Goal: Task Accomplishment & Management: Complete application form

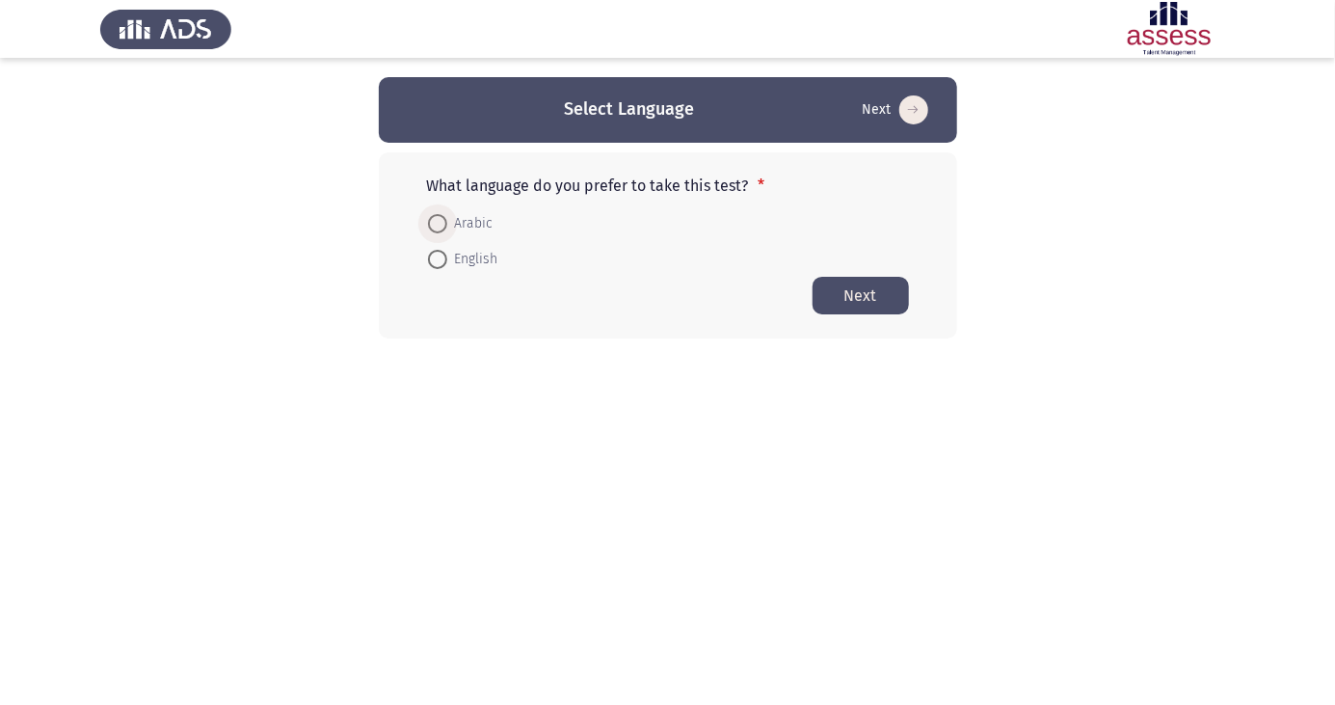
click at [437, 224] on span at bounding box center [437, 224] width 0 height 0
click at [437, 223] on input "Arabic" at bounding box center [437, 223] width 19 height 19
radio input "true"
click at [863, 297] on button "Next" at bounding box center [861, 295] width 96 height 38
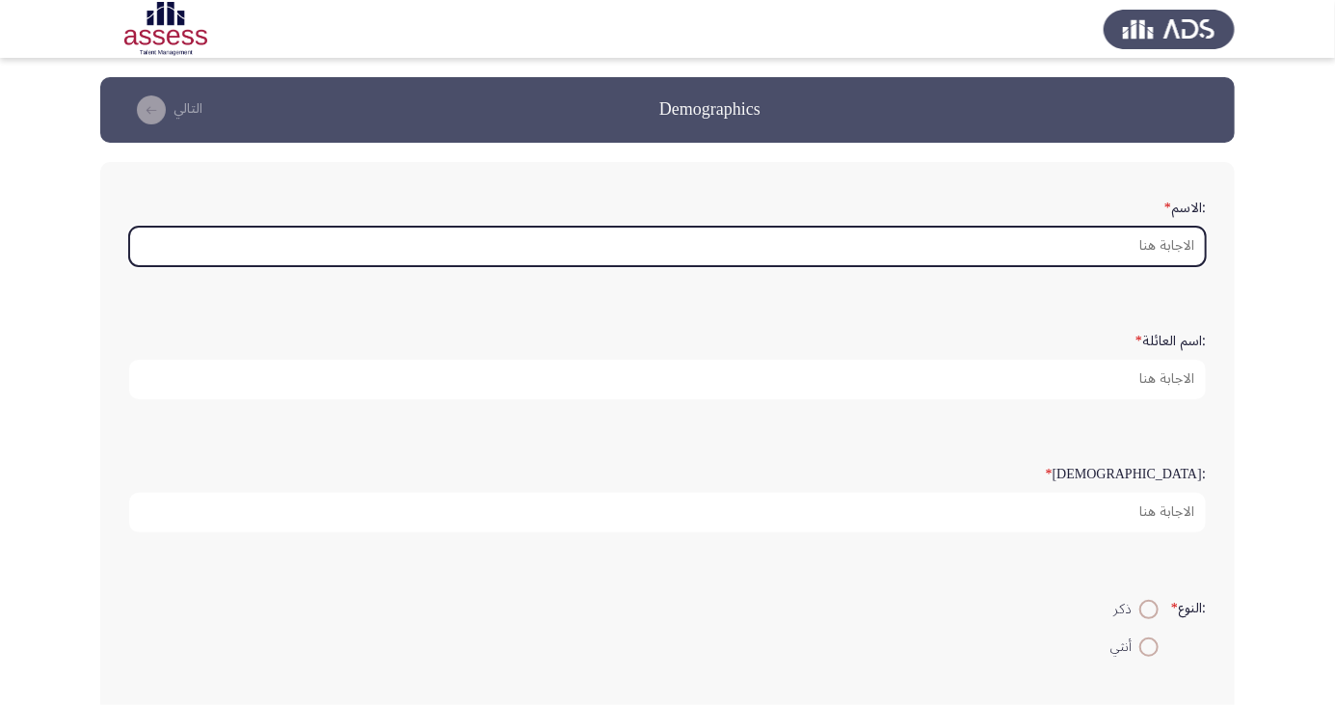
click at [1120, 249] on input ":الاسم *" at bounding box center [667, 247] width 1077 height 40
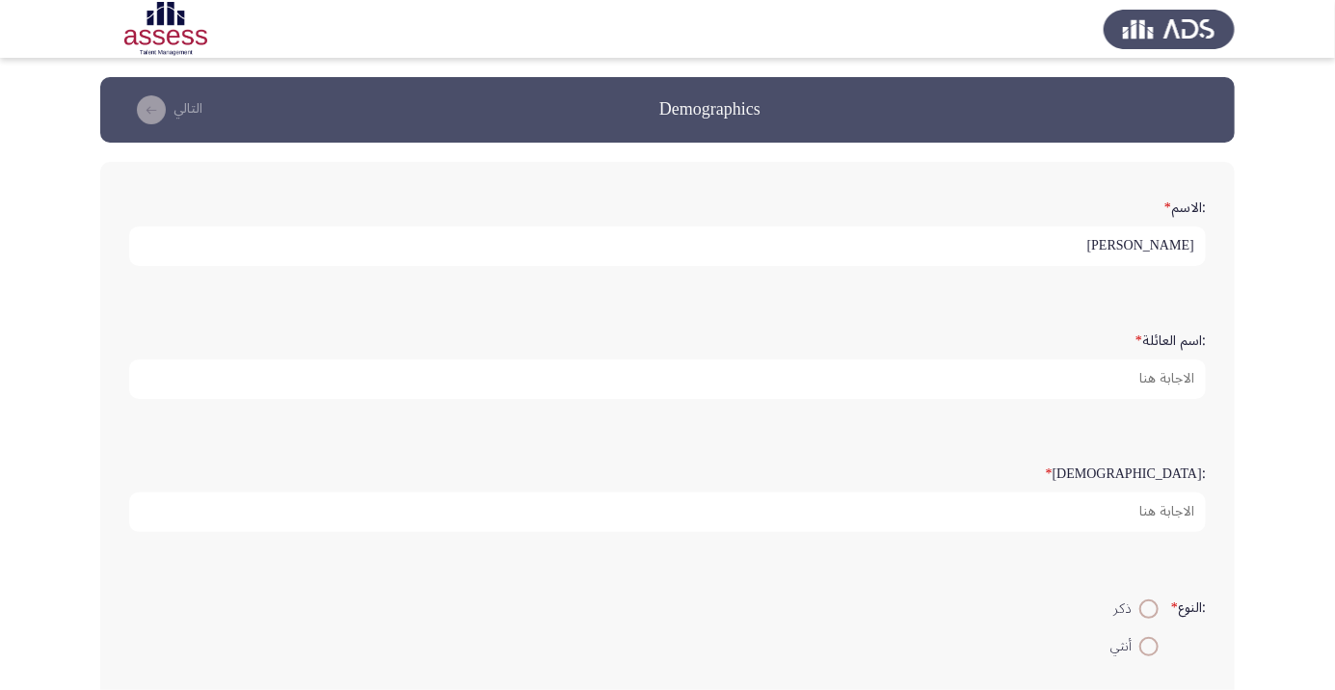
scroll to position [6, 0]
type input "محمود محمد حسن حافظ"
click at [146, 107] on icon "load next page" at bounding box center [151, 109] width 29 height 29
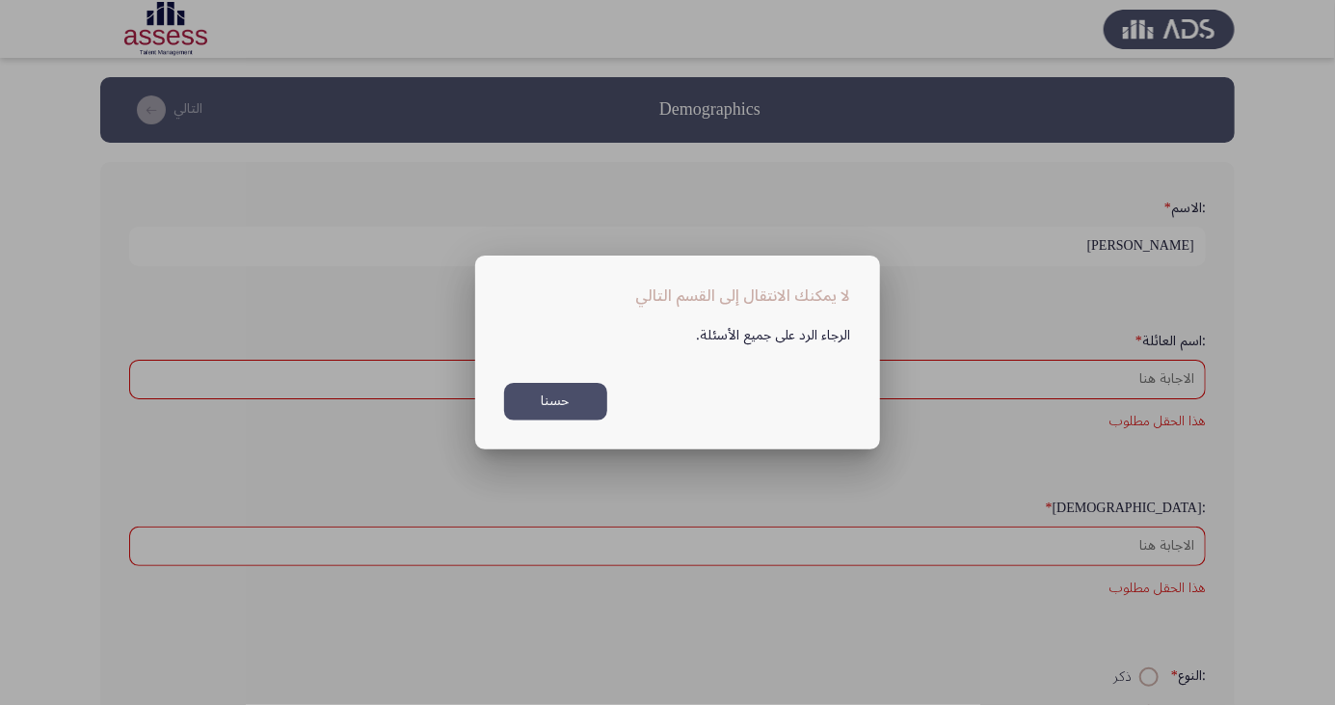
click at [551, 405] on button "حسنا" at bounding box center [555, 402] width 103 height 38
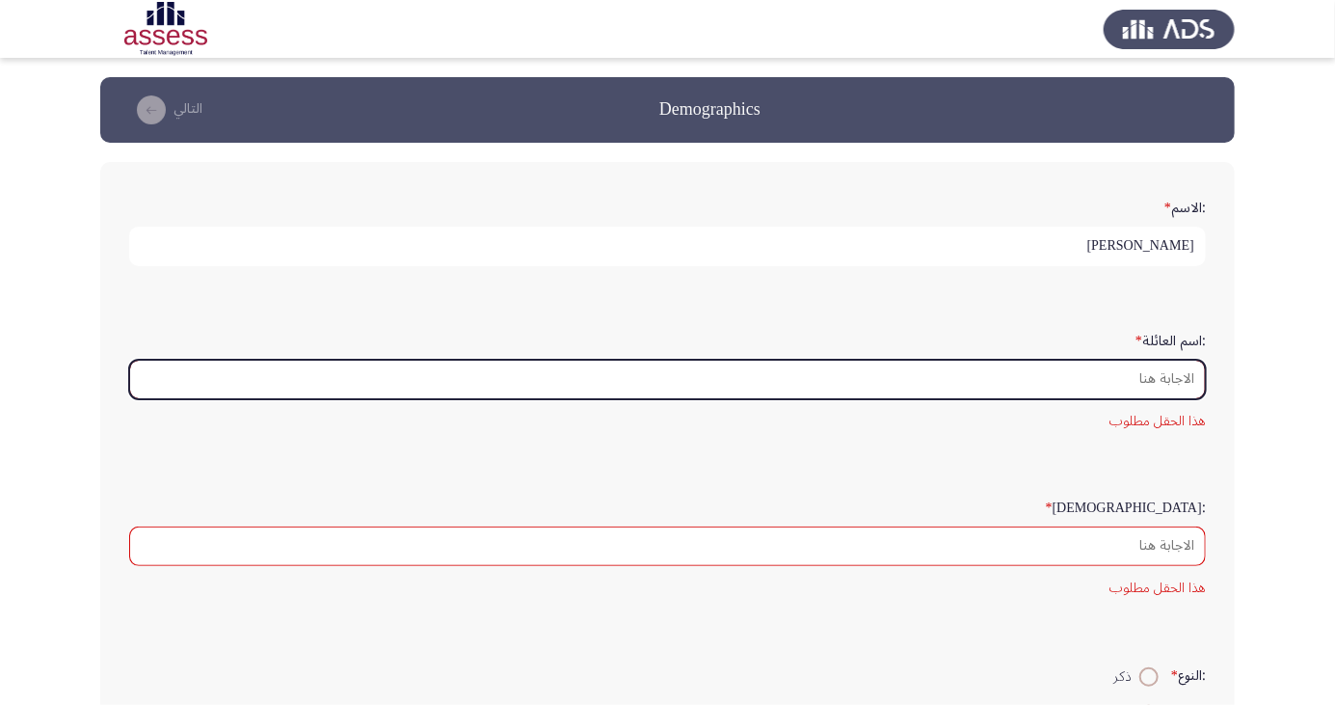
click at [1163, 381] on input ":اسم العائلة *" at bounding box center [667, 380] width 1077 height 40
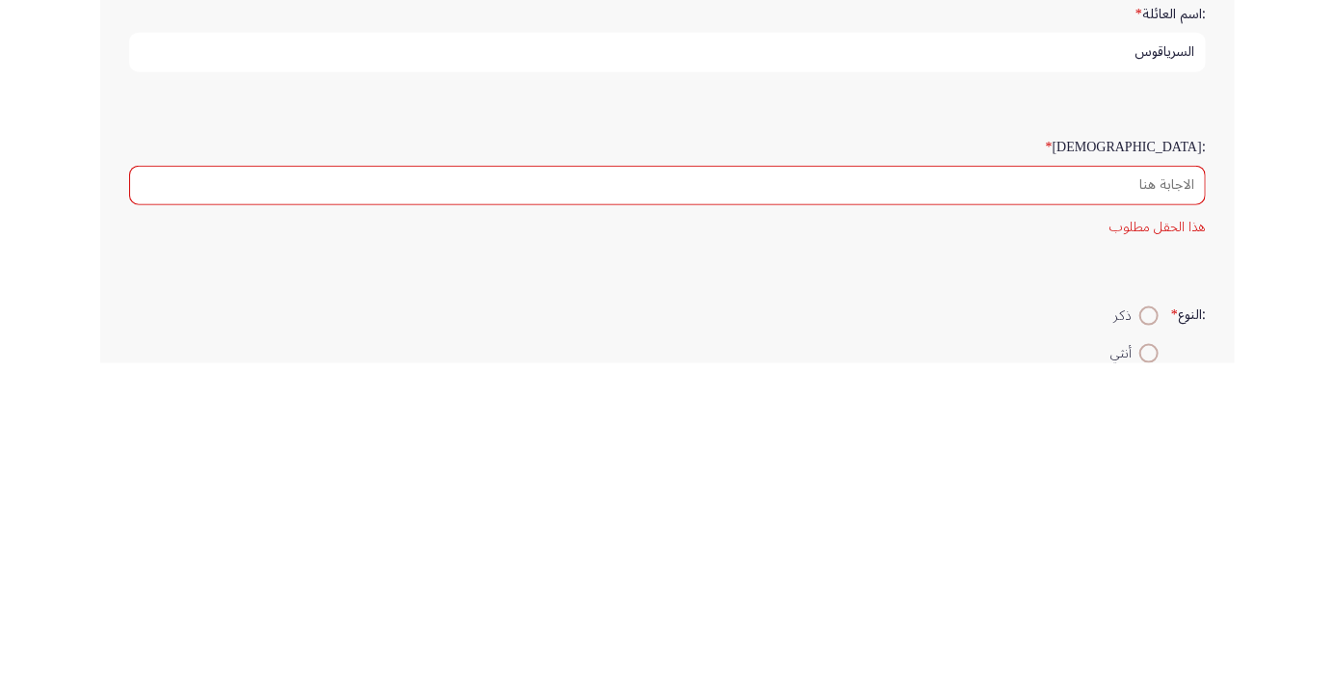
type input "السرياقوس"
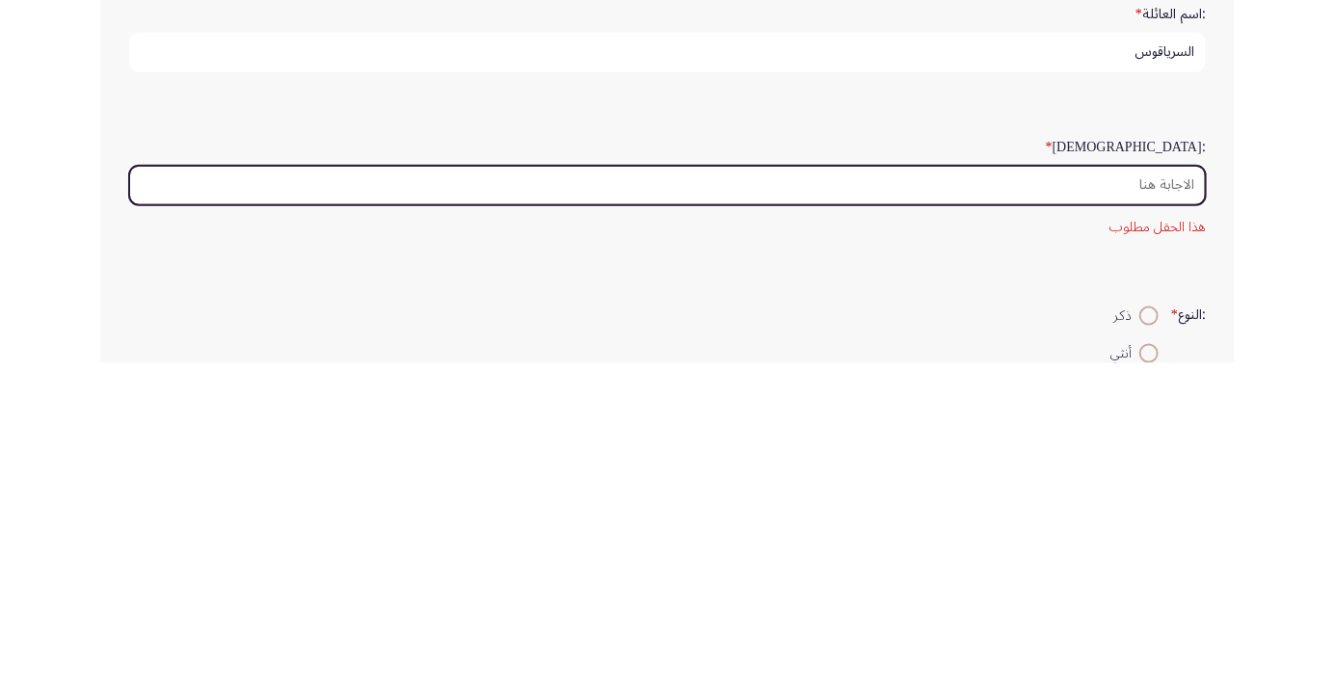
click at [1137, 510] on input ":السن *" at bounding box center [667, 513] width 1077 height 40
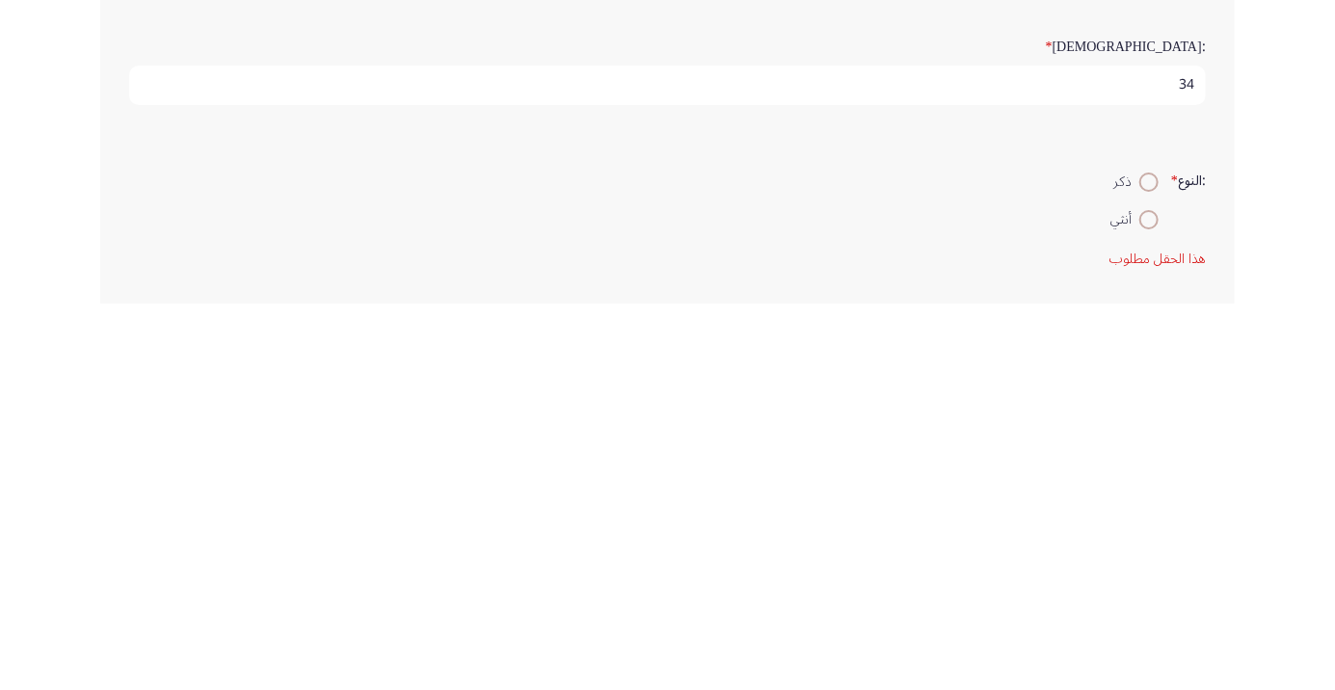
type input "34"
click at [1141, 563] on span at bounding box center [1149, 568] width 19 height 19
click at [1141, 563] on input "ذكر" at bounding box center [1149, 568] width 19 height 19
radio input "true"
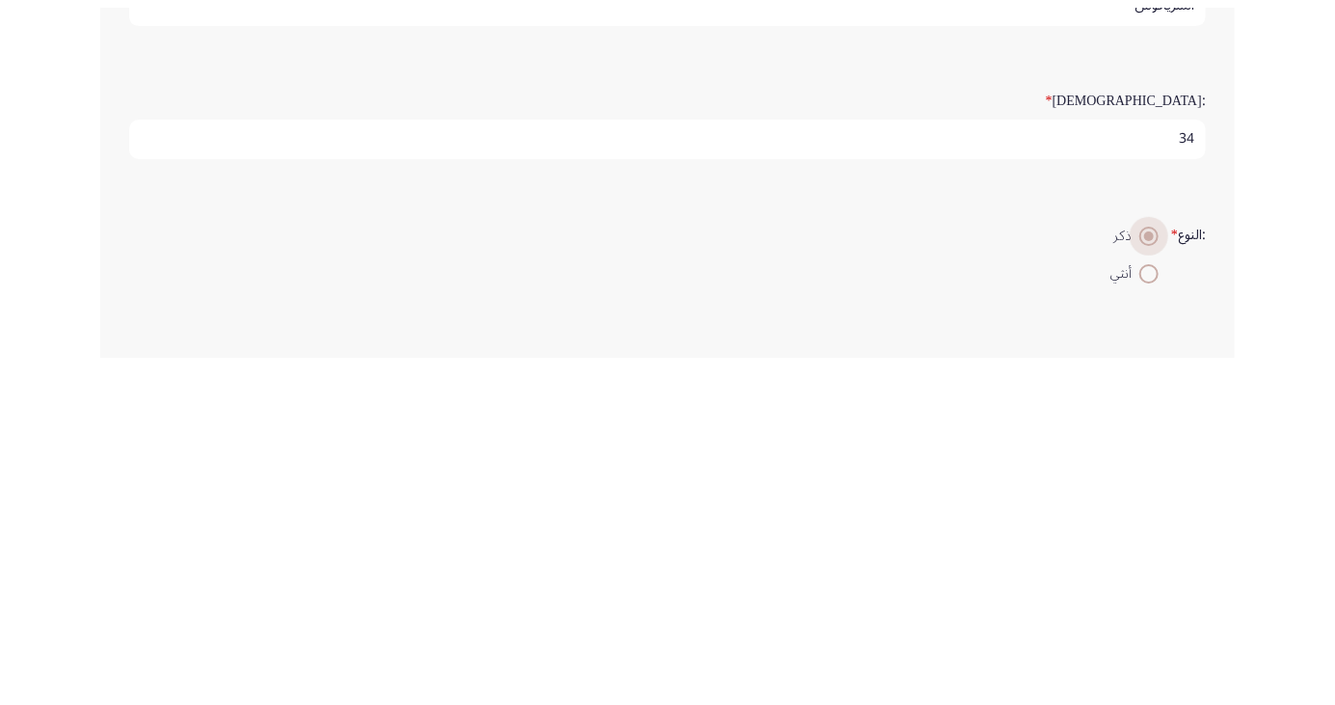
scroll to position [40, 0]
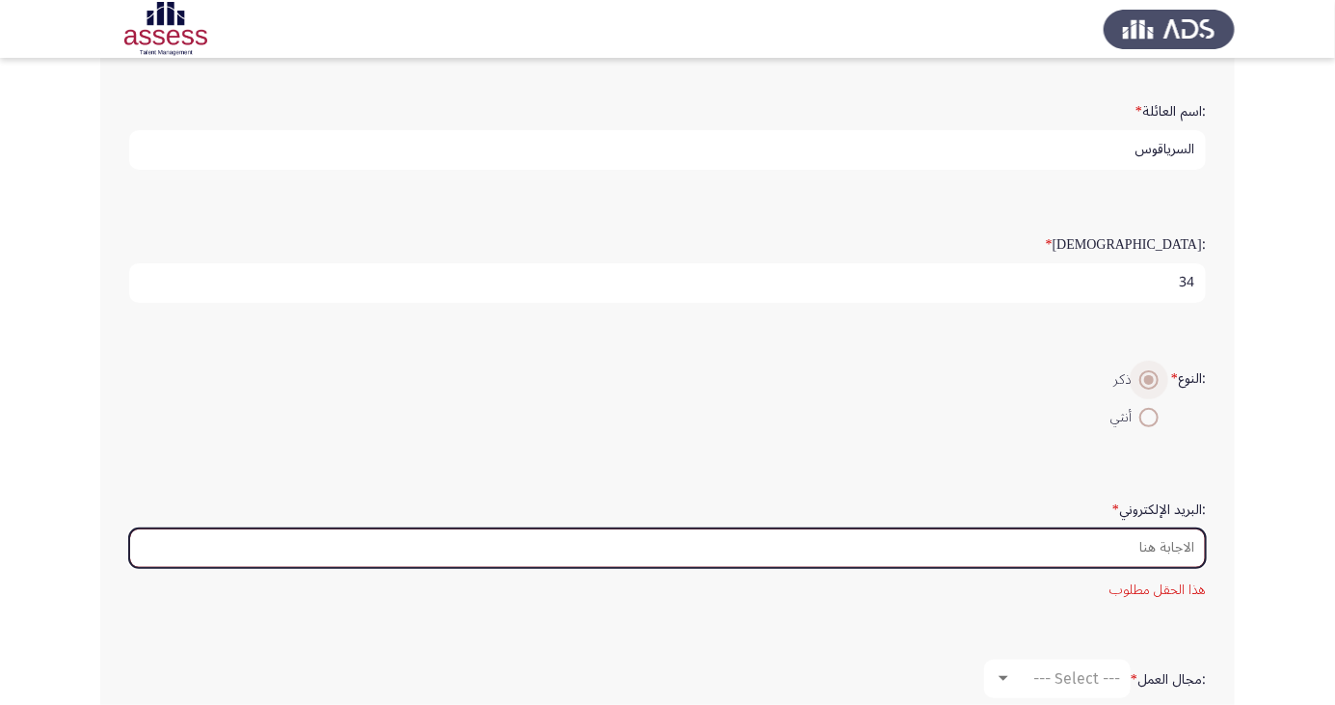
click at [1145, 544] on input ":البريد الإلكتروني *" at bounding box center [667, 548] width 1077 height 40
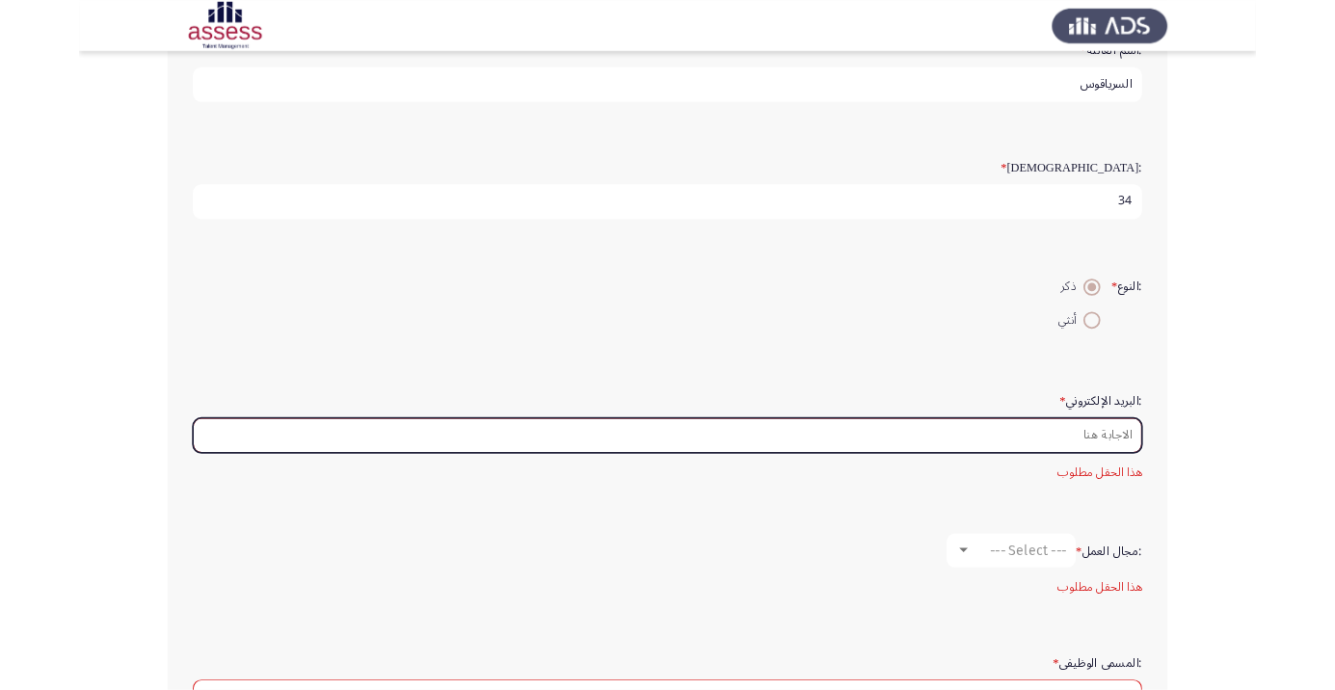
scroll to position [283, 0]
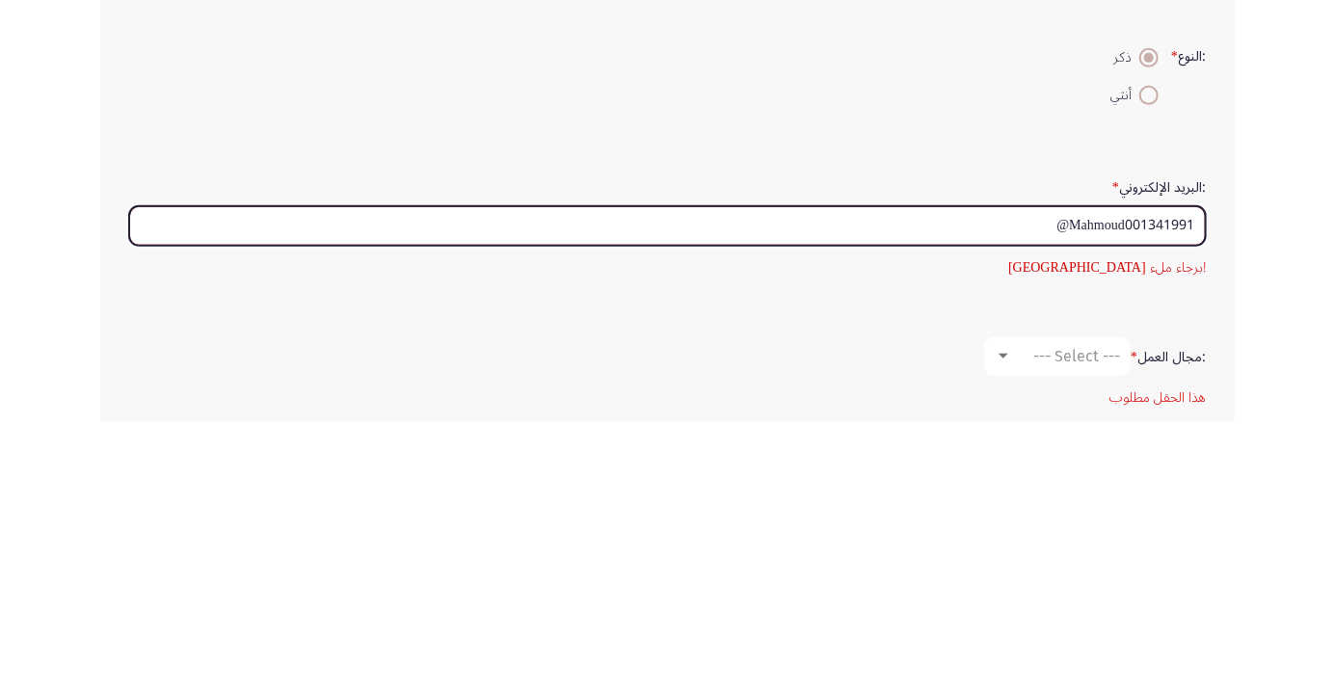
click at [1059, 496] on input "Mahmoud001341991@" at bounding box center [667, 494] width 1077 height 40
click at [1038, 494] on input "Mahmoud001341991@" at bounding box center [667, 494] width 1077 height 40
click at [1179, 485] on input "Mahmoud001341991@" at bounding box center [667, 494] width 1077 height 40
click at [1024, 493] on input "Mahmoud001341991@" at bounding box center [667, 494] width 1077 height 40
click at [1066, 495] on input "Mahmoud001341991@" at bounding box center [667, 494] width 1077 height 40
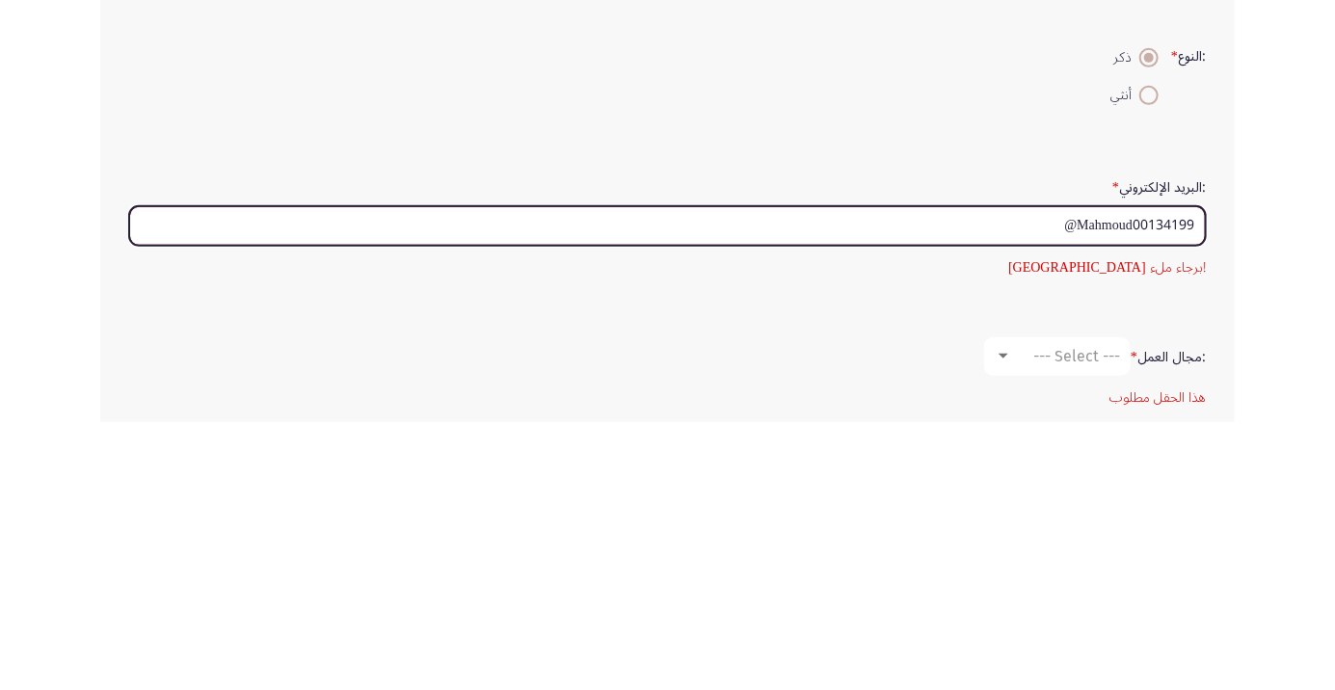
click at [1044, 492] on input "Mahmoud00134199@" at bounding box center [667, 494] width 1077 height 40
click at [1190, 489] on input "Mahmoud00134199" at bounding box center [667, 494] width 1077 height 40
click at [1058, 488] on input "1Mahmoud00134199" at bounding box center [667, 494] width 1077 height 40
click at [1119, 491] on input "1Mahmoud00" at bounding box center [667, 494] width 1077 height 40
click at [1085, 486] on input "Mahmoud00" at bounding box center [667, 494] width 1077 height 40
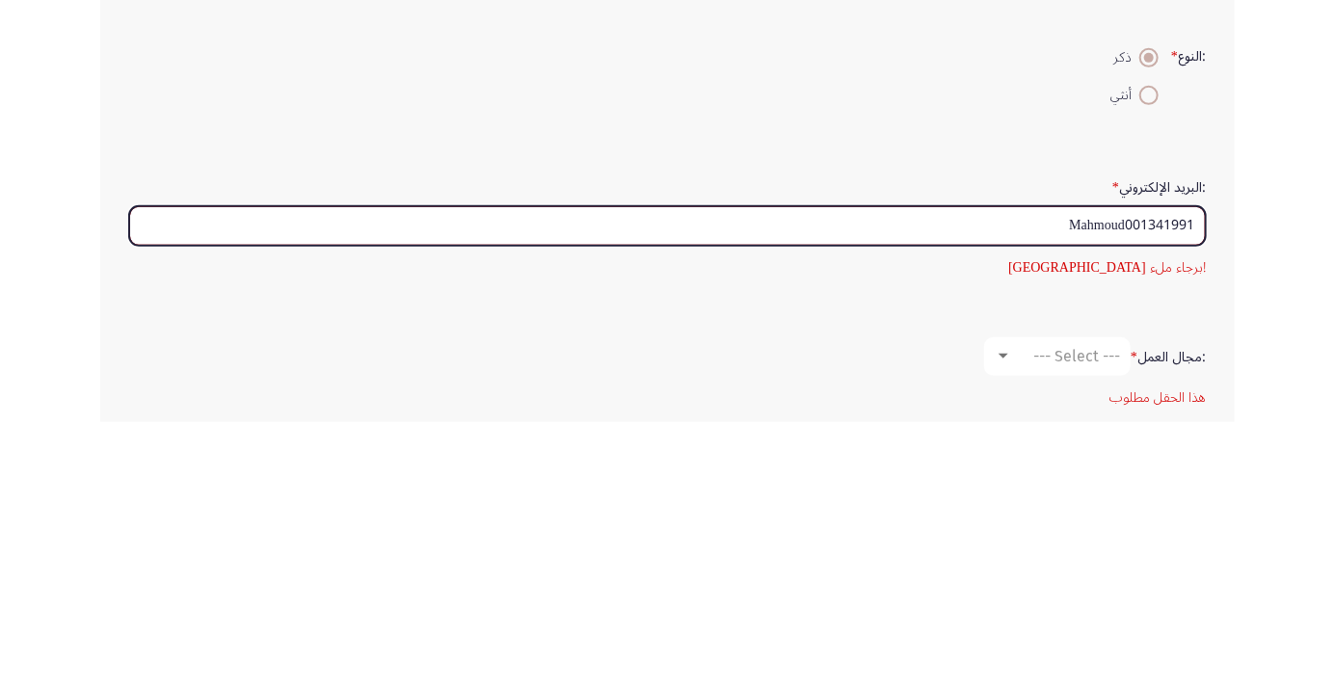
click at [1193, 489] on input "Mahmoud001341991" at bounding box center [667, 494] width 1077 height 40
click at [1190, 487] on input "@Mahmoud001341991" at bounding box center [667, 494] width 1077 height 40
click at [1037, 489] on input "@Mahmoud001341991" at bounding box center [667, 494] width 1077 height 40
click at [1205, 501] on input "@Mahmoud00134199" at bounding box center [667, 494] width 1077 height 40
click at [1167, 490] on input "@Mahmoud00134199" at bounding box center [667, 494] width 1077 height 40
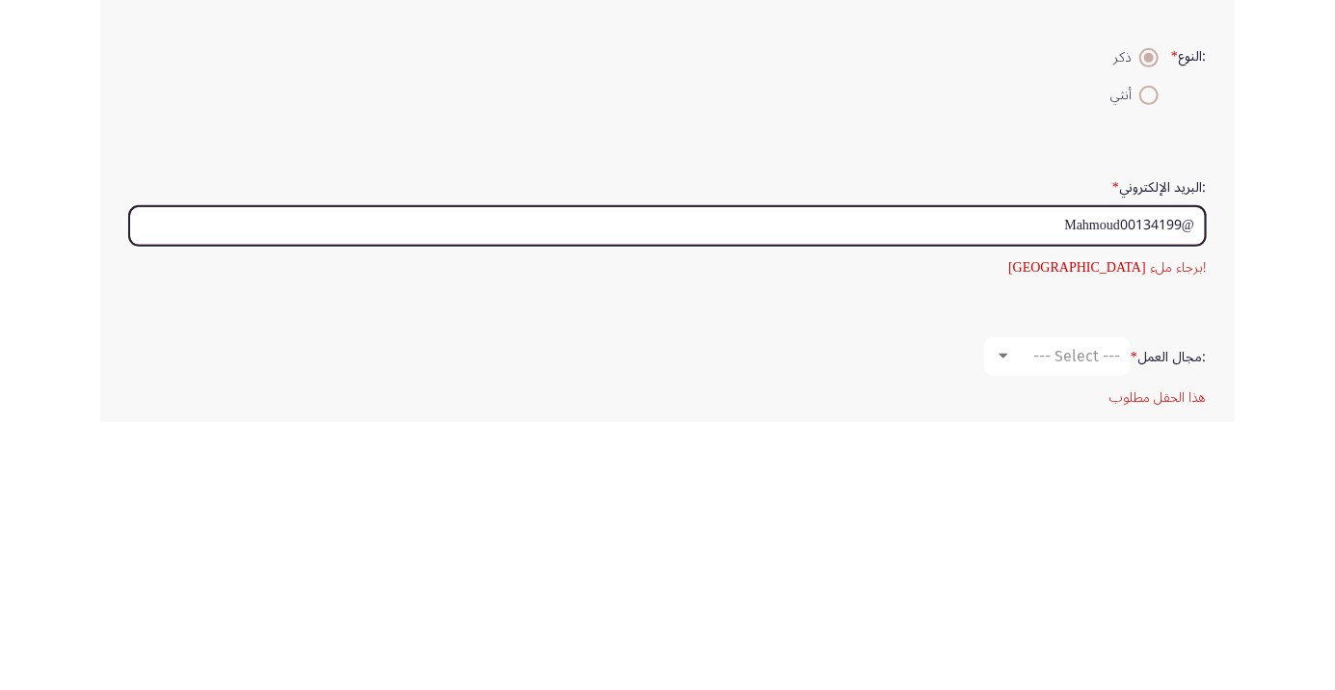
click at [1191, 486] on input "@Mahmoud00134199" at bounding box center [667, 494] width 1077 height 40
click at [1177, 484] on input "@Mahmoud00134199" at bounding box center [667, 494] width 1077 height 40
click at [1177, 488] on input "@Mahmoud00134199" at bounding box center [667, 494] width 1077 height 40
click at [1184, 496] on input "@Mahmoud00134199" at bounding box center [667, 494] width 1077 height 40
click at [1193, 488] on input "Mahmoud00134199" at bounding box center [667, 494] width 1077 height 40
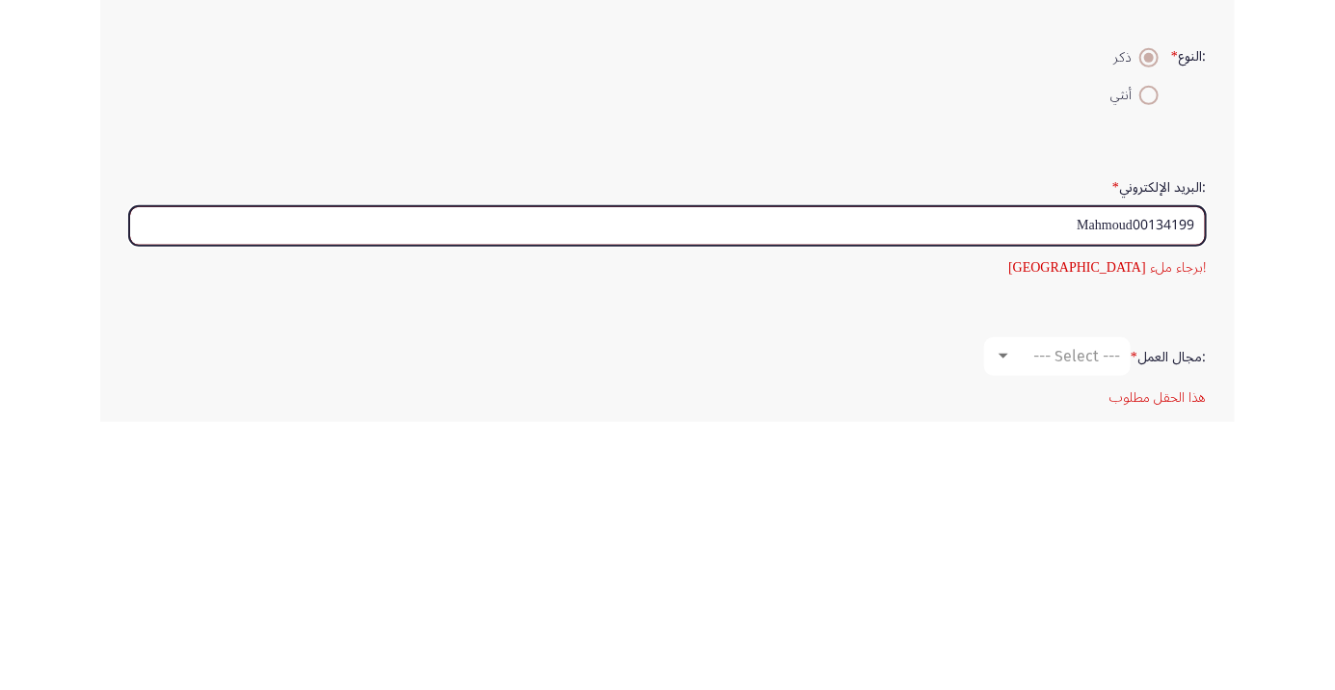
click at [1023, 495] on input "Mahmoud00134199" at bounding box center [667, 494] width 1077 height 40
click at [1184, 491] on input "Mahmoud001341991" at bounding box center [667, 494] width 1077 height 40
click at [1191, 487] on input "Mahmoud001341991" at bounding box center [667, 494] width 1077 height 40
click at [1186, 492] on input "Mahmoud001341991" at bounding box center [667, 494] width 1077 height 40
click at [1191, 491] on input "Mahmoud001341991" at bounding box center [667, 494] width 1077 height 40
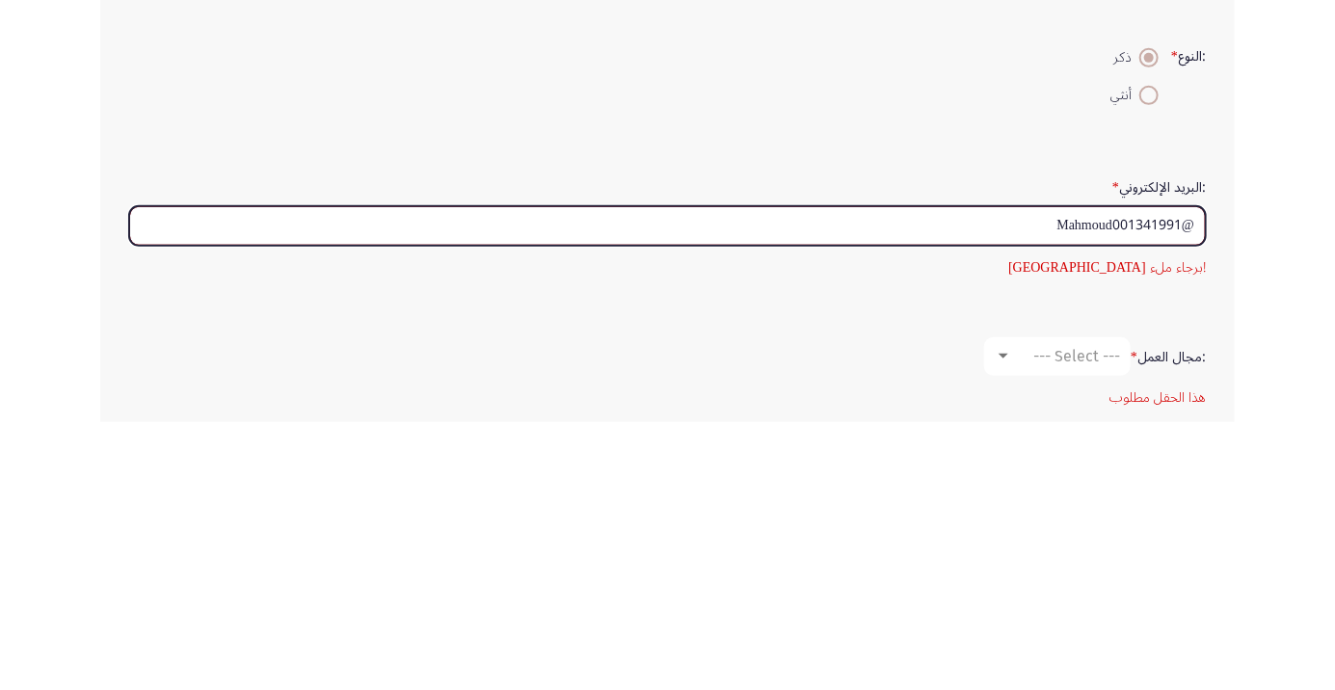
click at [1022, 489] on input "@Mahmoud001341991" at bounding box center [667, 494] width 1077 height 40
click at [1192, 493] on input "@Mahmoud001341991g" at bounding box center [667, 494] width 1077 height 40
click at [1033, 485] on input "@Mahmoud001341991g" at bounding box center [667, 494] width 1077 height 40
click at [1194, 489] on input "@Mahmoud00134199" at bounding box center [667, 494] width 1077 height 40
click at [1172, 484] on input "@Mahmoud00134199" at bounding box center [667, 494] width 1077 height 40
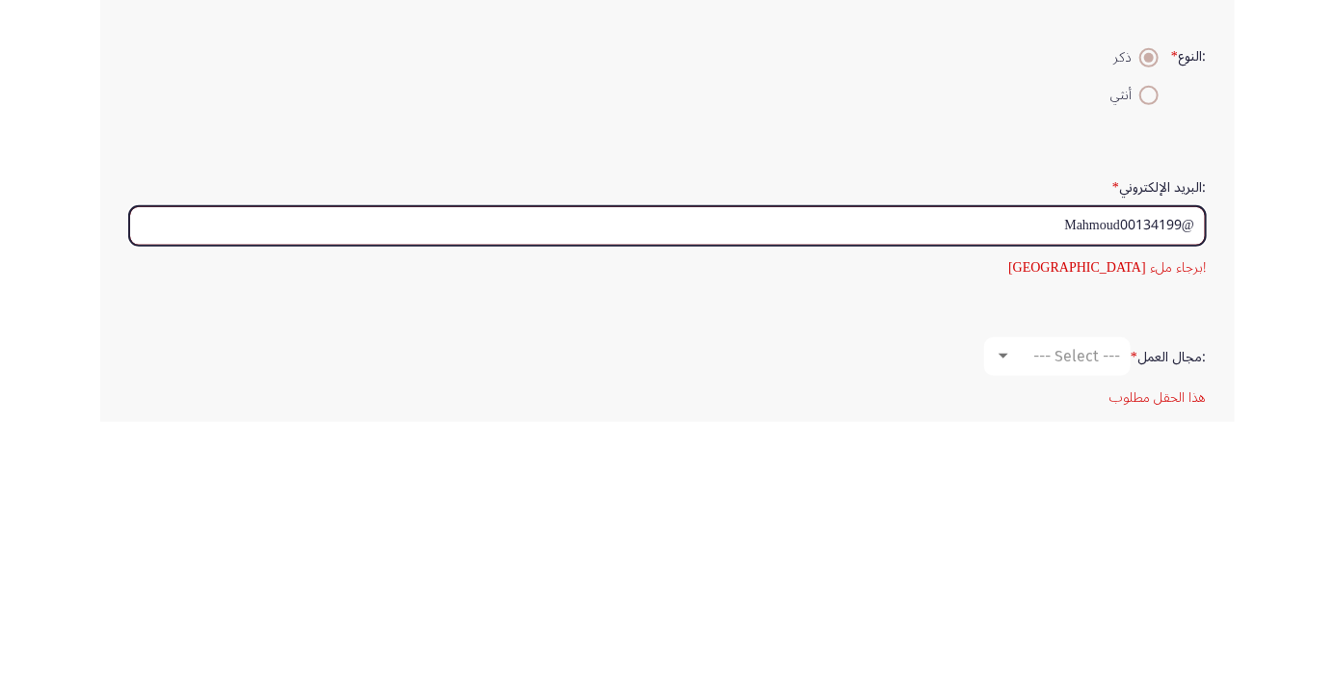
click at [1179, 493] on input "@Mahmoud00134199" at bounding box center [667, 494] width 1077 height 40
click at [1058, 497] on input "Mahmoud00134199" at bounding box center [667, 494] width 1077 height 40
click at [1193, 485] on input "Mahmoud001341991" at bounding box center [667, 494] width 1077 height 40
click at [1202, 493] on input "@Mahmoud001341991" at bounding box center [667, 494] width 1077 height 40
click at [1017, 495] on input "@Mahmoud001341991" at bounding box center [667, 494] width 1077 height 40
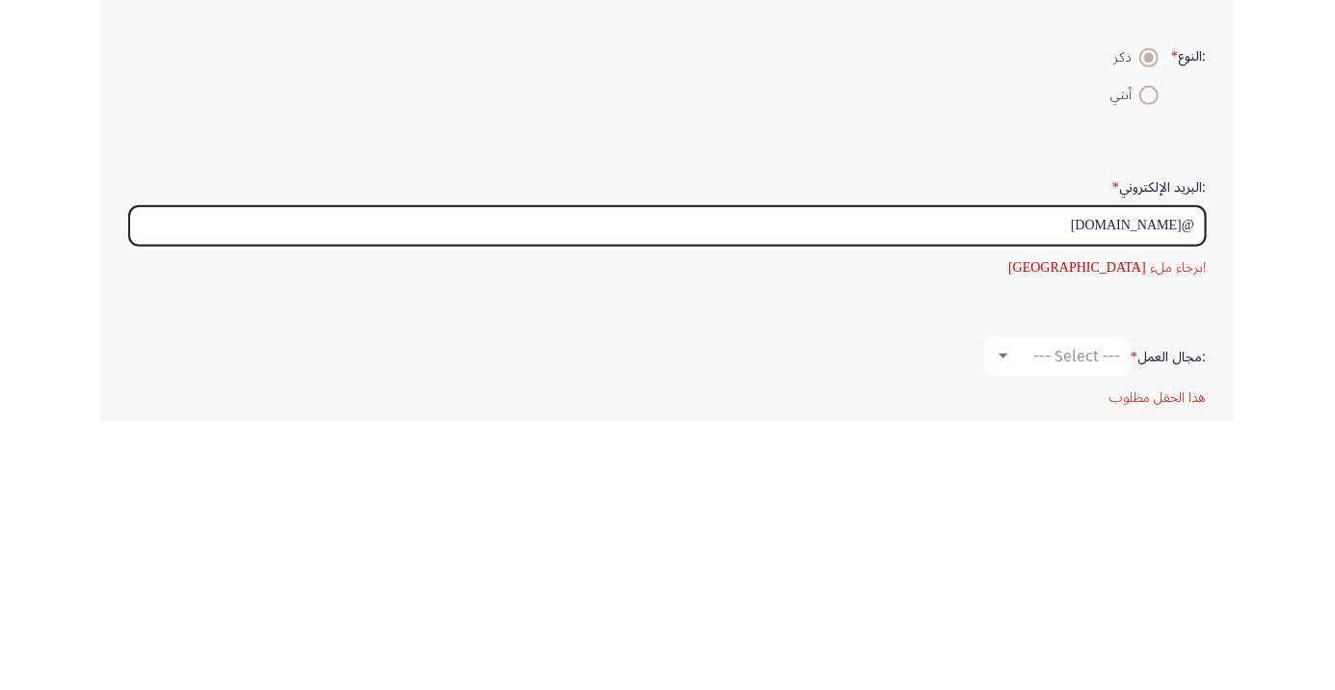
click at [1190, 489] on input "@Mahmoud001341991gmail.com" at bounding box center [667, 494] width 1077 height 40
click at [977, 484] on input "@Mahmoud001341991gmail.com" at bounding box center [667, 494] width 1077 height 40
click at [1205, 497] on input "@Mahmoud001341991gmail.co" at bounding box center [667, 494] width 1077 height 40
click at [1177, 494] on input "@Mahmoud001341991gmail.co" at bounding box center [667, 494] width 1077 height 40
click at [1203, 495] on input "@Mahmoud001341991gmail.co" at bounding box center [667, 494] width 1077 height 40
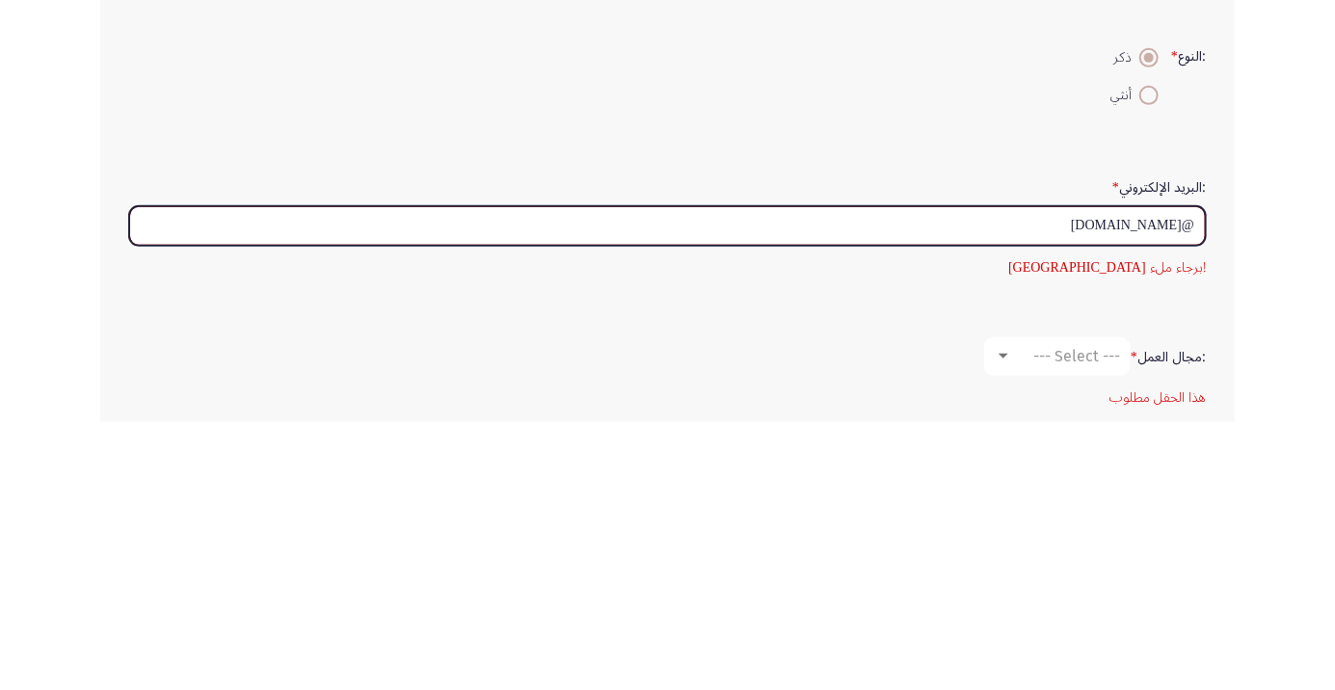
click at [1175, 486] on input "@Mahmoud001341991gmail.co" at bounding box center [667, 494] width 1077 height 40
click at [1178, 493] on input "@Mahmoud001341991gmail.co" at bounding box center [667, 494] width 1077 height 40
click at [1165, 485] on input "@Mahmoud001341991gmail.co" at bounding box center [667, 494] width 1077 height 40
click at [1182, 495] on input "@Mahmoud001341991gmail.co" at bounding box center [667, 494] width 1077 height 40
click at [1142, 491] on input "MMahmoud001341991gmail.co" at bounding box center [667, 494] width 1077 height 40
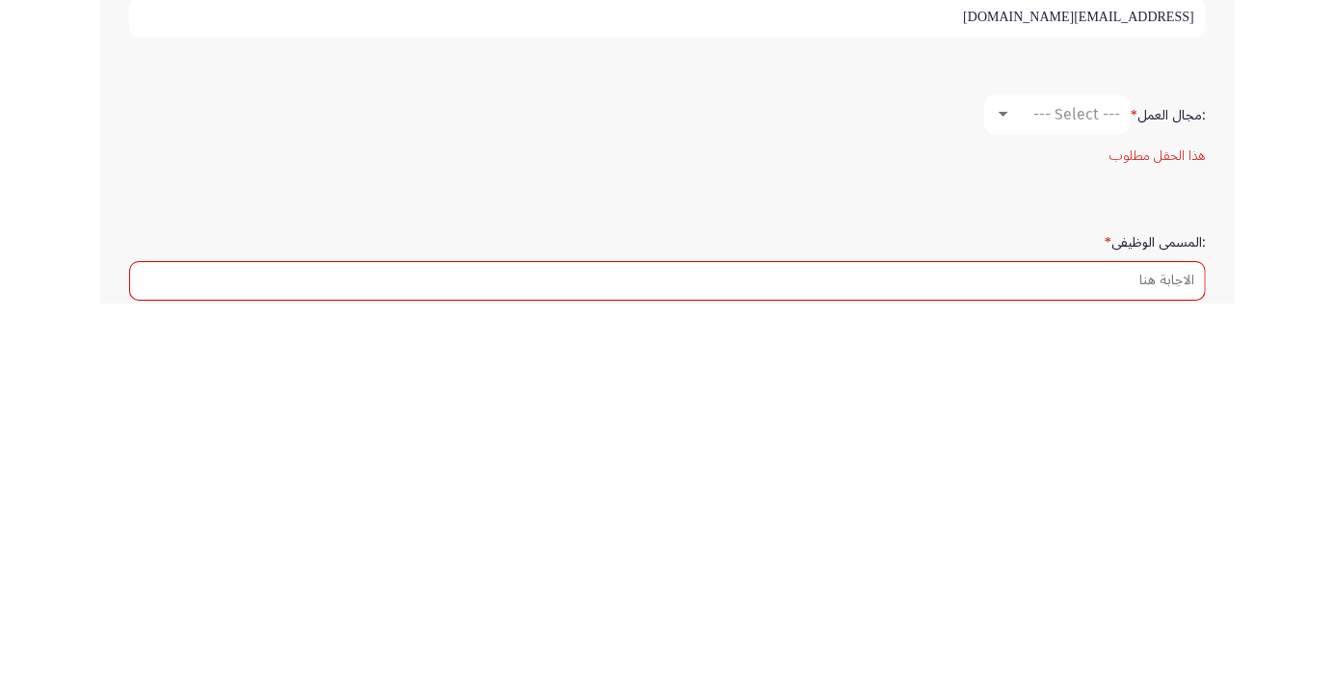
scroll to position [384, 0]
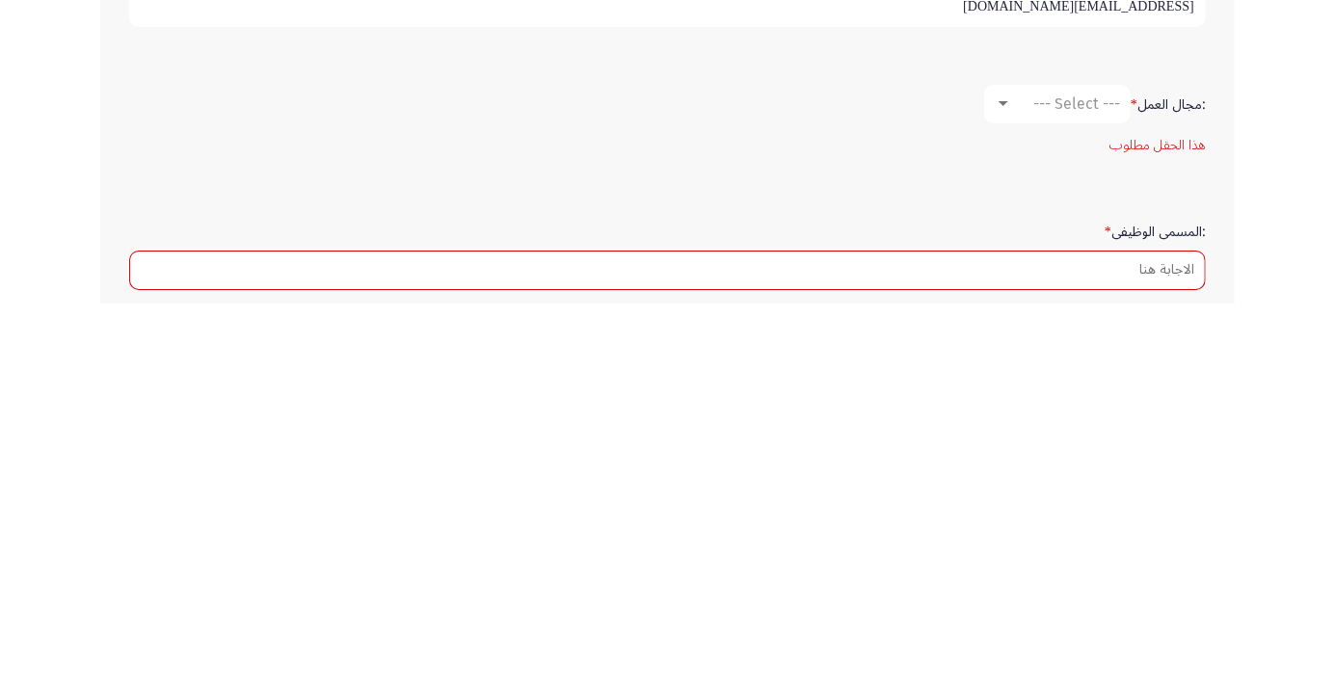
type input "MMahmoud001341991@gmail.co"
click at [1006, 488] on div at bounding box center [1004, 490] width 10 height 5
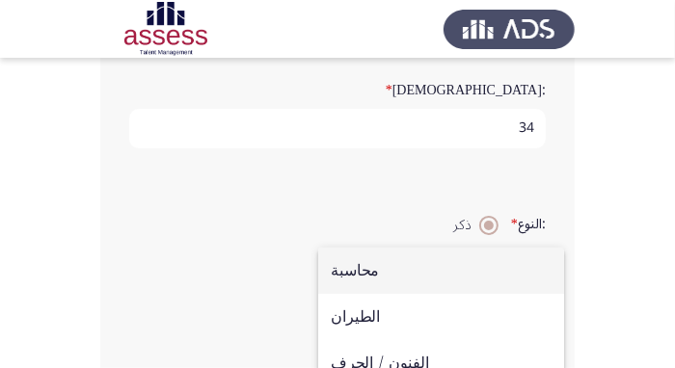
click at [158, 46] on div at bounding box center [337, 184] width 675 height 368
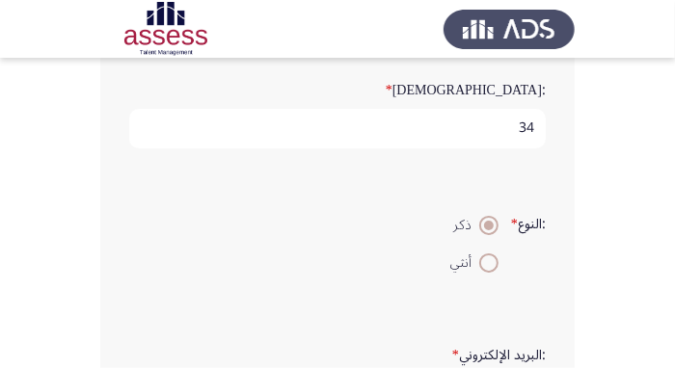
click at [131, 180] on div ":النوع * ذكر أنثي" at bounding box center [338, 243] width 436 height 132
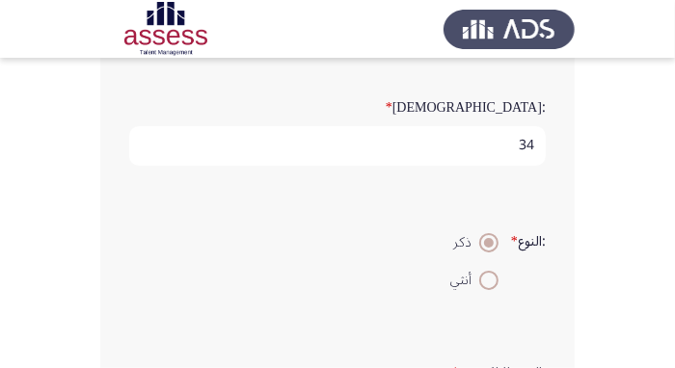
scroll to position [362, 0]
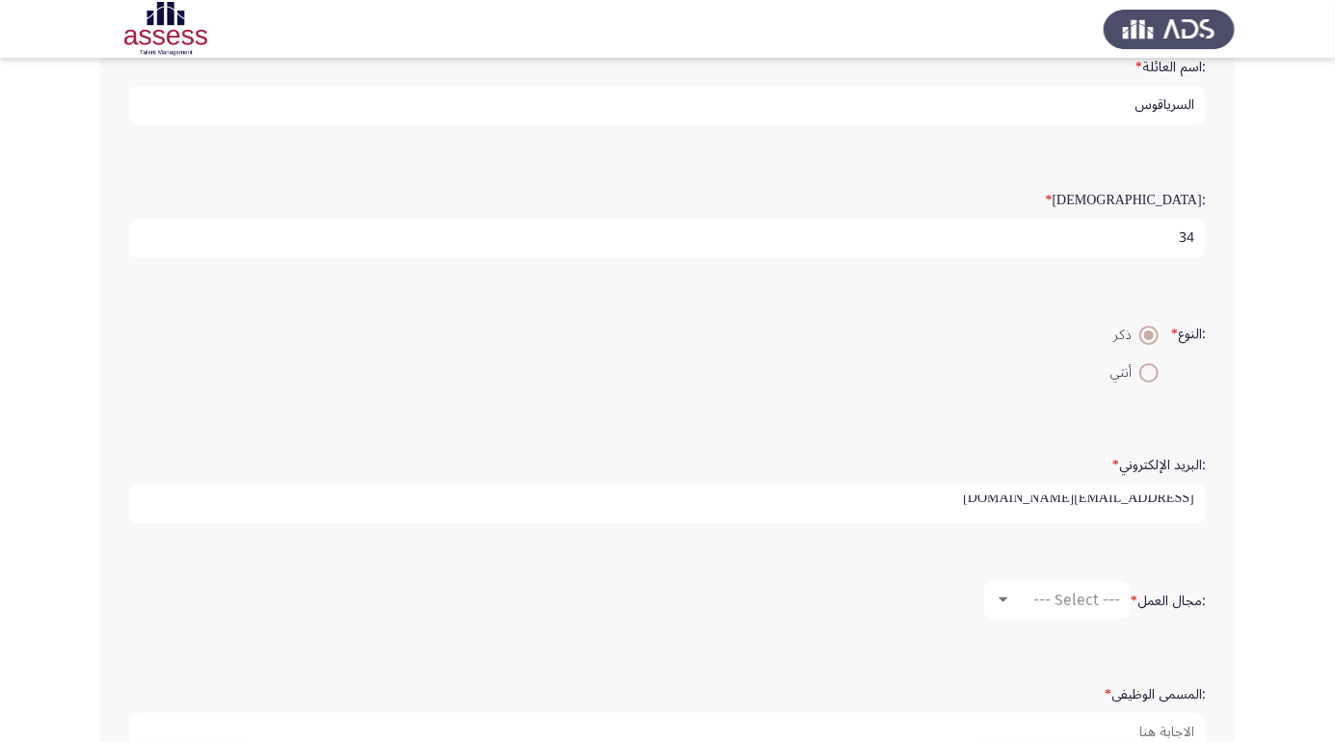
scroll to position [311, 0]
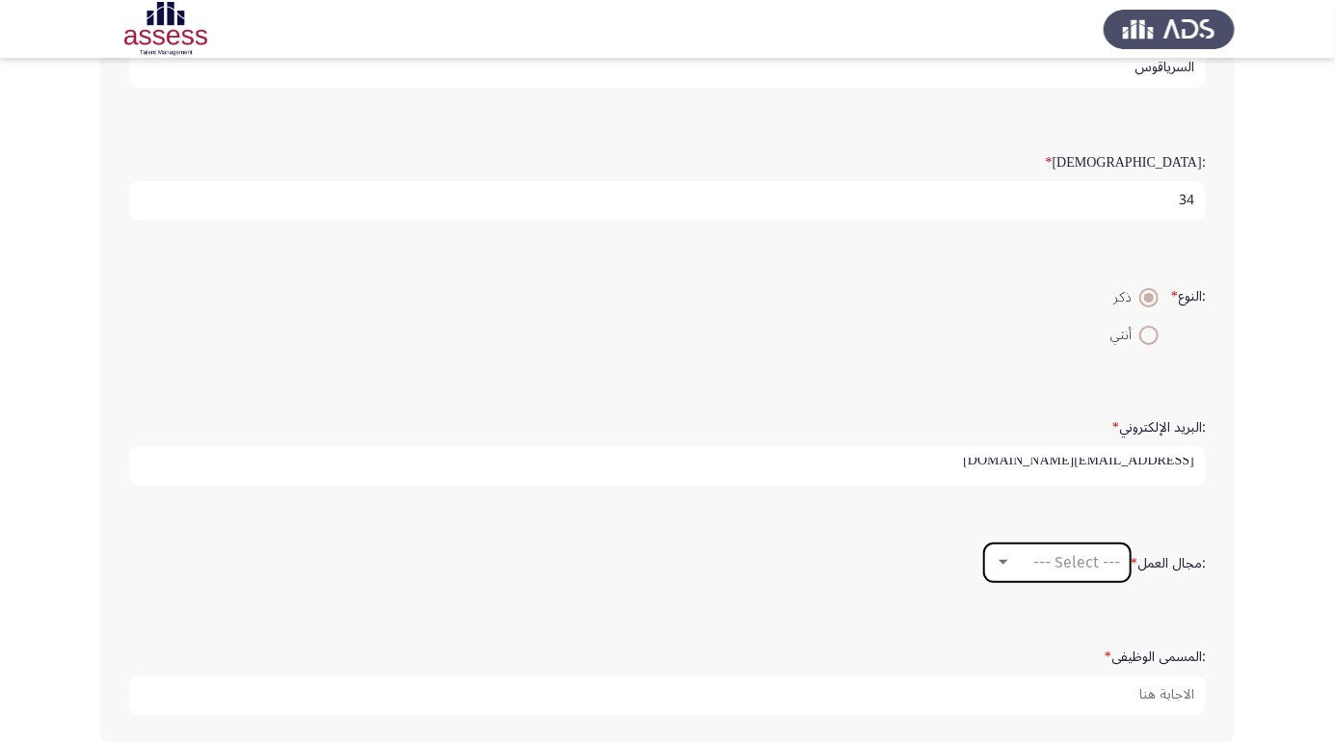
click at [674, 367] on span "--- Select ---" at bounding box center [1077, 562] width 87 height 18
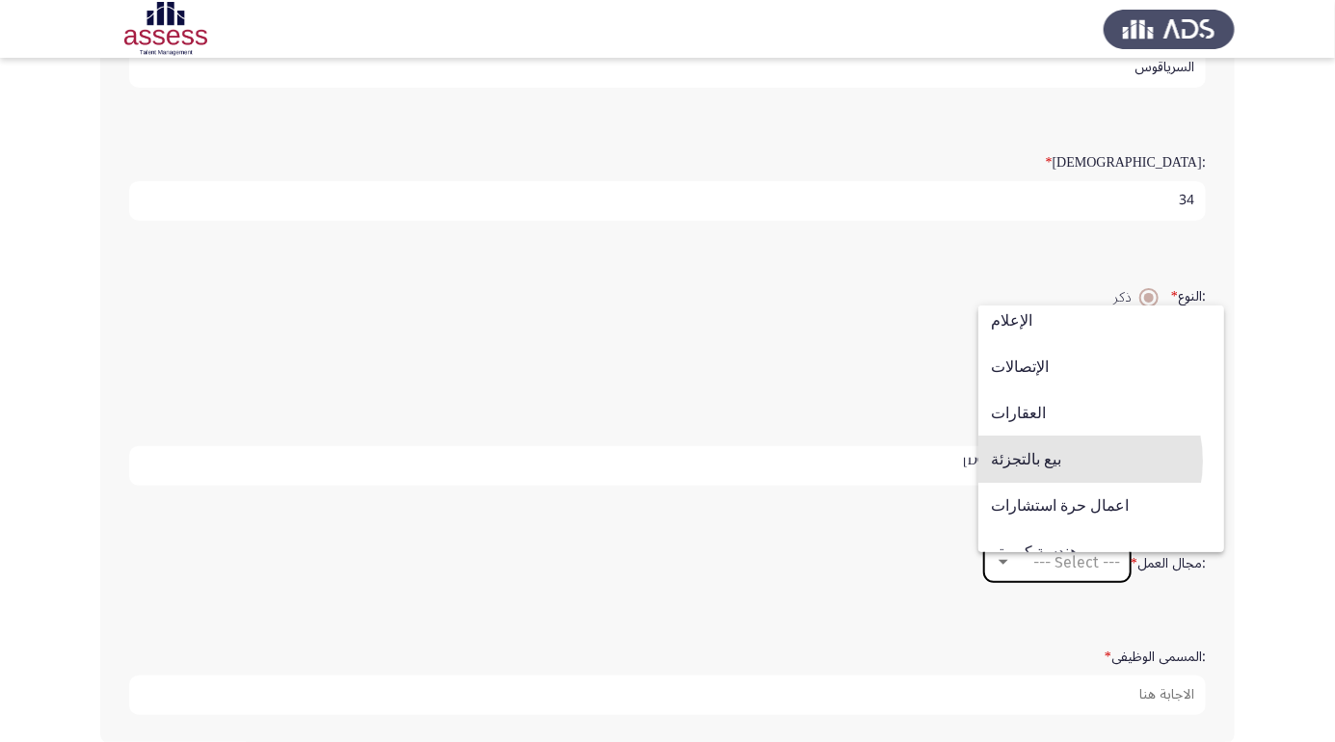
scroll to position [633, 0]
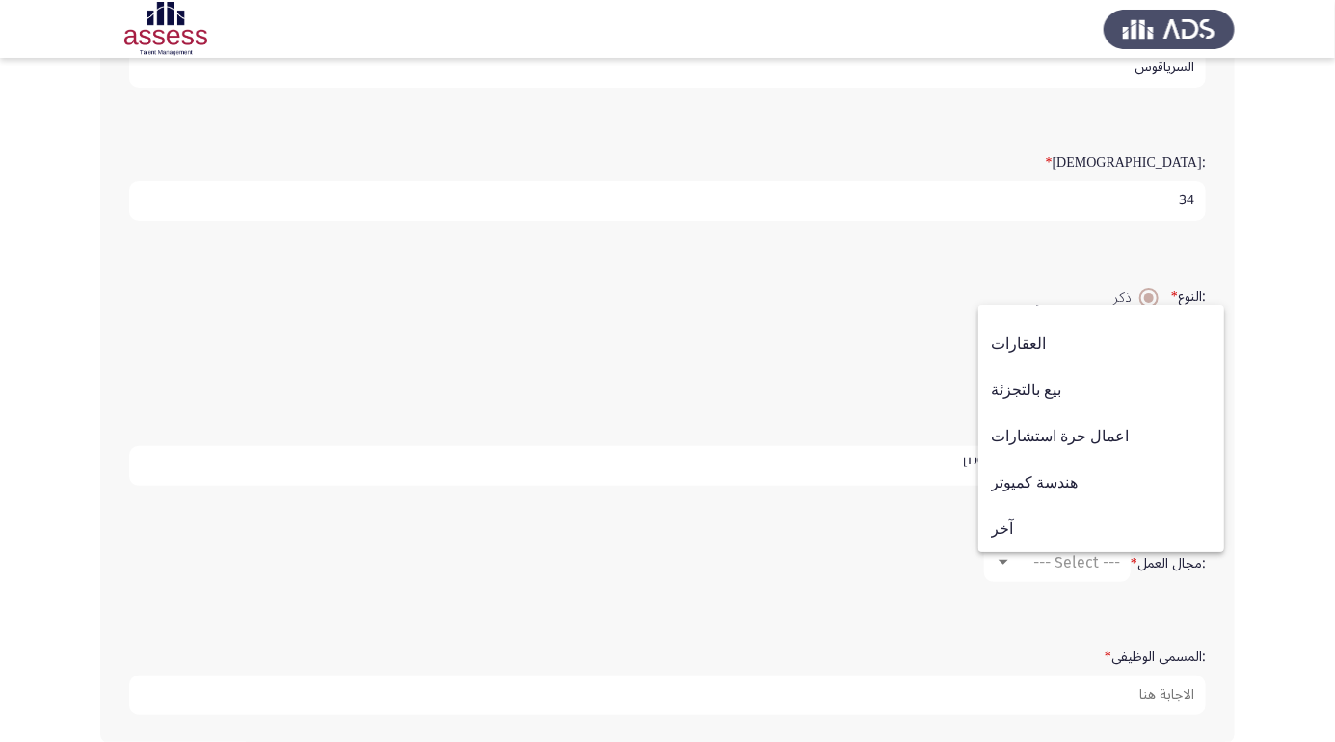
click at [674, 367] on span "آخر" at bounding box center [1101, 529] width 221 height 46
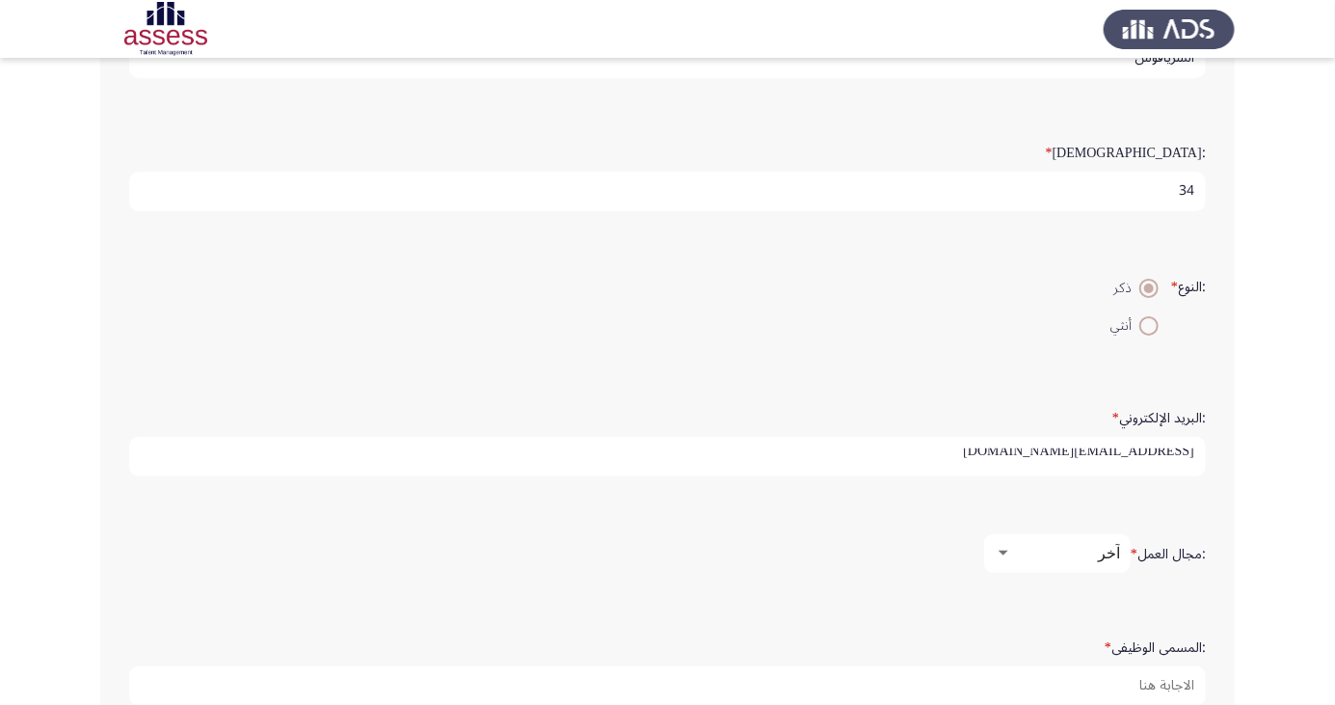
scroll to position [349, 0]
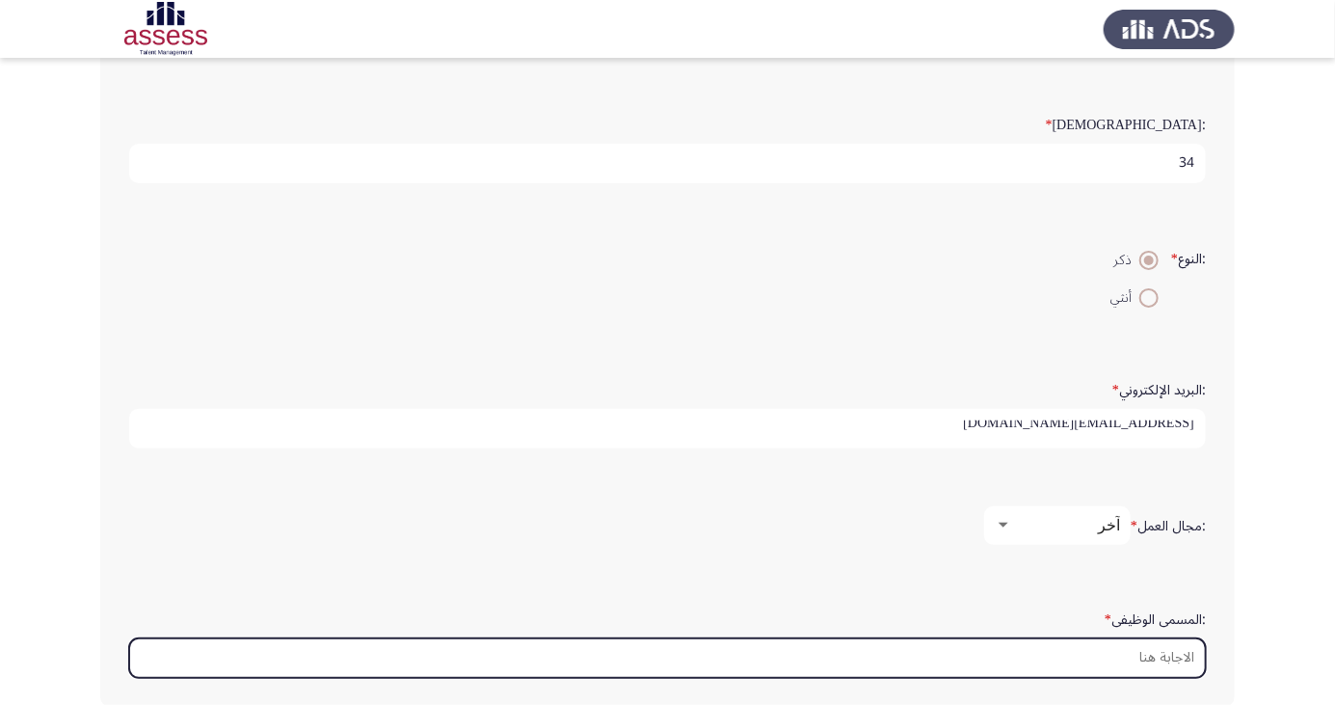
click at [674, 367] on input ":المسمى الوظيفى *" at bounding box center [667, 658] width 1077 height 40
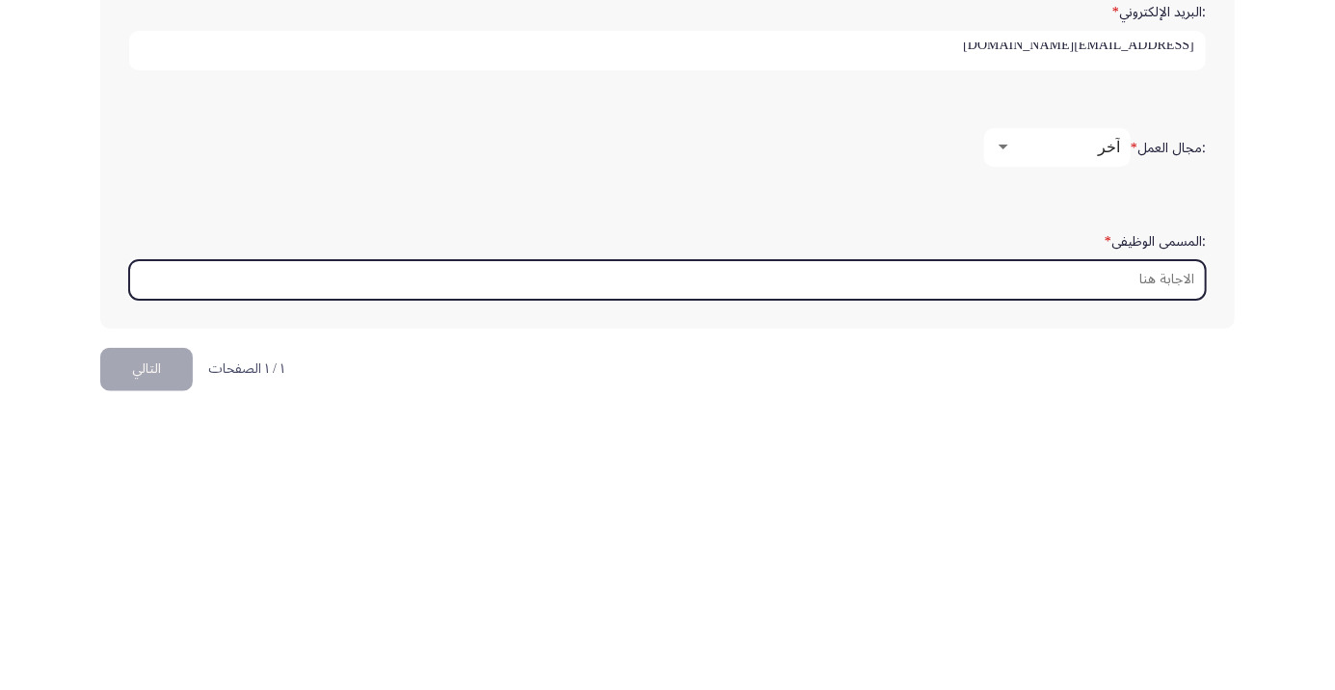
scroll to position [456, 0]
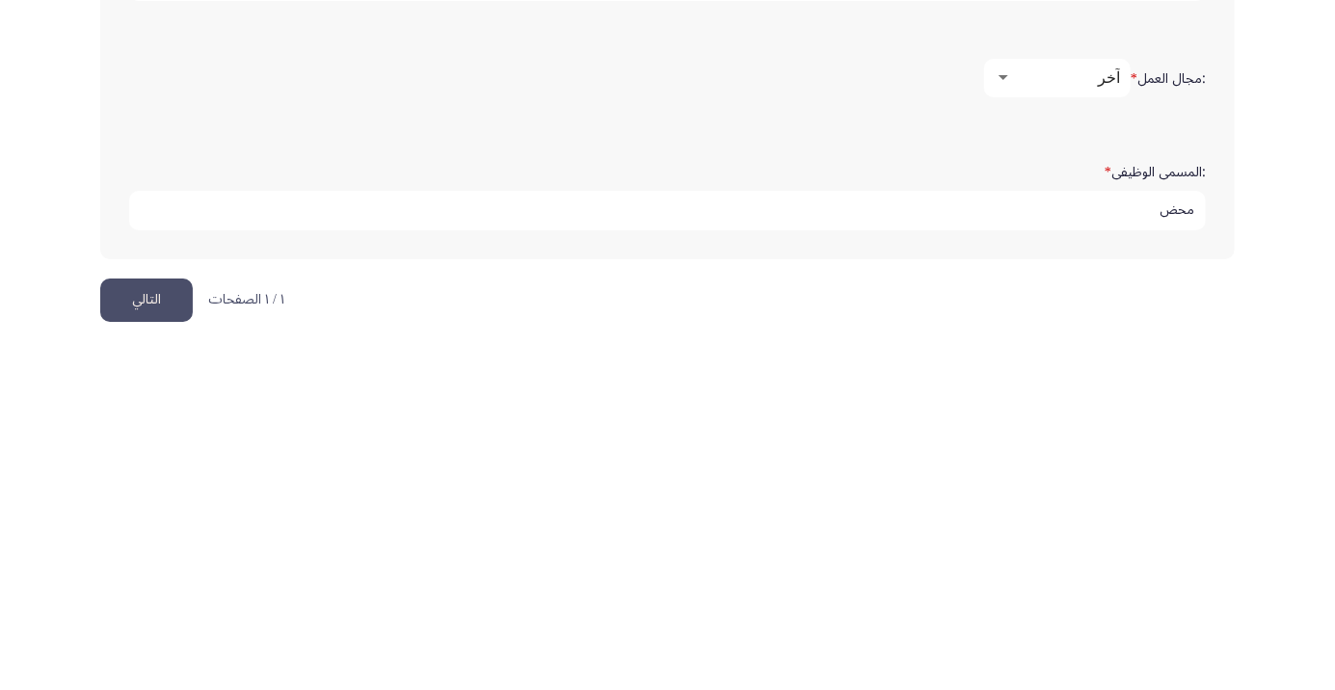
type input "محض"
click at [147, 367] on button "التالي" at bounding box center [146, 640] width 93 height 43
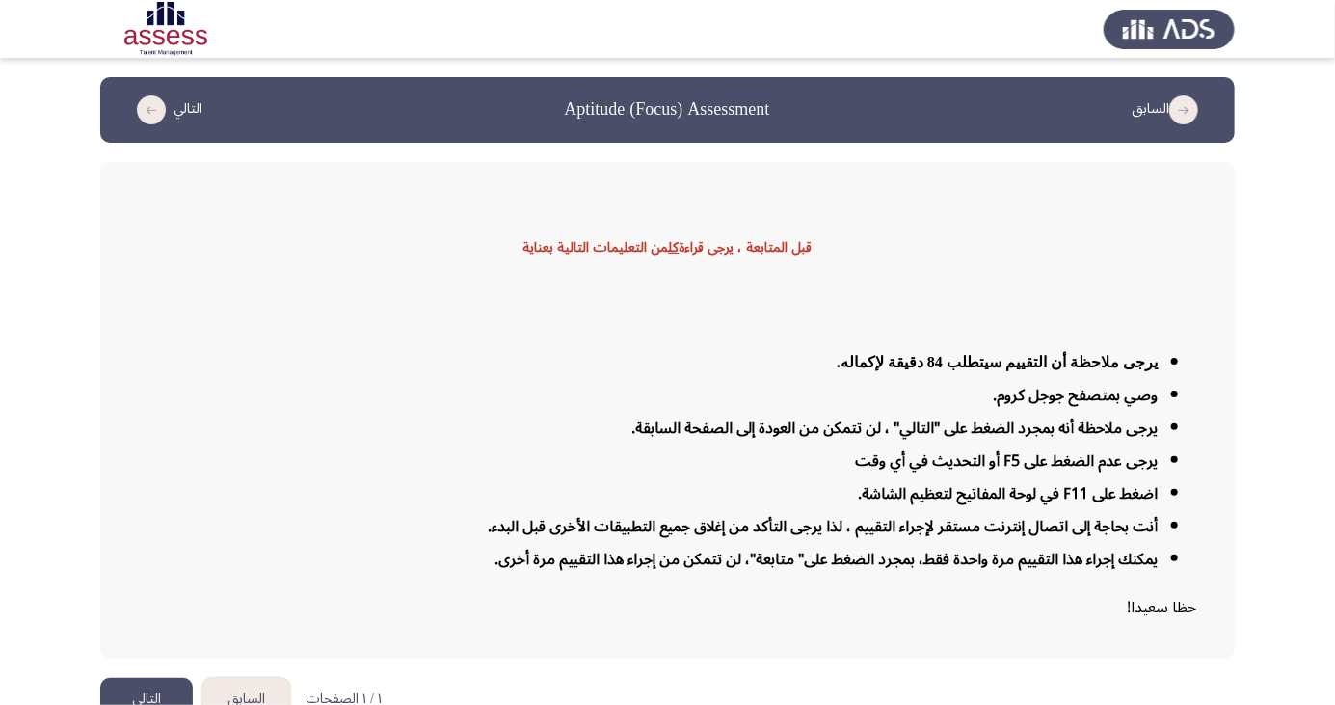
scroll to position [31, 0]
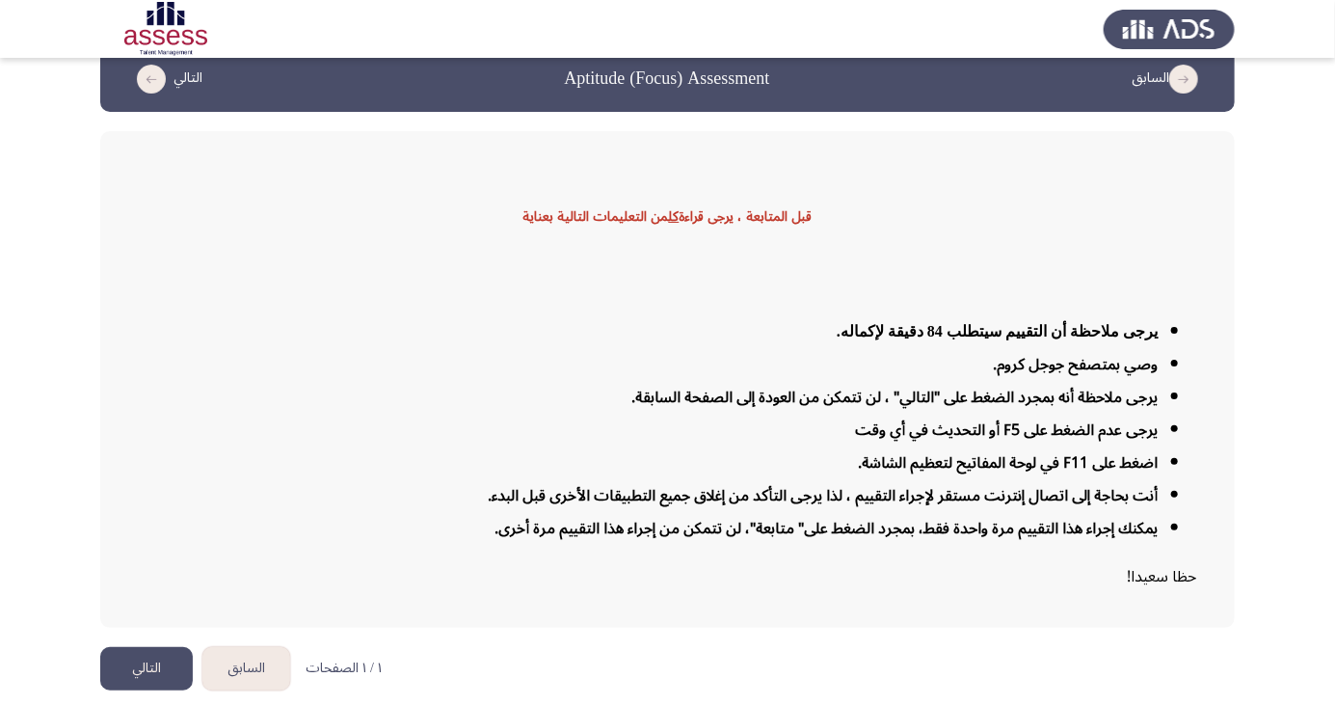
click at [139, 367] on button "التالي" at bounding box center [146, 668] width 93 height 43
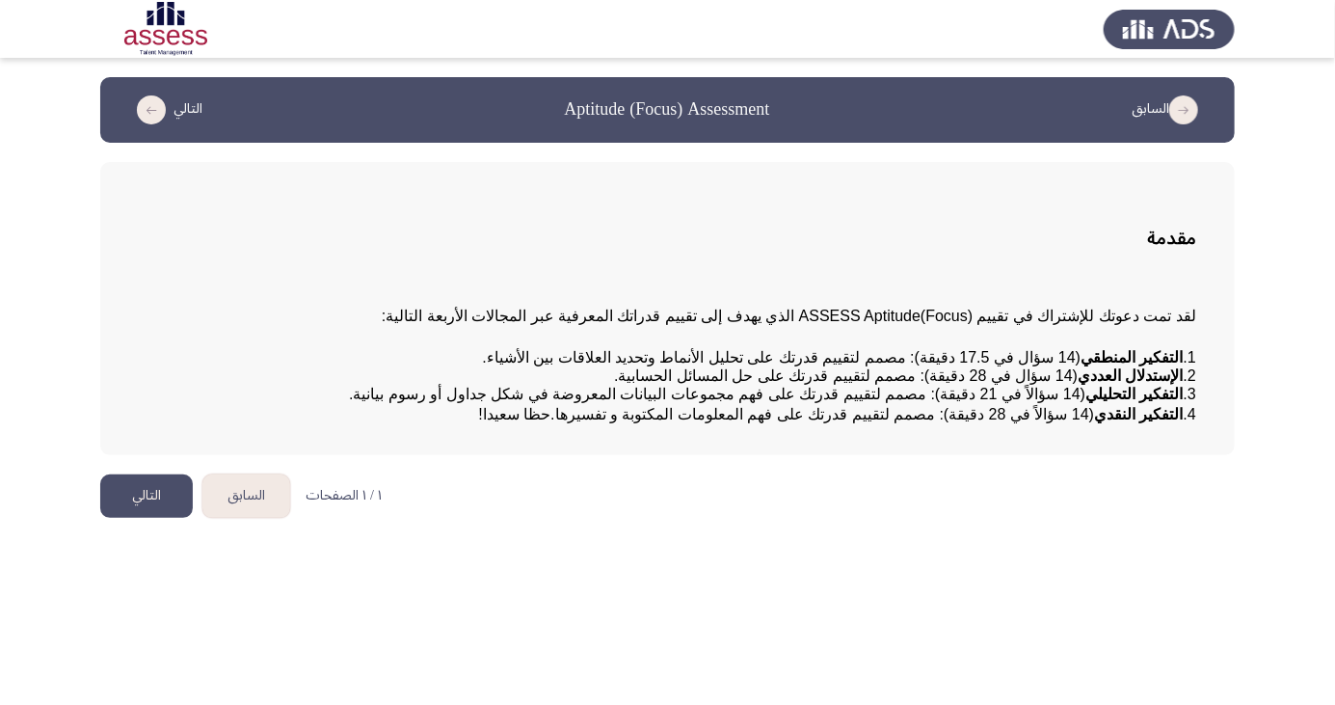
click at [145, 367] on button "التالي" at bounding box center [146, 495] width 93 height 43
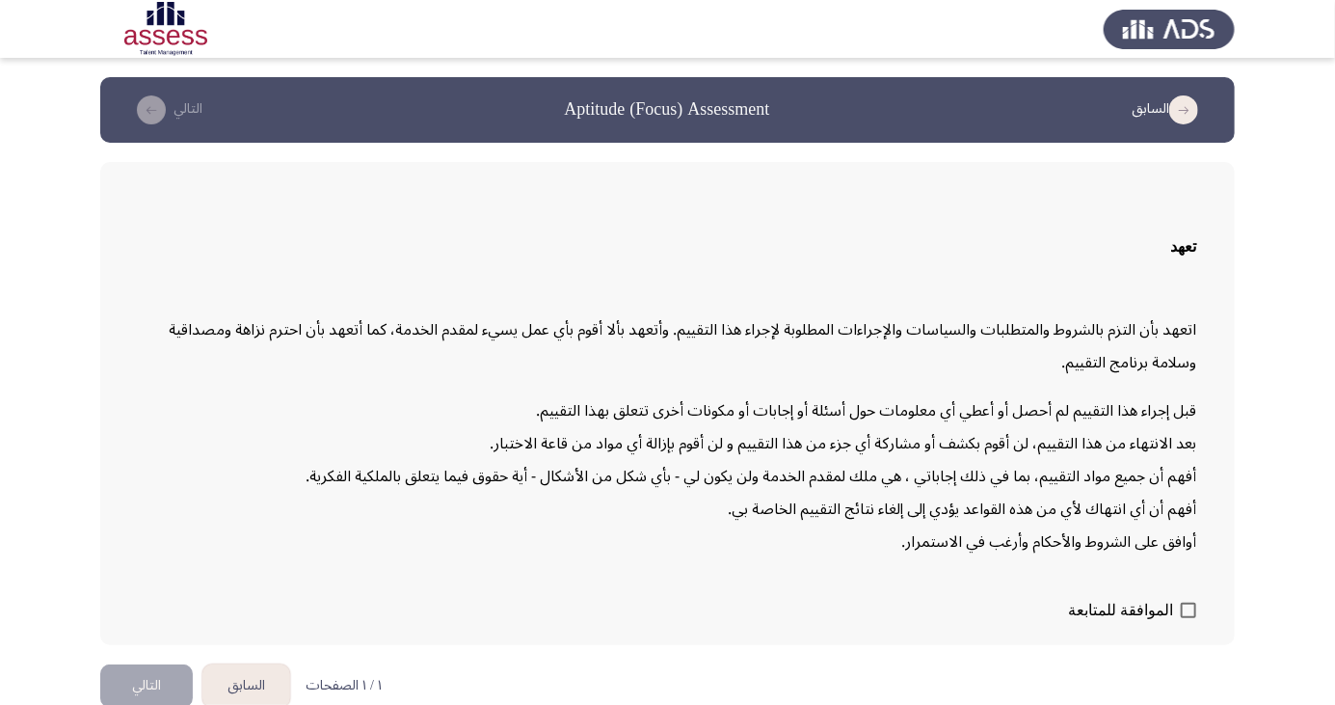
scroll to position [40, 0]
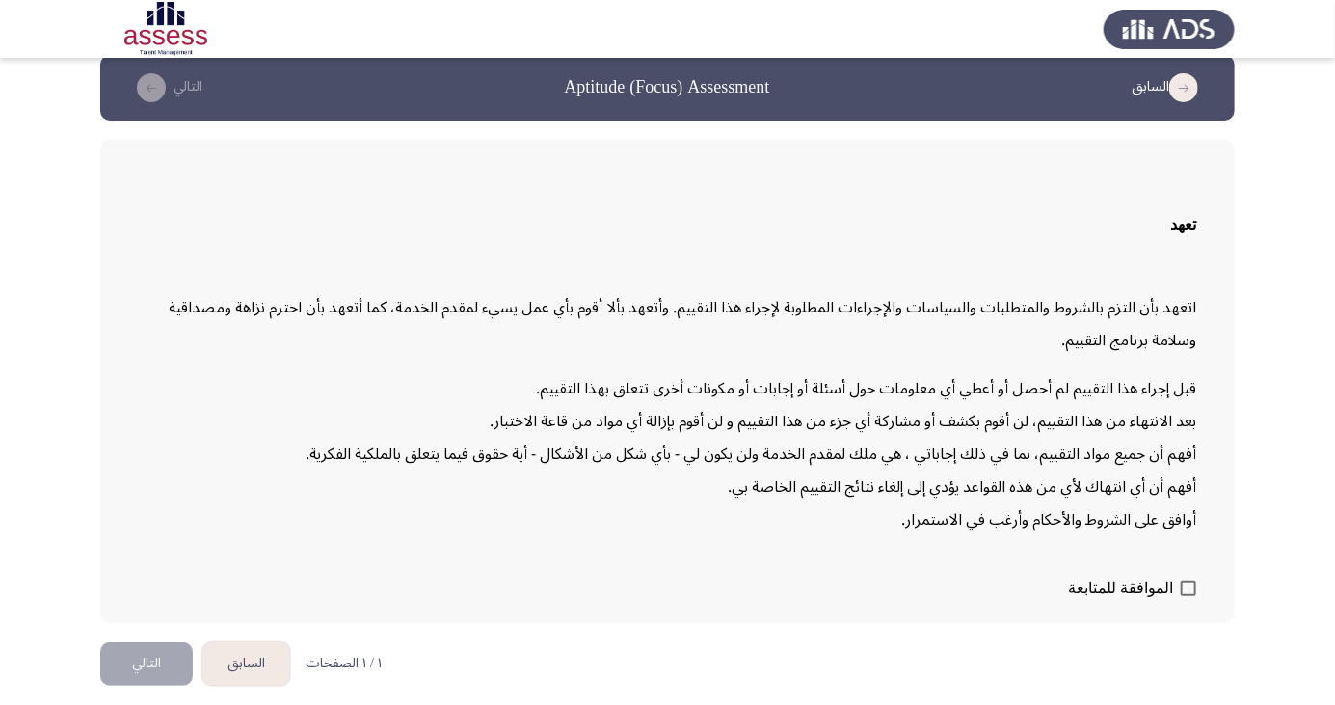
click at [674, 367] on span at bounding box center [1188, 587] width 15 height 15
click at [674, 367] on input "الموافقة للمتابعة" at bounding box center [1188, 596] width 1 height 1
checkbox input "true"
click at [118, 367] on button "التالي" at bounding box center [146, 663] width 93 height 43
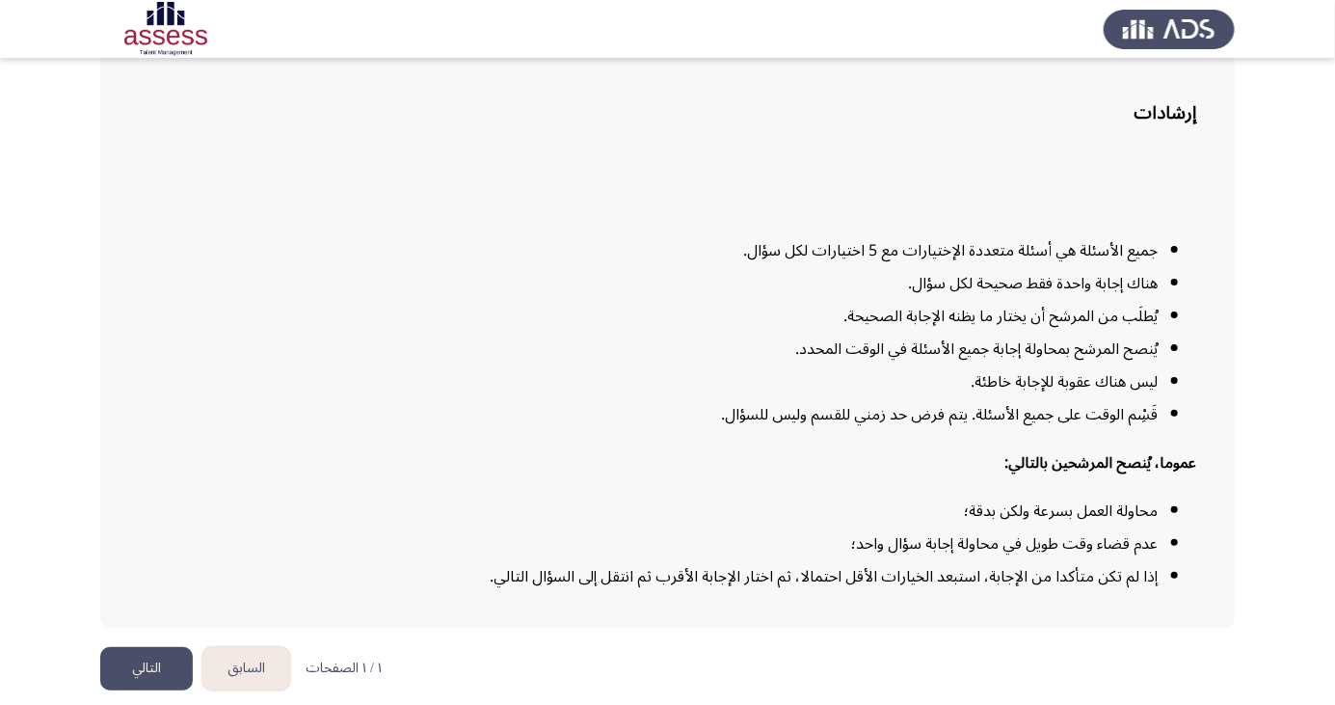
scroll to position [142, 0]
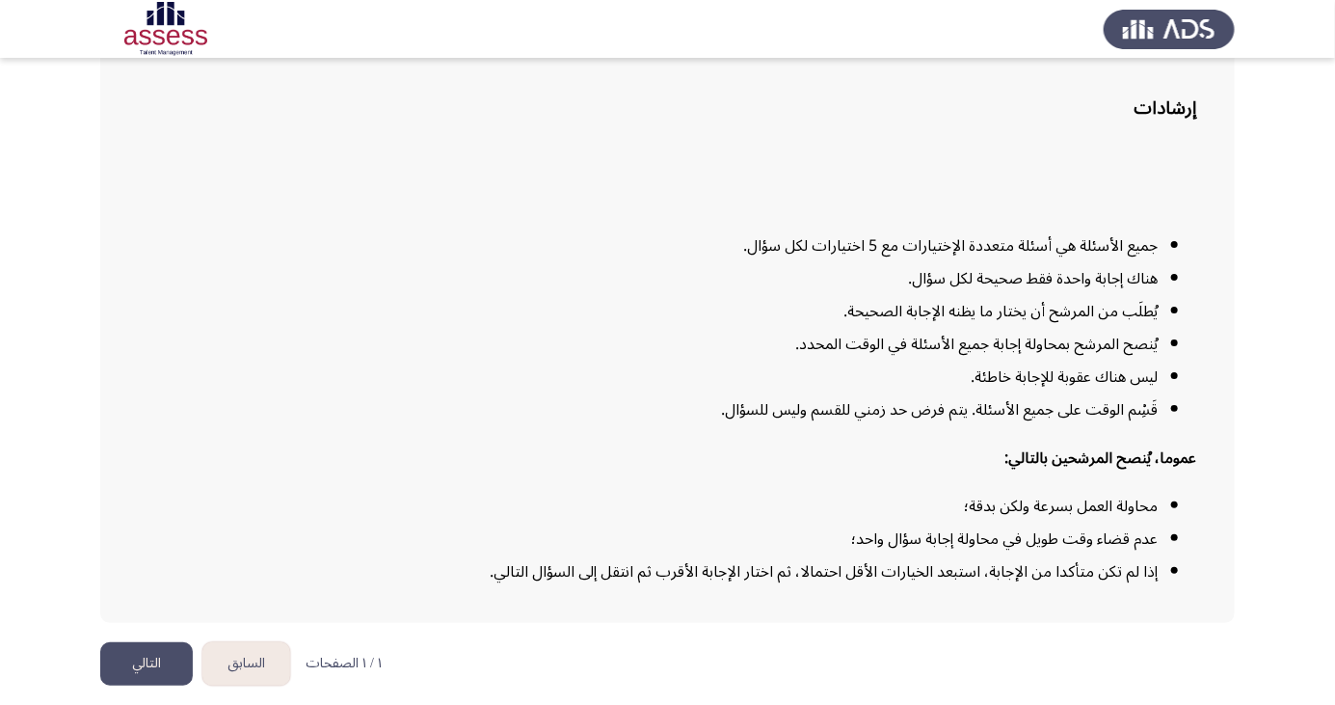
click at [143, 367] on button "التالي" at bounding box center [146, 663] width 93 height 43
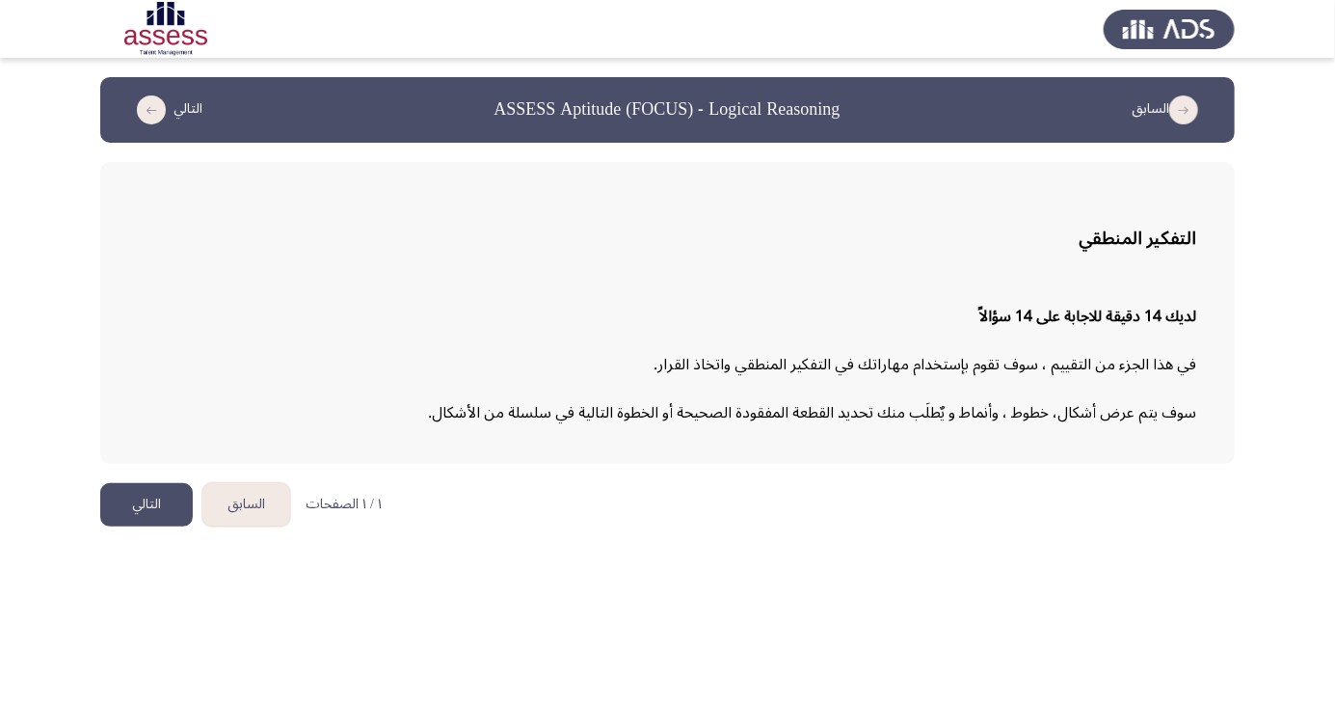
click at [120, 367] on button "التالي" at bounding box center [146, 504] width 93 height 43
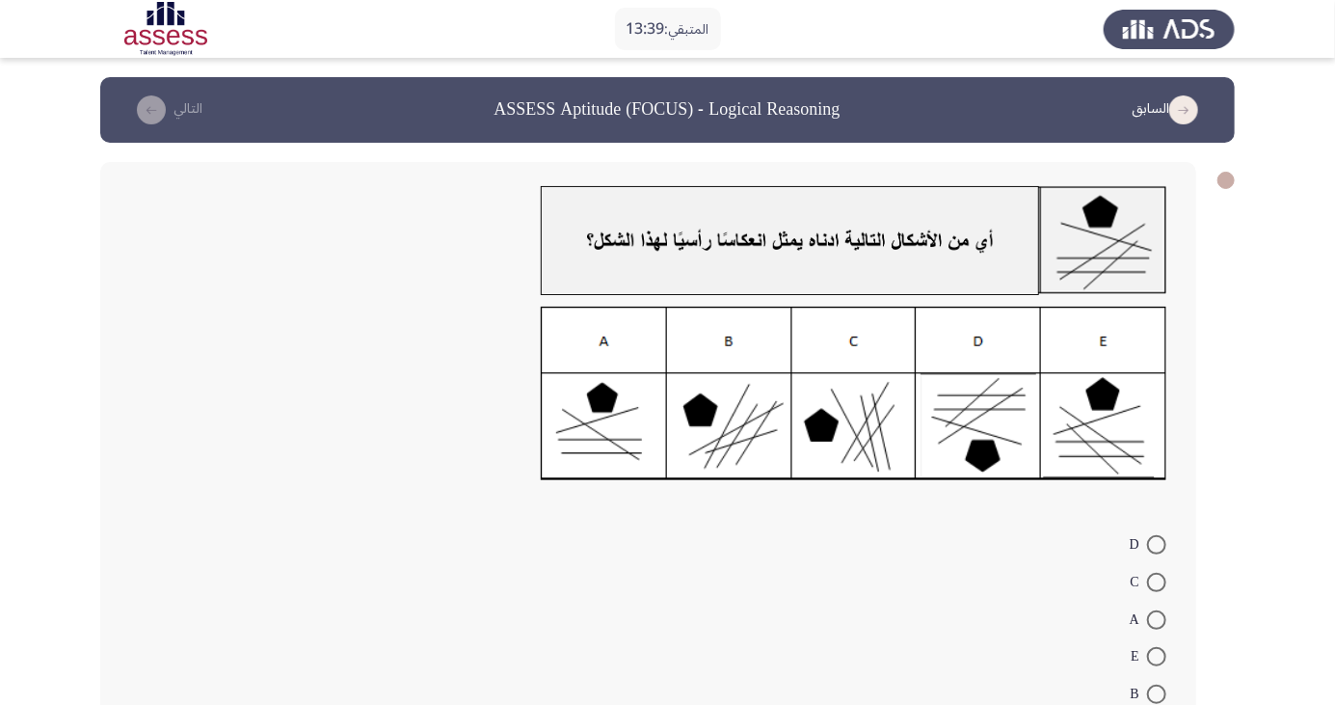
click at [674, 367] on span at bounding box center [1156, 582] width 19 height 19
click at [674, 367] on input "C" at bounding box center [1156, 582] width 19 height 19
radio input "true"
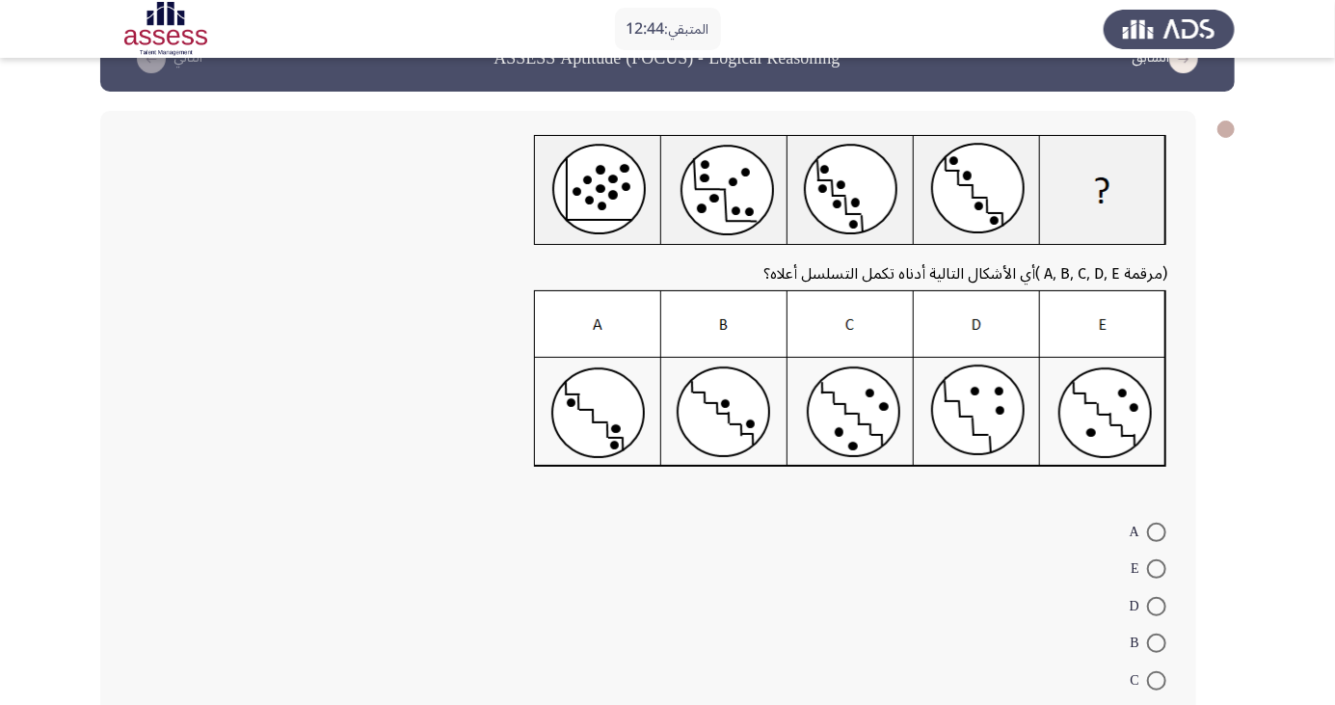
scroll to position [71, 0]
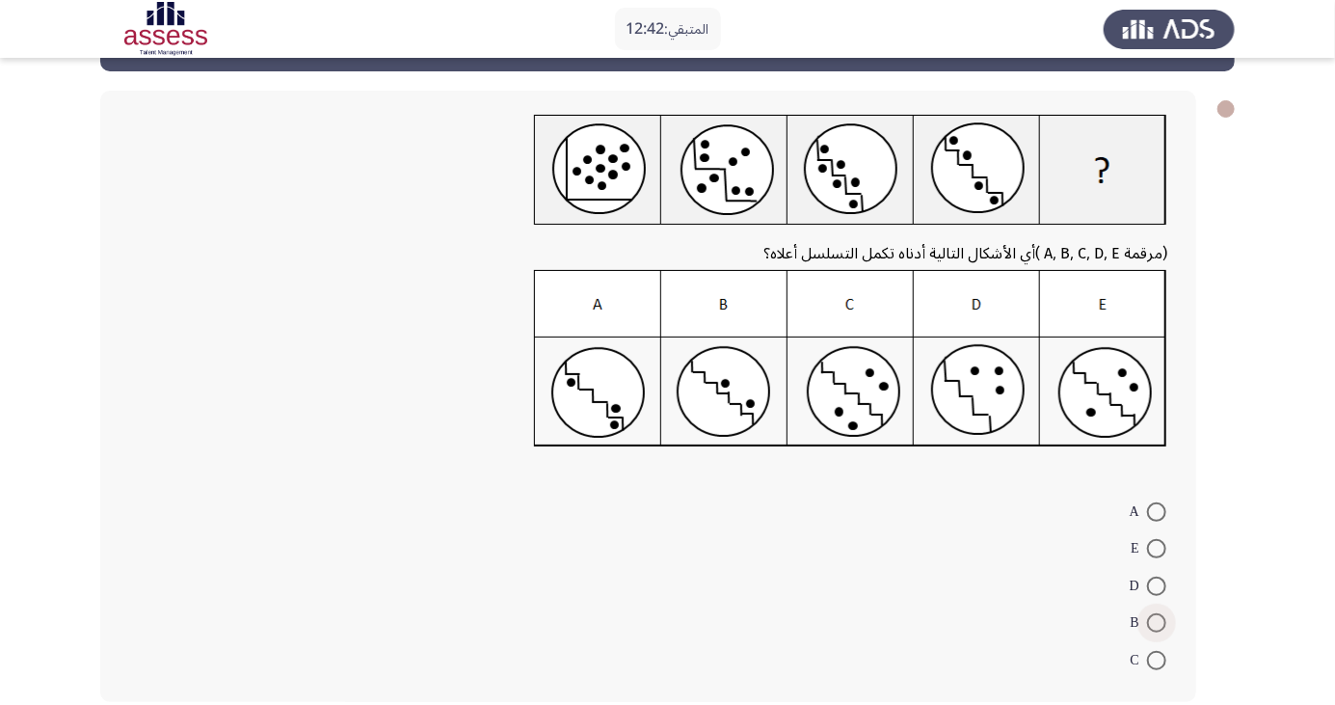
click at [674, 367] on span at bounding box center [1156, 622] width 19 height 19
click at [674, 367] on input "B" at bounding box center [1156, 622] width 19 height 19
radio input "true"
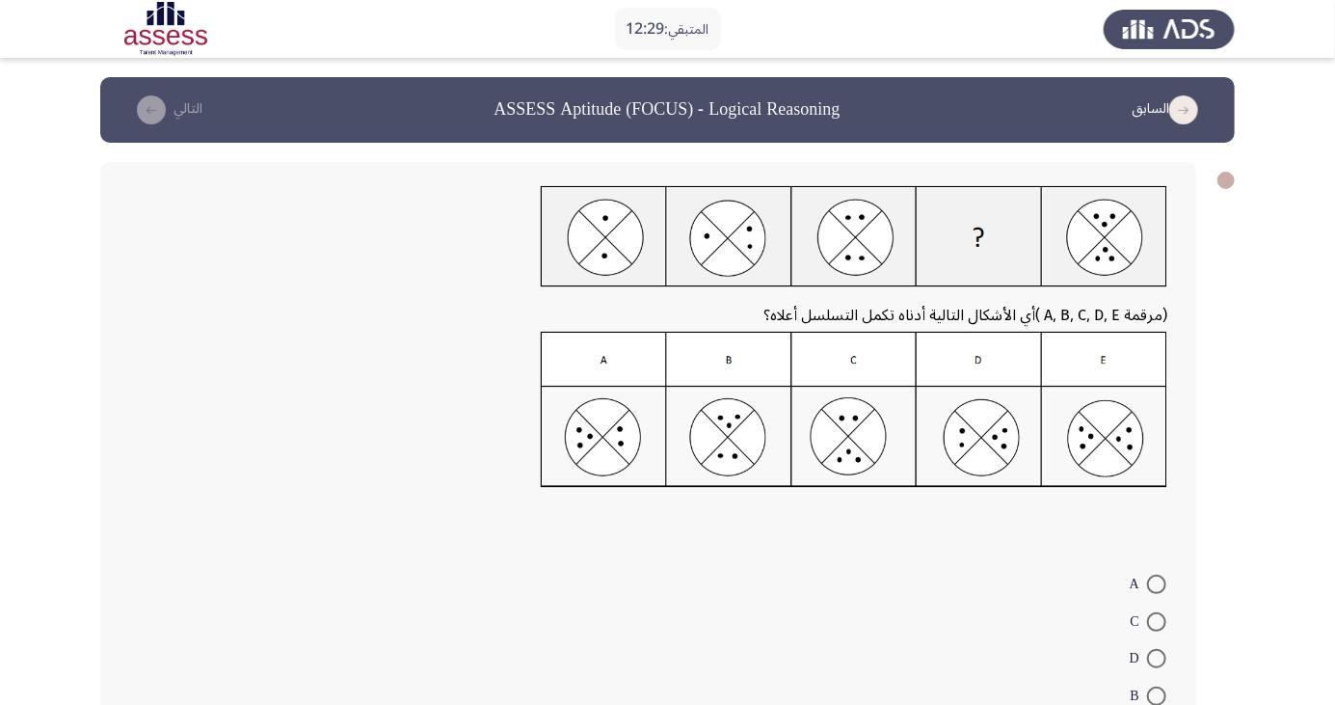
click at [674, 367] on span at bounding box center [1156, 621] width 19 height 19
click at [674, 367] on input "C" at bounding box center [1156, 621] width 19 height 19
radio input "true"
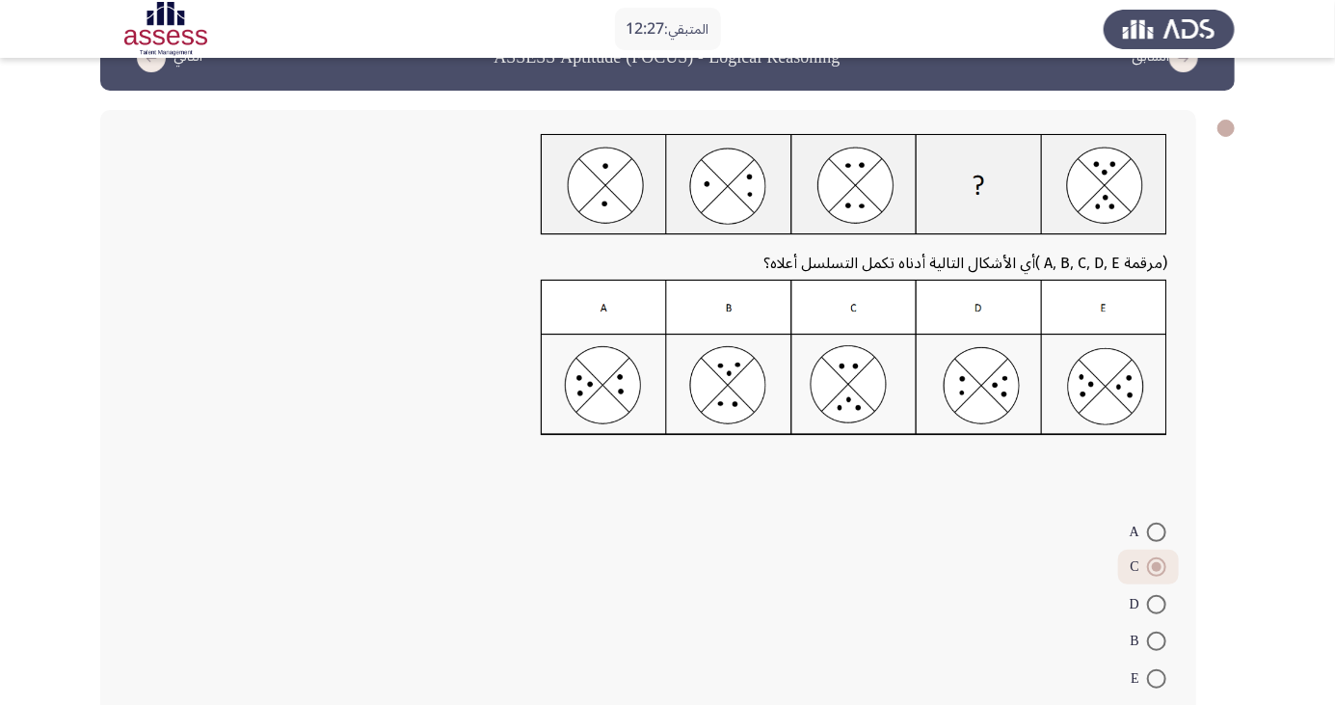
scroll to position [70, 0]
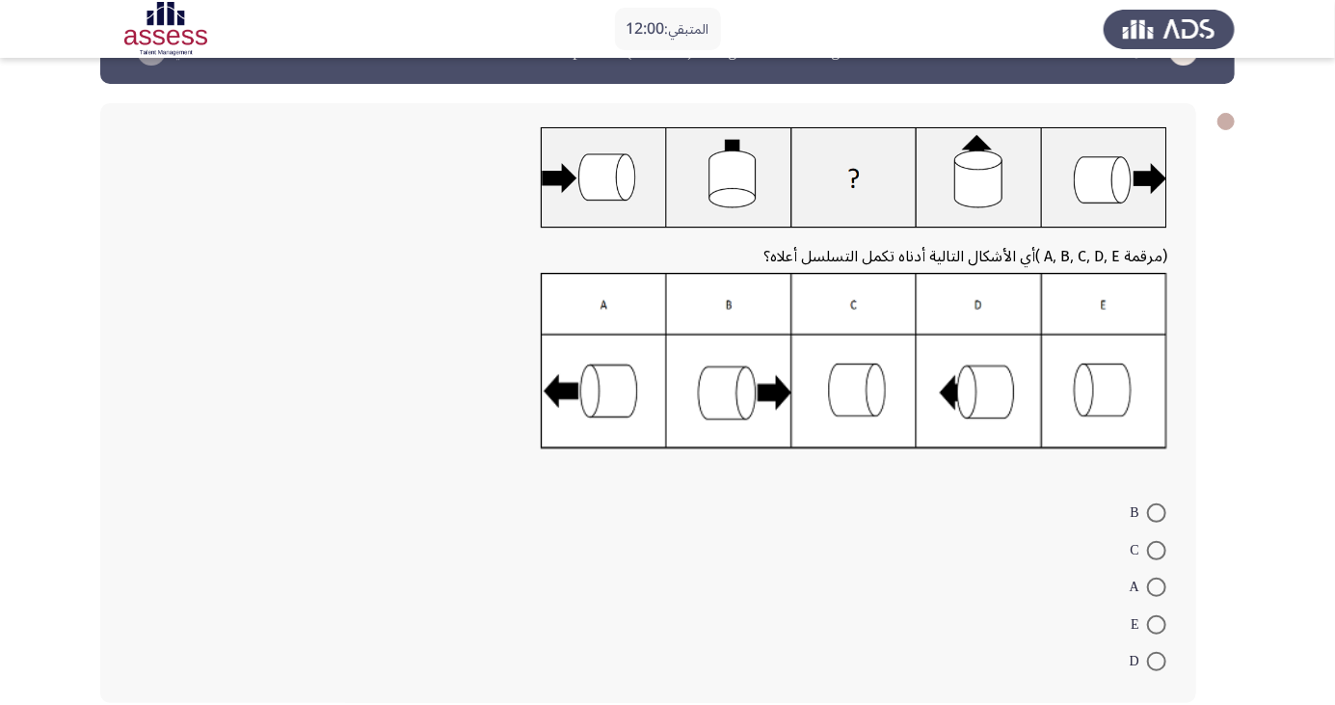
scroll to position [61, 0]
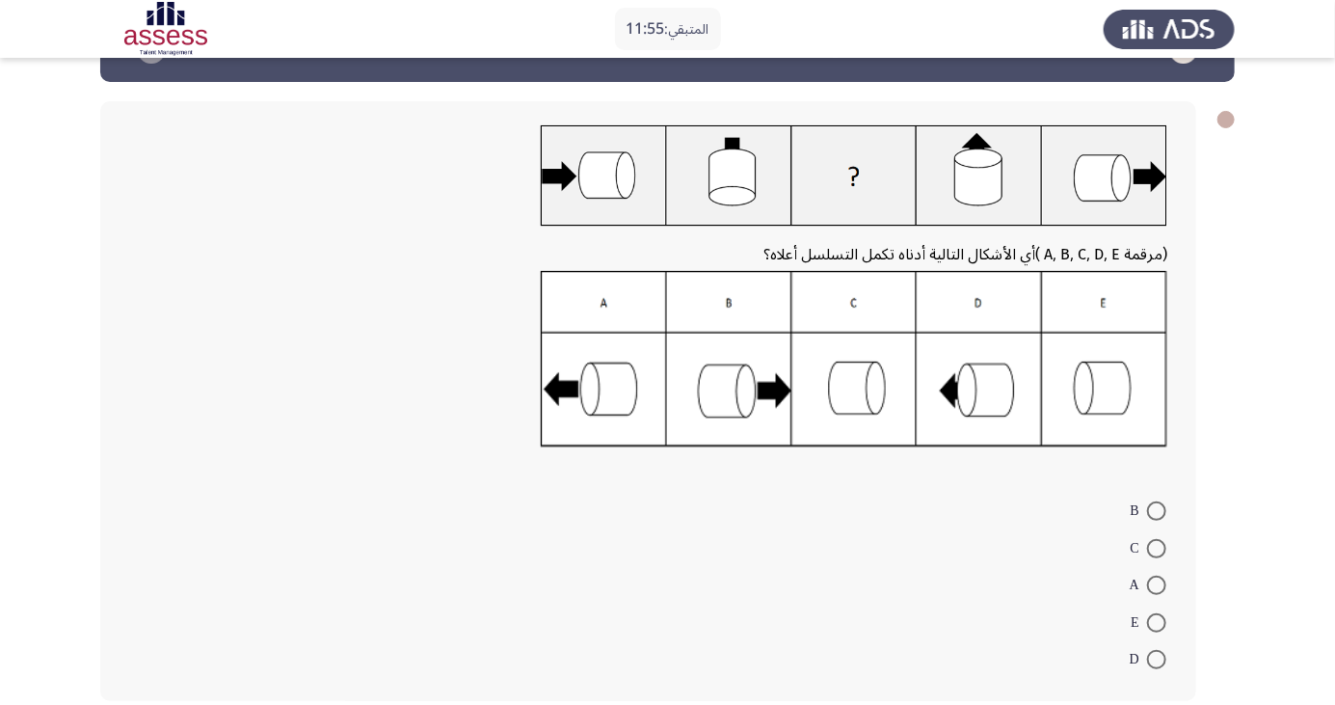
click at [674, 367] on span at bounding box center [1156, 548] width 19 height 19
click at [674, 367] on input "C" at bounding box center [1156, 548] width 19 height 19
radio input "true"
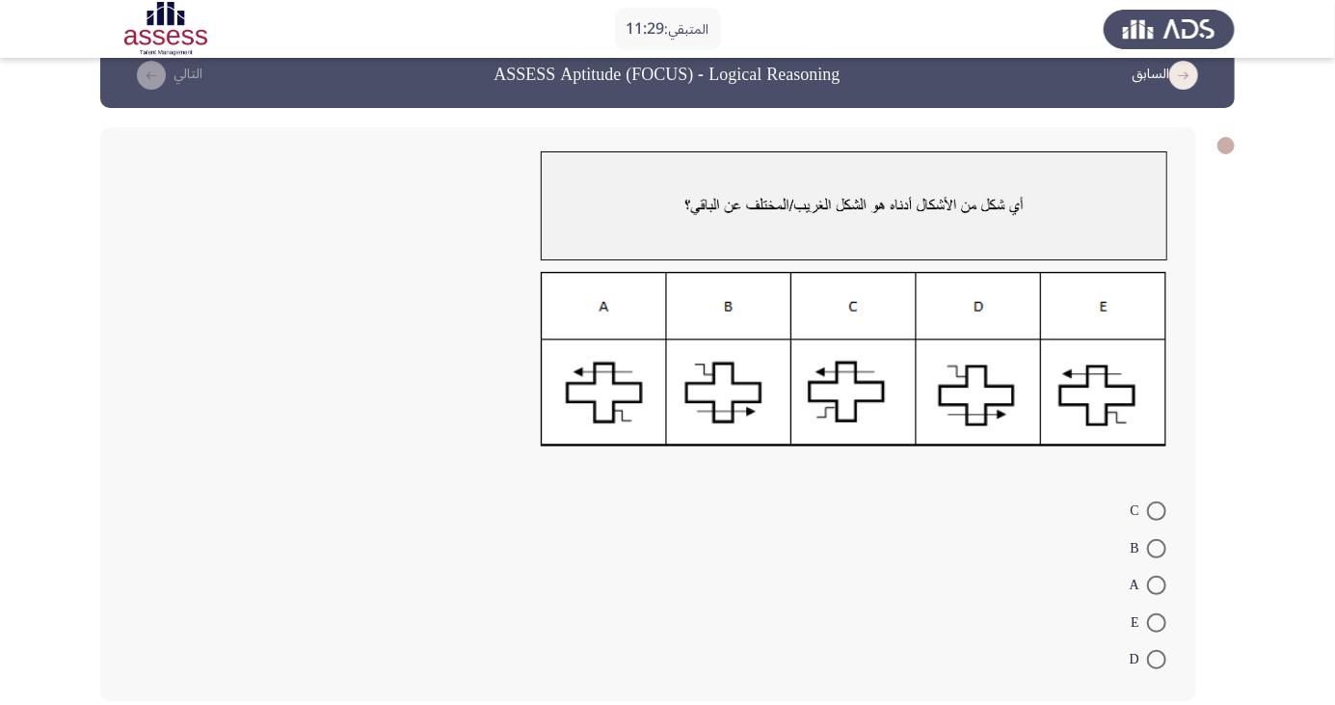
scroll to position [35, 0]
click at [674, 367] on span at bounding box center [1156, 622] width 19 height 19
click at [674, 367] on input "E" at bounding box center [1156, 622] width 19 height 19
radio input "true"
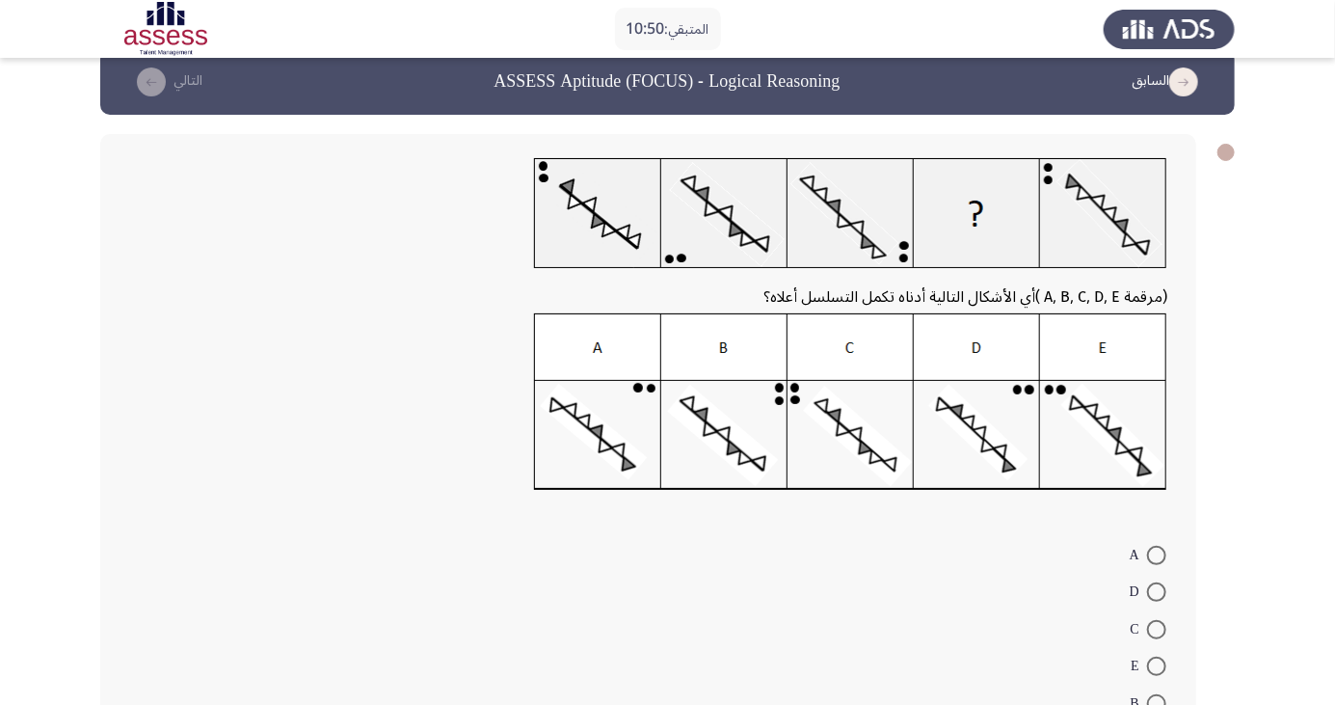
scroll to position [35, 0]
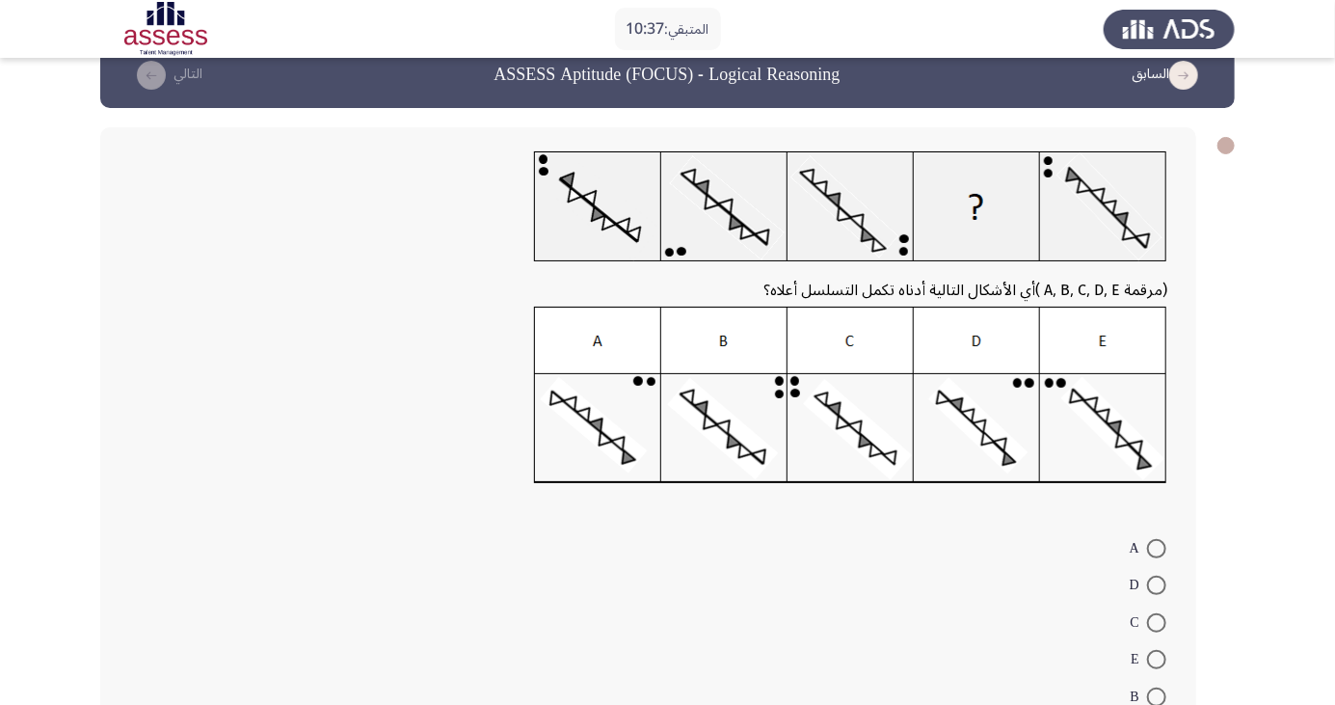
click at [674, 367] on span at bounding box center [1156, 585] width 19 height 19
click at [674, 367] on input "D" at bounding box center [1156, 585] width 19 height 19
radio input "true"
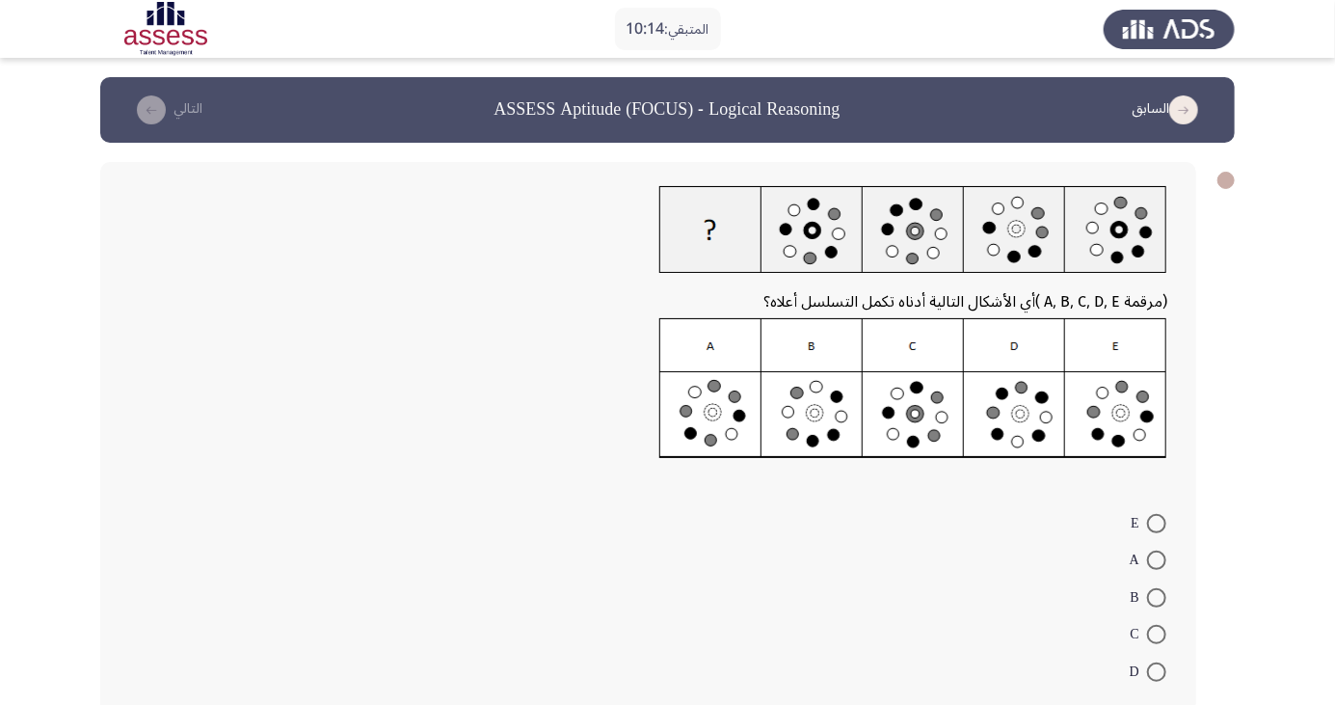
click at [674, 367] on span at bounding box center [1156, 560] width 19 height 19
click at [674, 367] on input "A" at bounding box center [1156, 560] width 19 height 19
radio input "true"
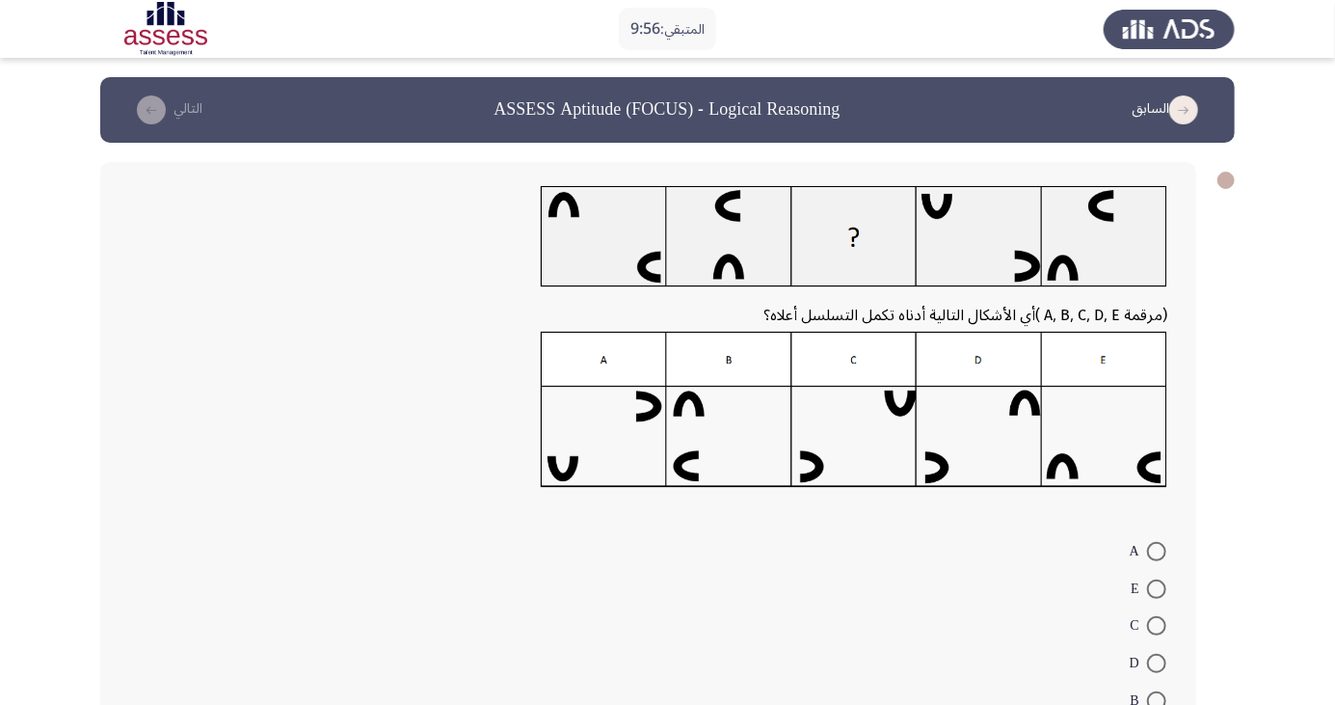
click at [674, 367] on span at bounding box center [1156, 551] width 19 height 19
click at [674, 367] on input "A" at bounding box center [1156, 551] width 19 height 19
radio input "true"
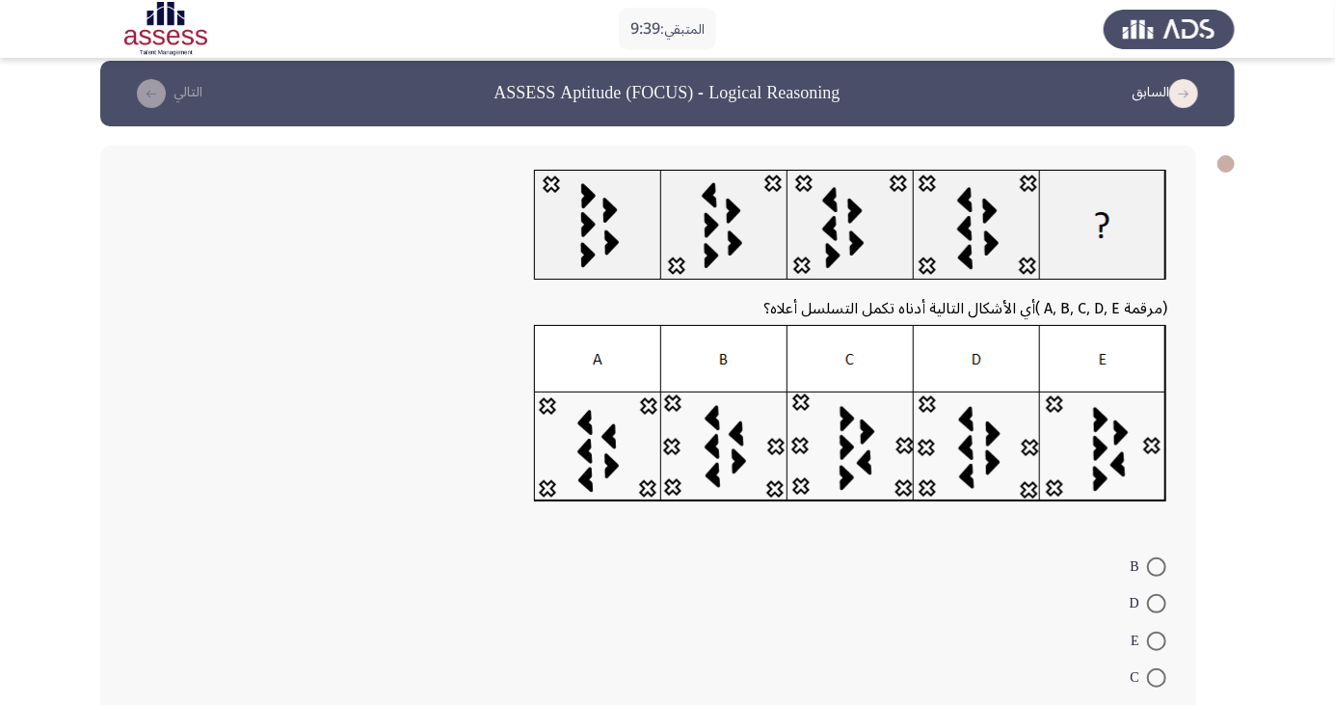
scroll to position [29, 0]
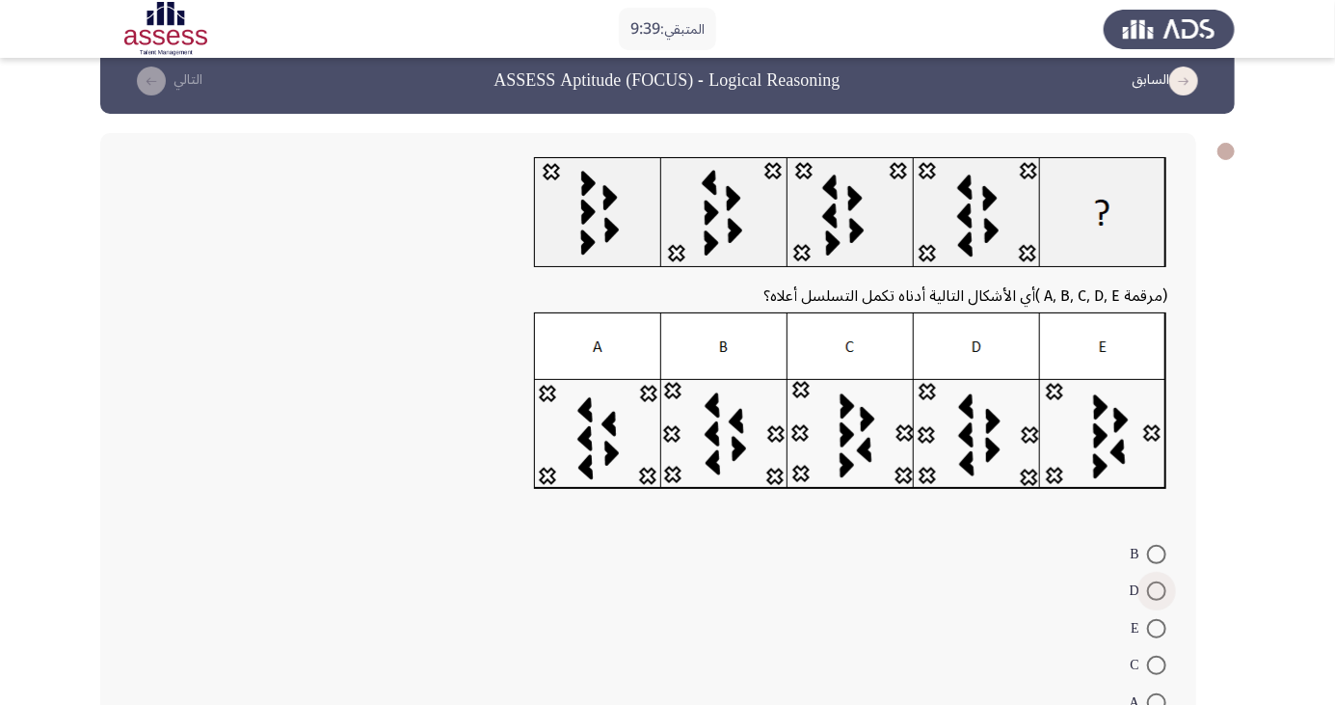
click at [674, 367] on span at bounding box center [1156, 590] width 19 height 19
click at [674, 367] on input "D" at bounding box center [1156, 590] width 19 height 19
radio input "true"
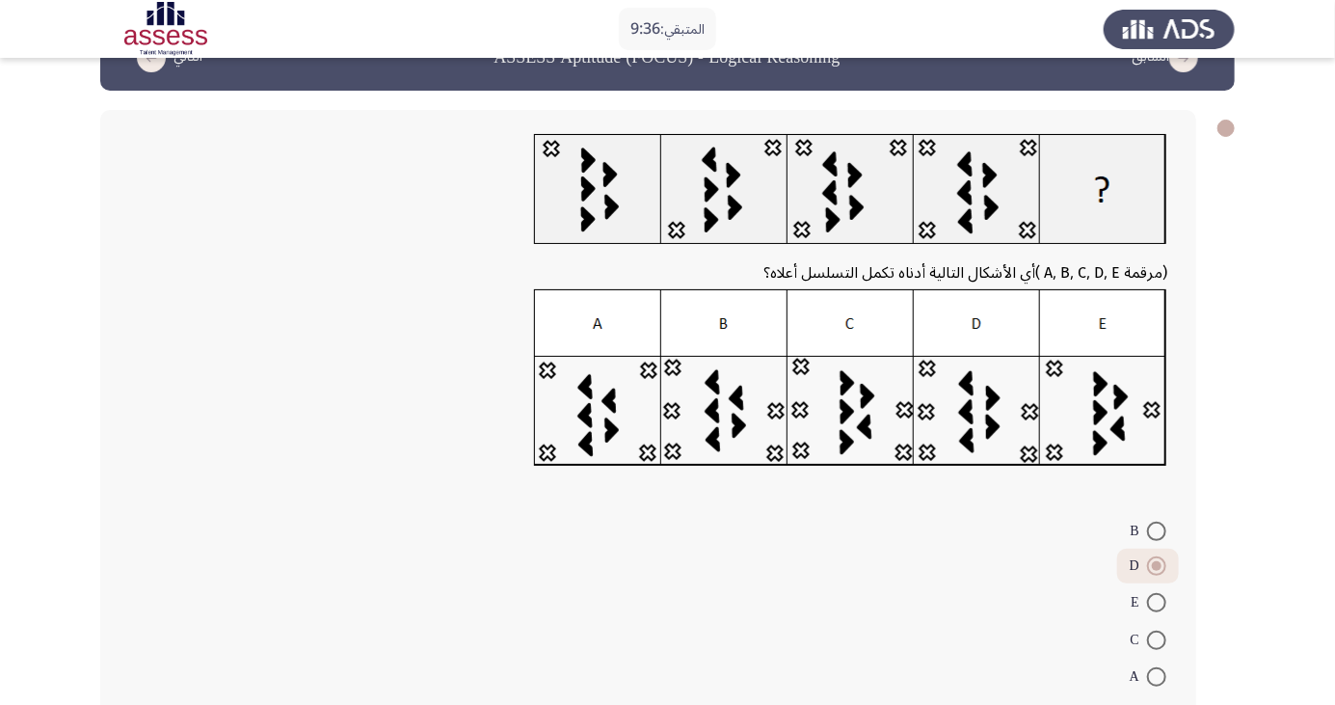
scroll to position [69, 0]
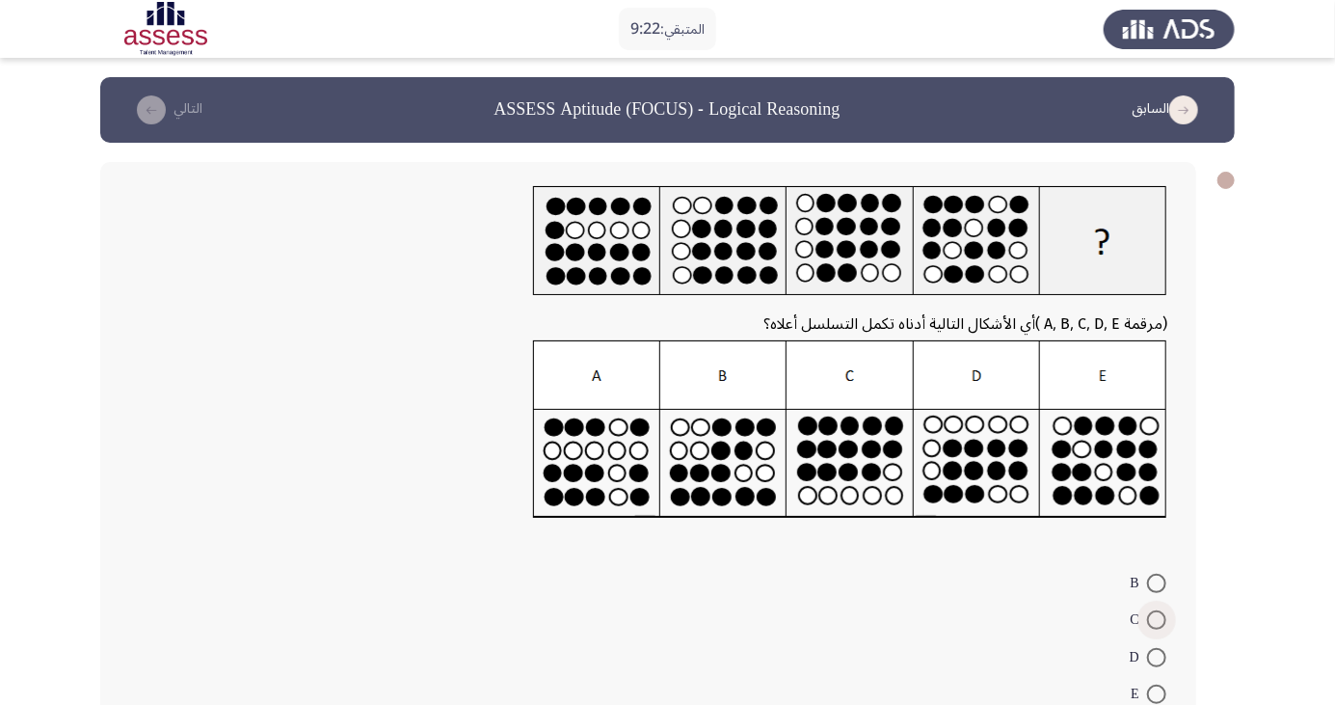
click at [674, 367] on span at bounding box center [1156, 619] width 19 height 19
click at [674, 367] on input "C" at bounding box center [1156, 619] width 19 height 19
radio input "true"
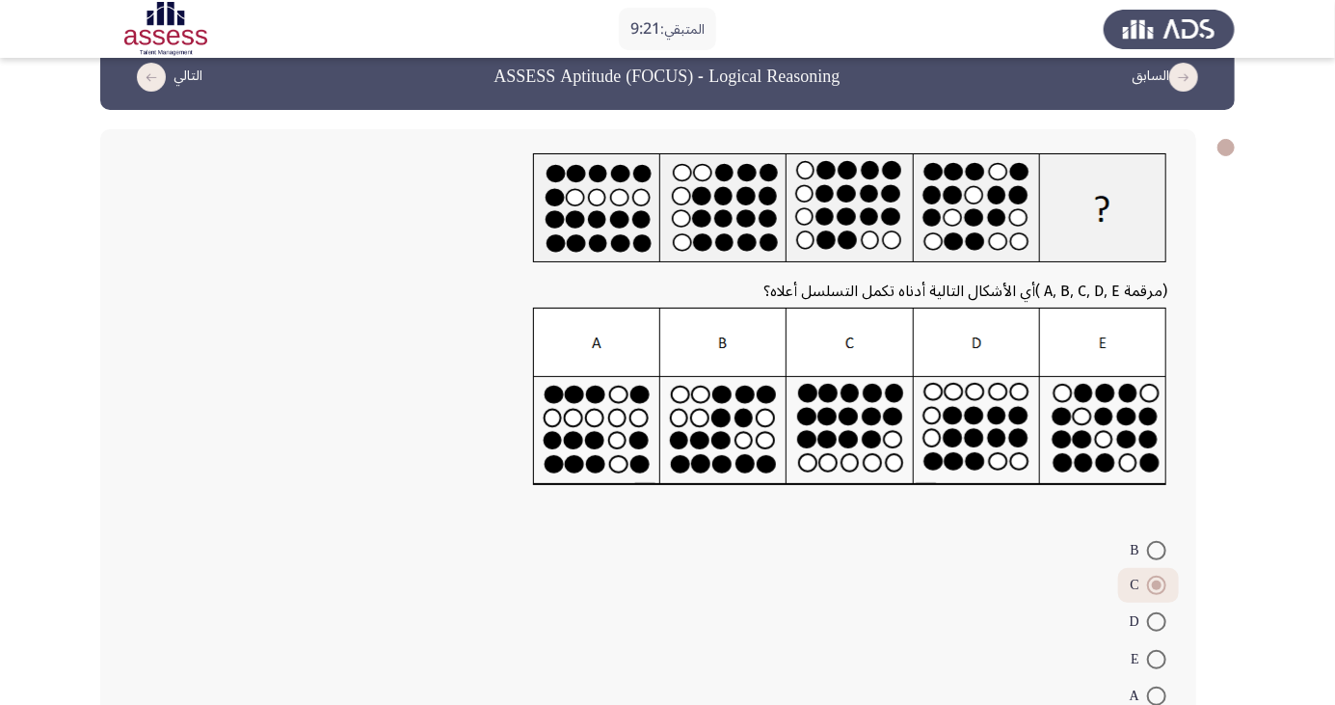
scroll to position [69, 0]
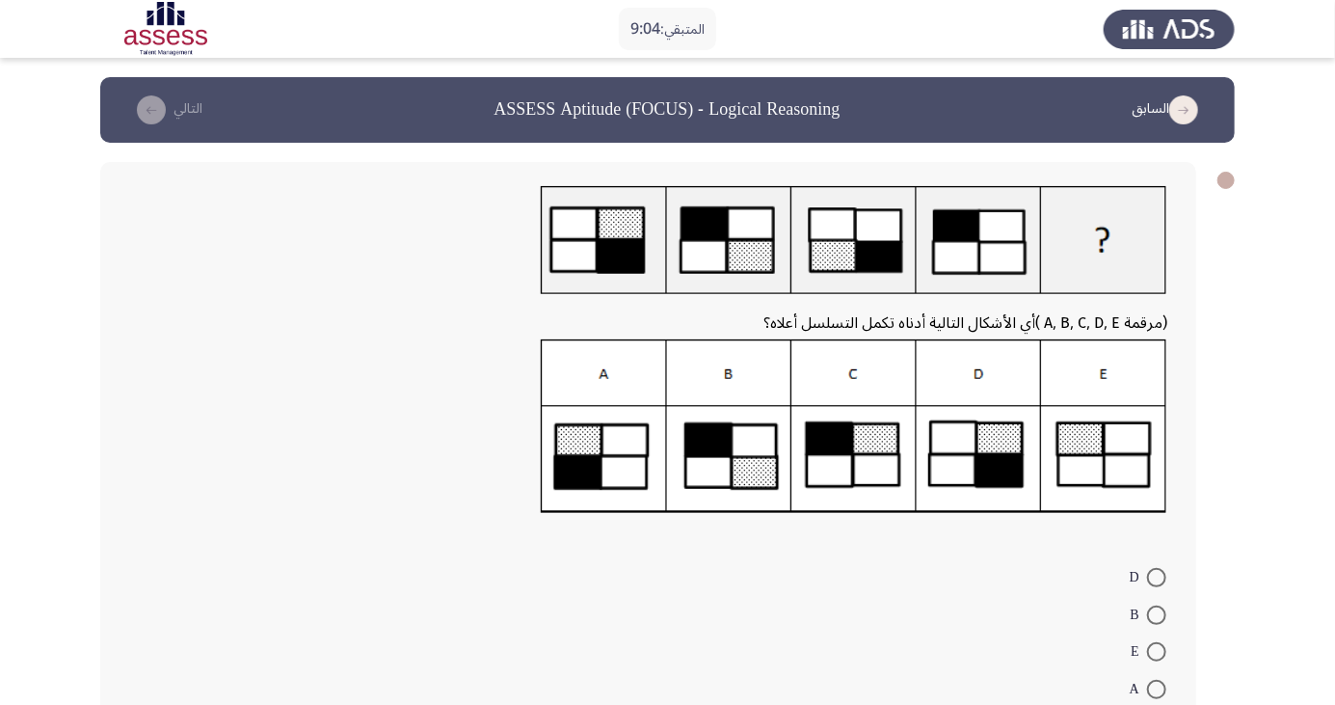
radio input "true"
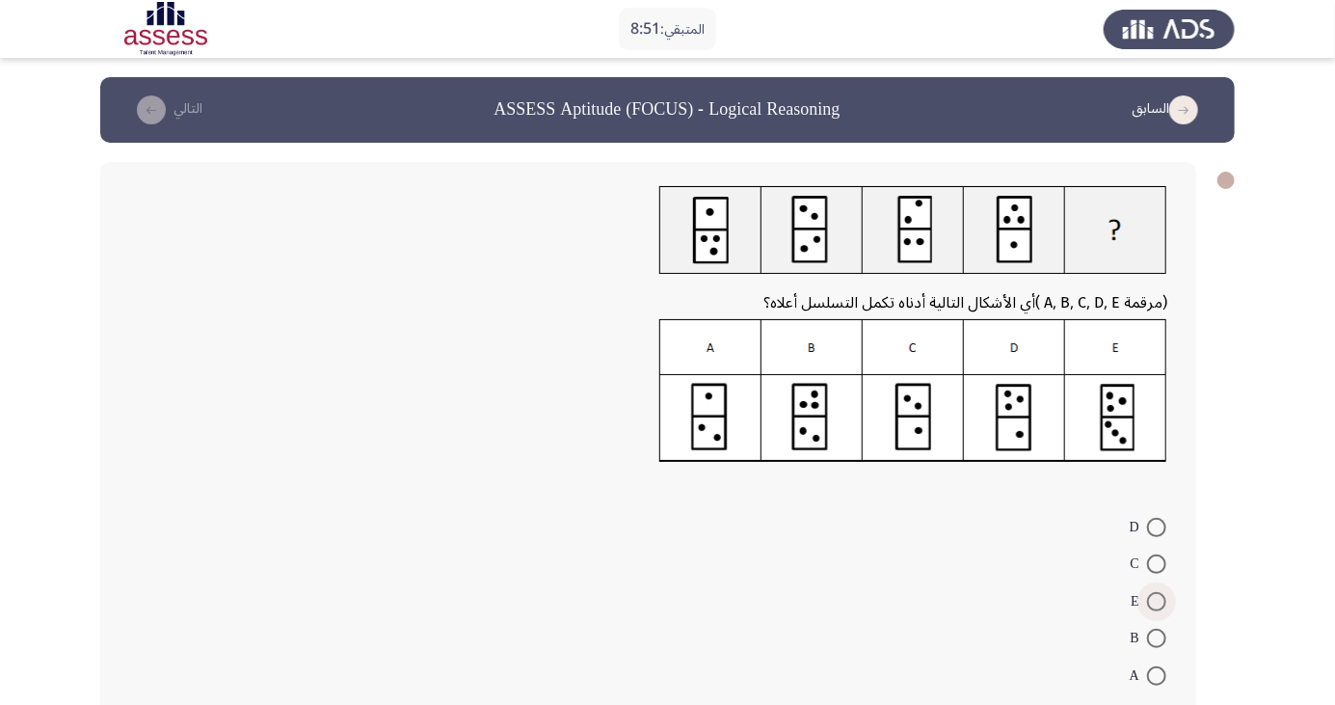
click at [674, 367] on span at bounding box center [1156, 601] width 19 height 19
click at [674, 367] on input "E" at bounding box center [1156, 601] width 19 height 19
radio input "true"
click at [674, 367] on span at bounding box center [1156, 563] width 19 height 19
click at [674, 367] on input "C" at bounding box center [1156, 563] width 19 height 19
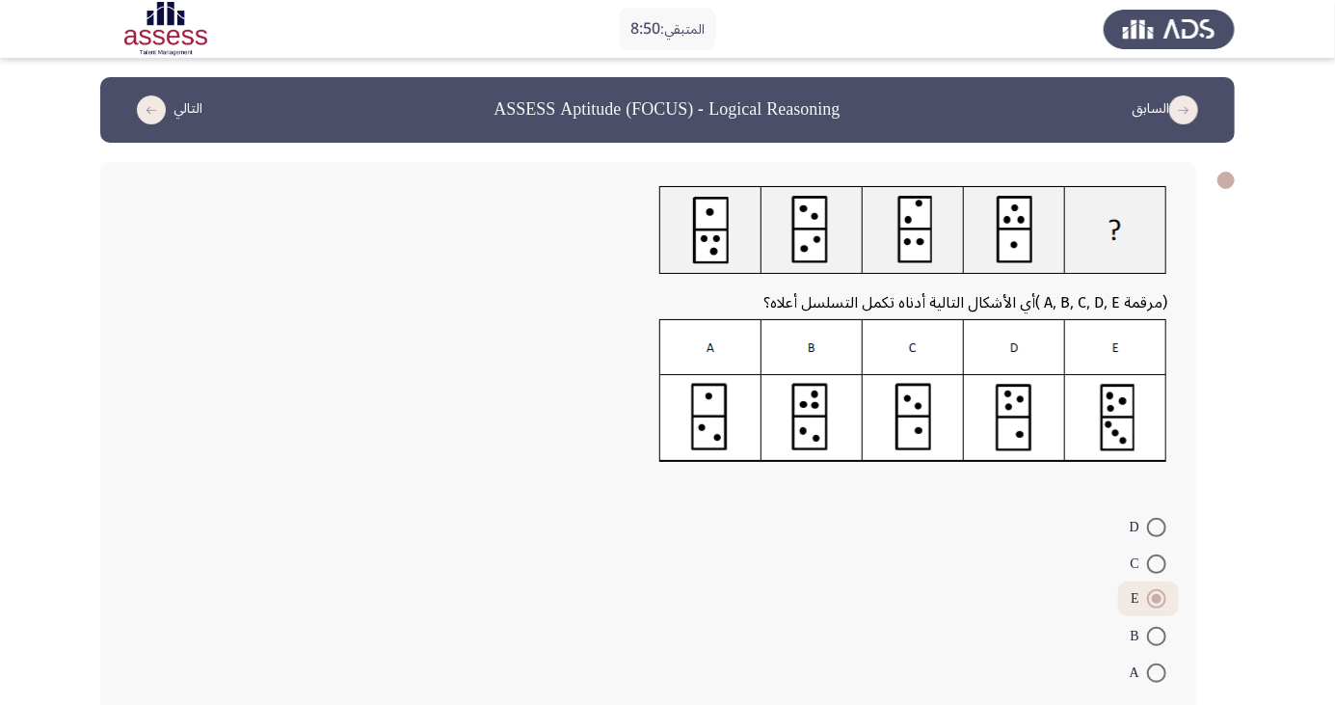
radio input "true"
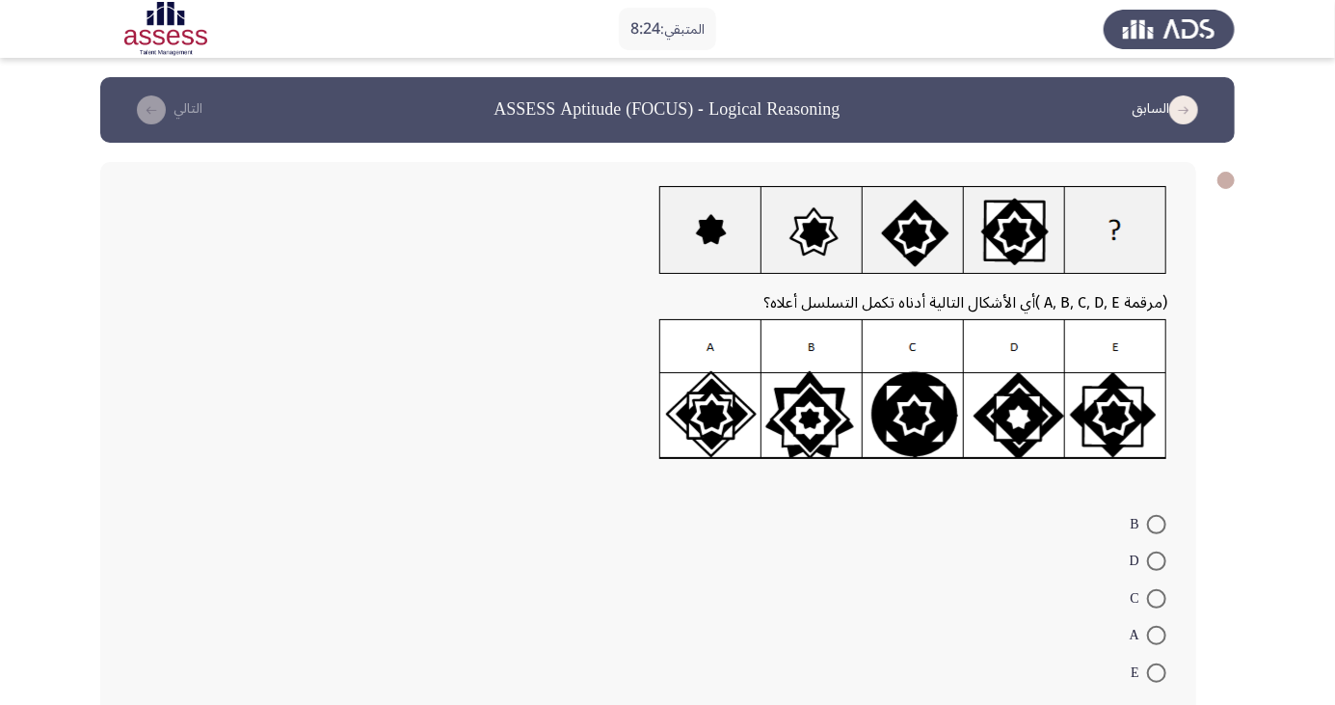
scroll to position [13, 0]
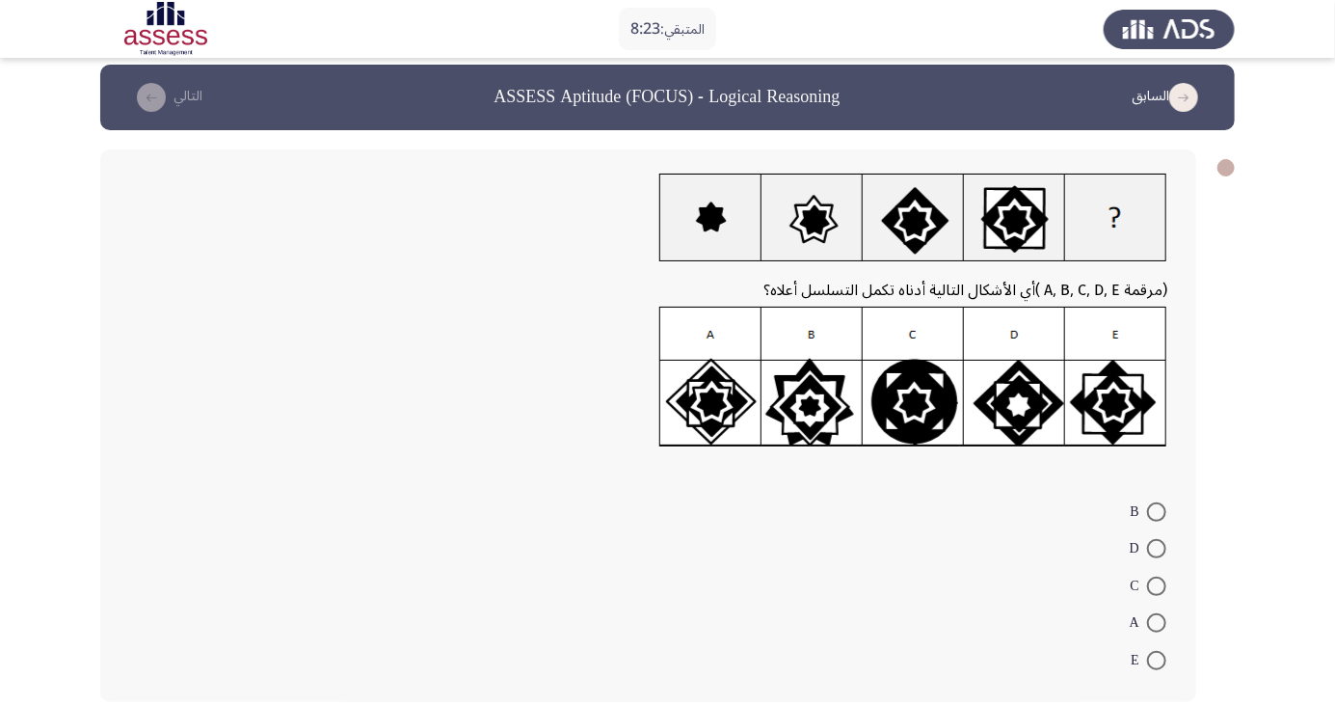
click at [674, 367] on mat-radio-button "A" at bounding box center [1149, 623] width 62 height 38
click at [674, 367] on span at bounding box center [1156, 586] width 19 height 19
click at [674, 367] on input "C" at bounding box center [1156, 586] width 19 height 19
radio input "true"
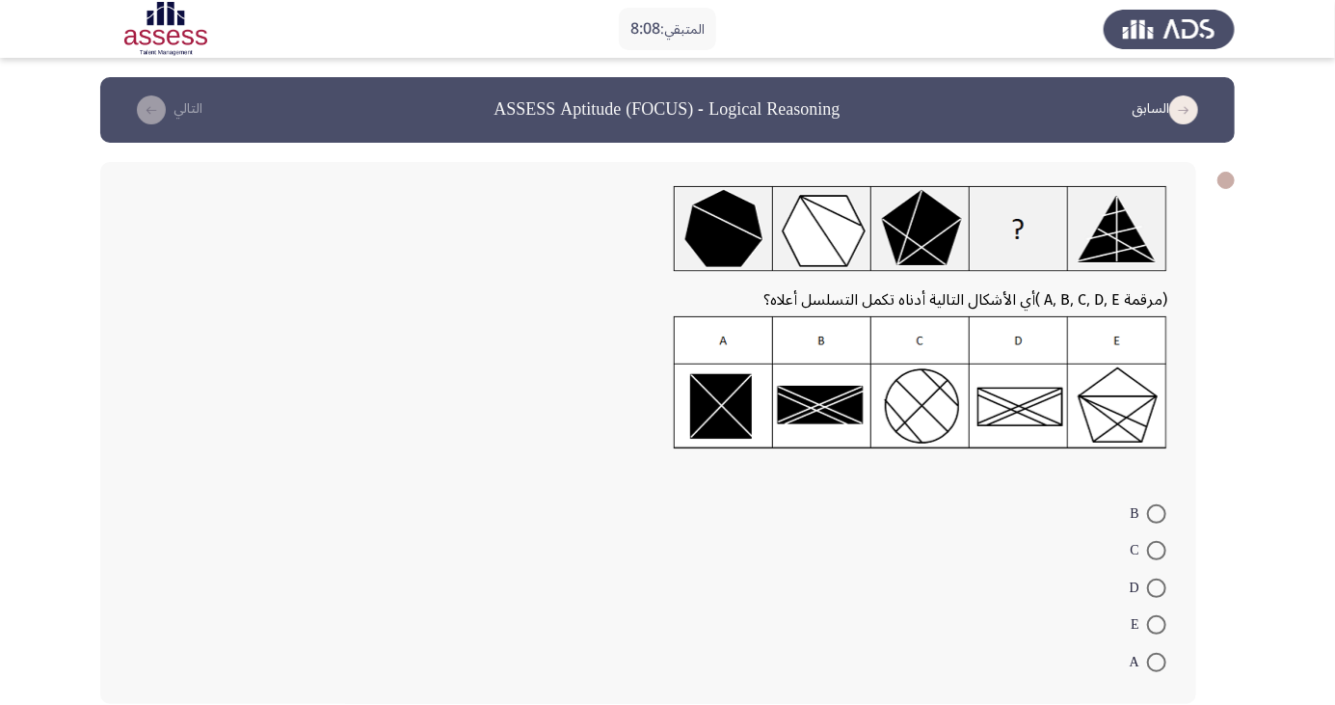
click at [674, 367] on span at bounding box center [1156, 588] width 19 height 19
click at [674, 367] on input "D" at bounding box center [1156, 588] width 19 height 19
radio input "true"
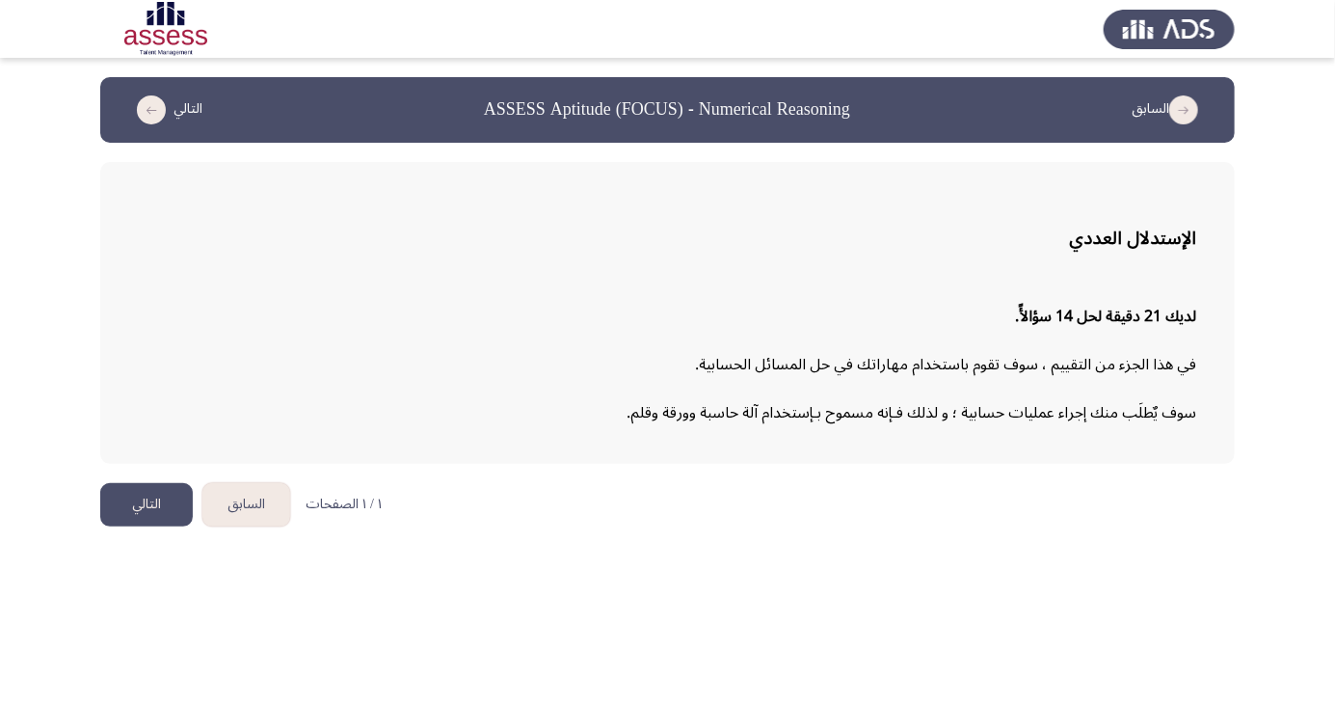
click at [135, 367] on button "التالي" at bounding box center [146, 504] width 93 height 43
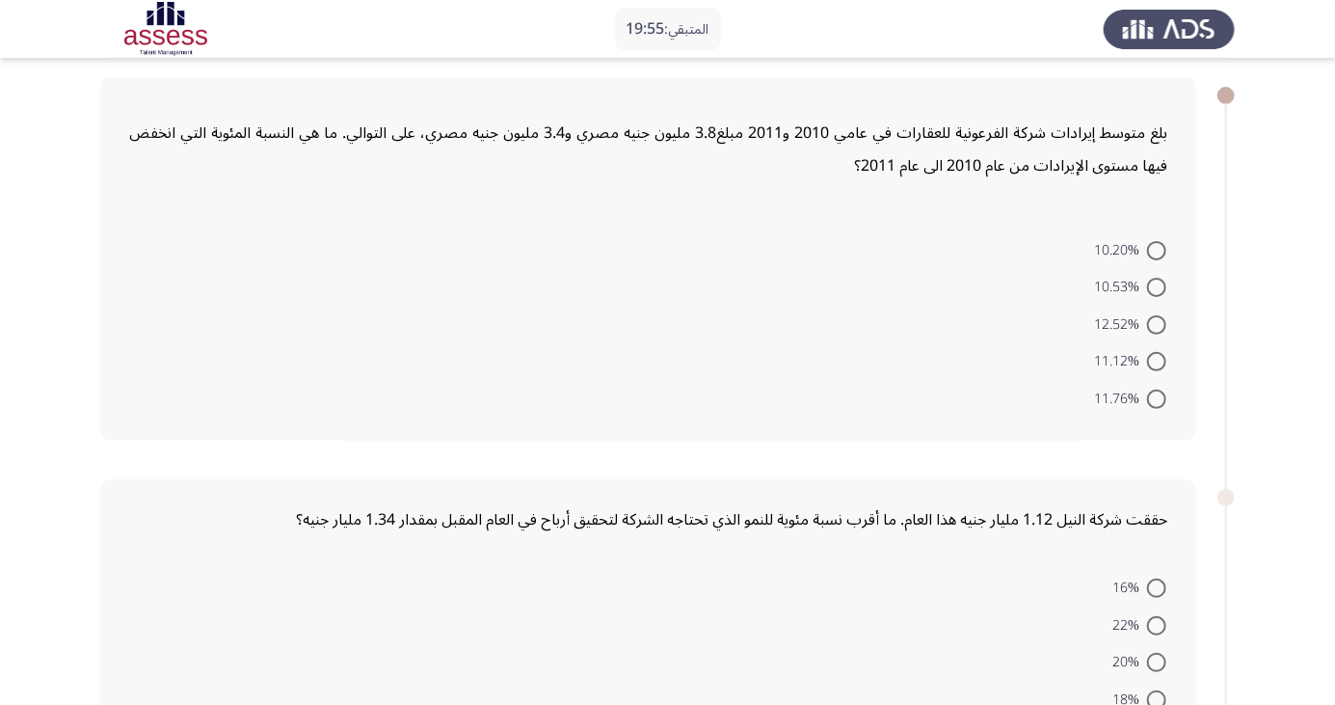
scroll to position [40, 0]
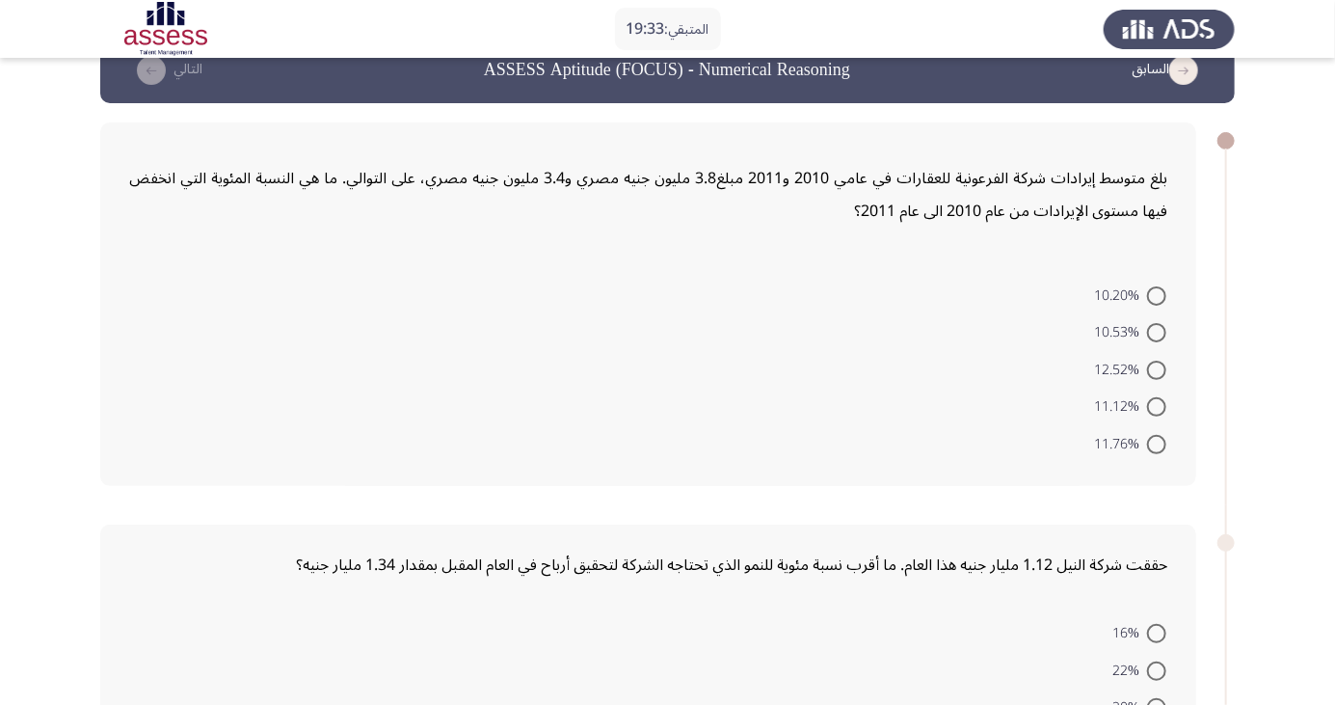
click at [674, 294] on span at bounding box center [1156, 295] width 19 height 19
click at [674, 294] on input "10.20%" at bounding box center [1156, 295] width 19 height 19
radio input "true"
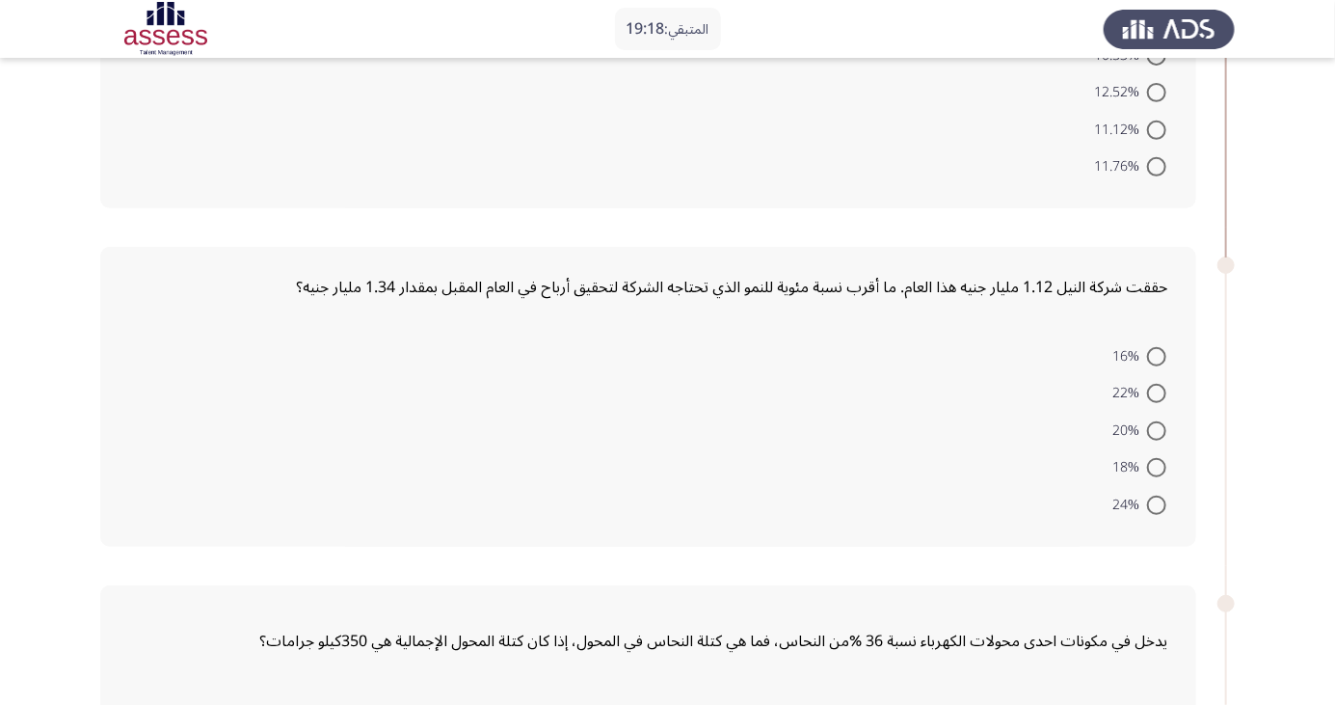
scroll to position [326, 0]
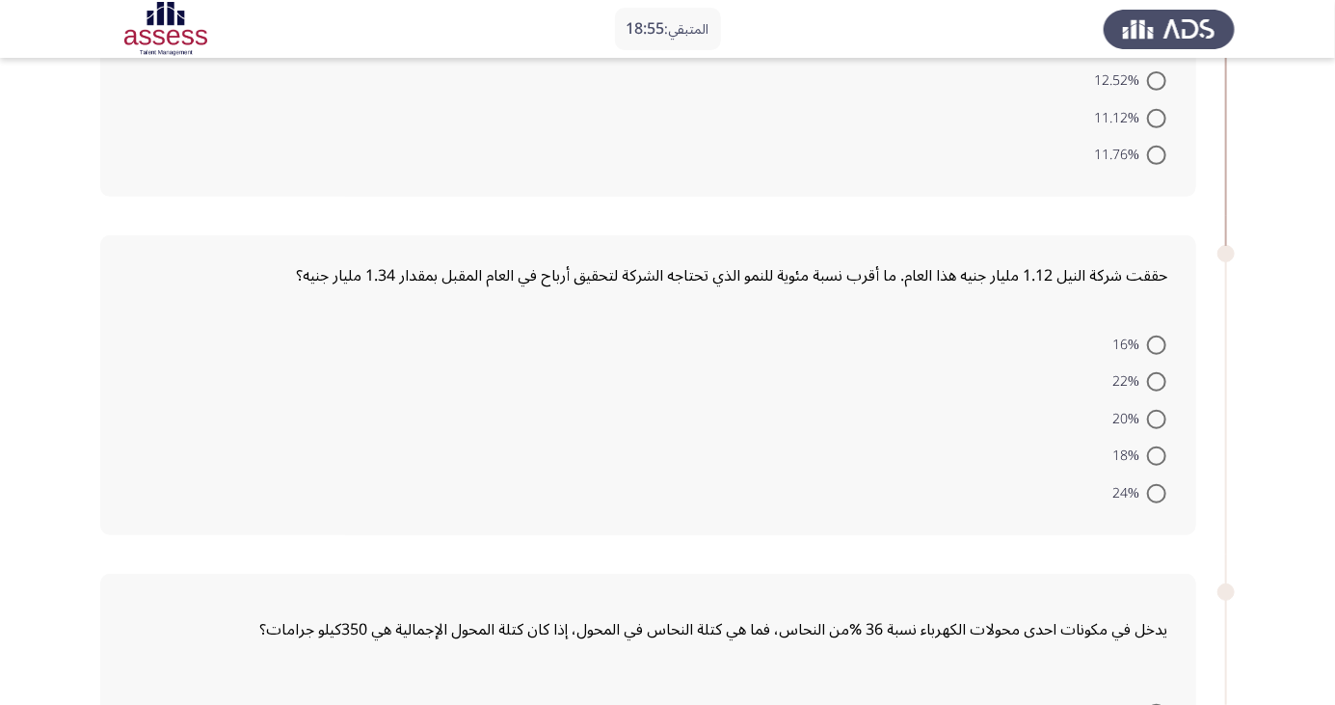
click at [674, 367] on span at bounding box center [1156, 493] width 19 height 19
click at [674, 367] on input "24%" at bounding box center [1156, 493] width 19 height 19
radio input "true"
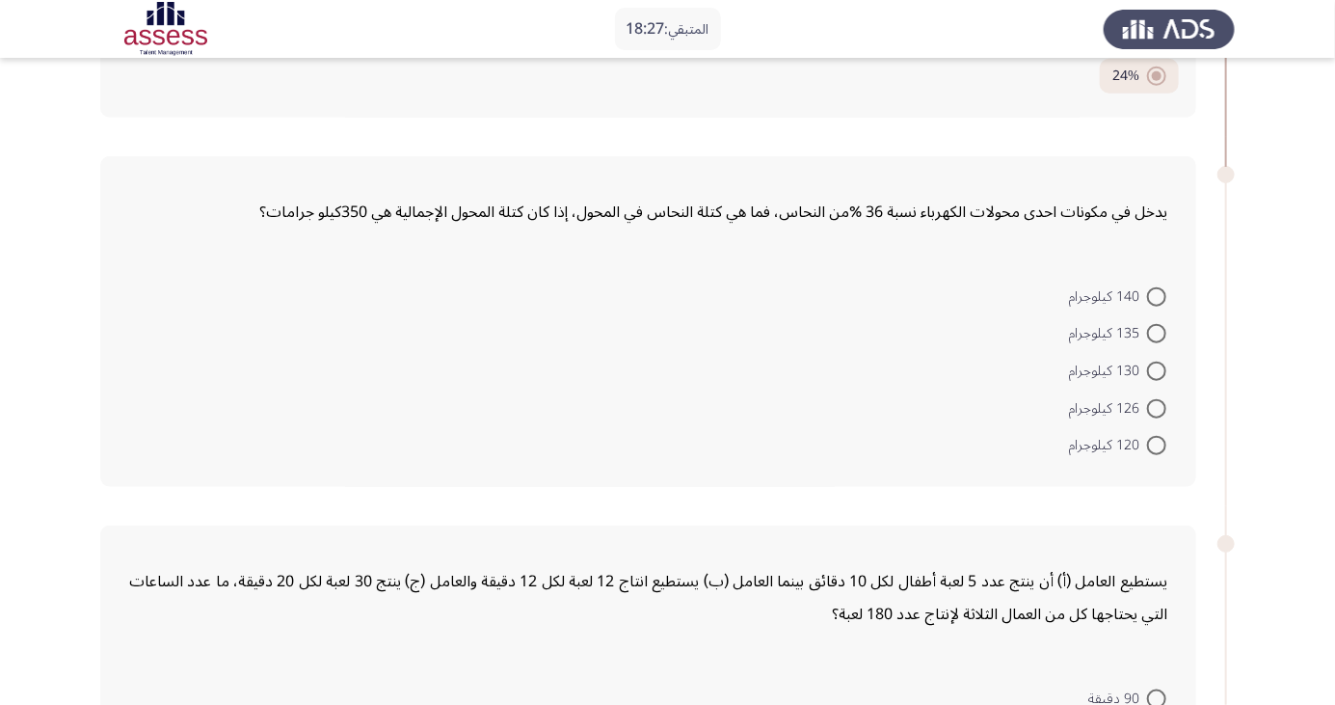
scroll to position [745, 0]
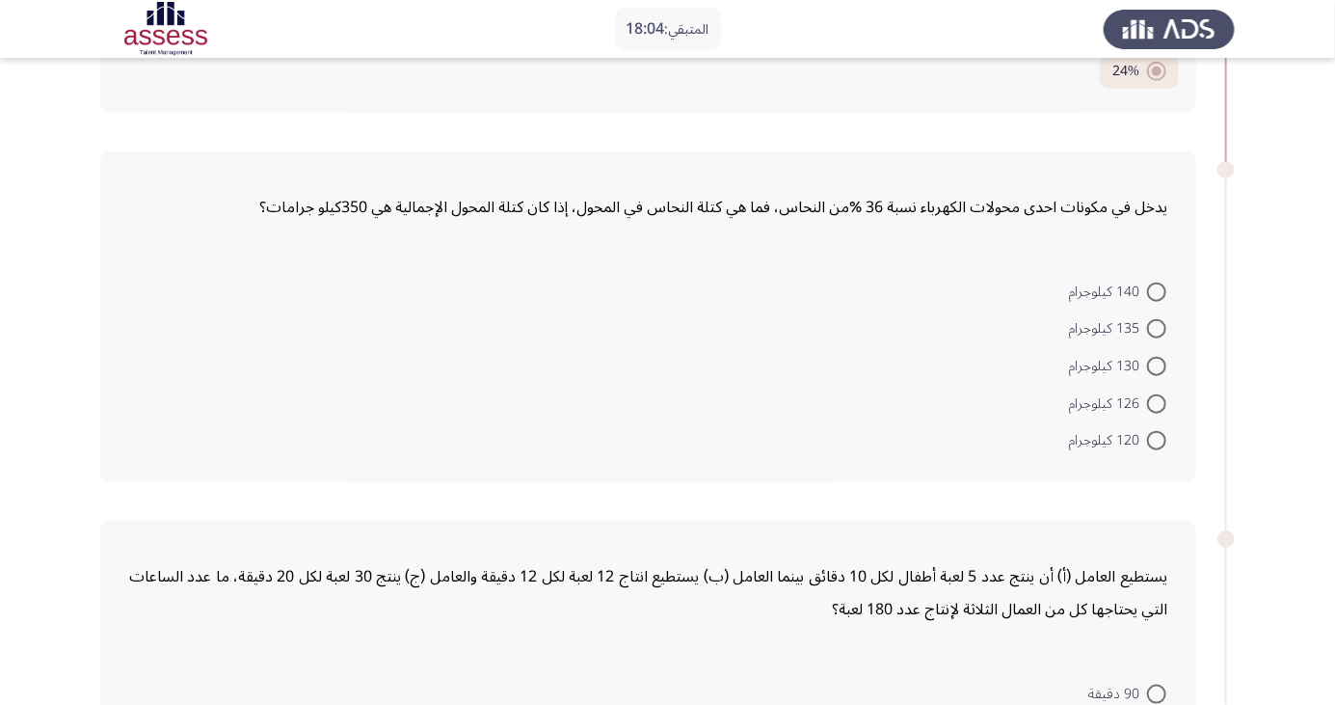
click at [674, 367] on span at bounding box center [1156, 403] width 19 height 19
click at [674, 367] on input "126 كيلوجرام" at bounding box center [1156, 403] width 19 height 19
radio input "true"
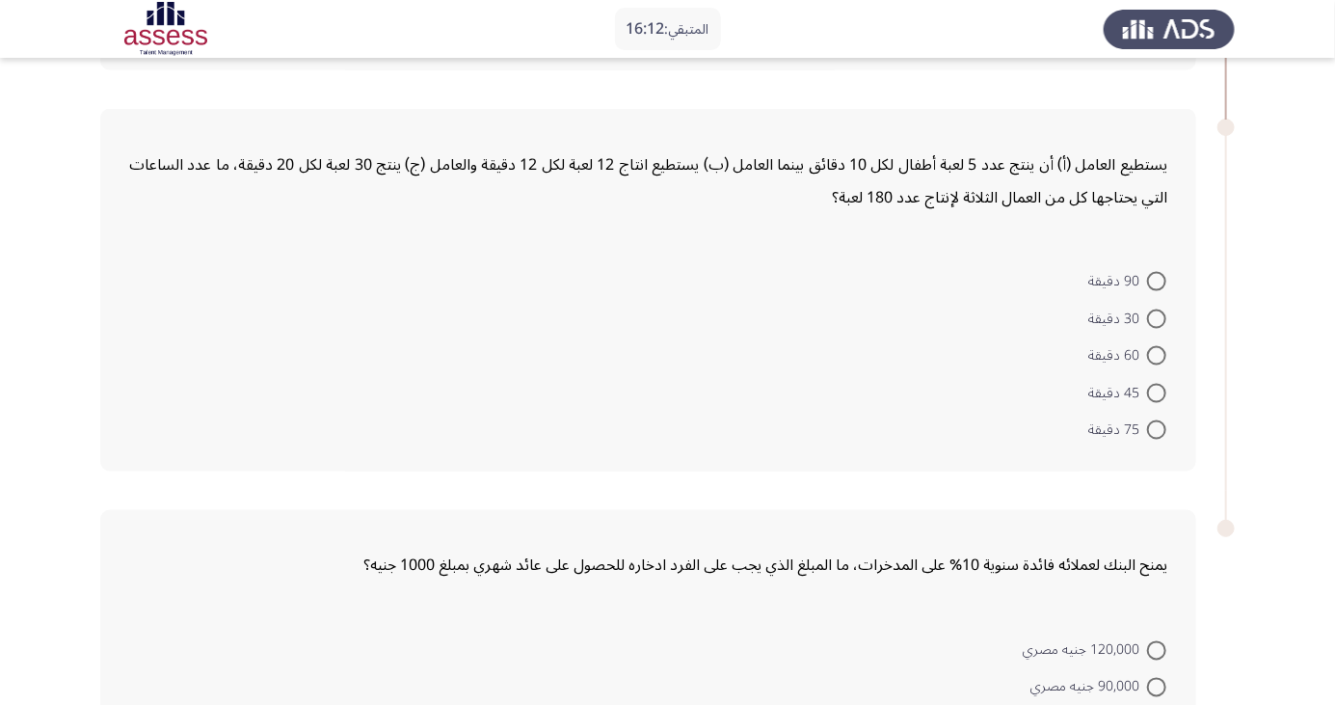
scroll to position [1146, 0]
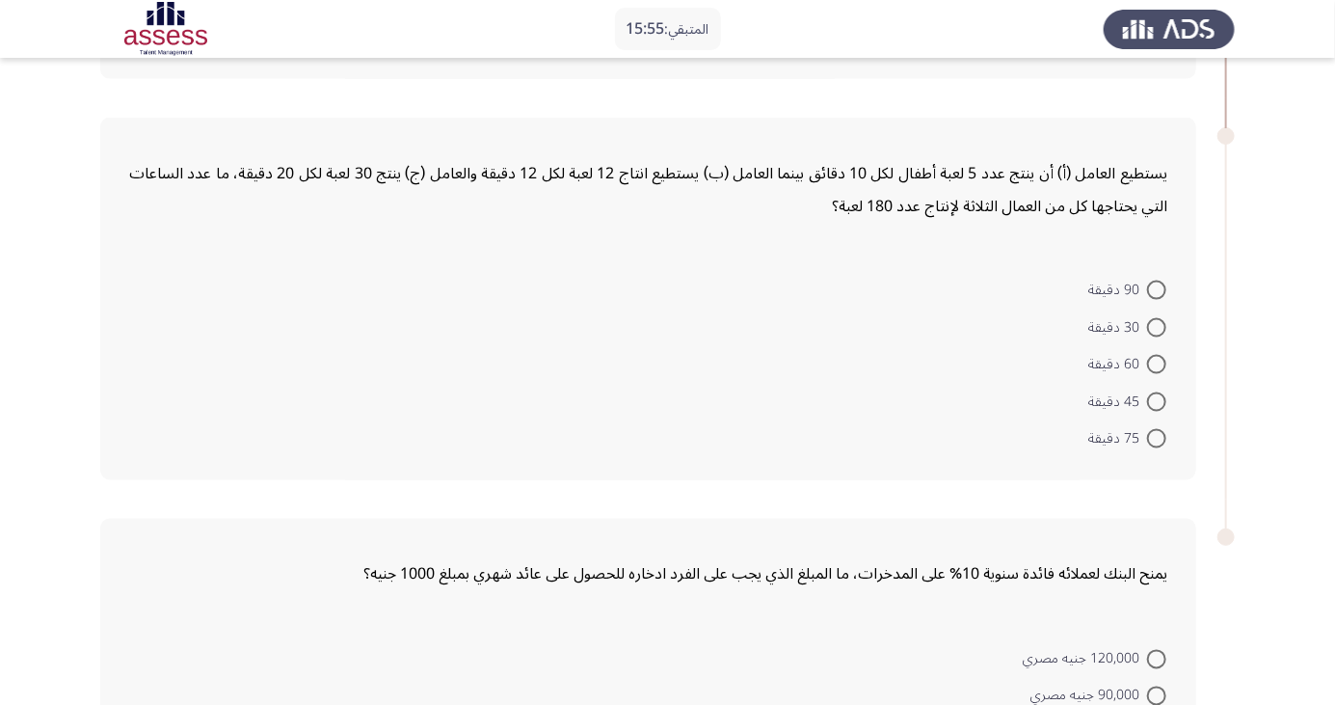
click at [674, 287] on span at bounding box center [1156, 290] width 19 height 19
click at [674, 287] on input "90 دقيقة" at bounding box center [1156, 290] width 19 height 19
radio input "true"
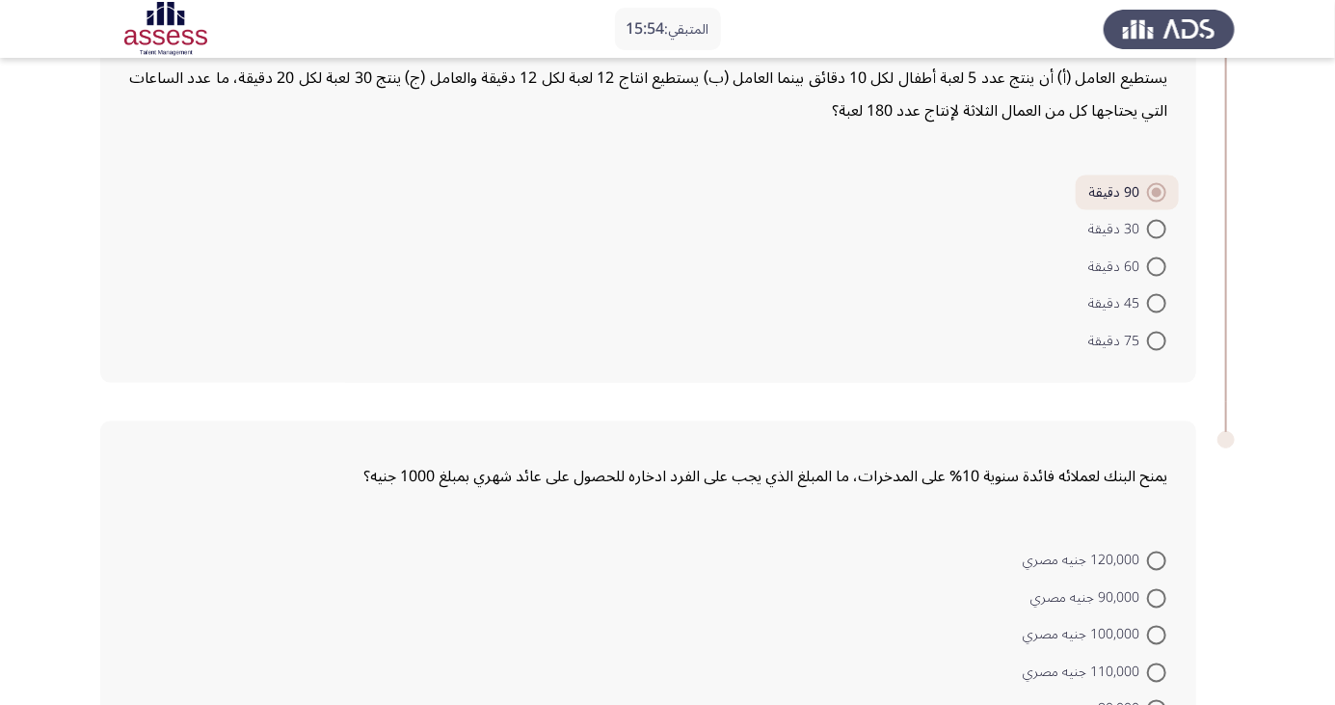
scroll to position [1289, 0]
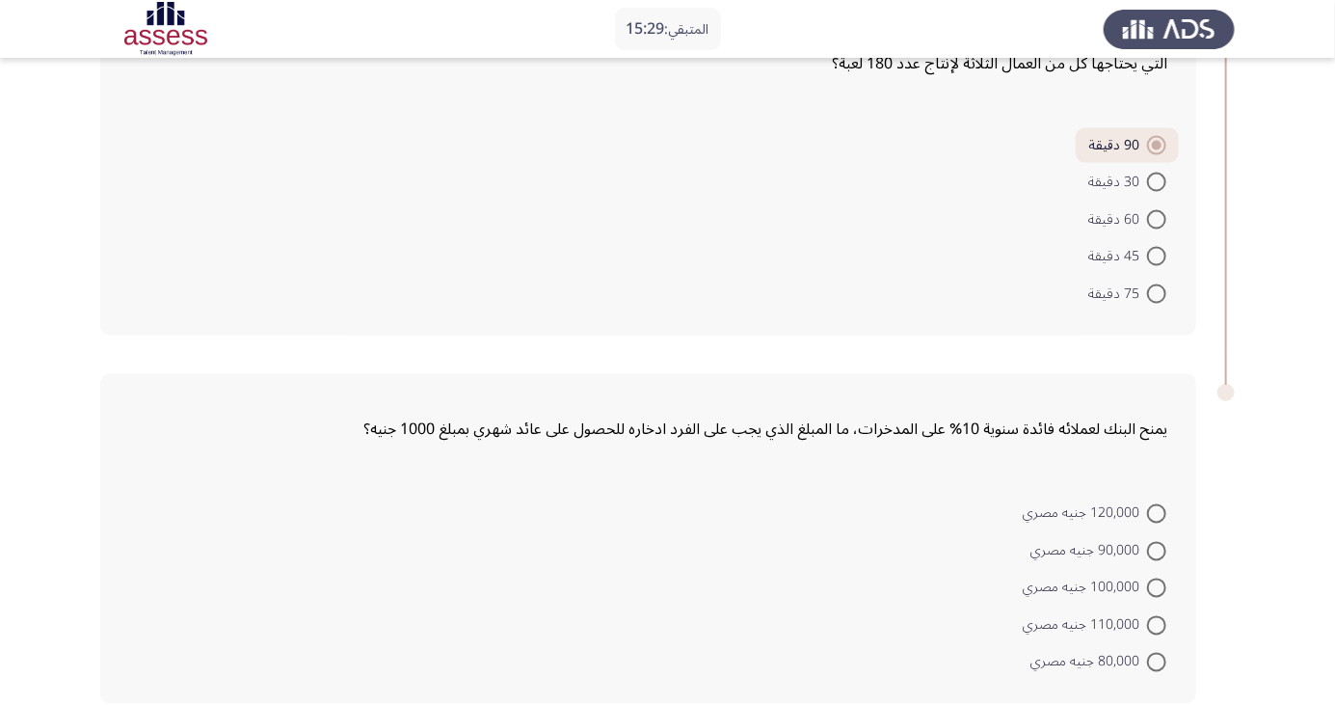
click at [674, 367] on span at bounding box center [1156, 588] width 19 height 19
click at [674, 367] on input "100,000 جنيه مصري" at bounding box center [1156, 588] width 19 height 19
radio input "true"
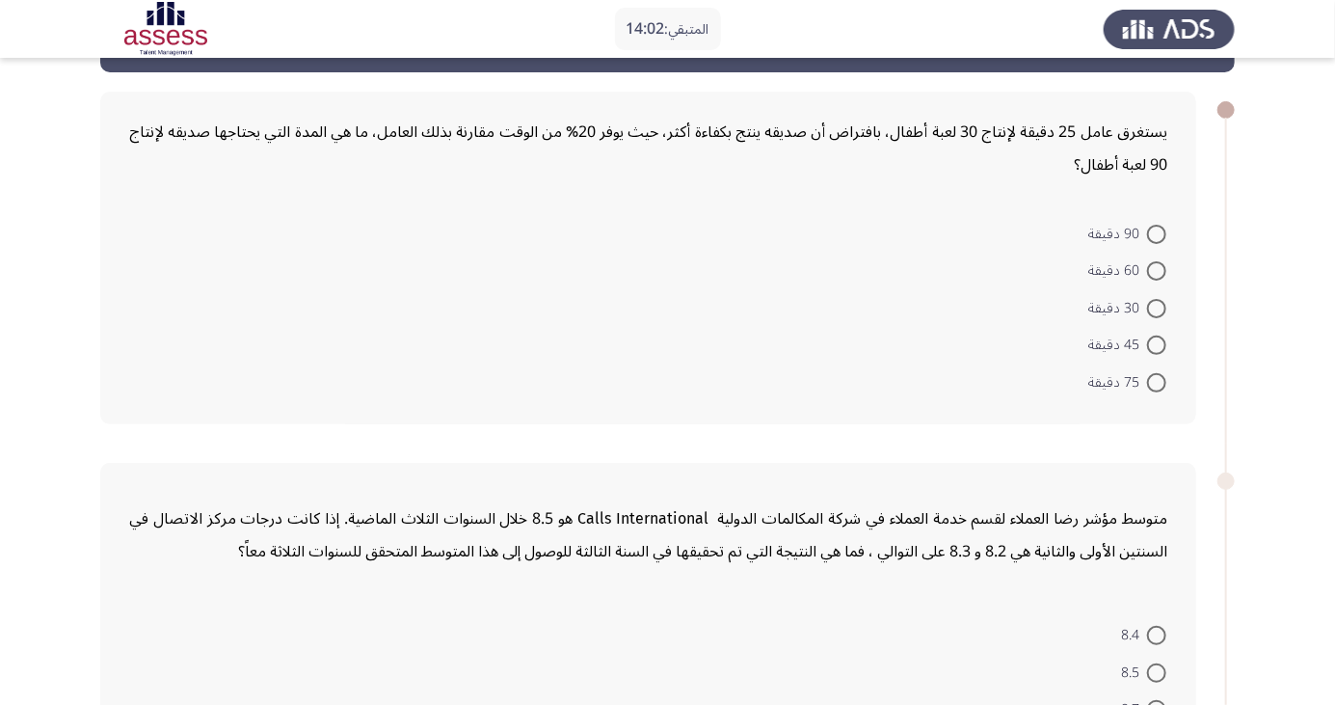
scroll to position [35, 0]
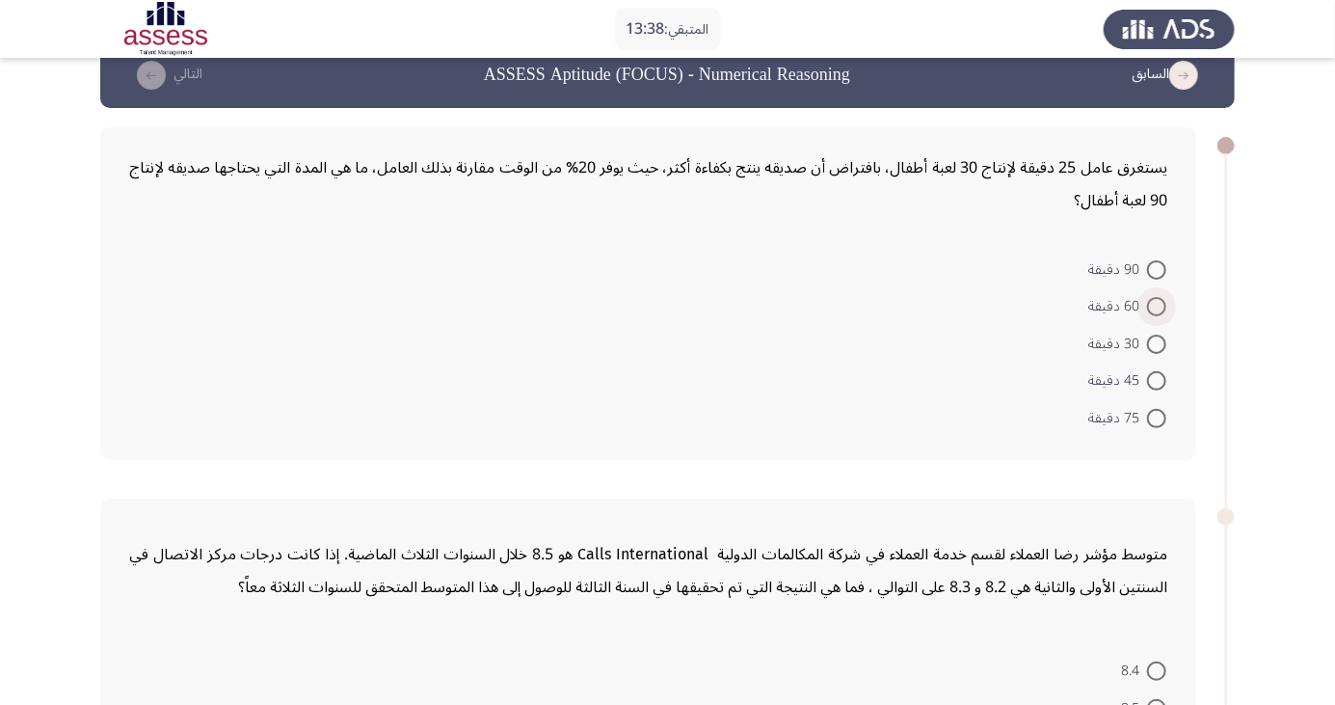
click at [674, 305] on span at bounding box center [1156, 306] width 19 height 19
click at [674, 305] on input "60 دقيقة" at bounding box center [1156, 306] width 19 height 19
radio input "true"
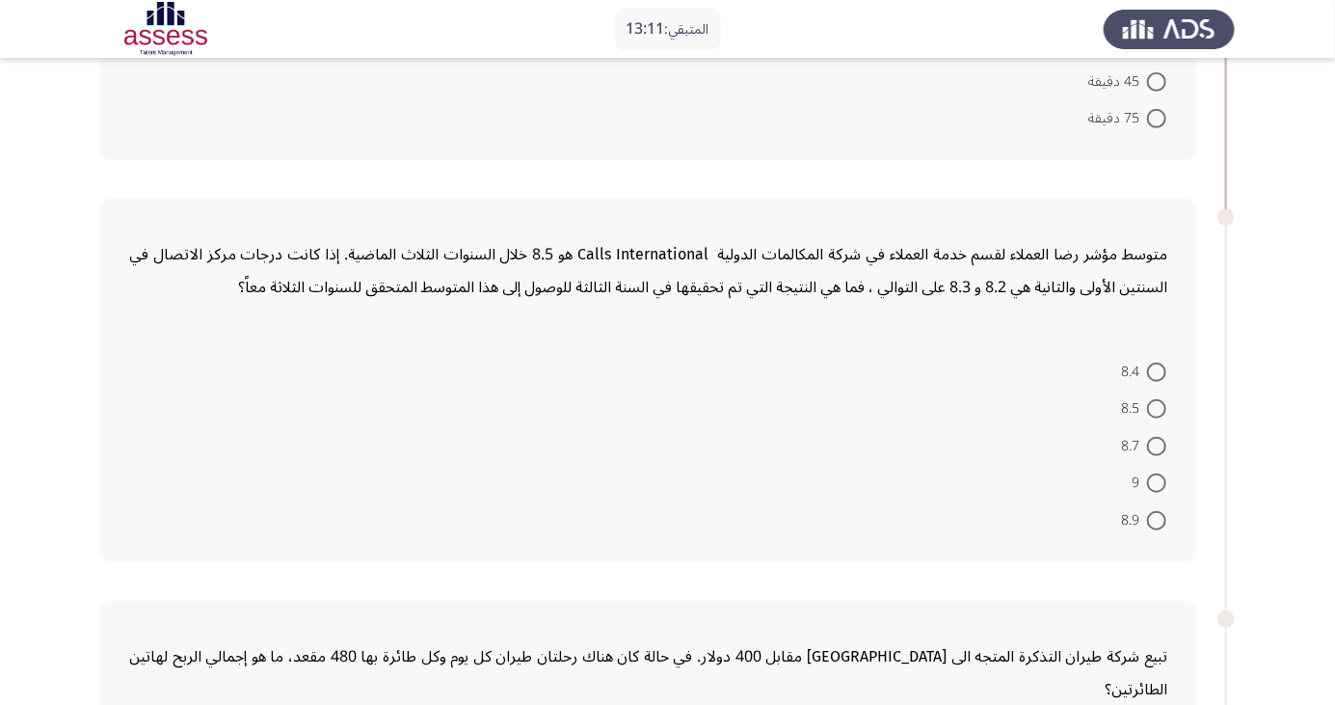
scroll to position [334, 0]
click at [674, 367] on span at bounding box center [1156, 370] width 19 height 19
click at [674, 367] on input "8.4" at bounding box center [1156, 370] width 19 height 19
radio input "true"
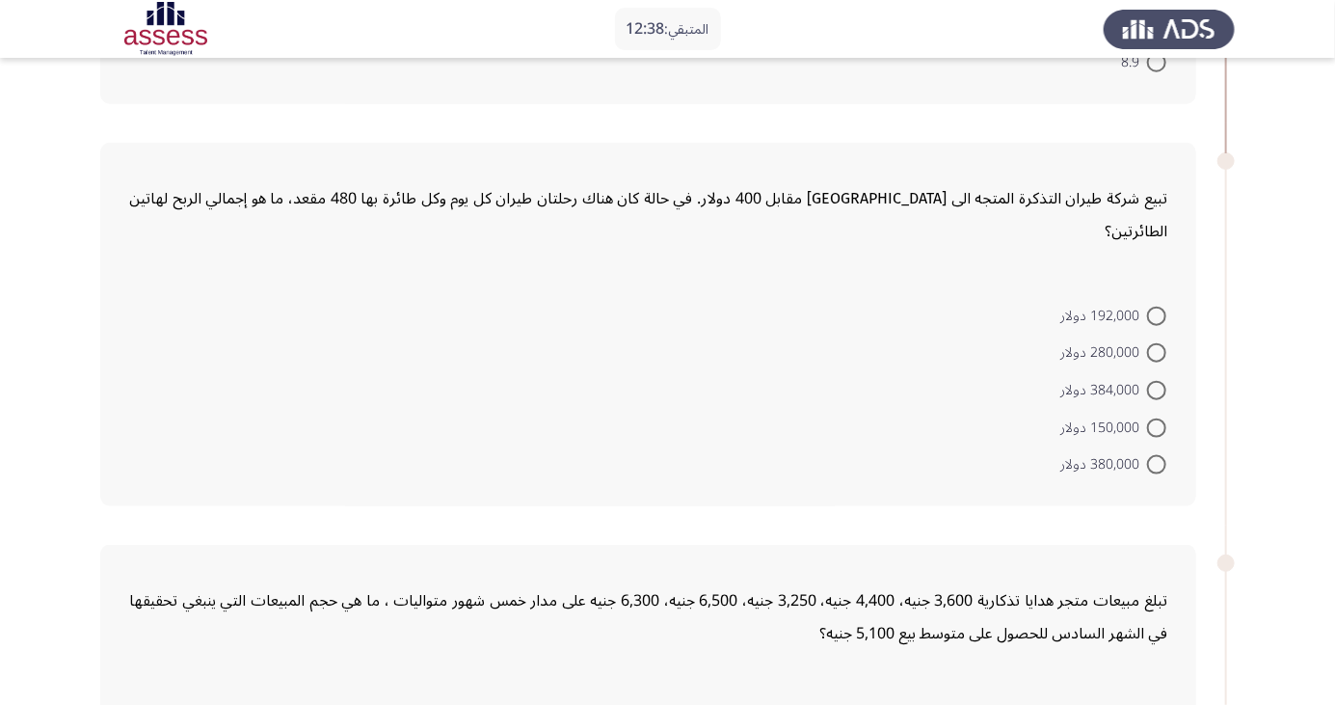
scroll to position [789, 0]
click at [674, 367] on span at bounding box center [1156, 388] width 19 height 19
click at [674, 367] on input "384,000 دولار" at bounding box center [1156, 388] width 19 height 19
radio input "true"
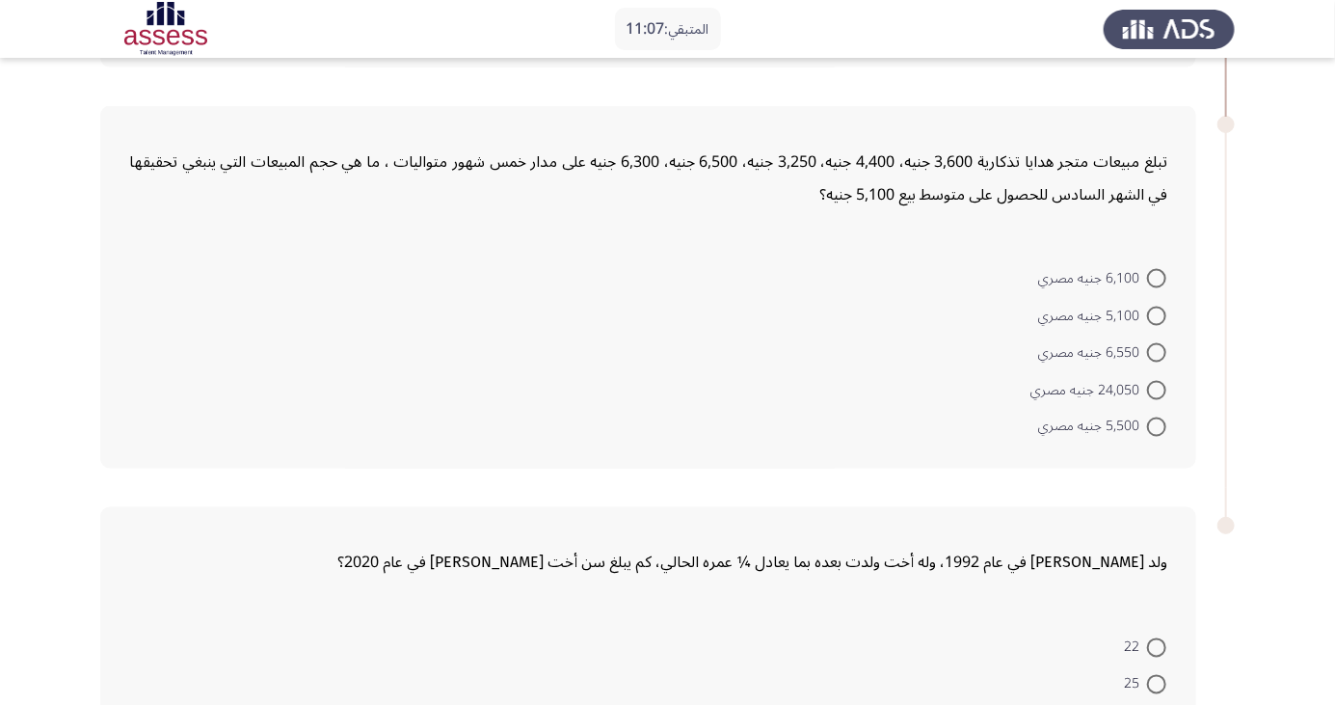
scroll to position [1225, 0]
click at [674, 342] on span at bounding box center [1156, 351] width 19 height 19
click at [674, 342] on input "6,550 جنيه مصري" at bounding box center [1156, 351] width 19 height 19
radio input "true"
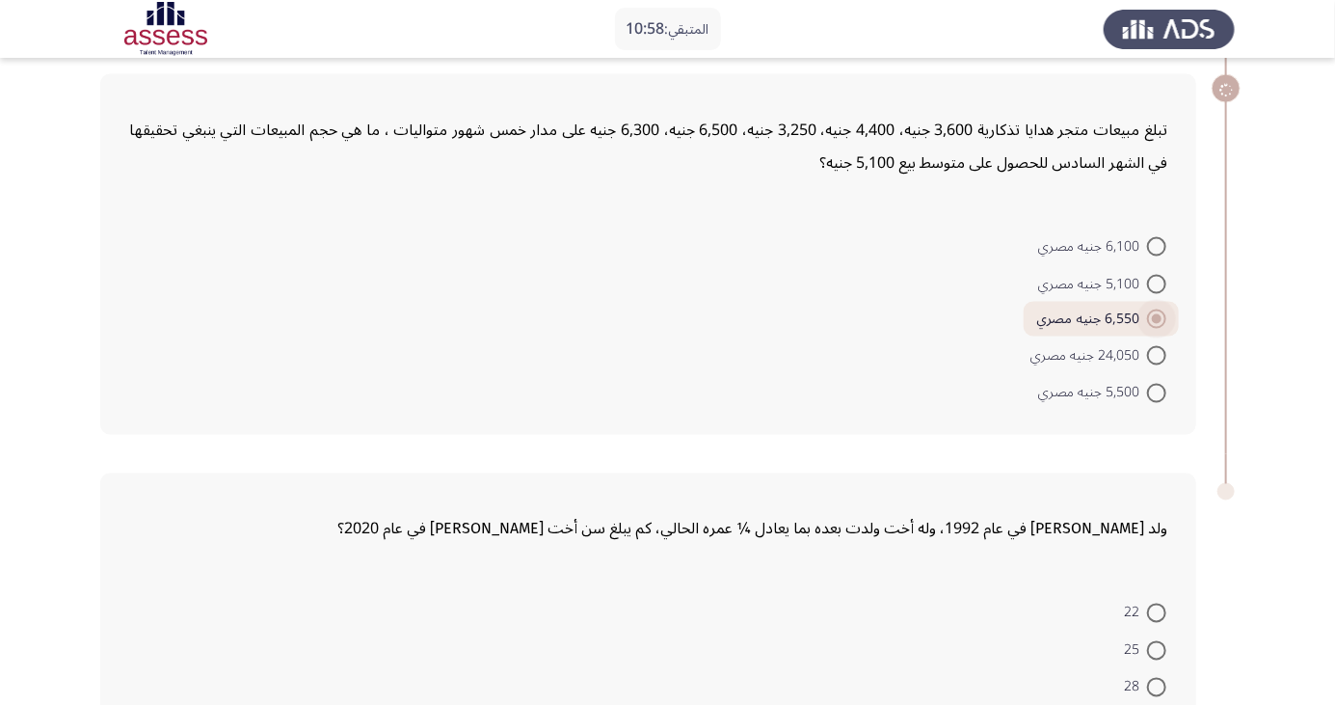
scroll to position [1322, 0]
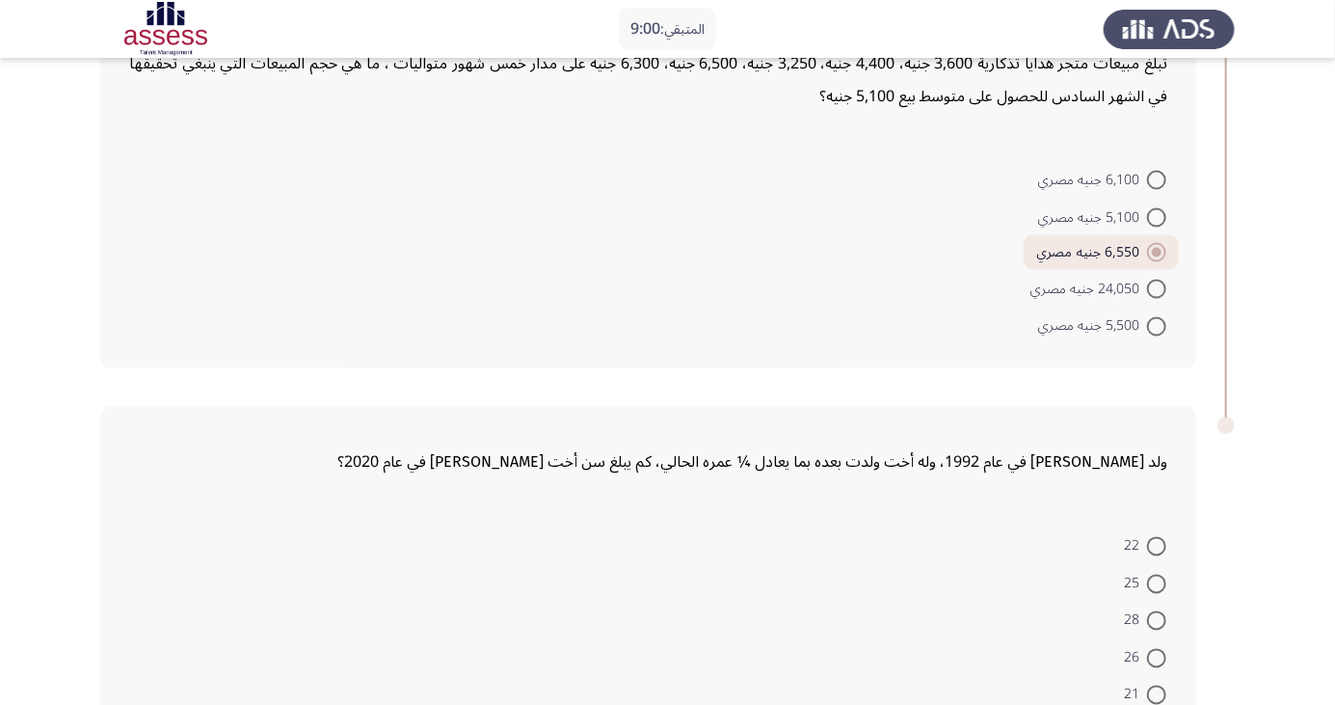
click at [674, 367] on span at bounding box center [1156, 695] width 19 height 19
click at [674, 367] on input "21" at bounding box center [1156, 695] width 19 height 19
radio input "true"
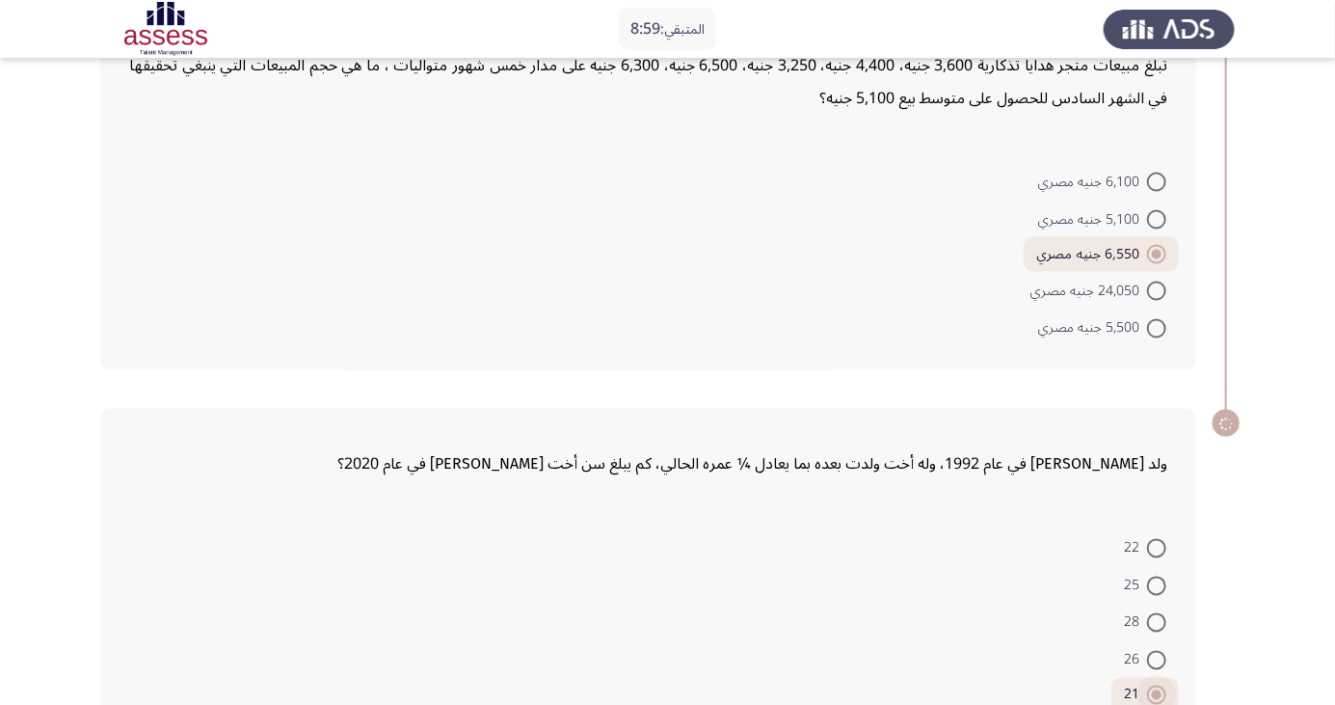
scroll to position [0, 0]
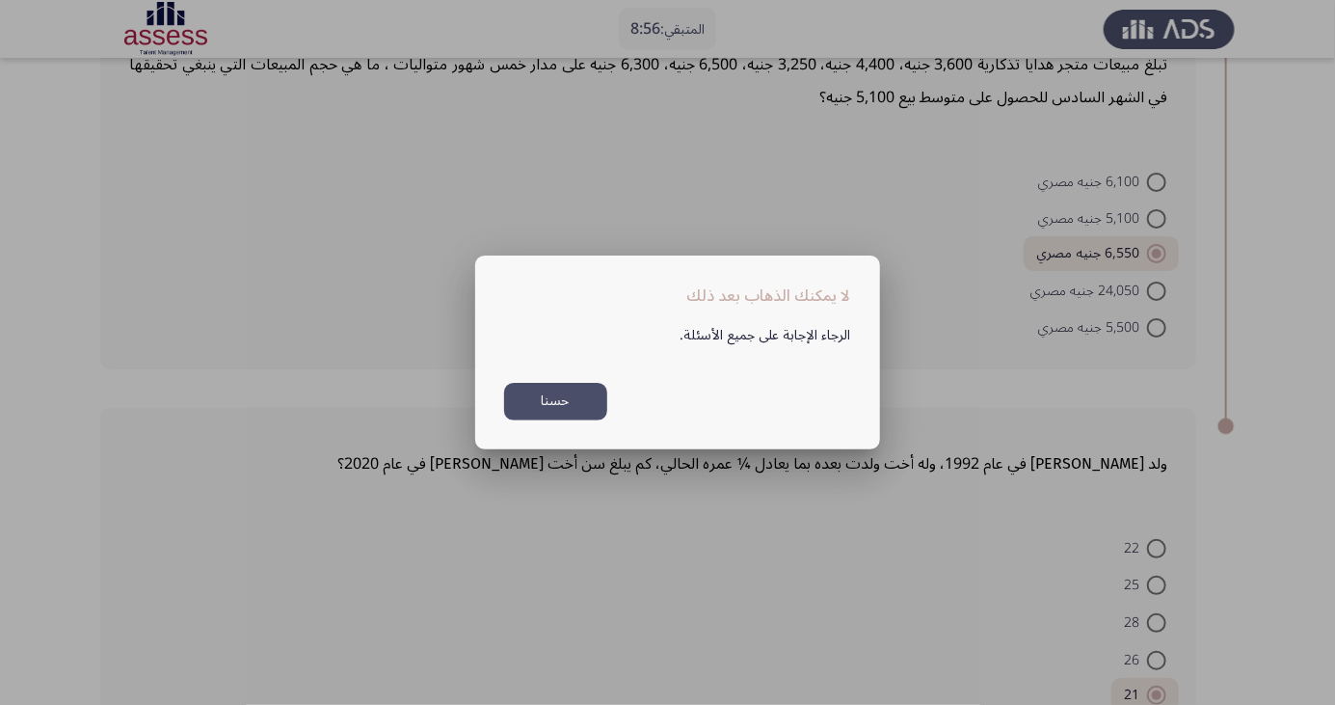
click at [545, 367] on div "الرجاء الإجابة على جميع الأسئلة. حسنا" at bounding box center [677, 365] width 393 height 112
click at [559, 367] on button "حسنا" at bounding box center [555, 402] width 103 height 38
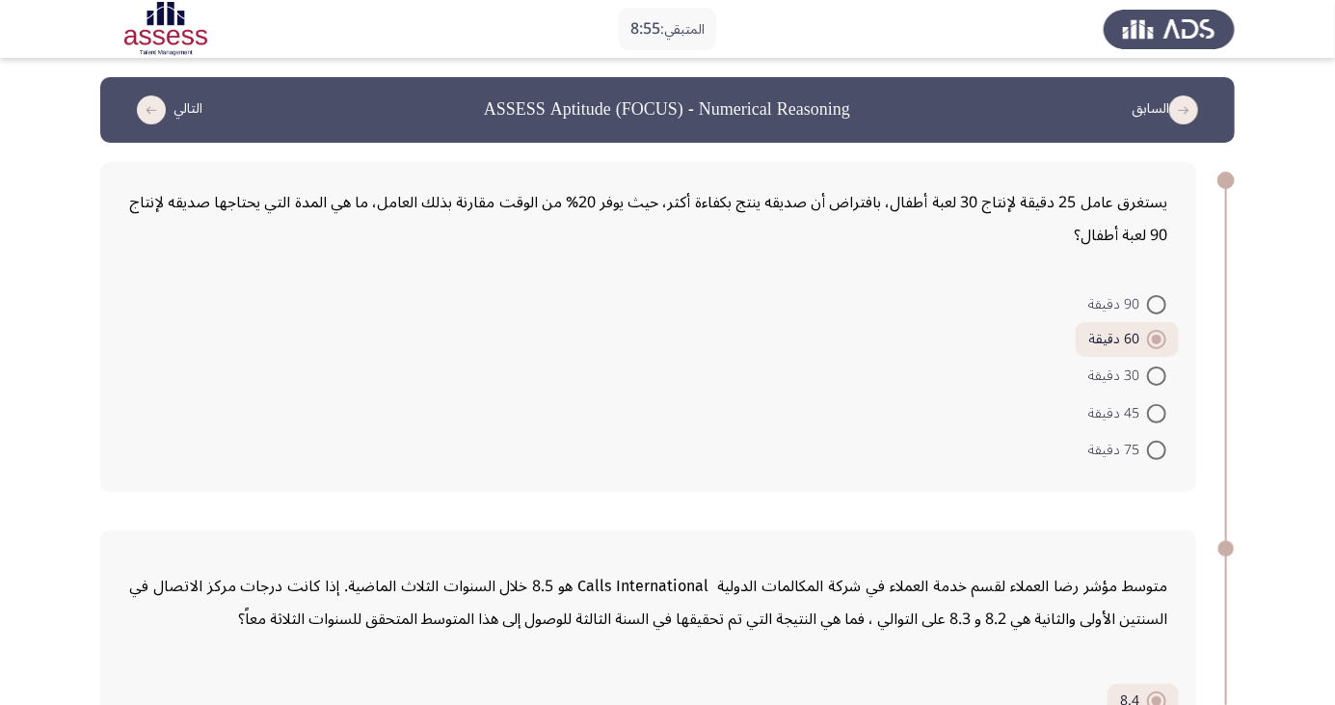
scroll to position [1320, 0]
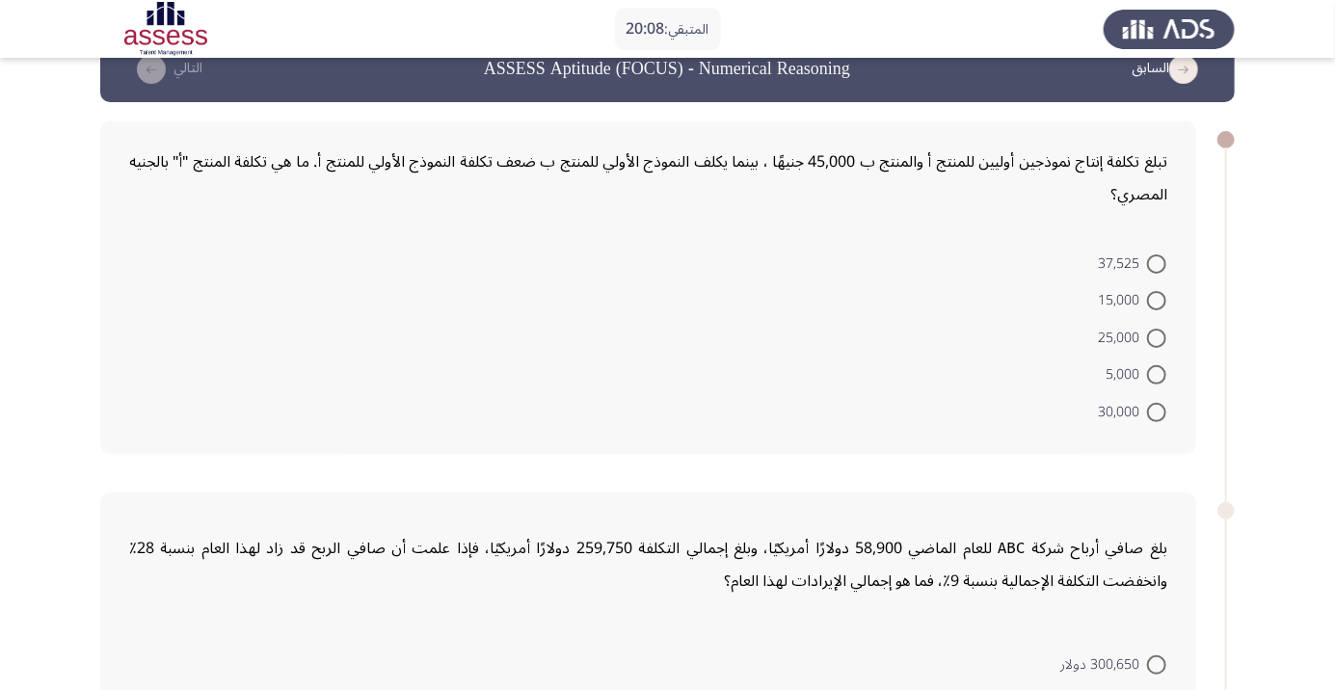
scroll to position [61, 0]
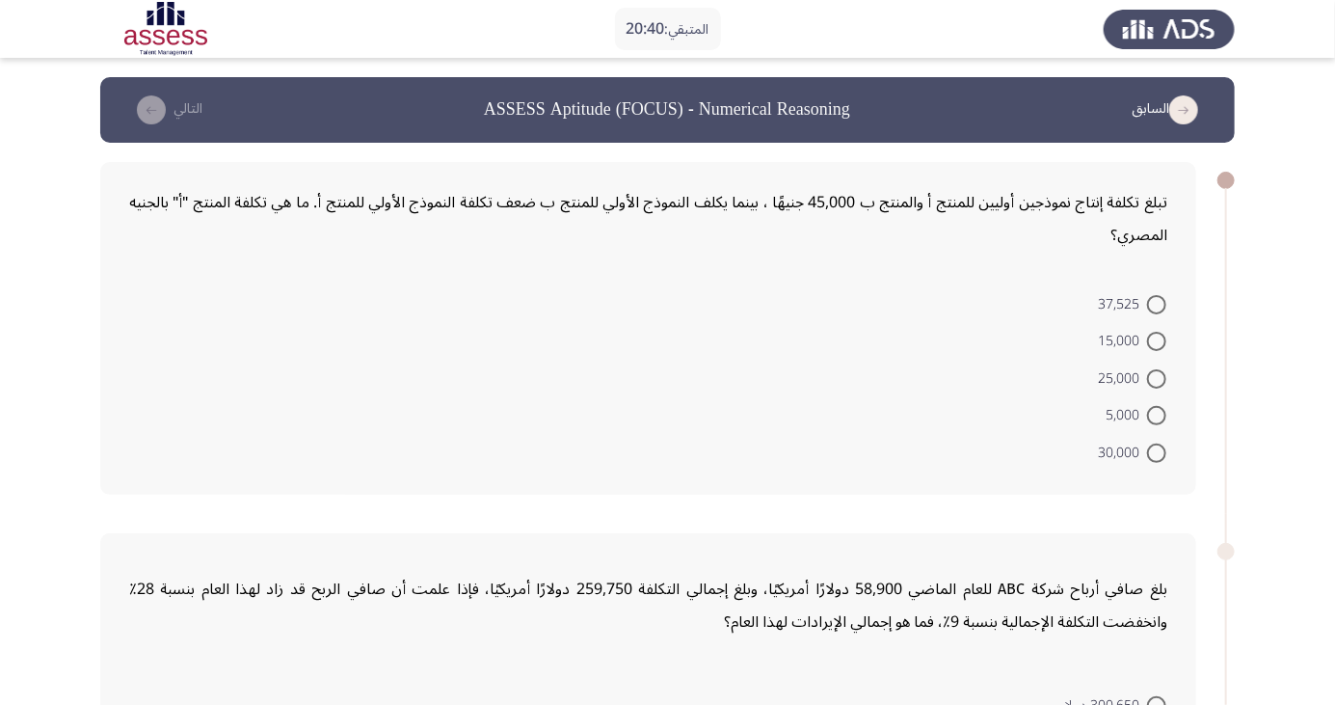
click at [1153, 383] on span at bounding box center [1156, 378] width 19 height 19
click at [1153, 383] on input "25,000" at bounding box center [1156, 378] width 19 height 19
radio input "true"
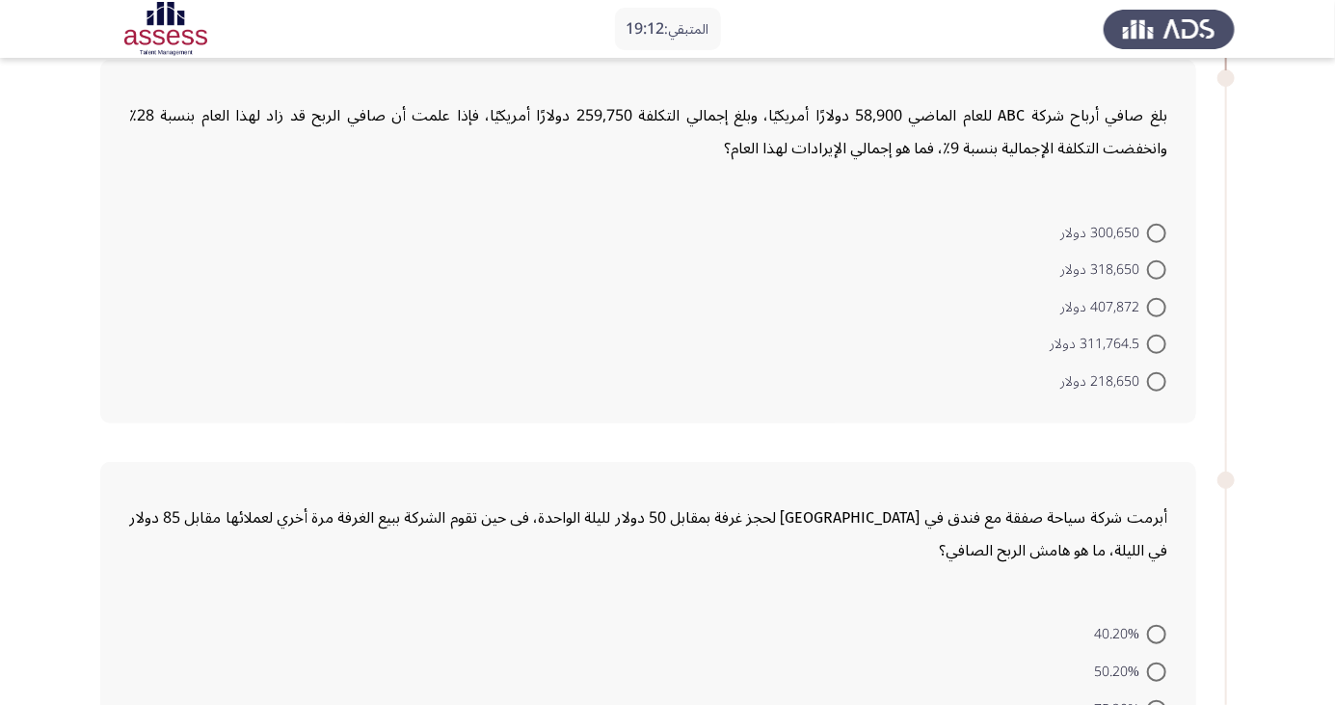
scroll to position [486, 0]
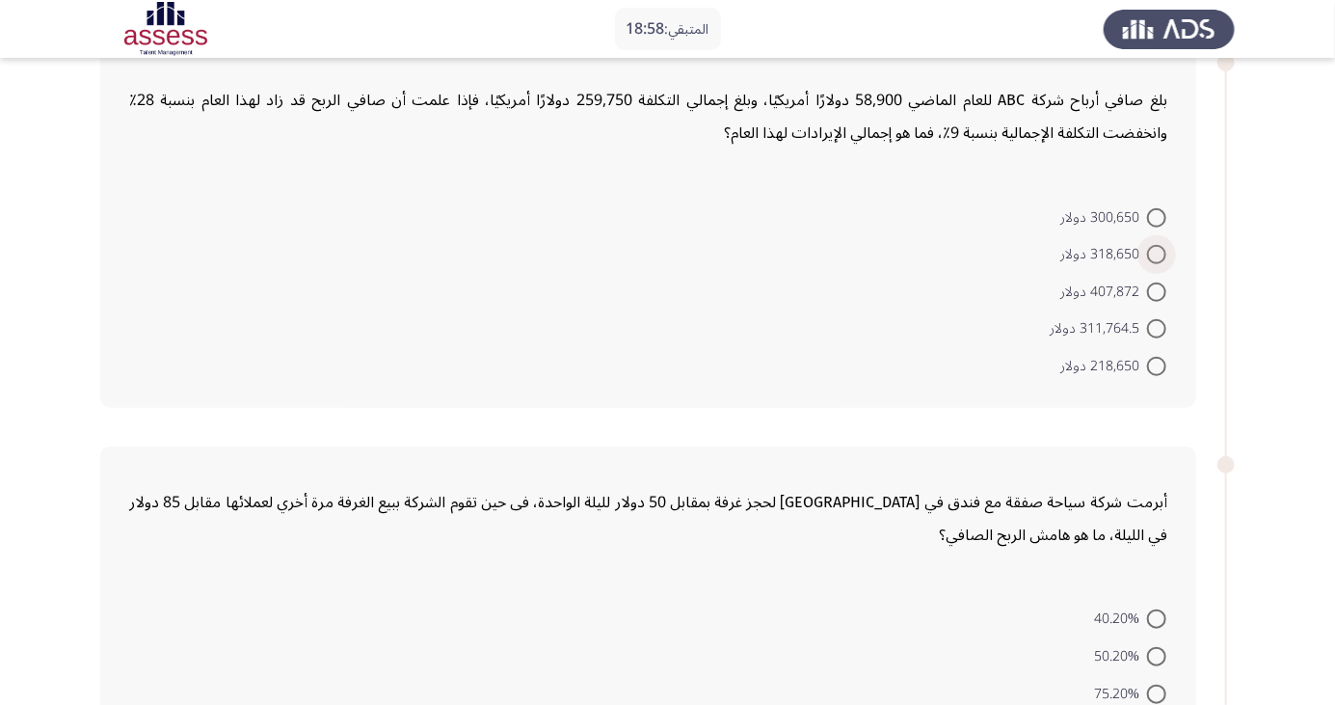
click at [1157, 254] on span at bounding box center [1156, 254] width 19 height 19
click at [1157, 254] on input "318,650 دولار" at bounding box center [1156, 254] width 19 height 19
radio input "true"
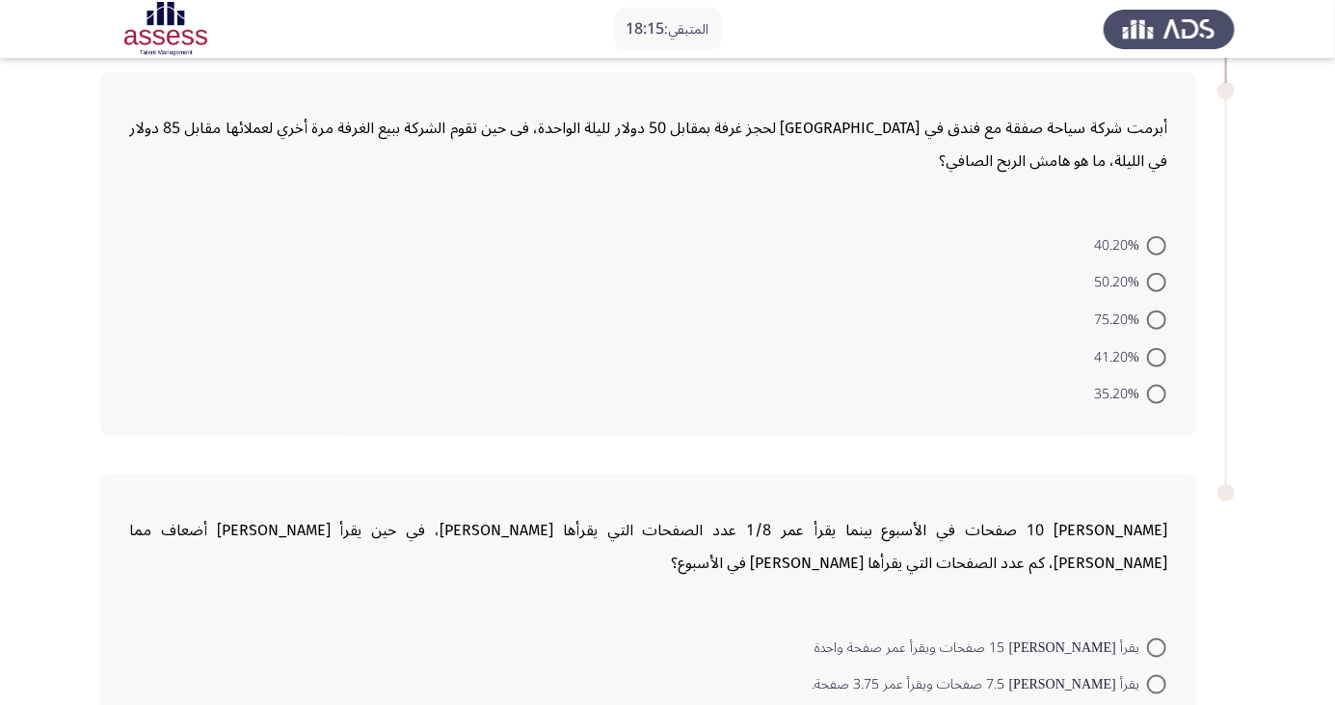
scroll to position [859, 0]
click at [1148, 385] on span at bounding box center [1156, 392] width 19 height 19
click at [1148, 385] on input "35.20%" at bounding box center [1156, 392] width 19 height 19
radio input "true"
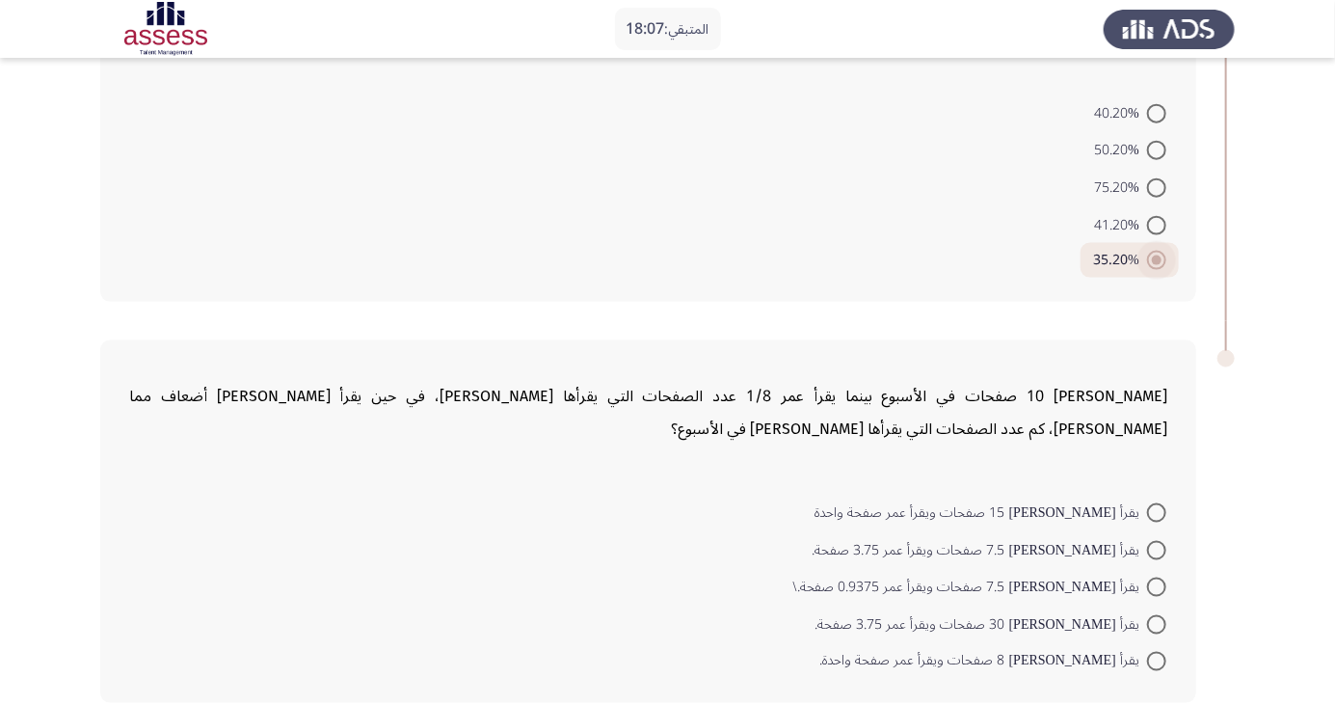
scroll to position [989, 0]
click at [1153, 652] on span at bounding box center [1156, 661] width 19 height 19
click at [1153, 652] on input "يقرأ [PERSON_NAME] 8 صفحات ويقرأ عمر صفحة واحدة." at bounding box center [1156, 661] width 19 height 19
radio input "true"
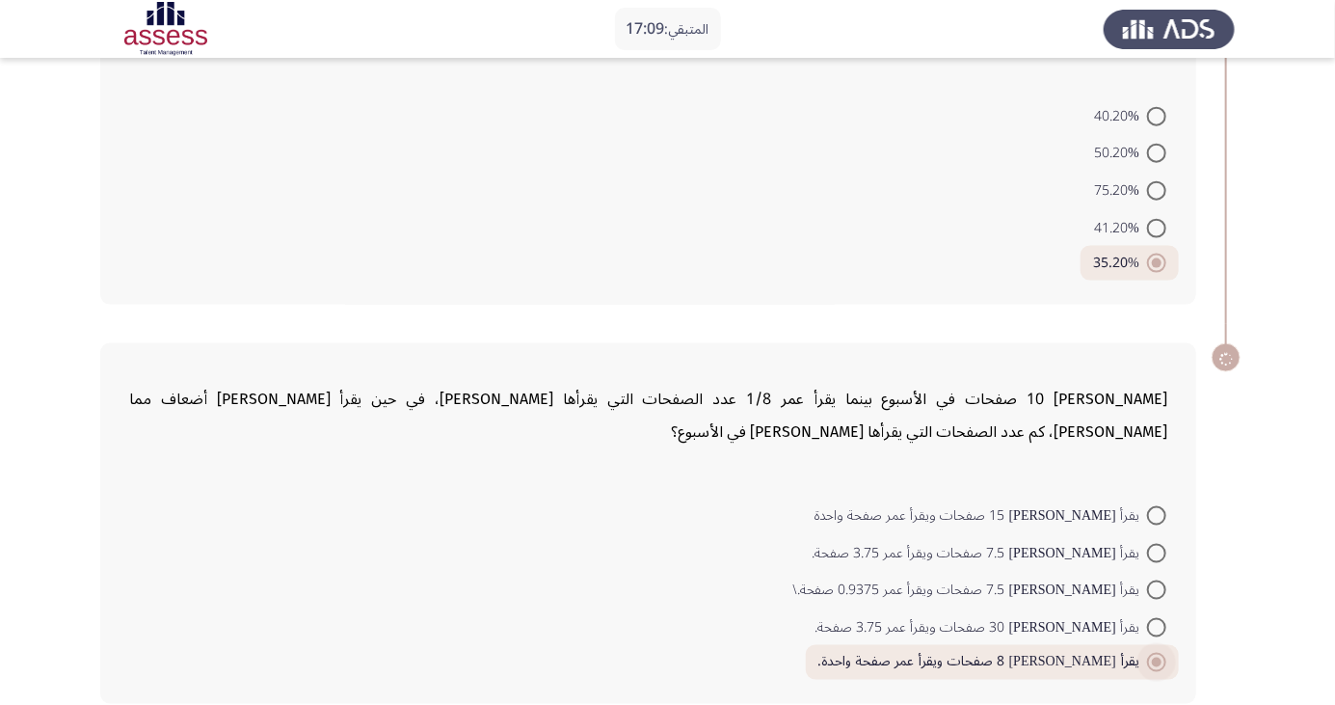
click at [1151, 625] on span at bounding box center [1156, 627] width 19 height 19
click at [1151, 625] on input "يقرأ [PERSON_NAME] 30 صفحات ويقرأ عمر 3.75 صفحة." at bounding box center [1156, 627] width 19 height 19
radio input "true"
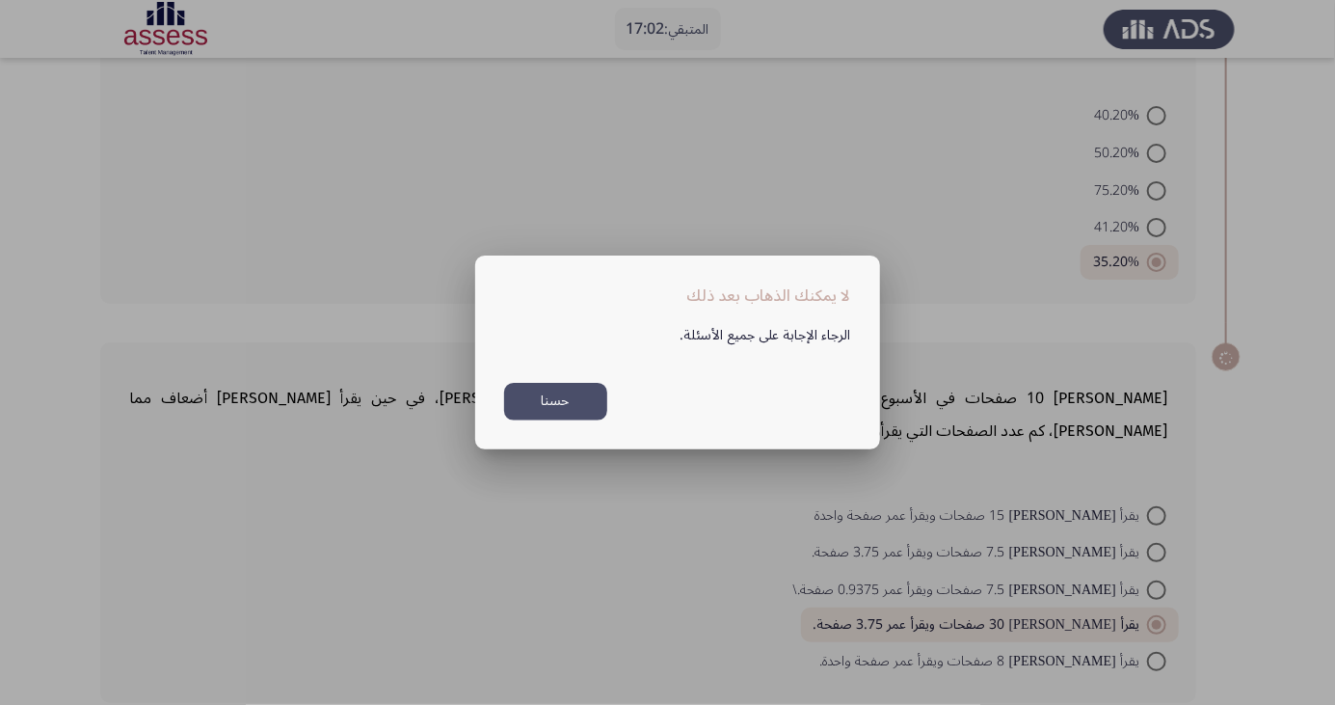
click at [551, 420] on button "حسنا" at bounding box center [555, 402] width 103 height 38
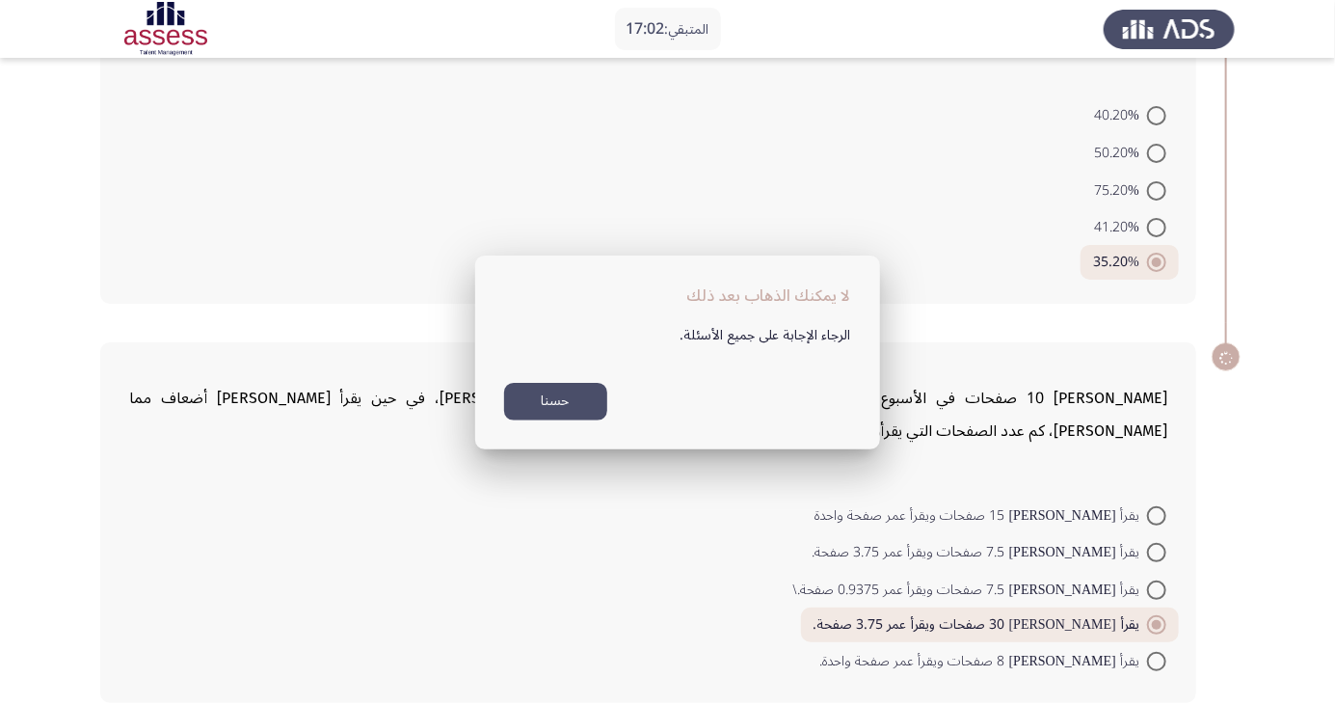
scroll to position [986, 0]
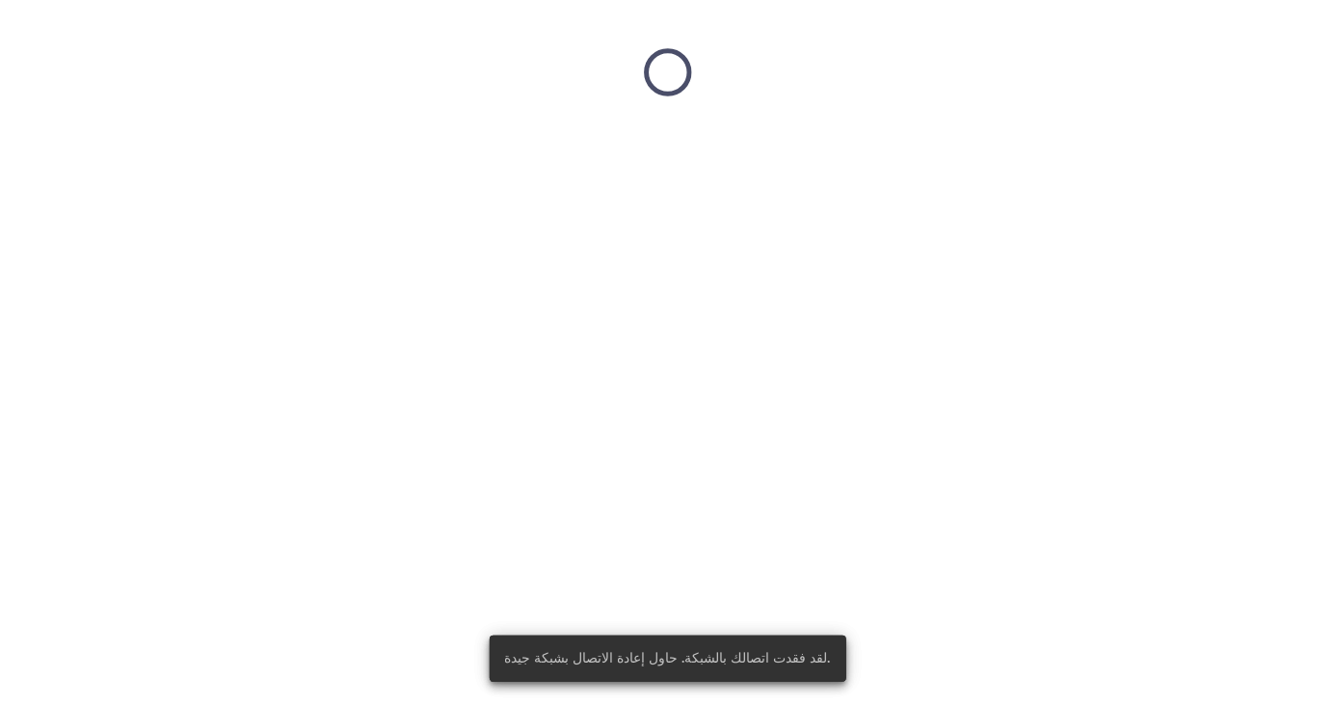
scroll to position [0, 0]
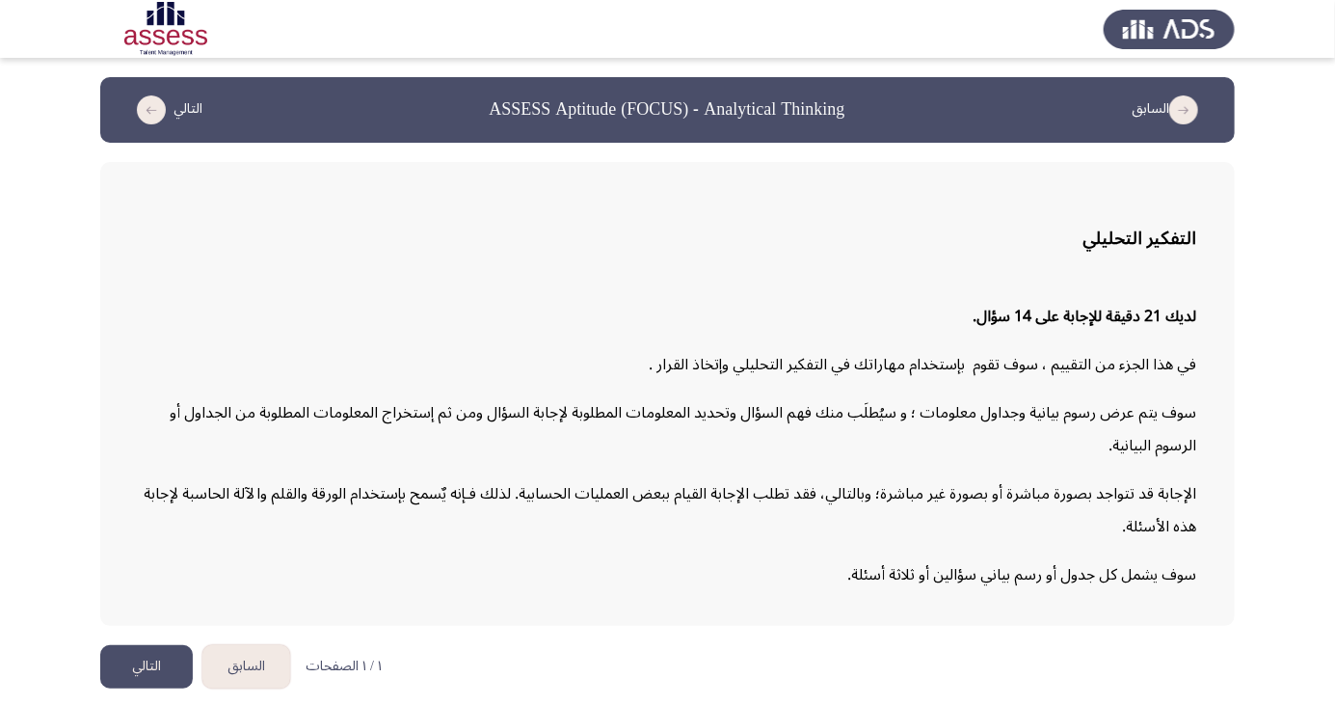
click at [152, 688] on button "التالي" at bounding box center [146, 666] width 93 height 43
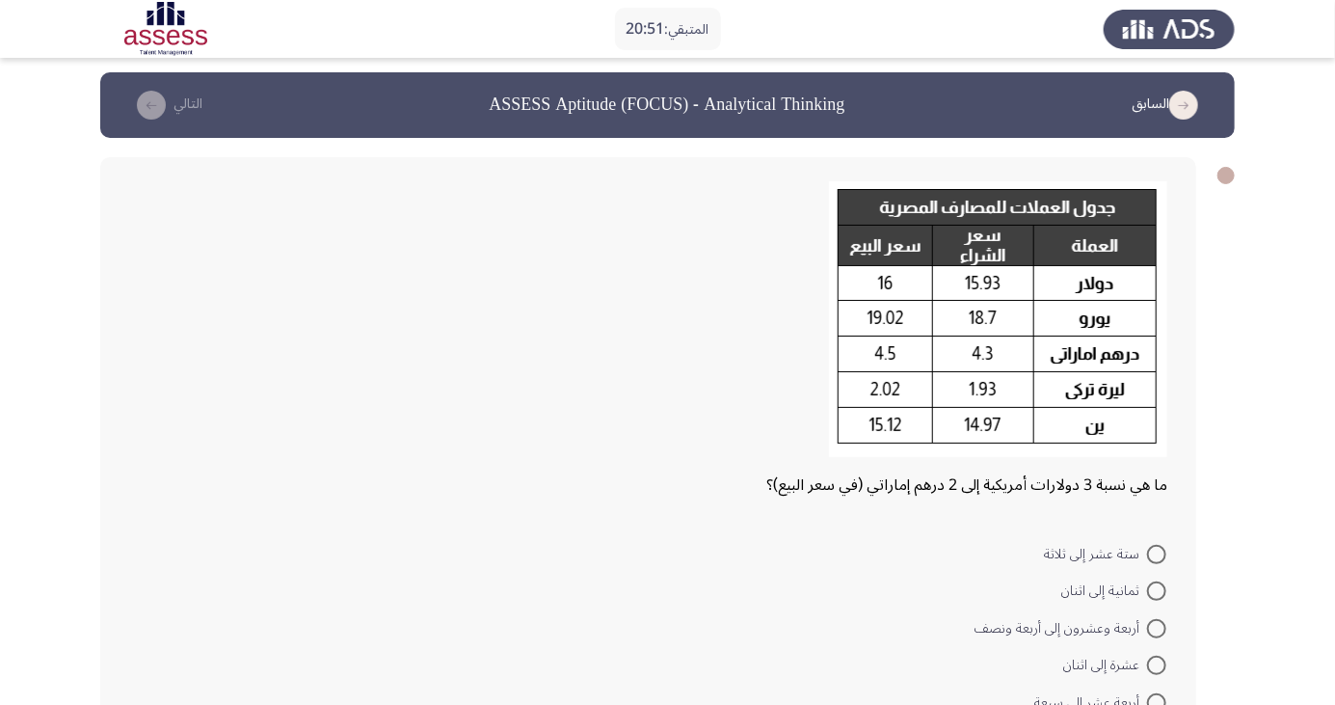
scroll to position [47, 0]
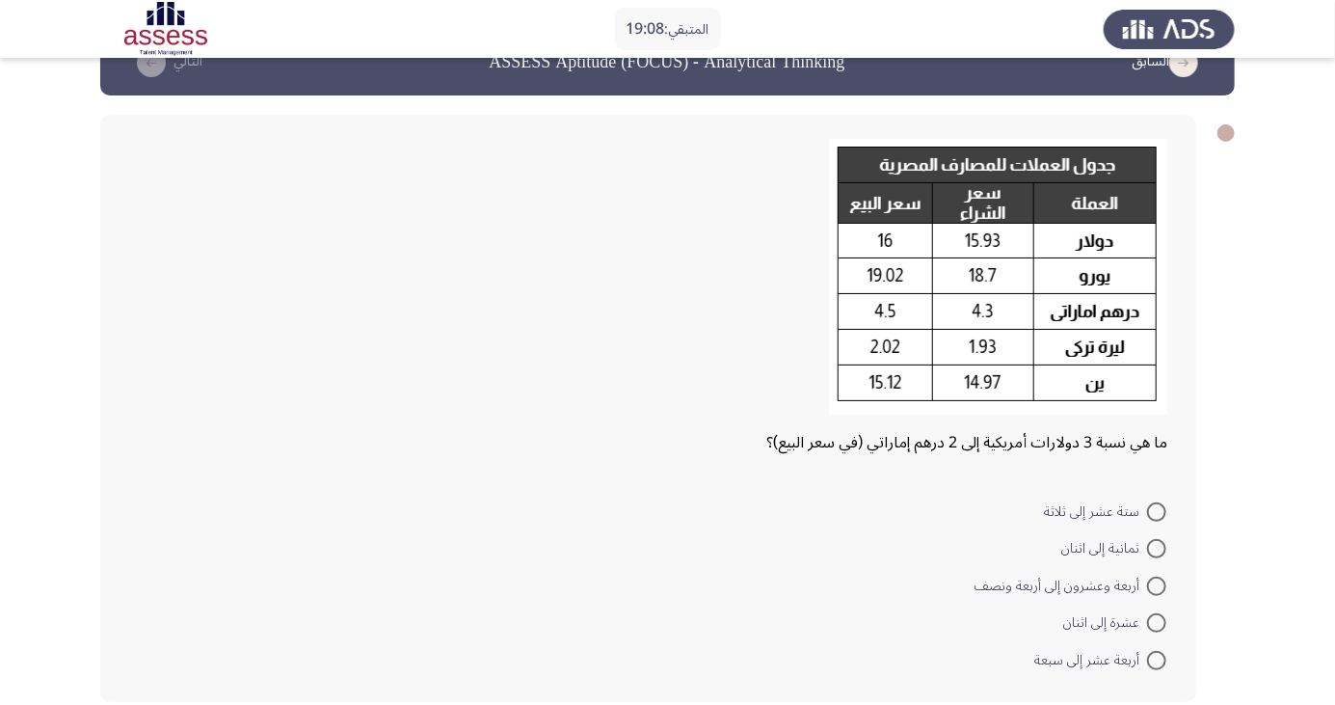
click at [1162, 549] on span at bounding box center [1156, 548] width 19 height 19
click at [1162, 549] on input "ثمانية إلى اثنان" at bounding box center [1156, 548] width 19 height 19
radio input "true"
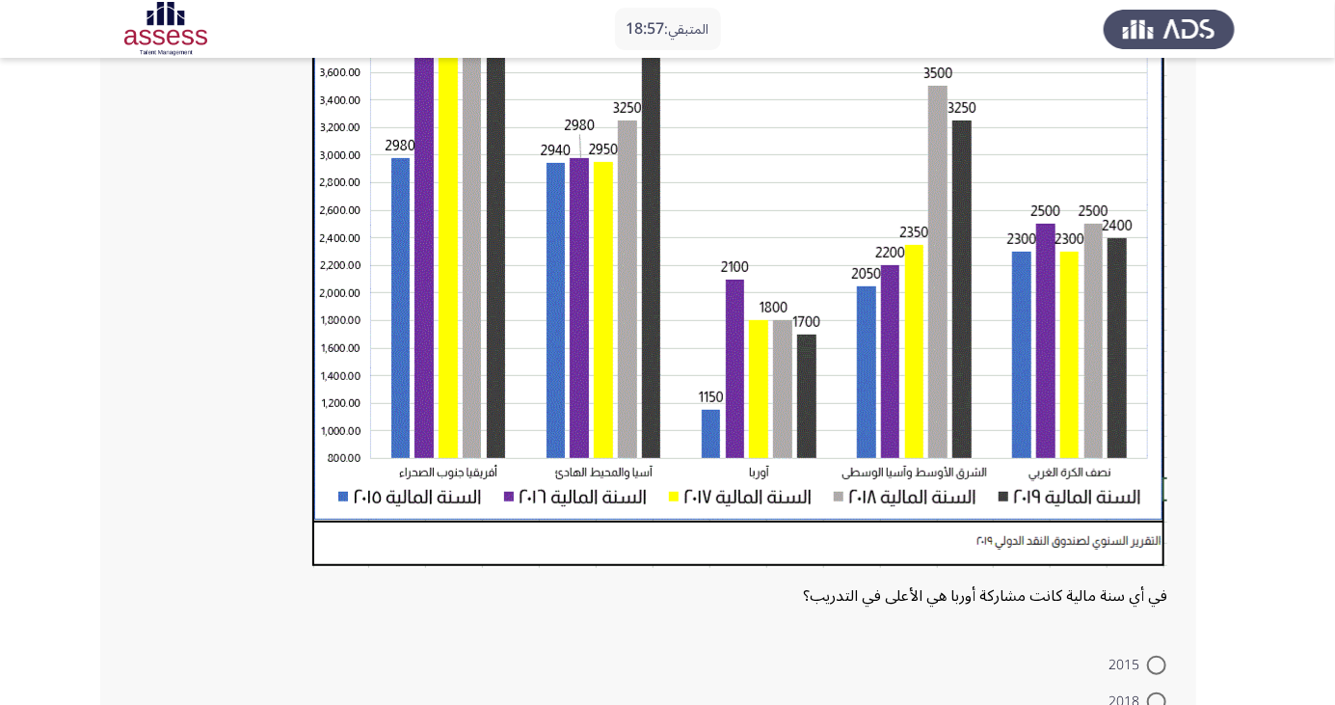
scroll to position [326, 0]
radio input "true"
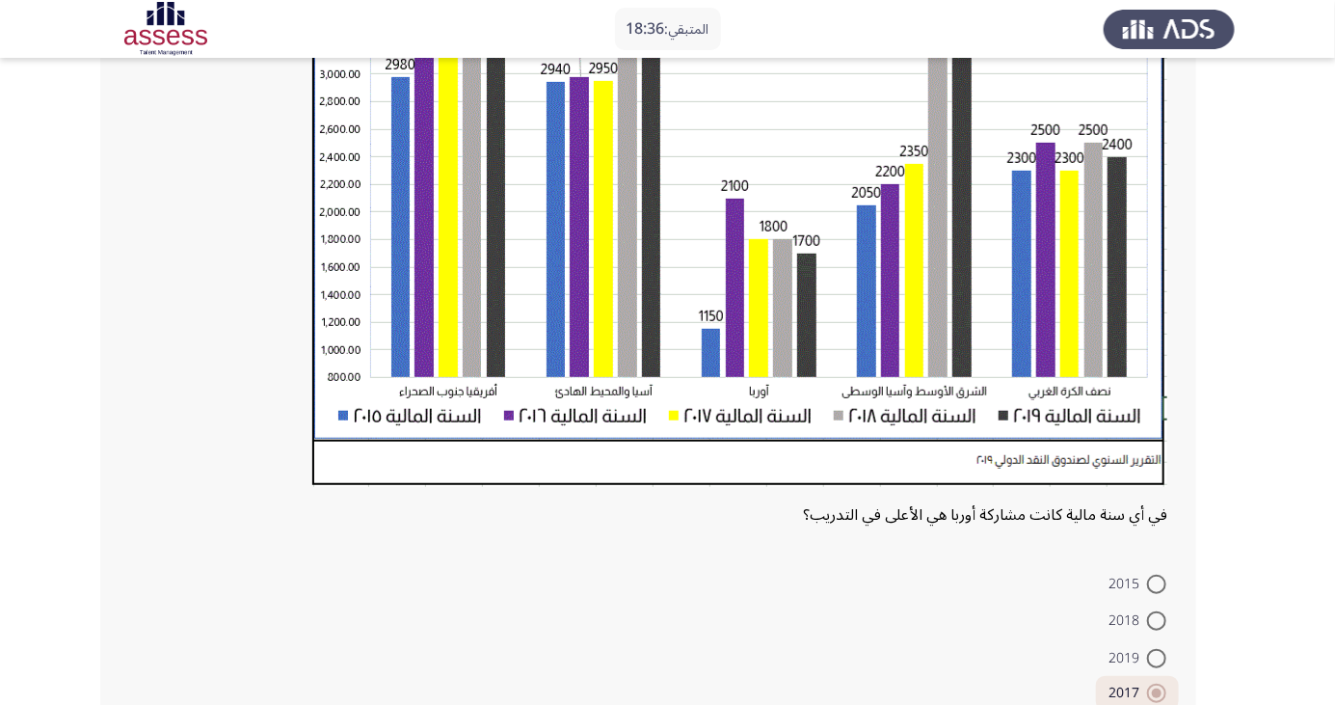
scroll to position [476, 0]
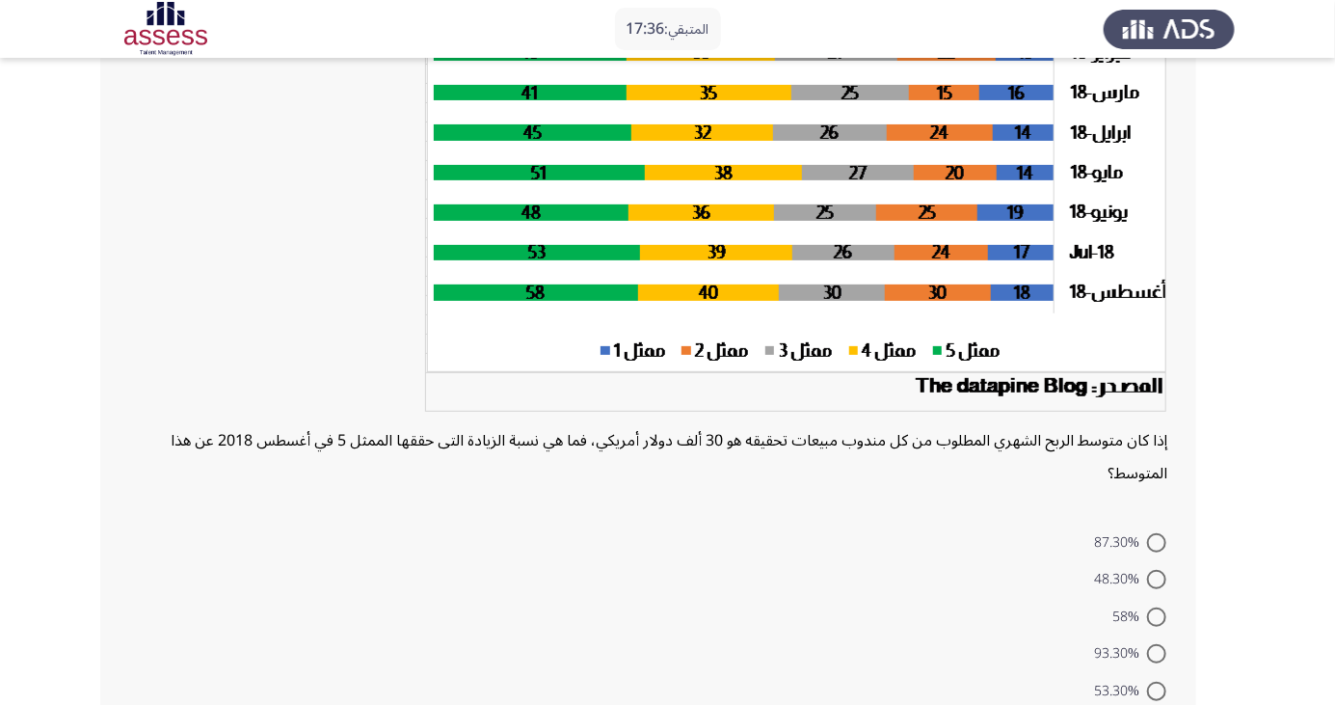
scroll to position [238, 0]
click at [1157, 579] on span at bounding box center [1156, 579] width 19 height 19
click at [1157, 579] on input "48.30%" at bounding box center [1156, 579] width 19 height 19
radio input "true"
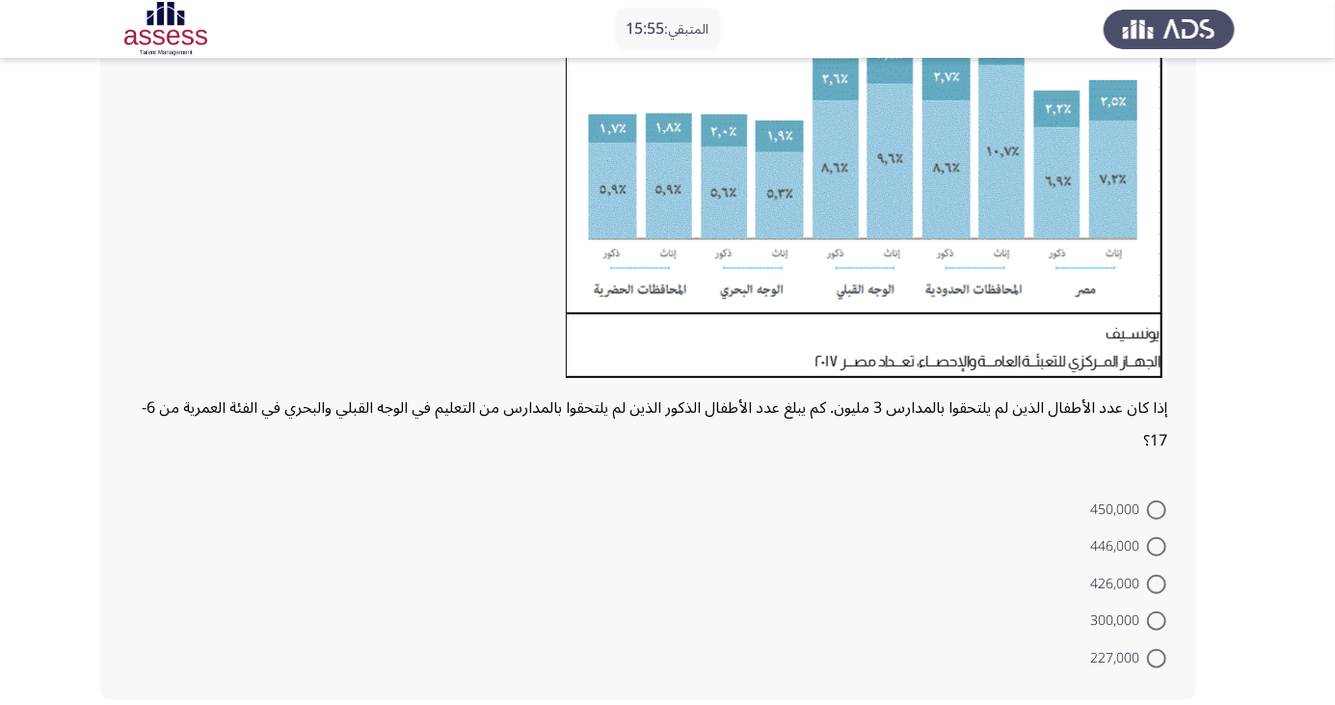
scroll to position [249, 0]
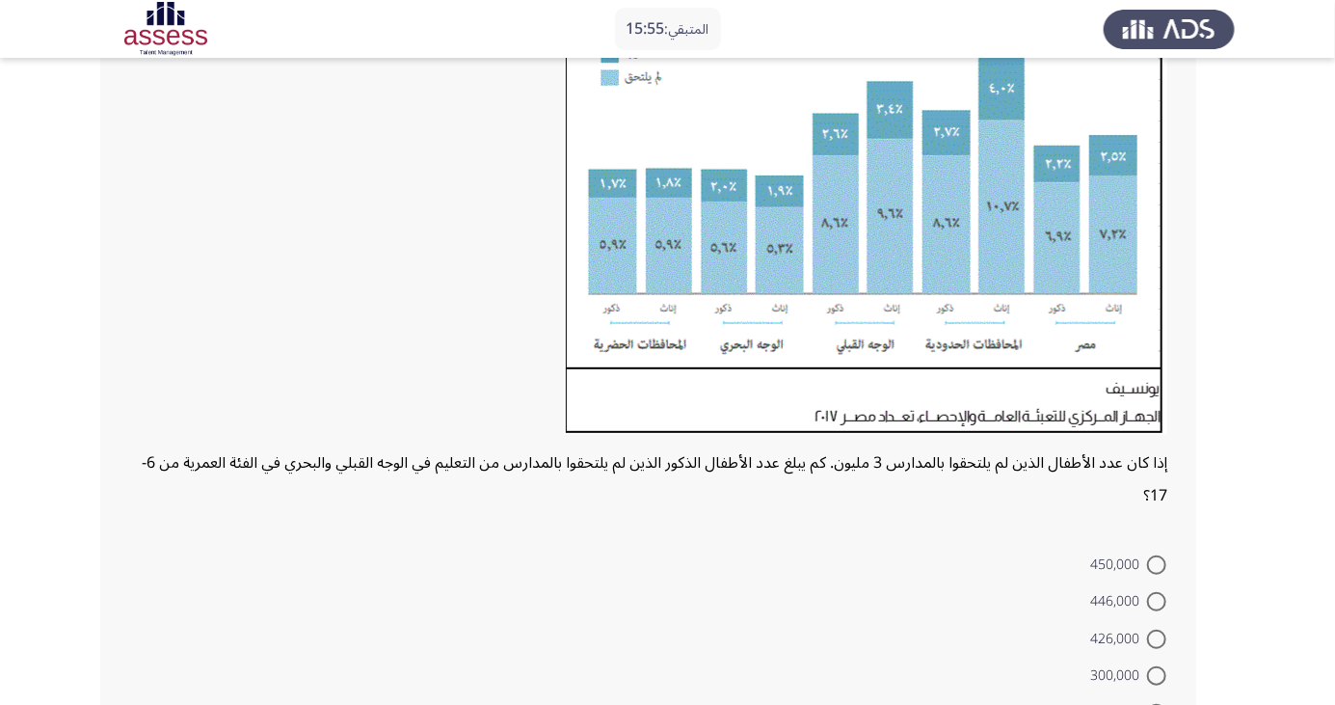
click at [1157, 601] on span at bounding box center [1156, 601] width 19 height 19
click at [1157, 601] on input "446,000" at bounding box center [1156, 601] width 19 height 19
radio input "true"
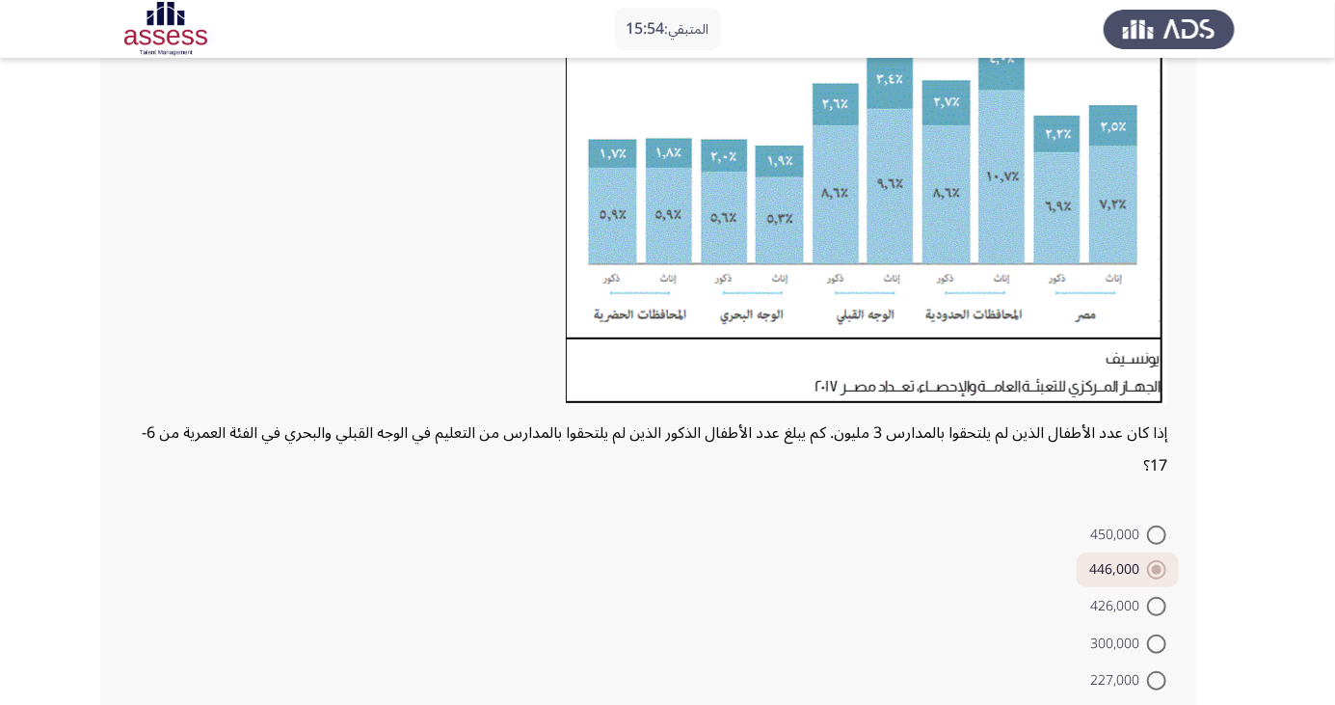
scroll to position [300, 0]
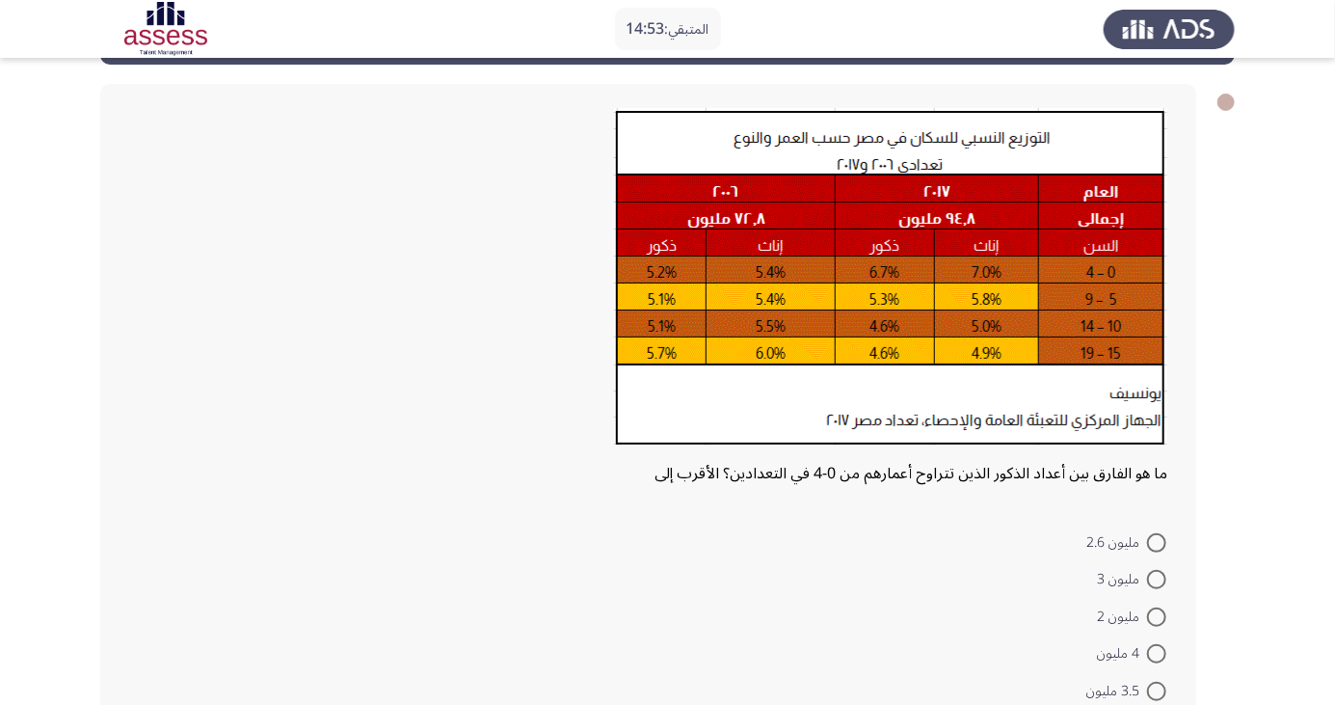
scroll to position [87, 0]
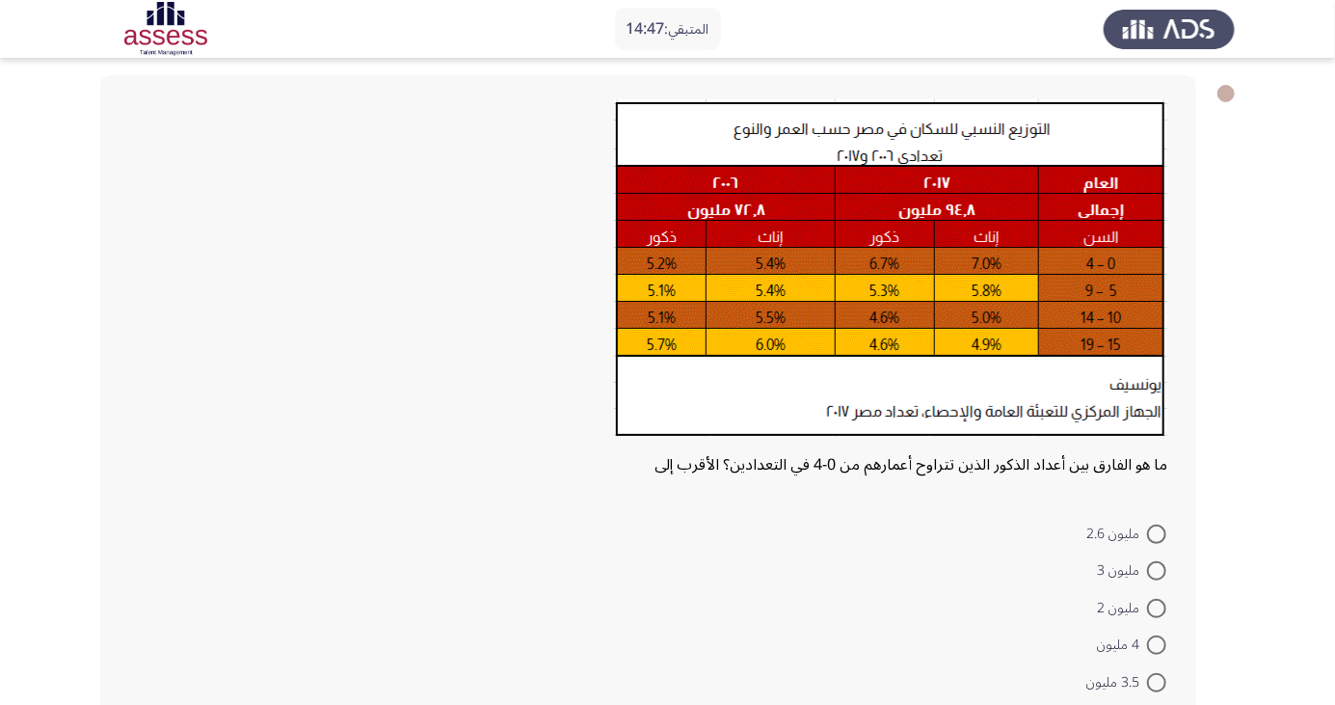
click at [1157, 570] on span at bounding box center [1156, 570] width 19 height 19
click at [1157, 570] on input "مليون 3" at bounding box center [1156, 570] width 19 height 19
radio input "true"
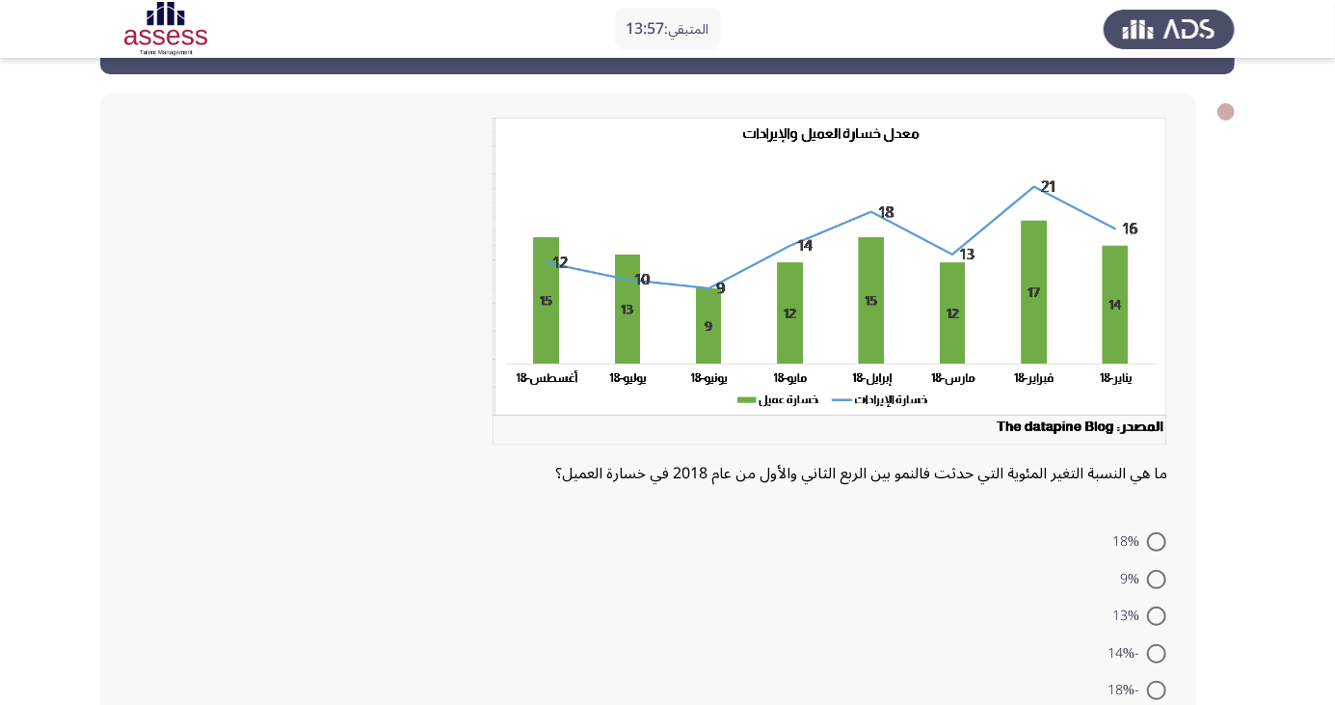
scroll to position [69, 0]
click at [1157, 540] on span at bounding box center [1156, 540] width 19 height 19
click at [1157, 540] on input "18%" at bounding box center [1156, 540] width 19 height 19
radio input "true"
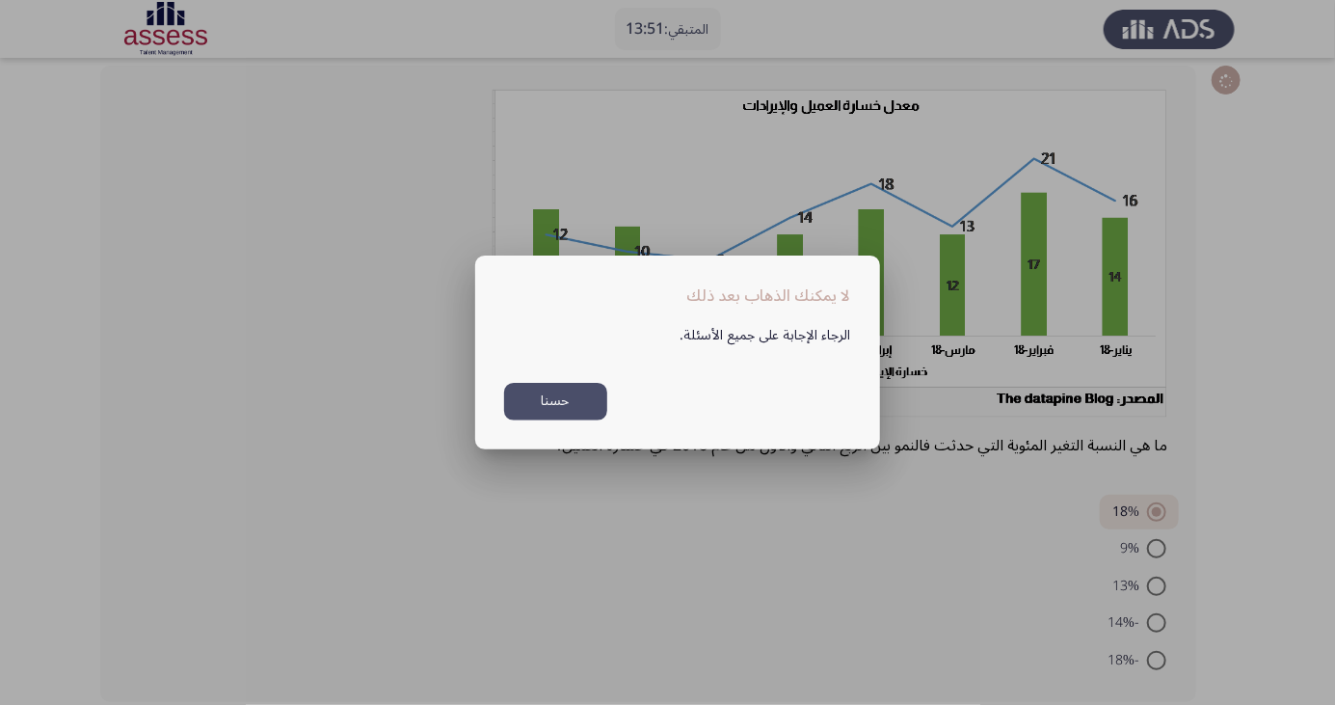
click at [528, 420] on button "حسنا" at bounding box center [555, 402] width 103 height 38
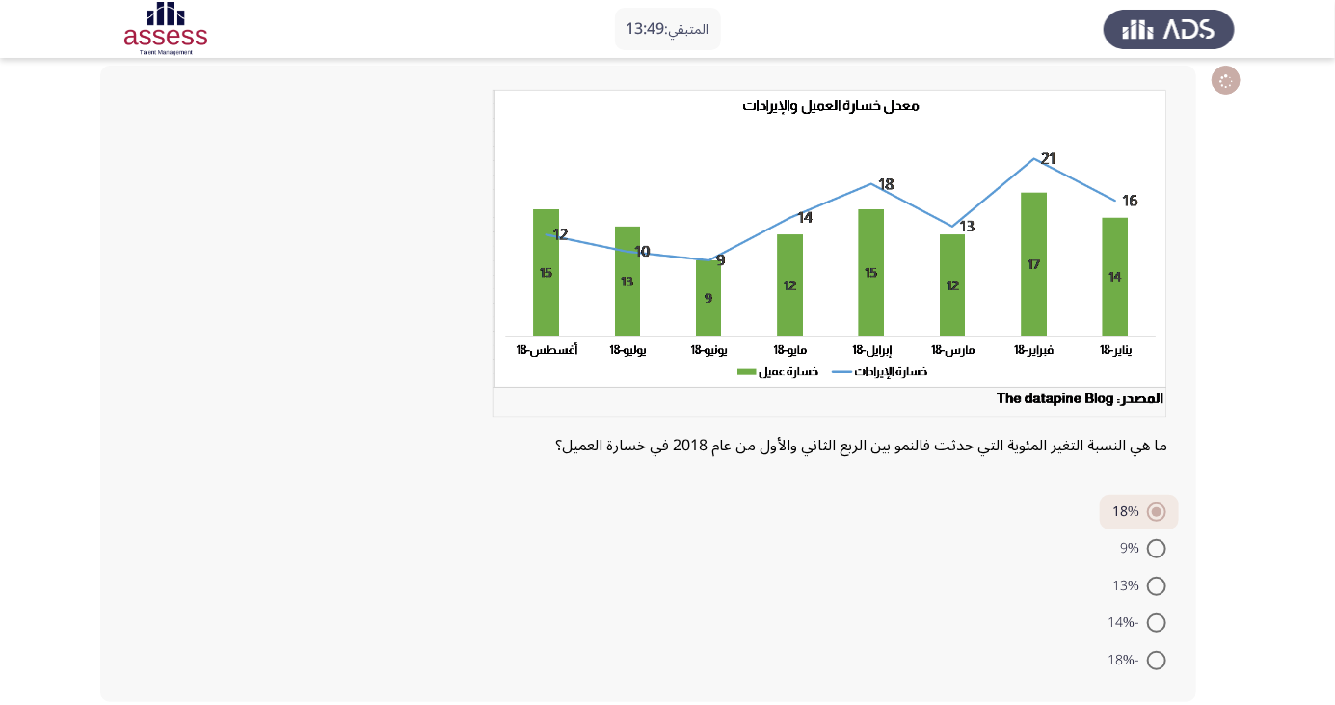
click at [1163, 507] on span at bounding box center [1156, 511] width 19 height 19
click at [1163, 507] on input "18%" at bounding box center [1156, 511] width 19 height 19
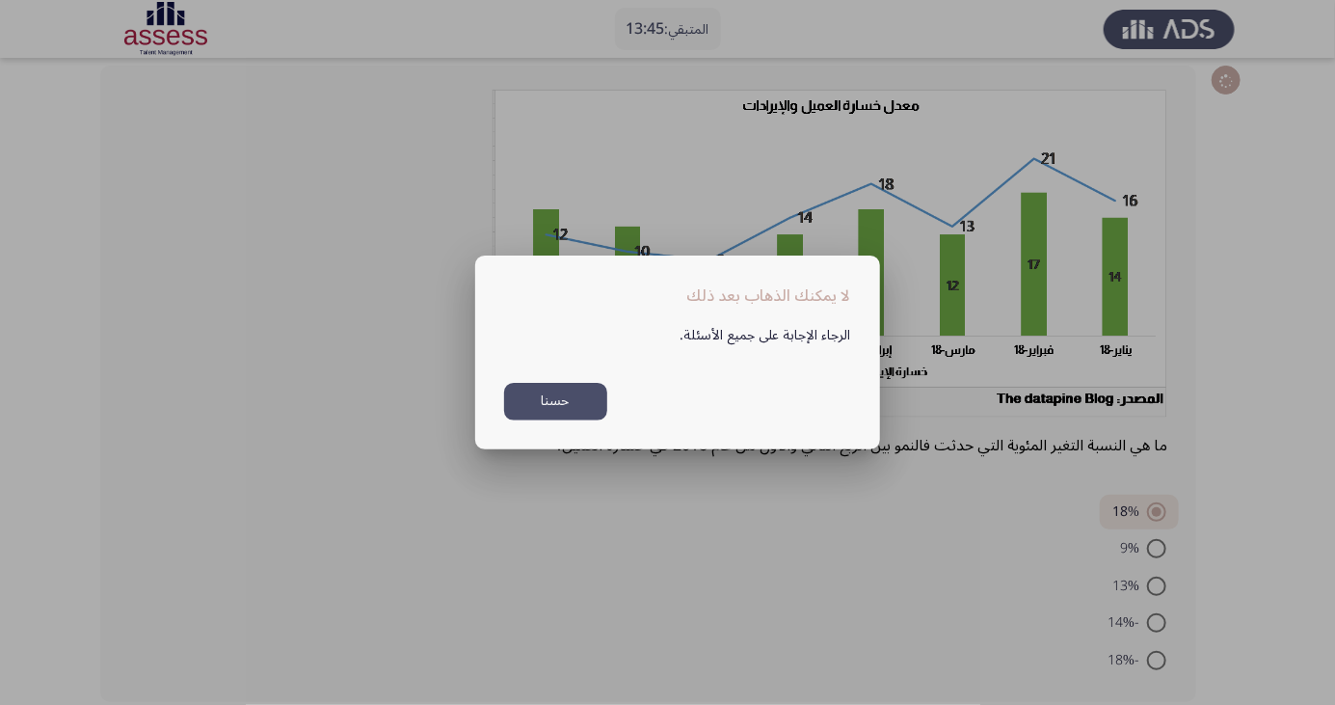
click at [565, 420] on button "حسنا" at bounding box center [555, 402] width 103 height 38
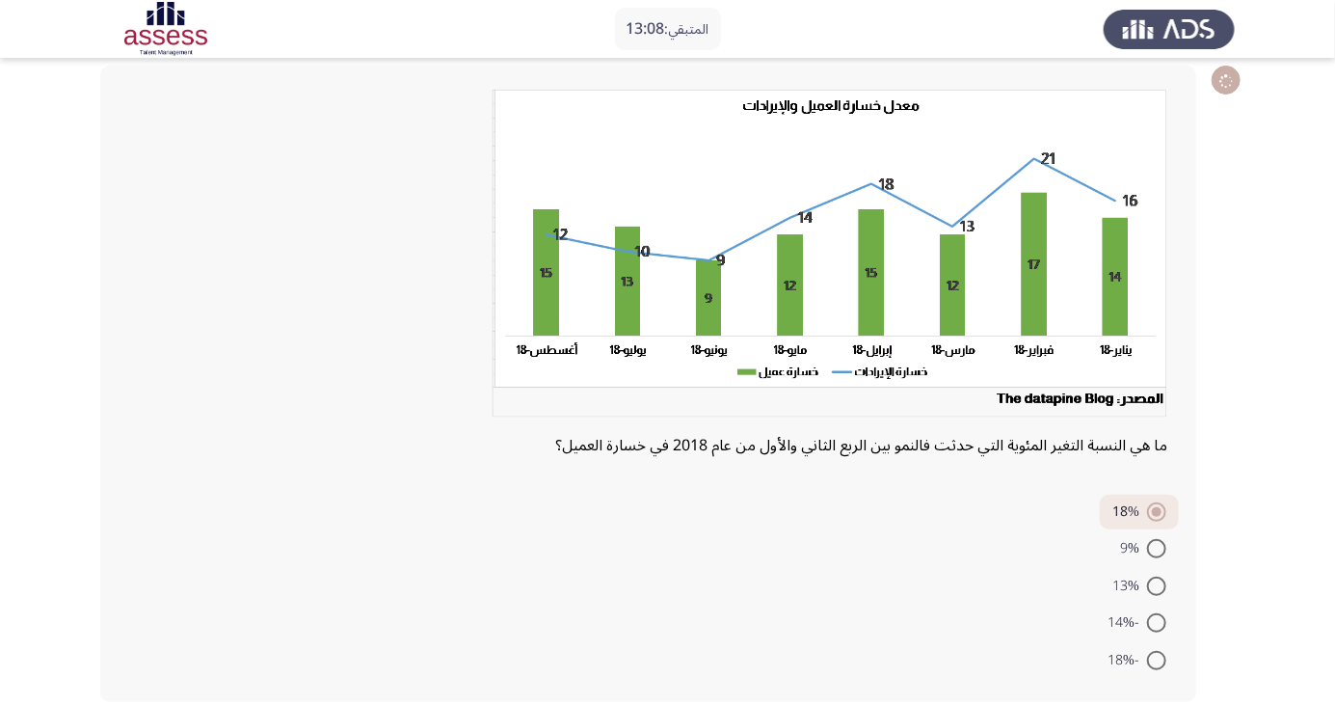
click at [34, 263] on app-assessment-container "المتبقي: 13:08 السابق ASSESS Aptitude (FOCUS) - Analytical Thinking التالي ما ه…" at bounding box center [667, 351] width 1335 height 741
click at [1157, 548] on span at bounding box center [1156, 548] width 19 height 19
click at [1157, 548] on input "9%" at bounding box center [1156, 548] width 19 height 19
radio input "true"
click at [1157, 513] on span at bounding box center [1156, 513] width 19 height 19
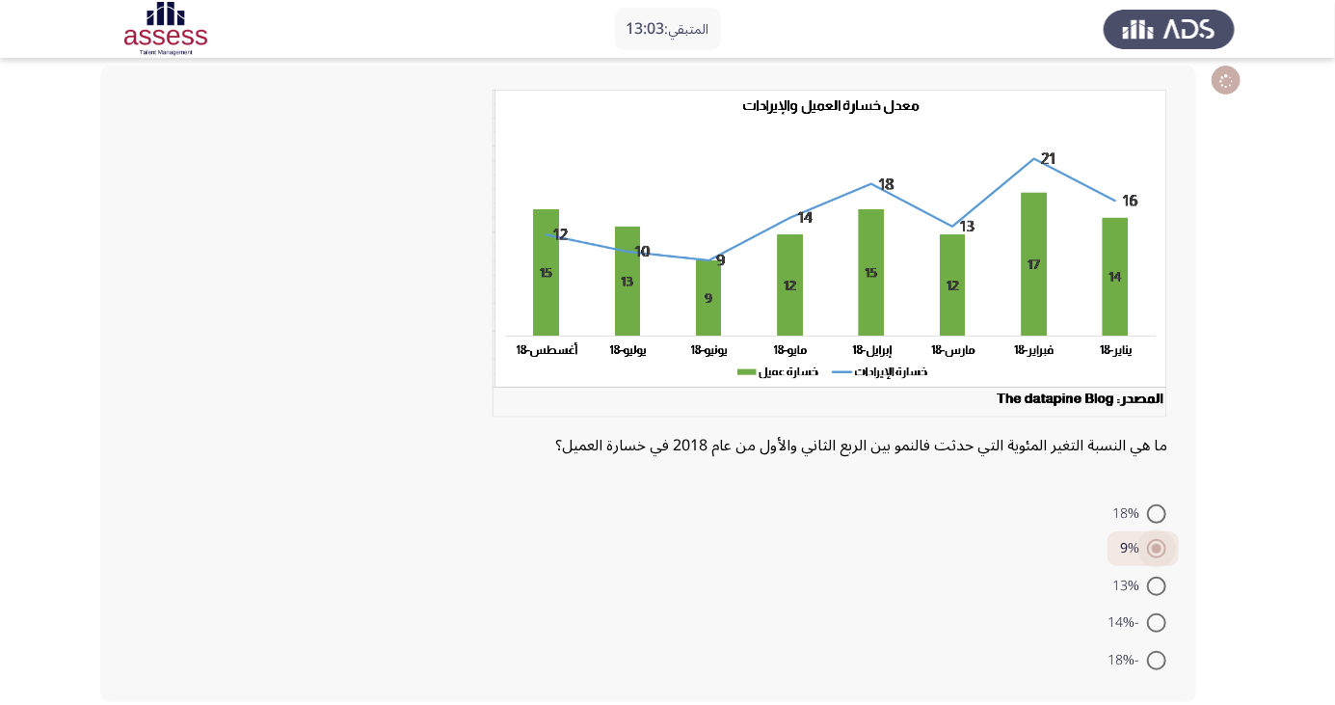
click at [1157, 513] on input "18%" at bounding box center [1156, 513] width 19 height 19
radio input "true"
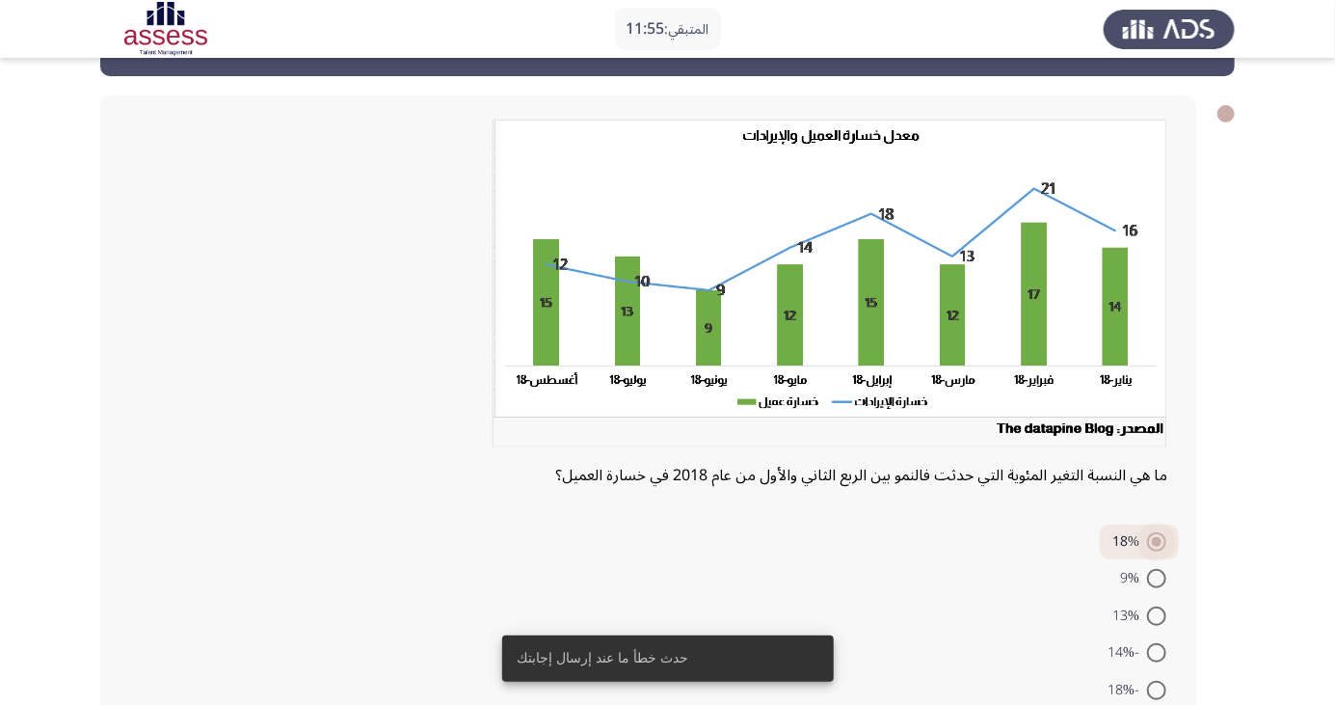
scroll to position [189, 0]
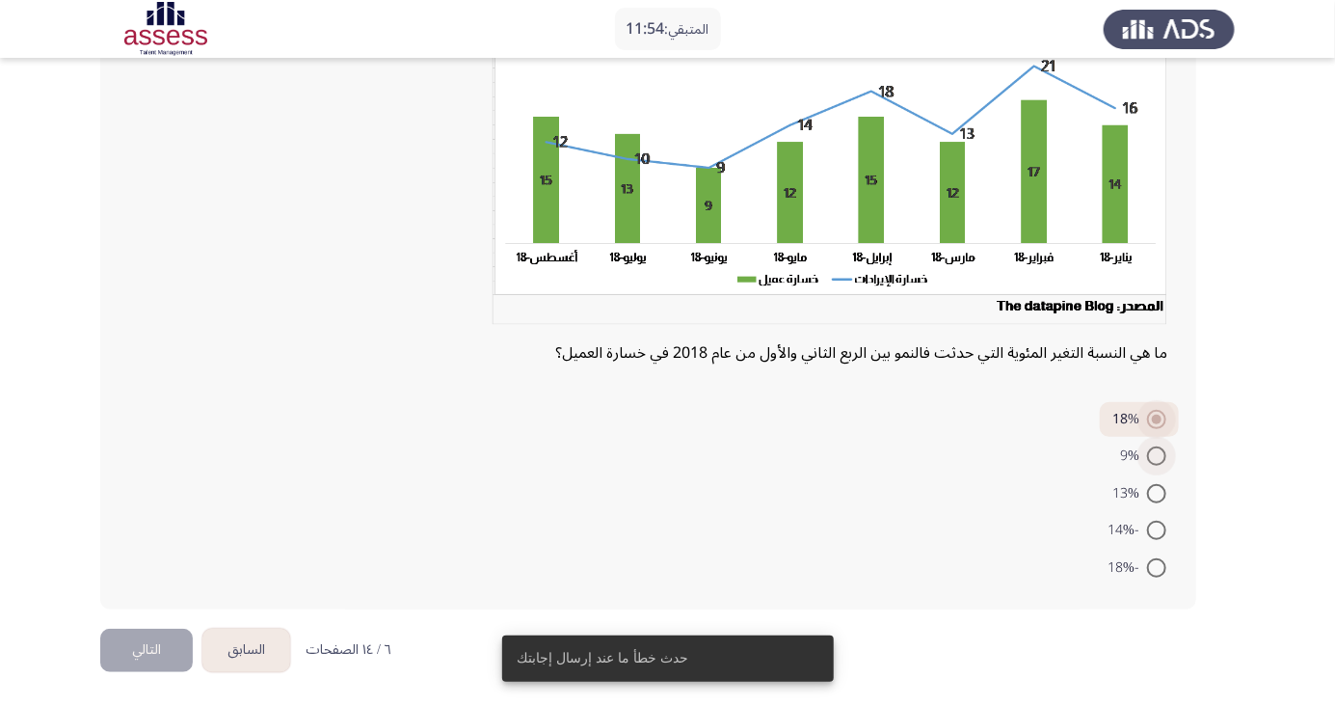
click at [1157, 455] on span at bounding box center [1156, 455] width 19 height 19
click at [1157, 455] on input "9%" at bounding box center [1156, 455] width 19 height 19
radio input "true"
click at [1157, 420] on span at bounding box center [1156, 421] width 19 height 19
click at [1157, 420] on input "18%" at bounding box center [1156, 421] width 19 height 19
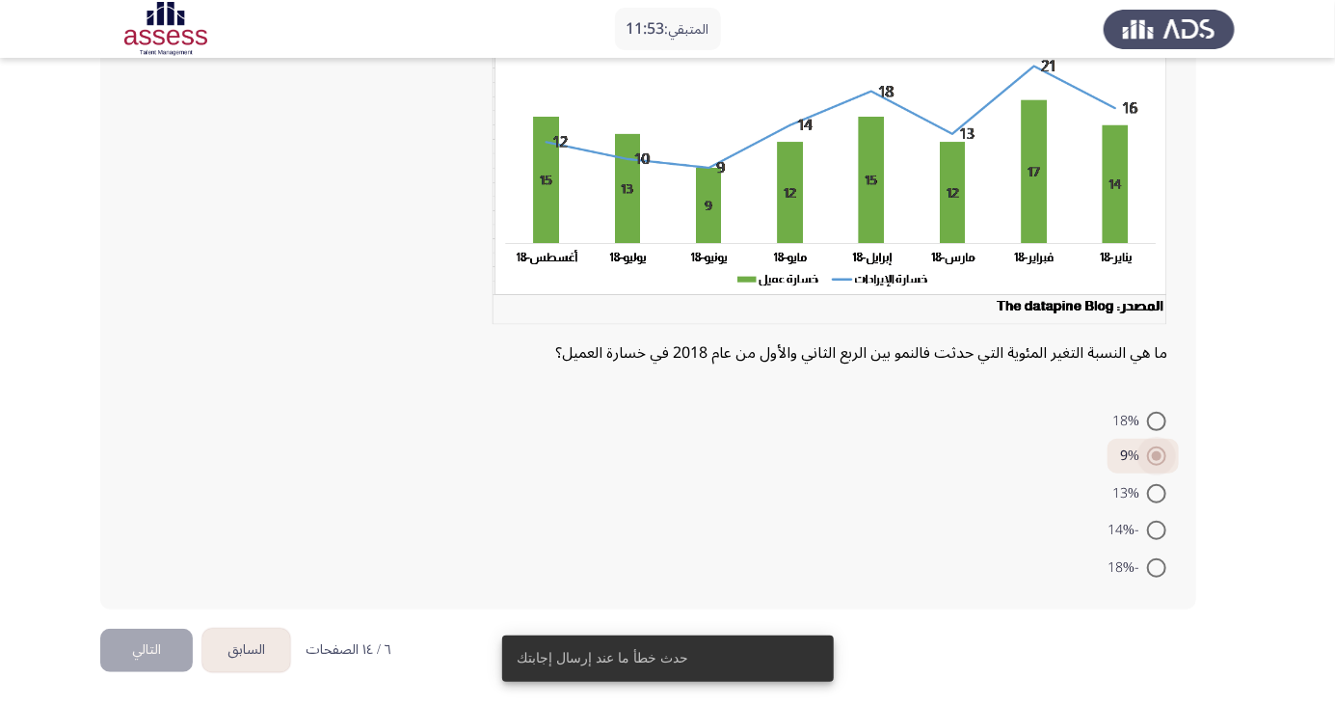
radio input "true"
click at [134, 651] on button "التالي" at bounding box center [146, 650] width 93 height 43
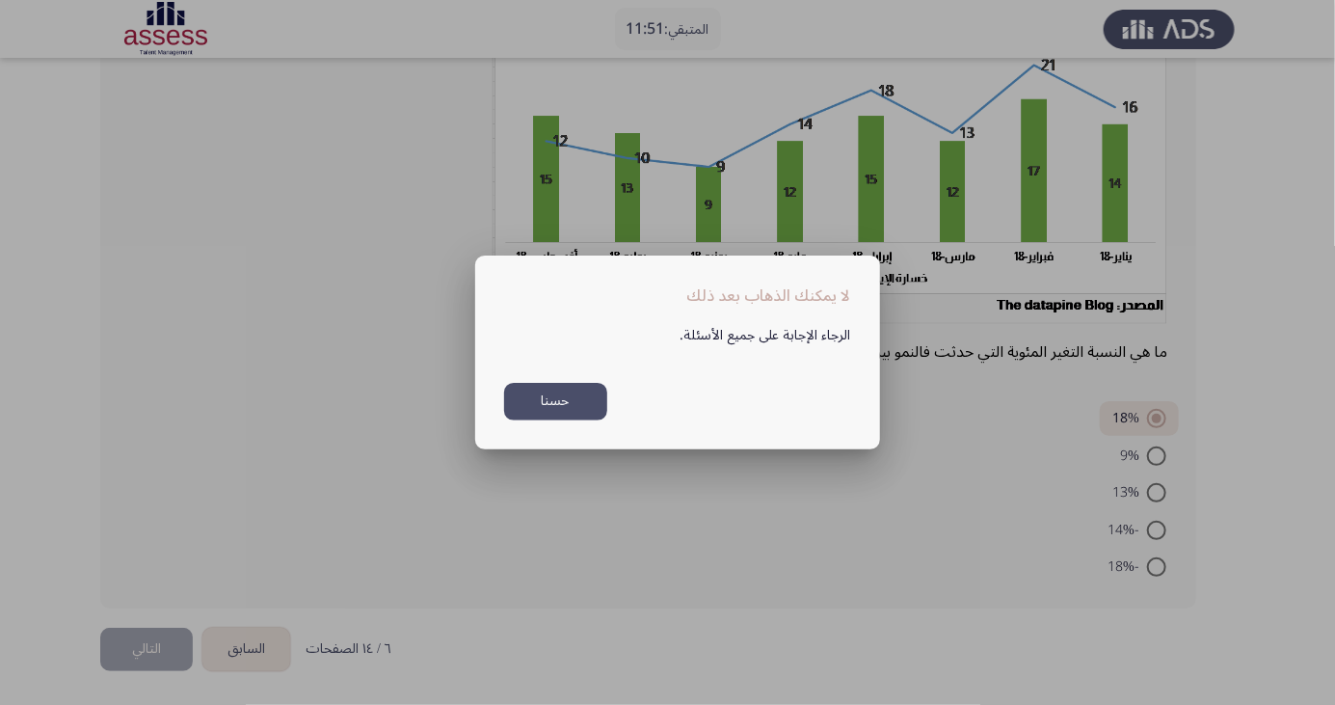
click at [568, 395] on button "حسنا" at bounding box center [555, 402] width 103 height 38
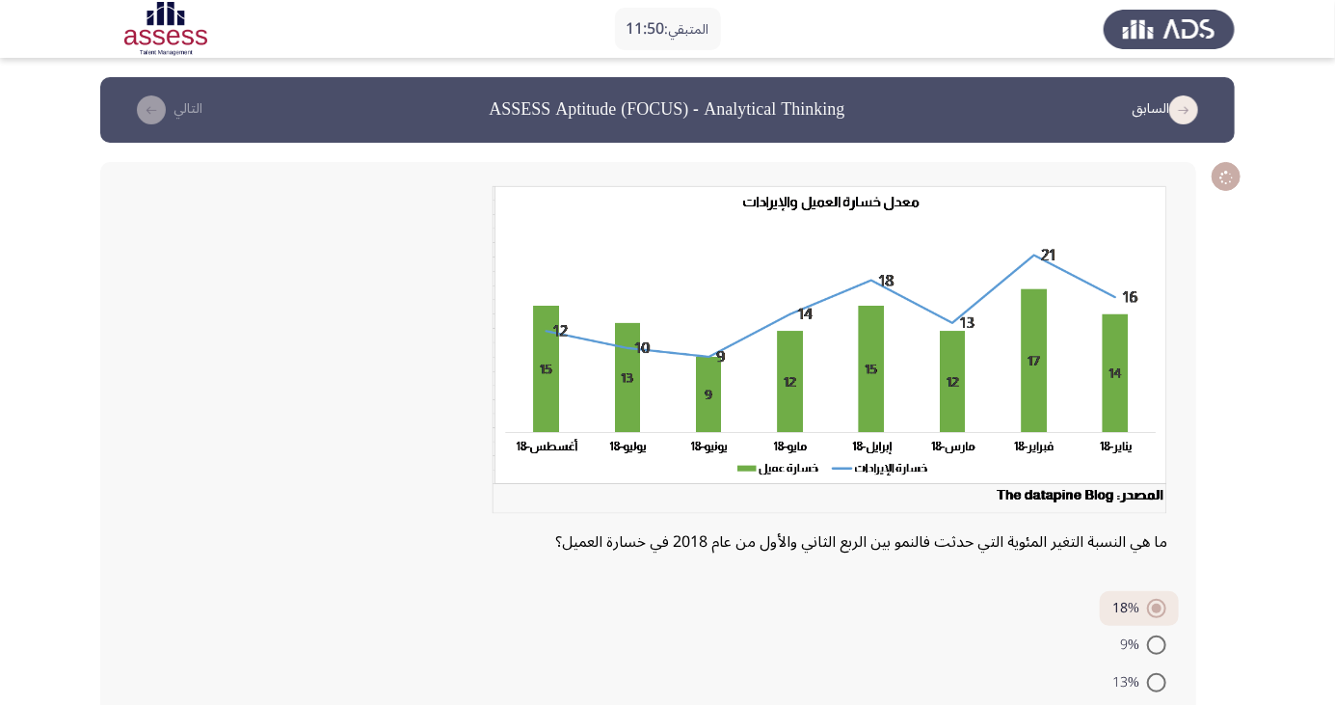
scroll to position [189, 0]
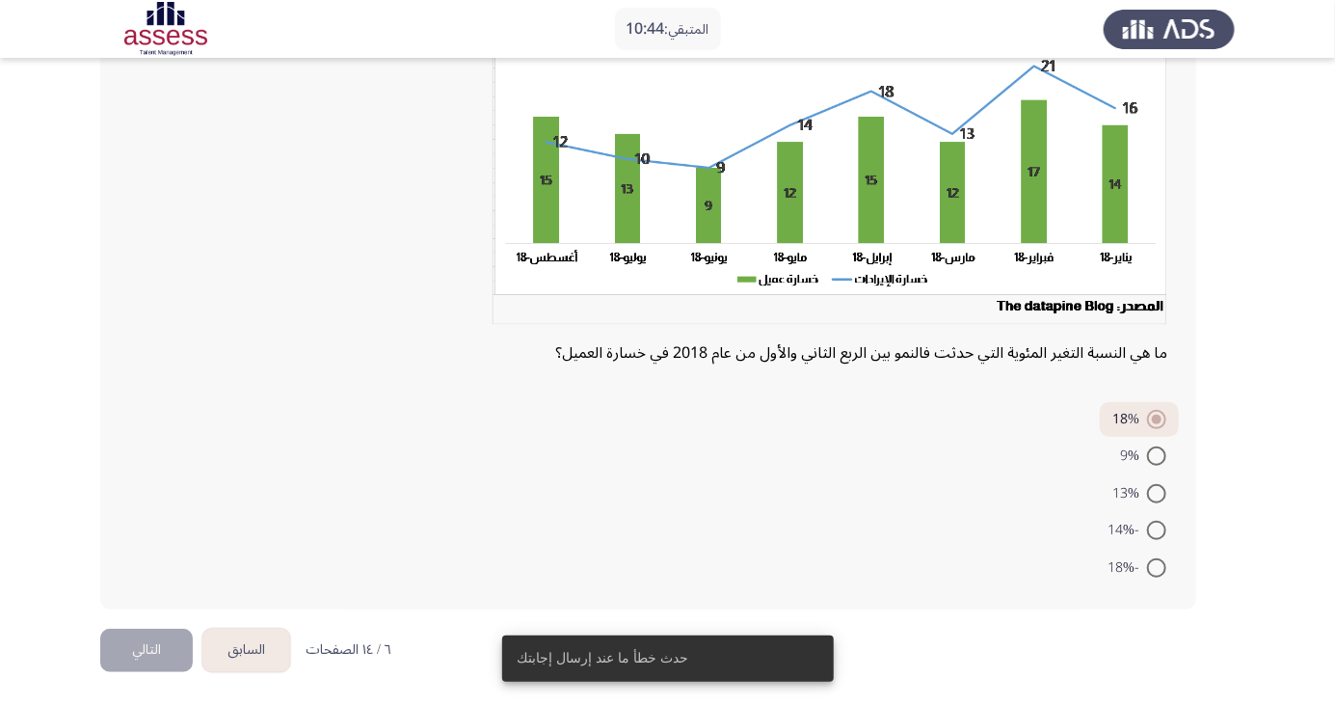
click at [1142, 475] on mat-radio-button "13%" at bounding box center [1139, 492] width 79 height 38
click at [1157, 455] on span at bounding box center [1156, 455] width 19 height 19
click at [1157, 455] on input "9%" at bounding box center [1156, 455] width 19 height 19
radio input "true"
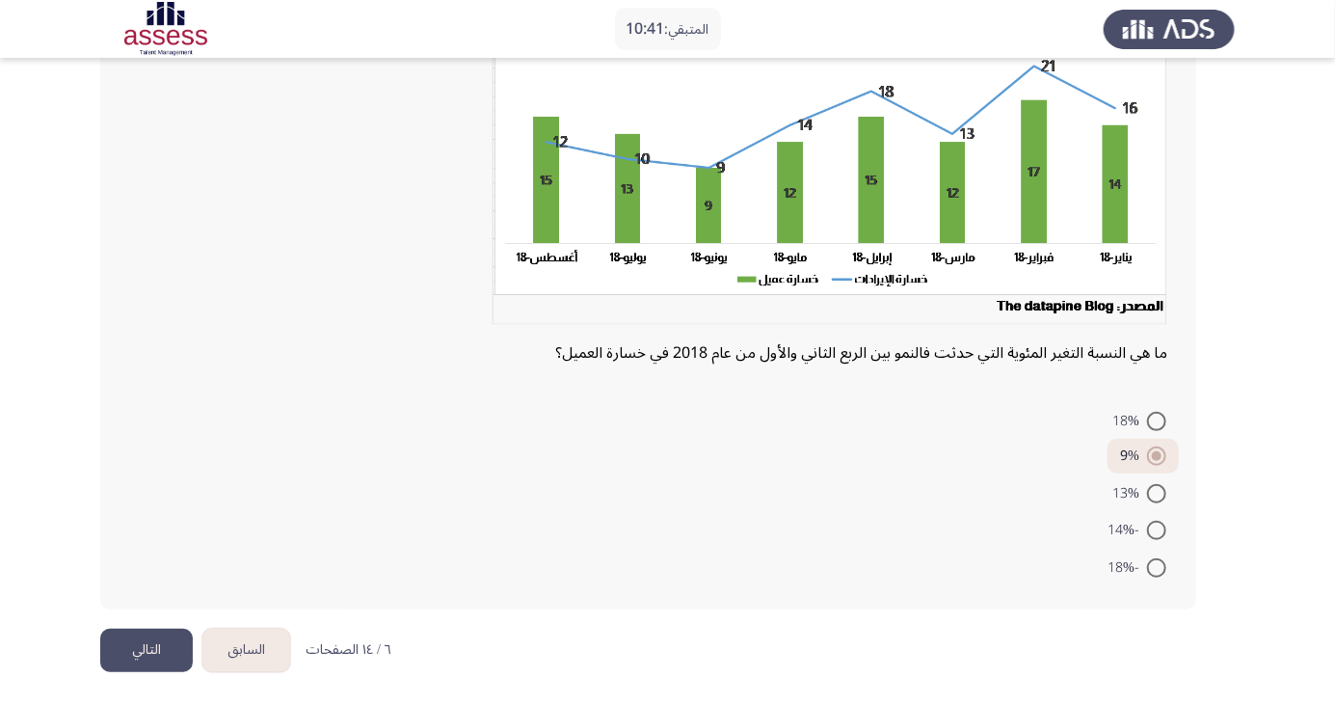
click at [1157, 420] on span at bounding box center [1156, 421] width 19 height 19
click at [1157, 420] on input "18%" at bounding box center [1156, 421] width 19 height 19
radio input "true"
click at [141, 652] on button "التالي" at bounding box center [146, 650] width 93 height 43
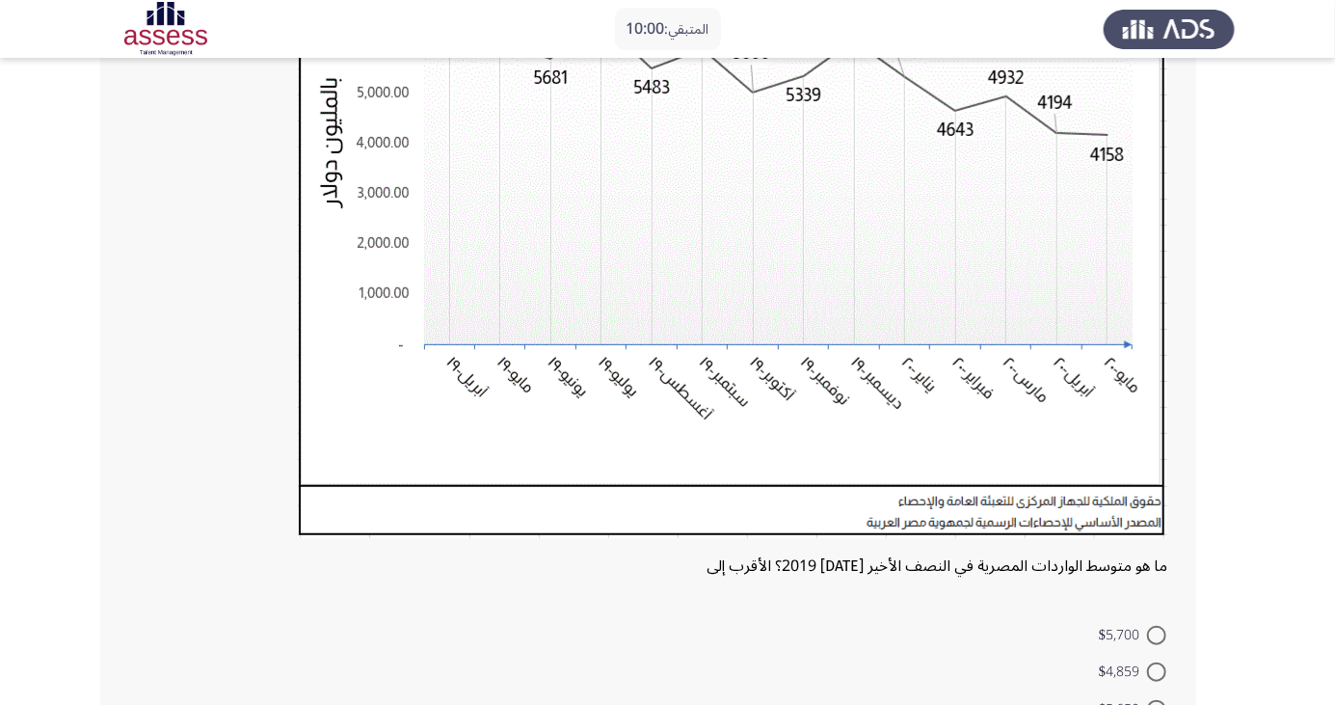
scroll to position [333, 0]
click at [1157, 670] on span at bounding box center [1156, 670] width 19 height 19
click at [1157, 670] on input "$4,859" at bounding box center [1156, 670] width 19 height 19
radio input "true"
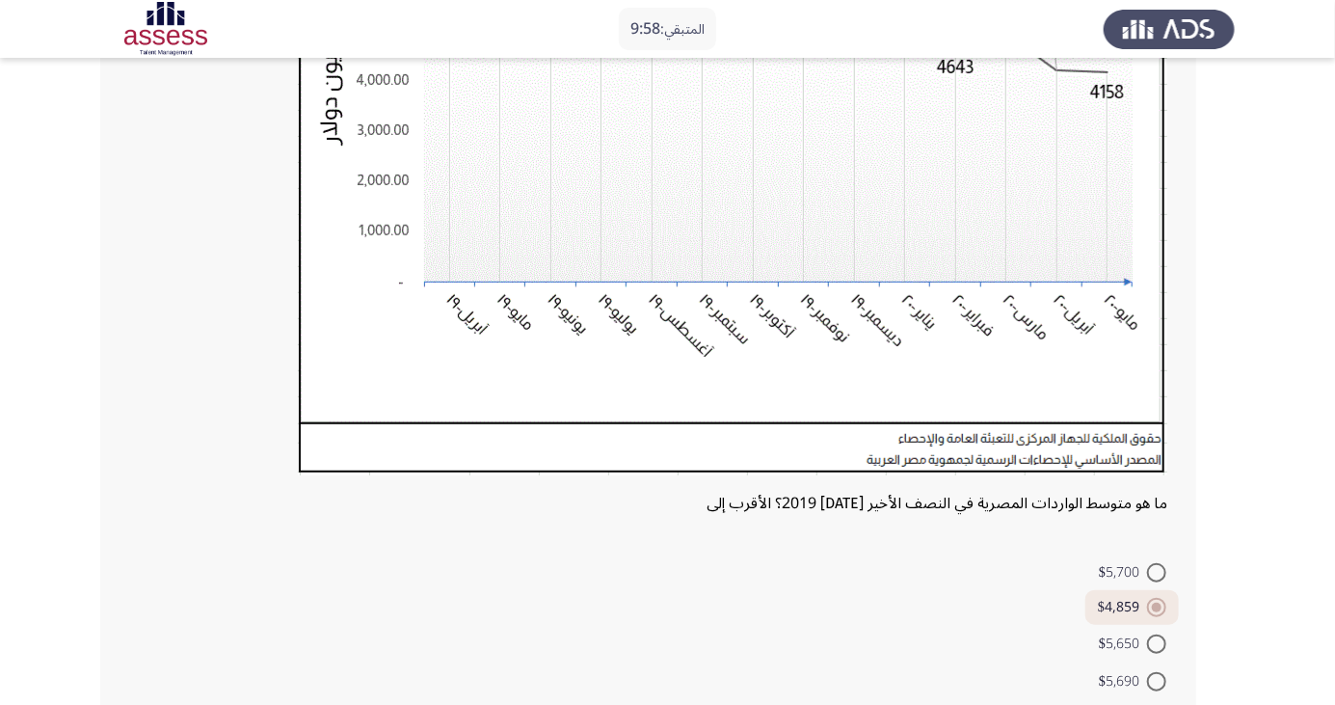
scroll to position [453, 0]
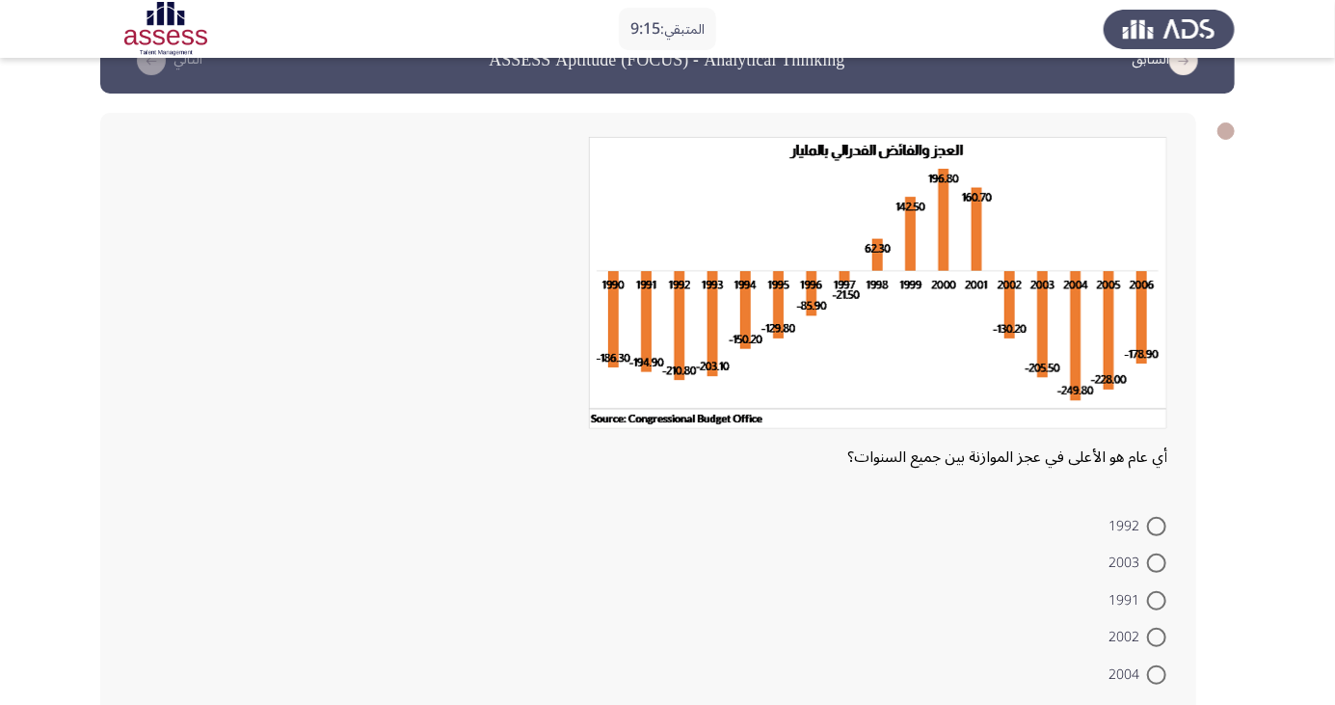
scroll to position [64, 0]
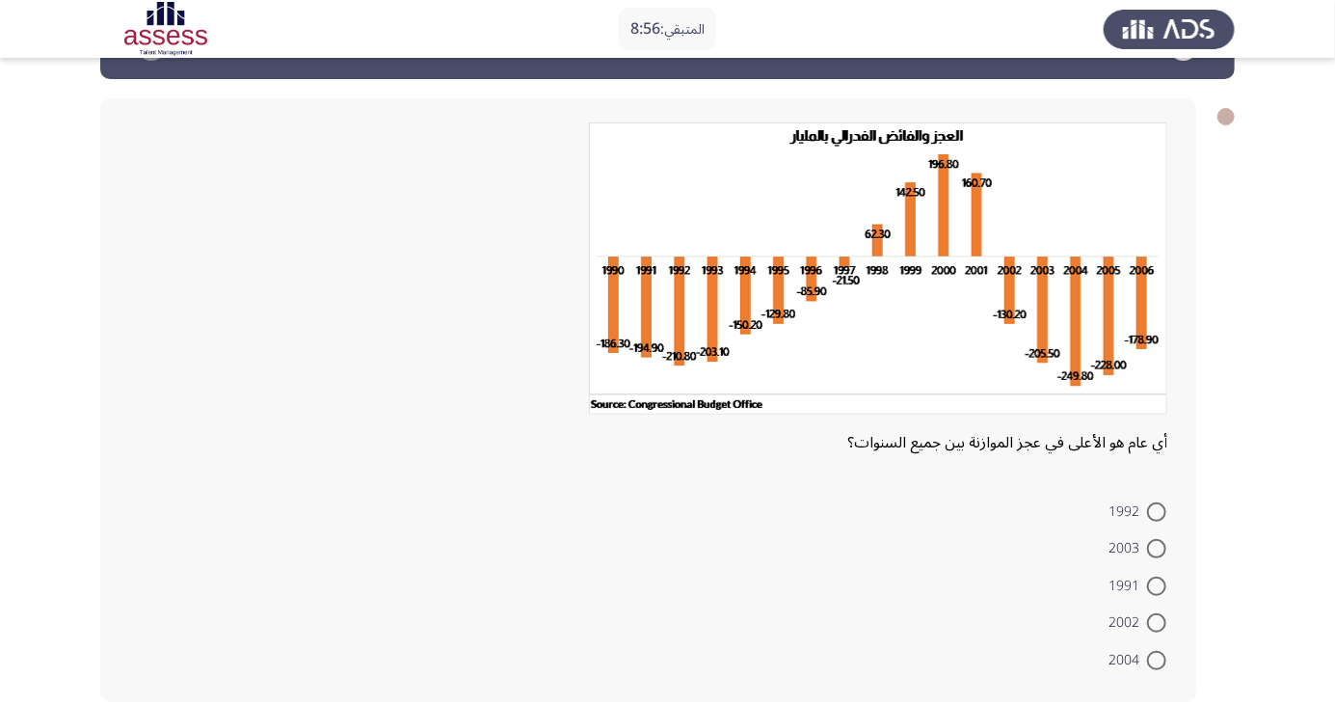
click at [1157, 510] on span at bounding box center [1156, 511] width 19 height 19
click at [1157, 510] on input "1992" at bounding box center [1156, 511] width 19 height 19
radio input "true"
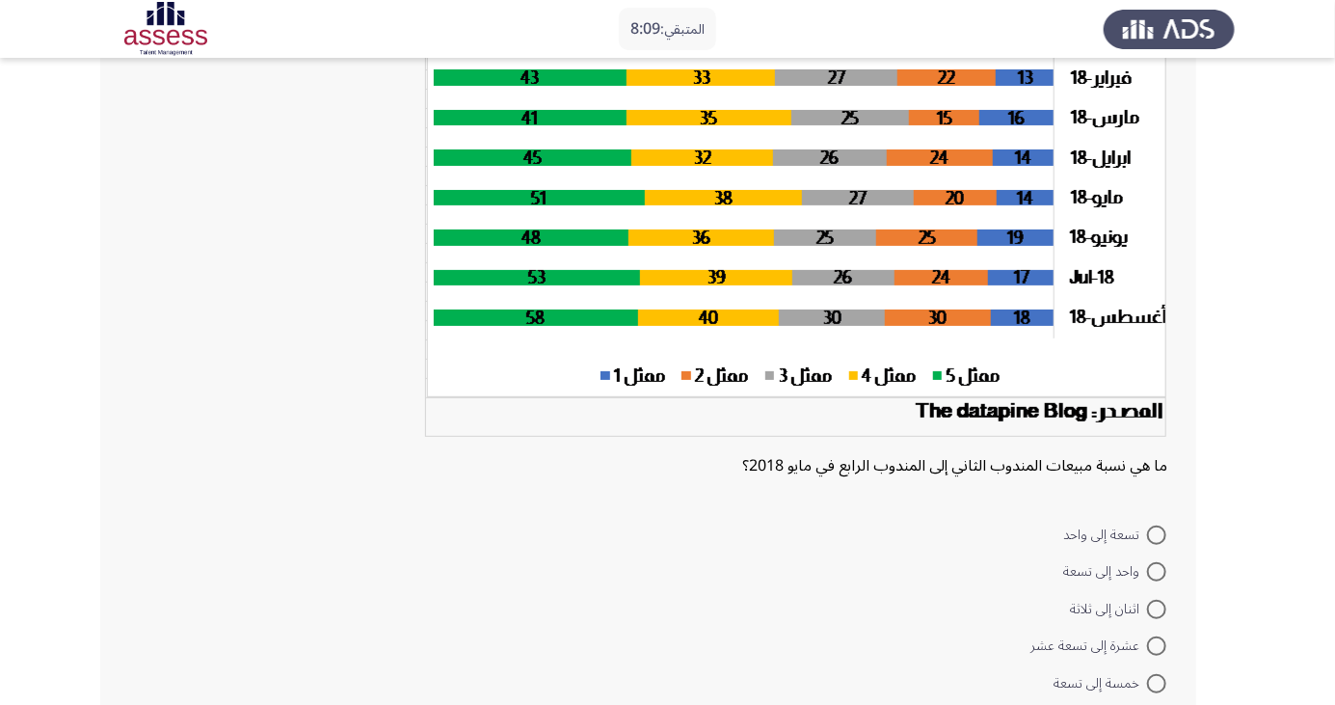
scroll to position [249, 0]
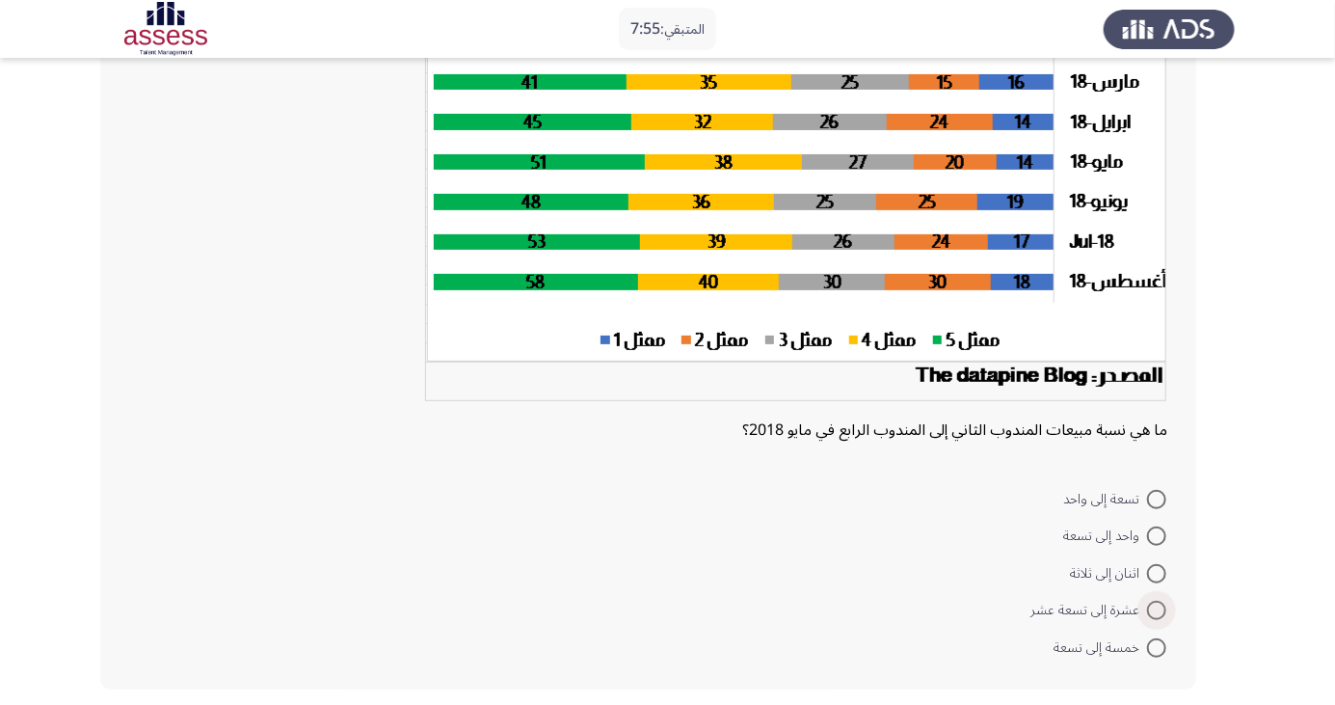
click at [1157, 609] on span at bounding box center [1156, 610] width 19 height 19
click at [1157, 609] on input "عشرة إلى تسعة عشر" at bounding box center [1156, 610] width 19 height 19
radio input "true"
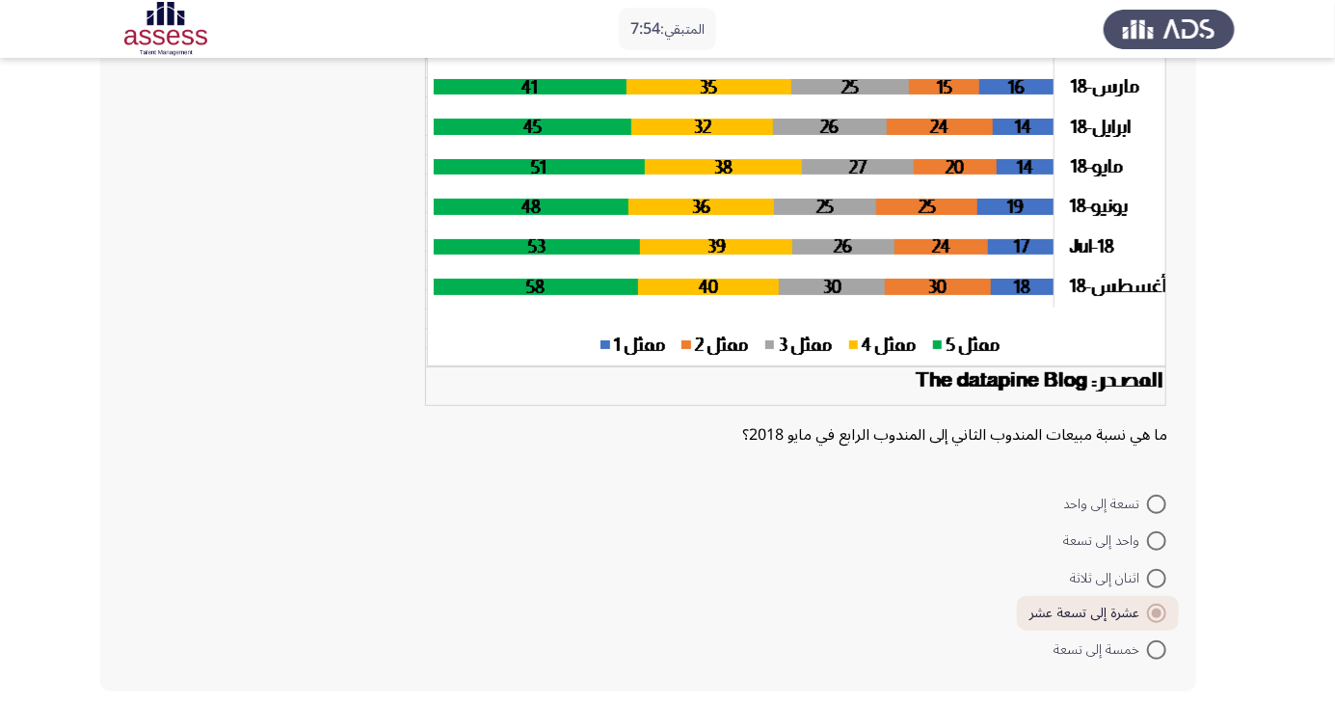
scroll to position [234, 0]
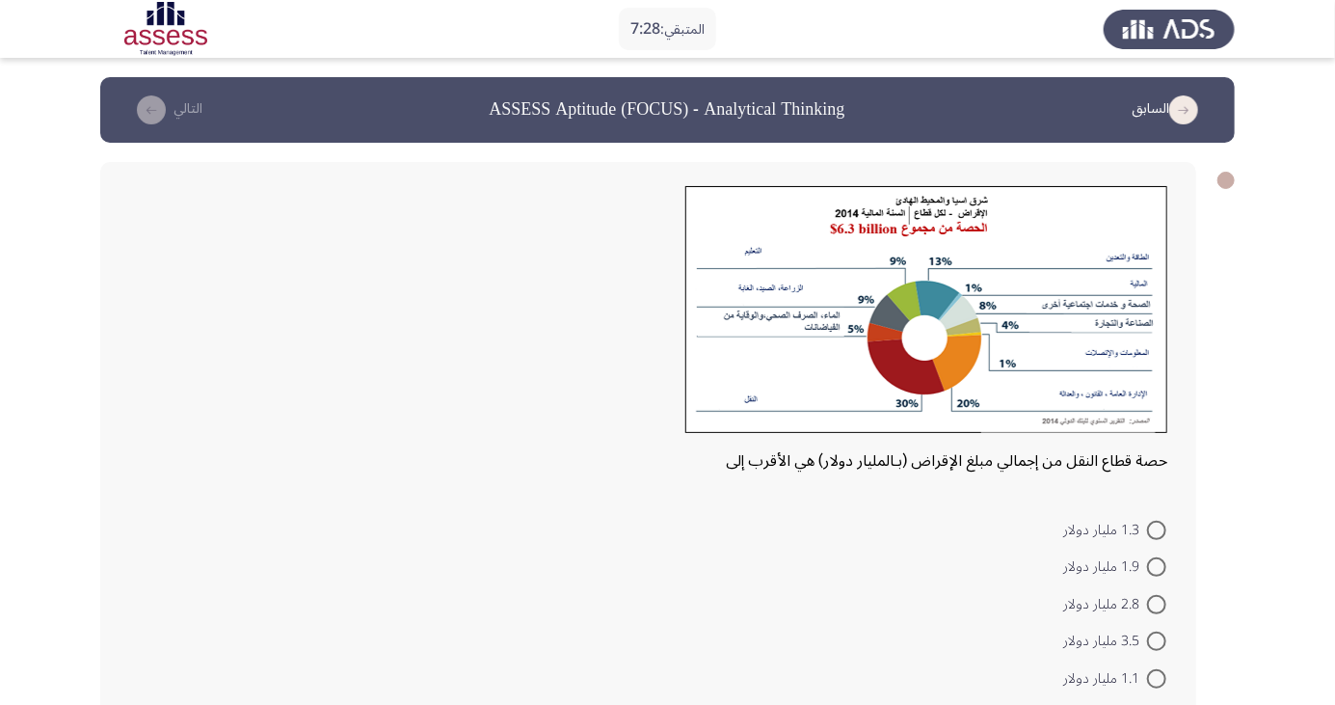
scroll to position [18, 0]
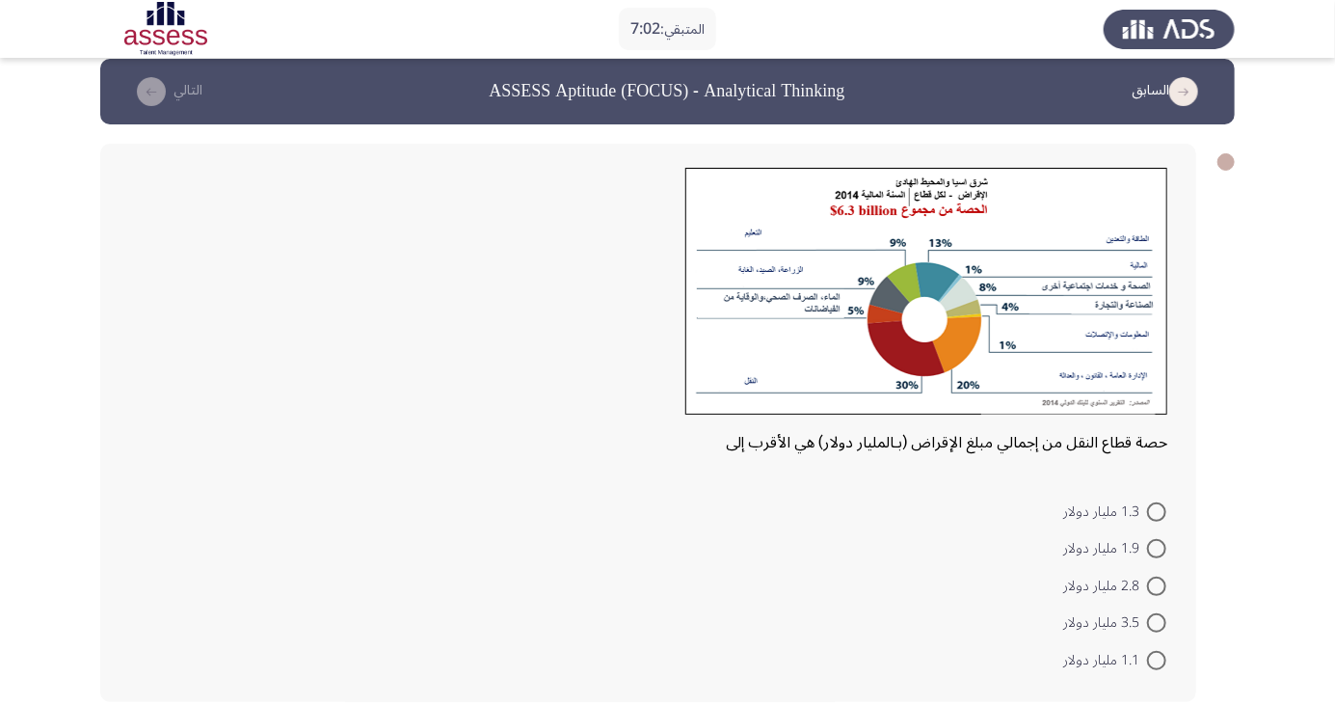
click at [1157, 510] on span at bounding box center [1156, 511] width 19 height 19
click at [1157, 510] on input "1.3 مليار دولار" at bounding box center [1156, 511] width 19 height 19
radio input "true"
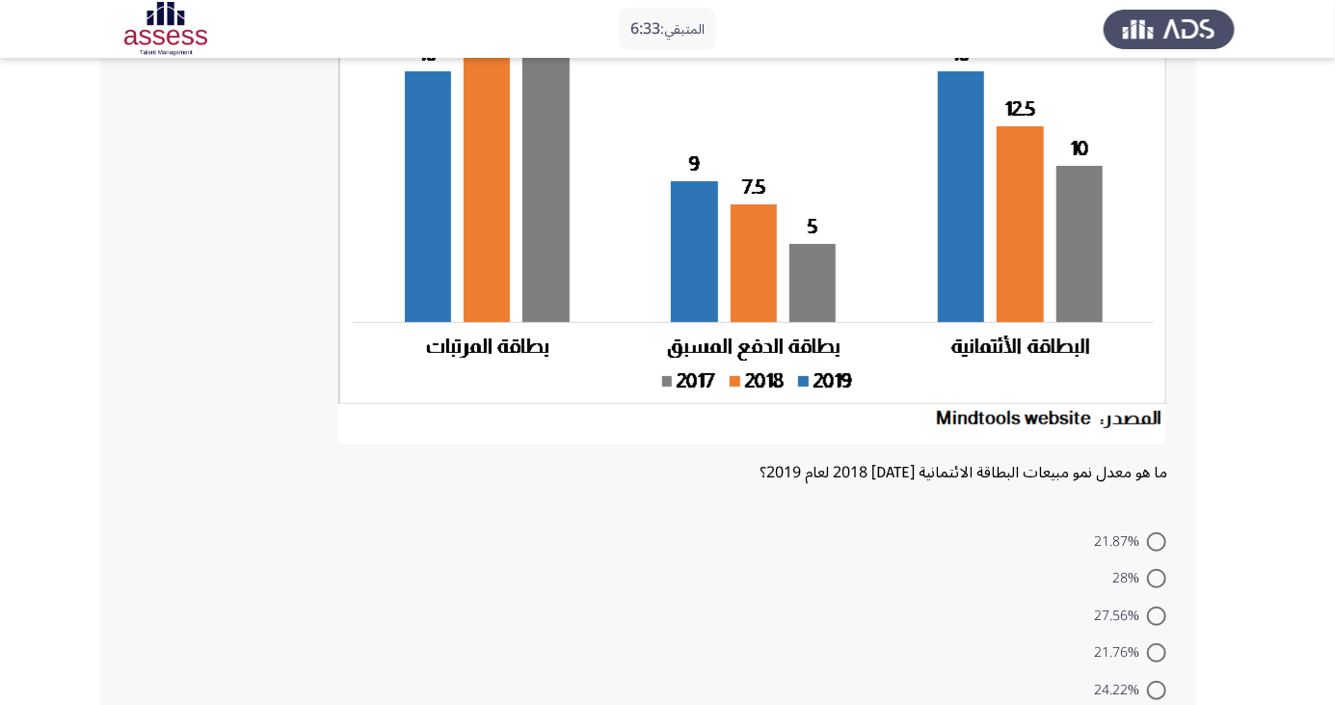
scroll to position [269, 0]
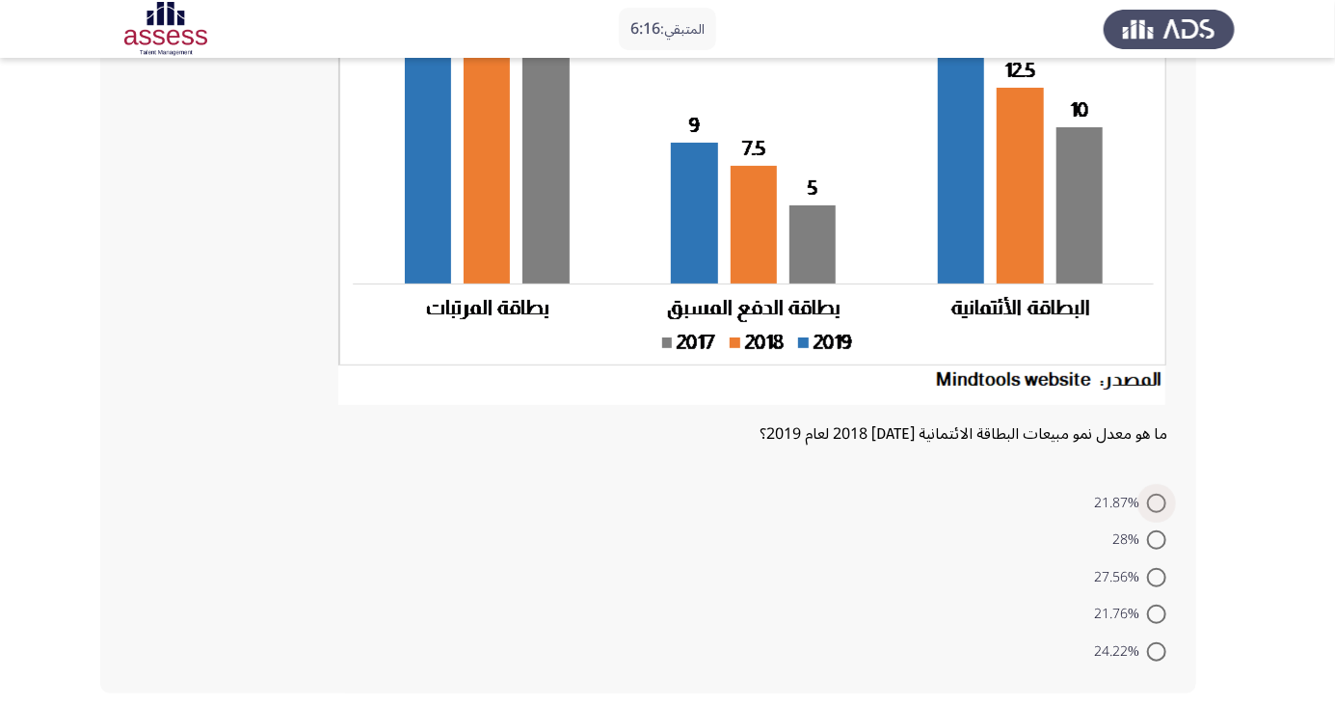
click at [1157, 501] on span at bounding box center [1156, 503] width 19 height 19
click at [1157, 501] on input "21.87%" at bounding box center [1156, 503] width 19 height 19
radio input "true"
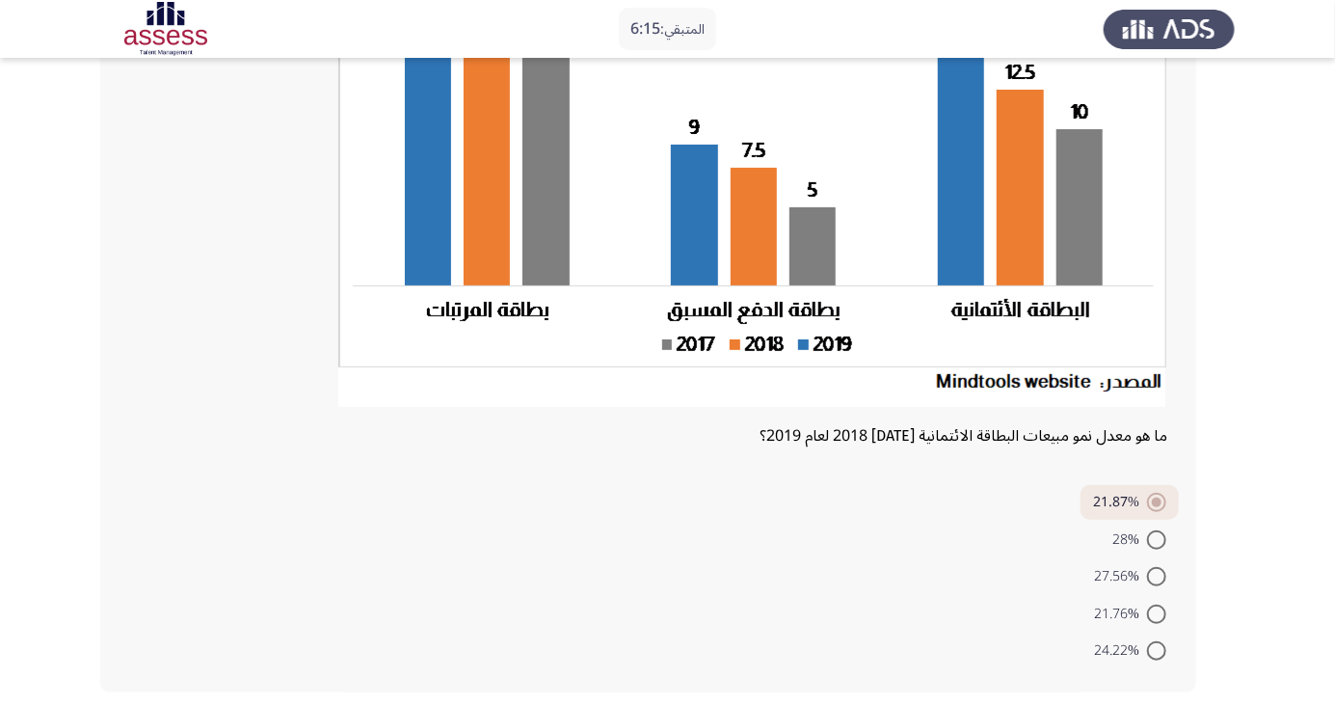
scroll to position [258, 0]
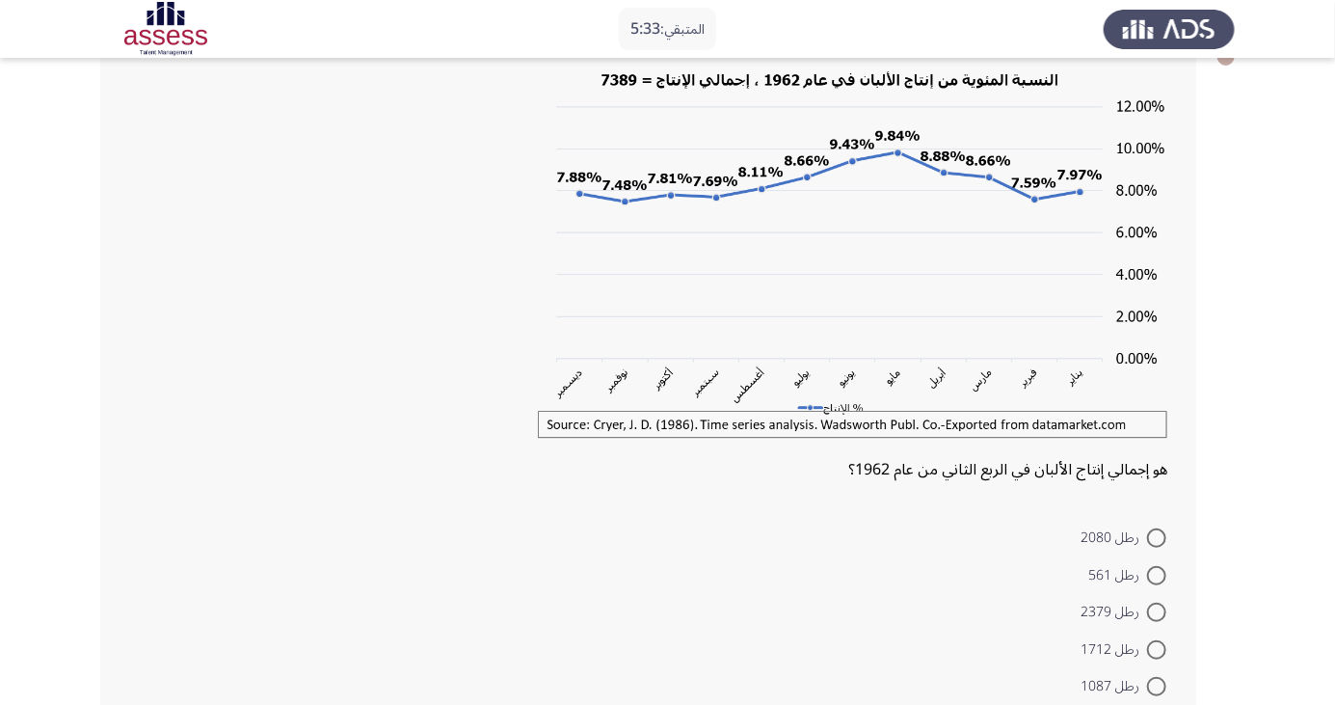
scroll to position [139, 0]
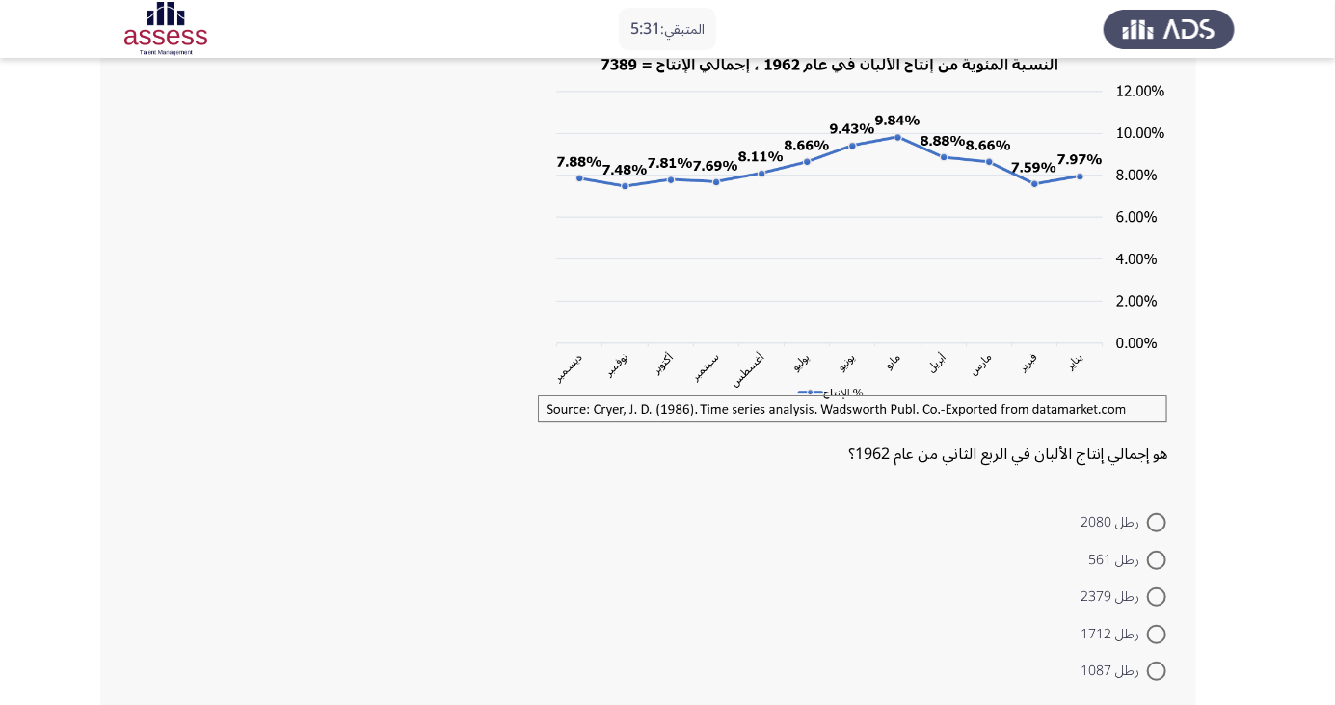
click at [1157, 634] on span at bounding box center [1156, 634] width 19 height 19
click at [1157, 634] on input "رطل 1712" at bounding box center [1156, 634] width 19 height 19
radio input "true"
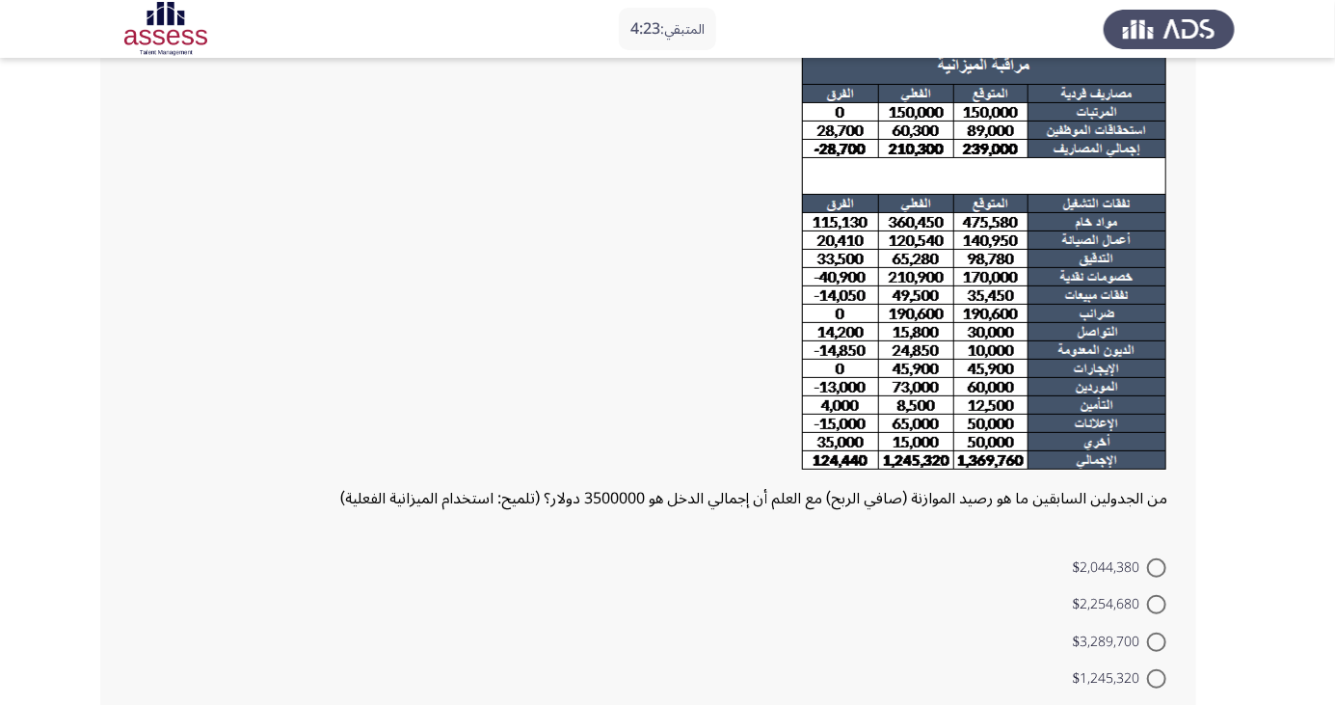
scroll to position [195, 0]
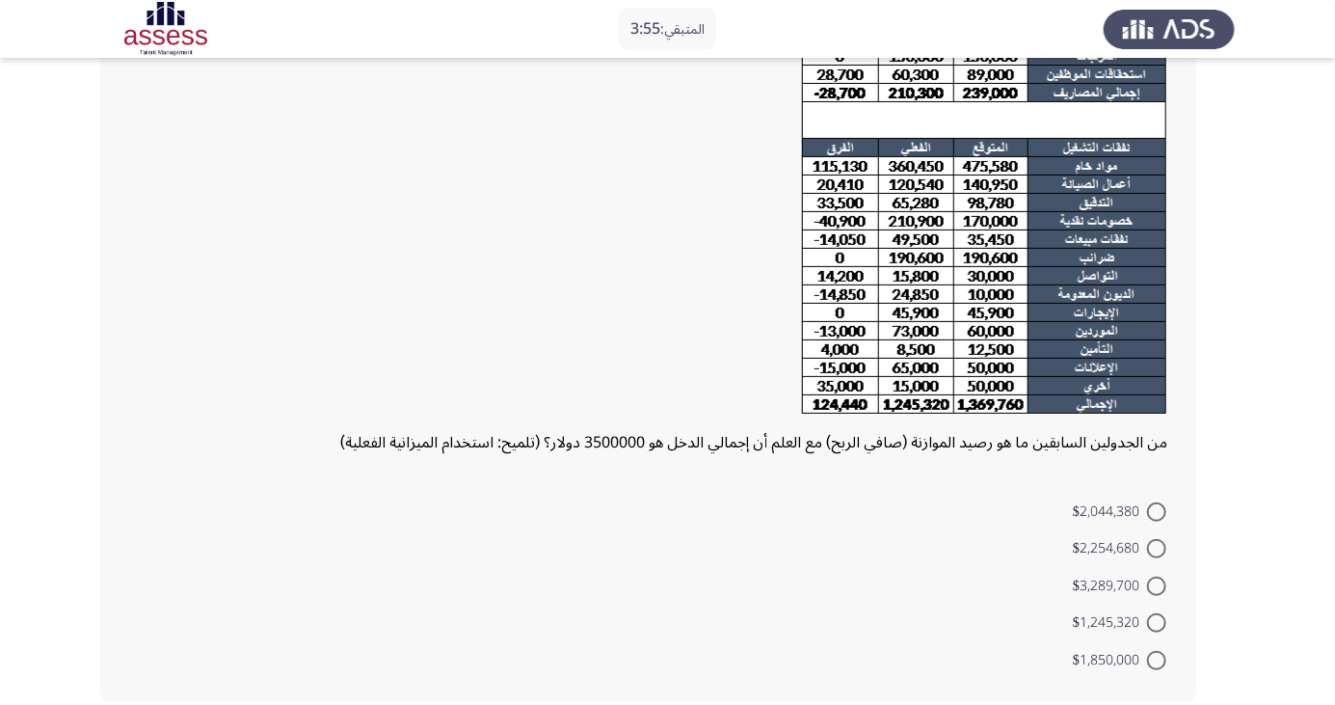
click at [1133, 557] on span "$2,254,680" at bounding box center [1110, 548] width 74 height 23
click at [1147, 557] on input "$2,254,680" at bounding box center [1156, 548] width 19 height 19
radio input "true"
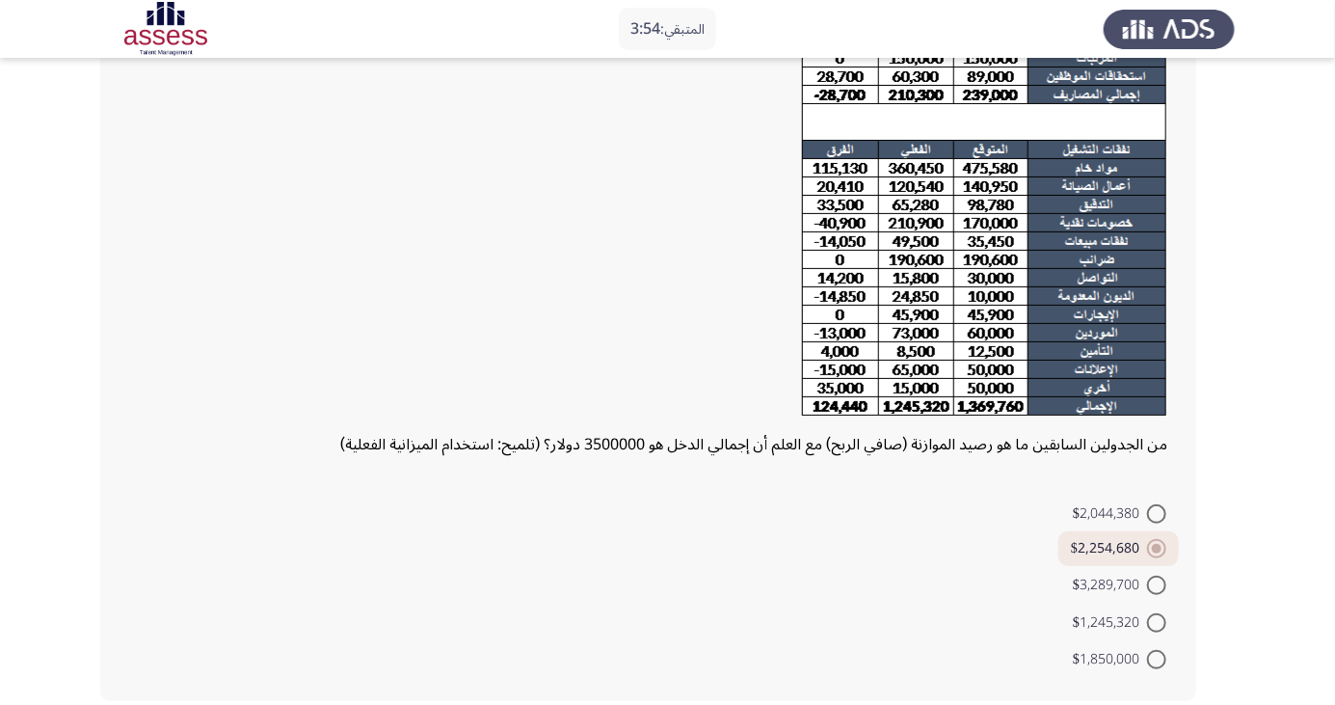
click at [1157, 513] on span at bounding box center [1156, 513] width 19 height 19
click at [1157, 513] on input "$2,044,380" at bounding box center [1156, 513] width 19 height 19
radio input "true"
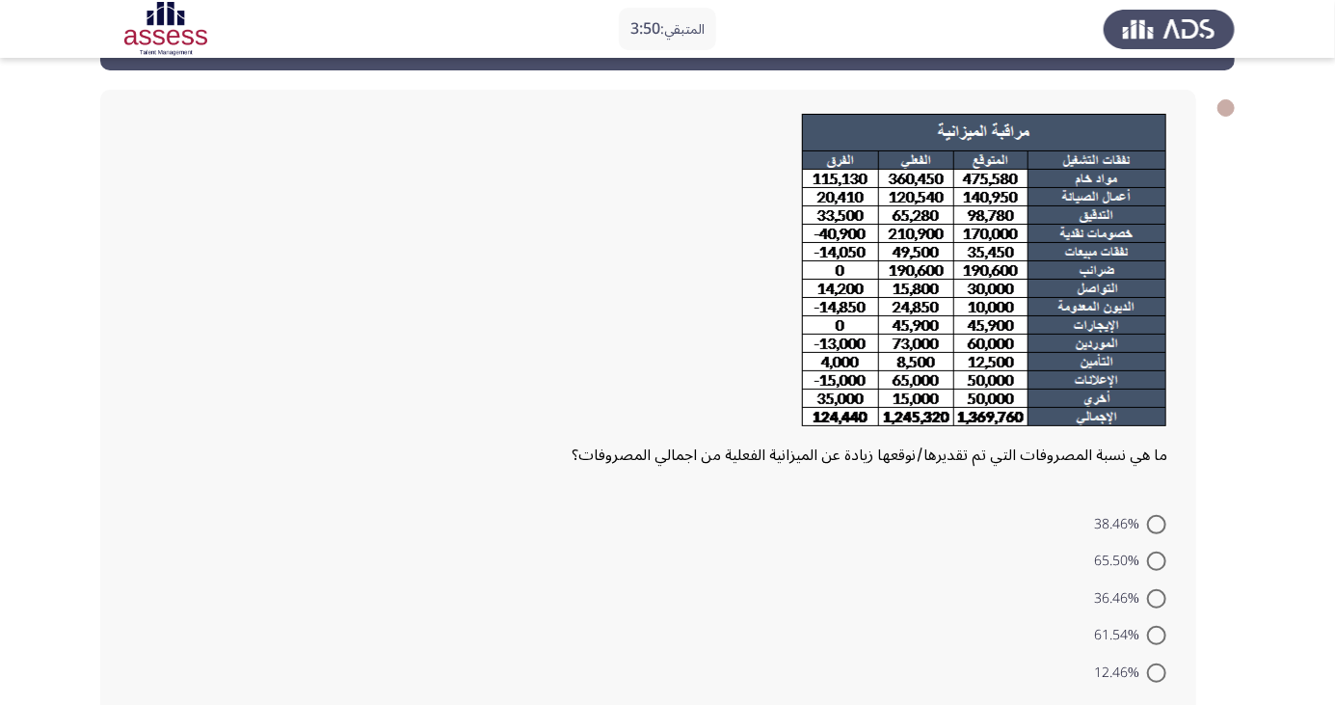
scroll to position [85, 0]
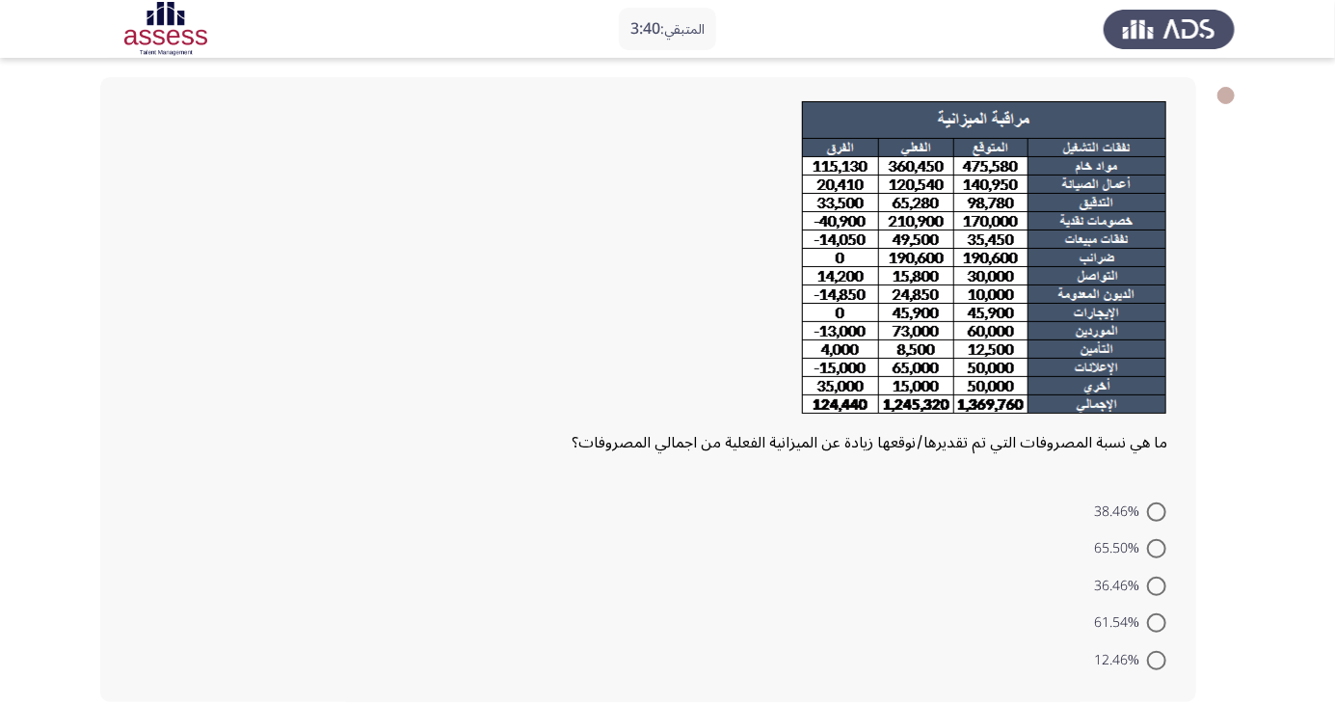
click at [1157, 510] on span at bounding box center [1156, 511] width 19 height 19
click at [1157, 510] on input "38.46%" at bounding box center [1156, 511] width 19 height 19
radio input "true"
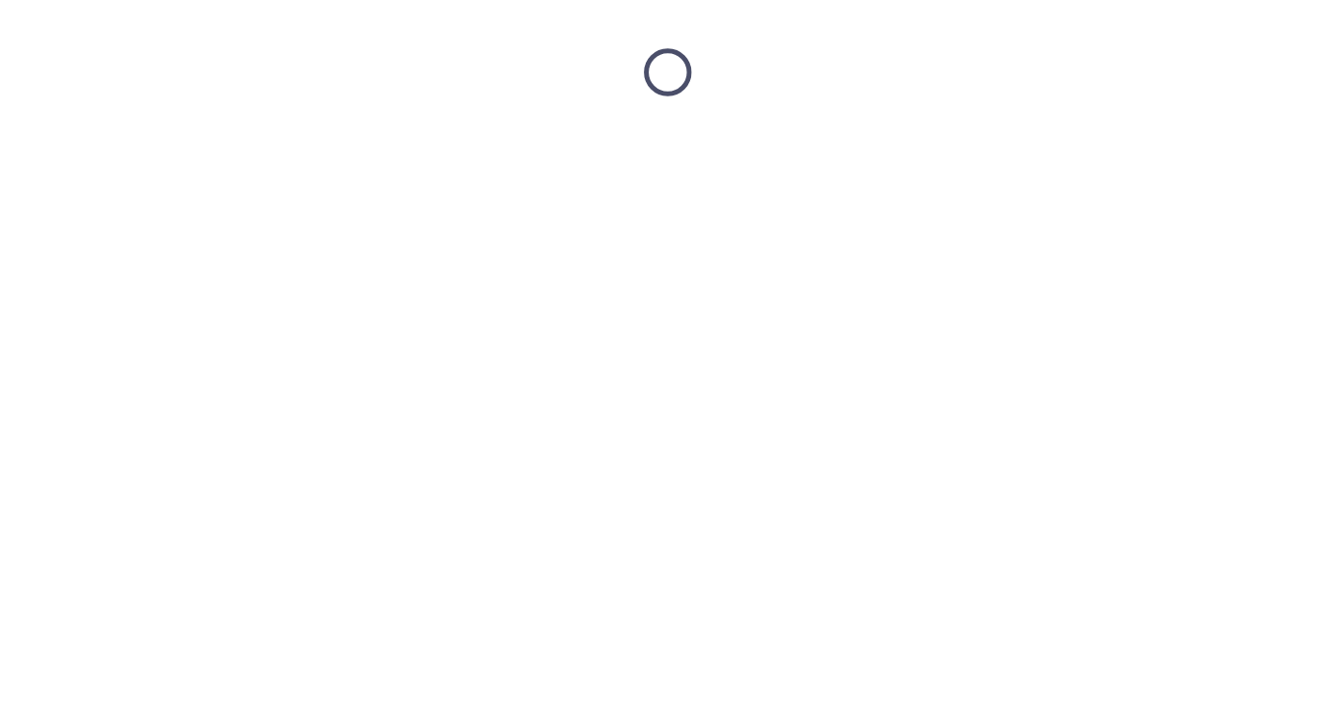
scroll to position [0, 0]
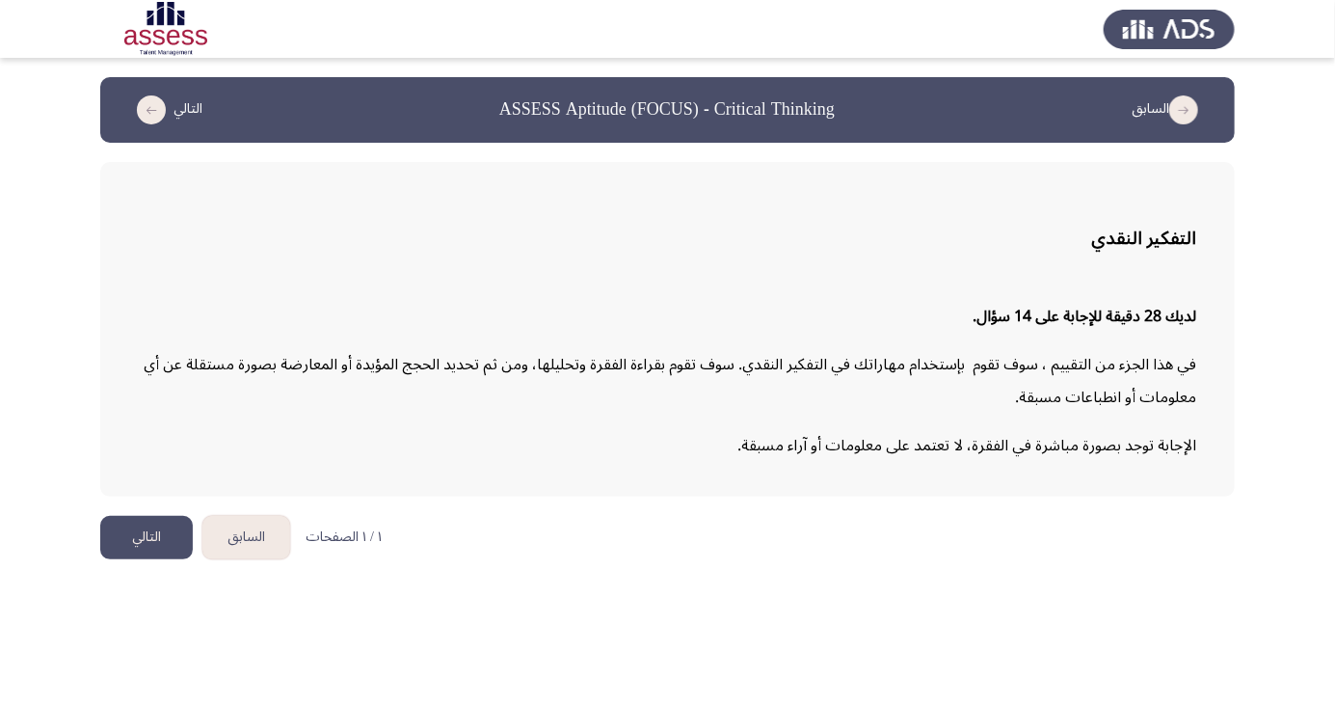
click at [1335, 579] on html "السابق ASSESS Aptitude (FOCUS) - Critical Thinking التالي التفكير النقدي لديك 2…" at bounding box center [667, 289] width 1335 height 579
click at [154, 532] on button "التالي" at bounding box center [146, 537] width 93 height 43
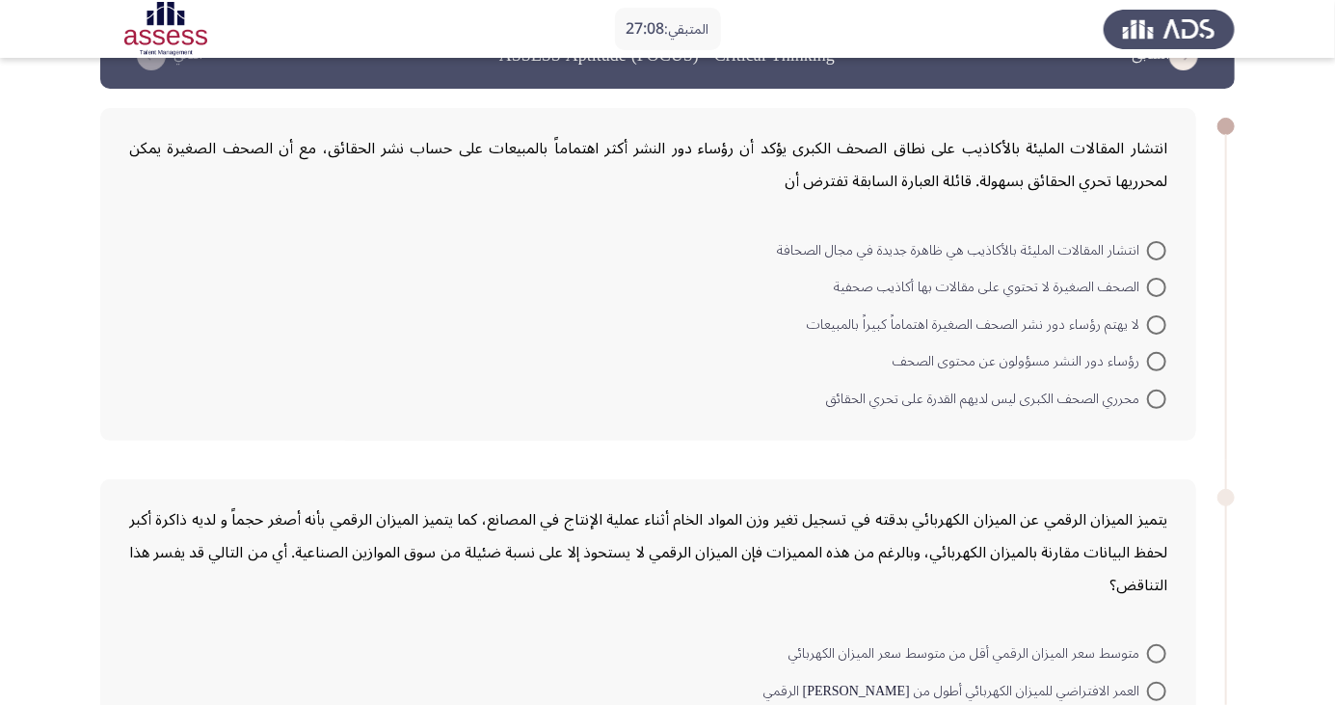
scroll to position [63, 0]
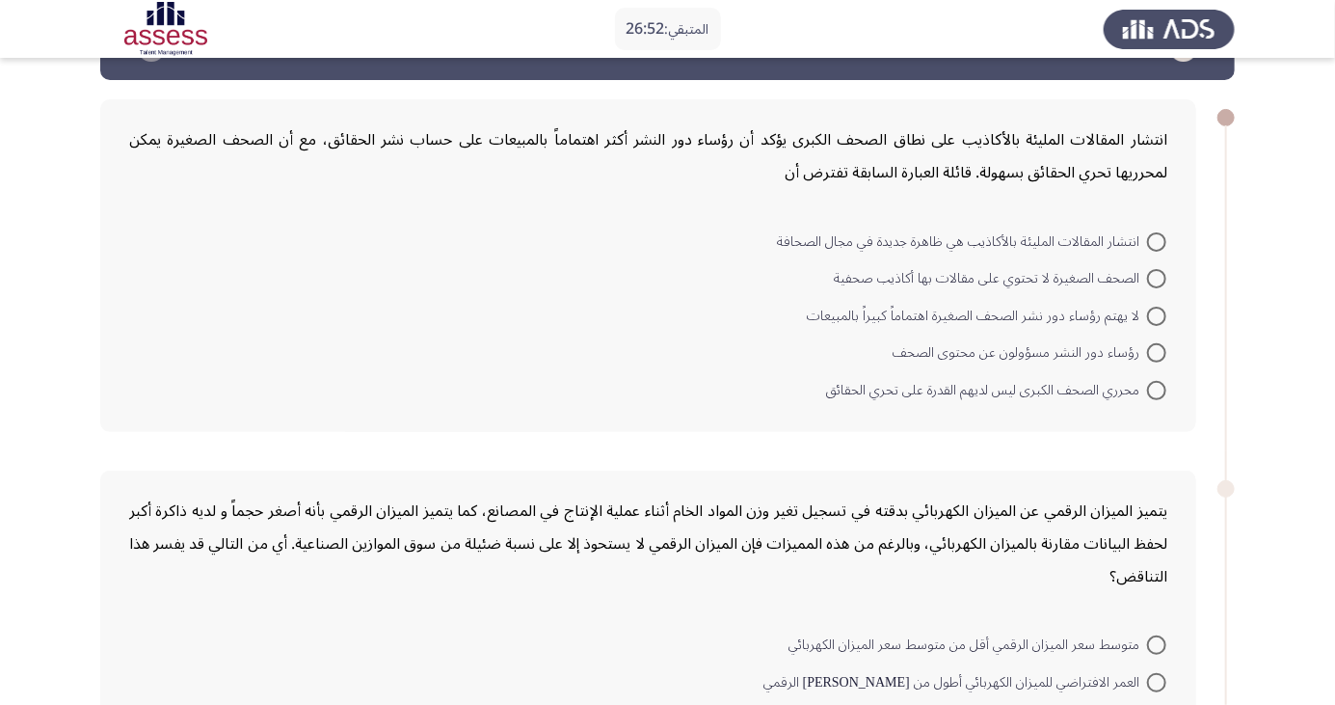
click at [1157, 351] on span at bounding box center [1156, 352] width 19 height 19
click at [1157, 351] on input "رؤساء دور النشر مسؤولون عن محتوى الصحف" at bounding box center [1156, 352] width 19 height 19
radio input "true"
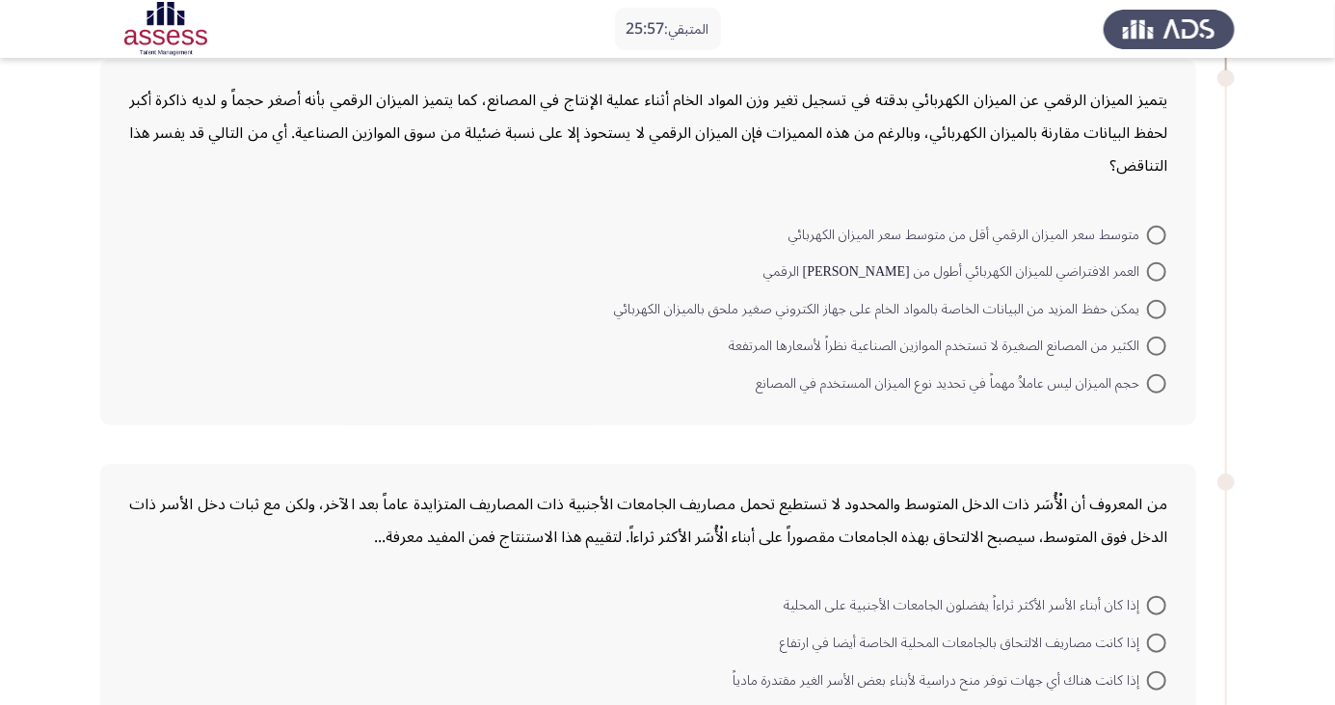
scroll to position [469, 0]
click at [1138, 384] on span "حجم الميزان ليس عاملاُ مهماً في تحديد نوع الميزان المستخدم في المصانع" at bounding box center [951, 385] width 391 height 23
click at [1147, 384] on input "حجم الميزان ليس عاملاُ مهماً في تحديد نوع الميزان المستخدم في المصانع" at bounding box center [1156, 385] width 19 height 19
radio input "true"
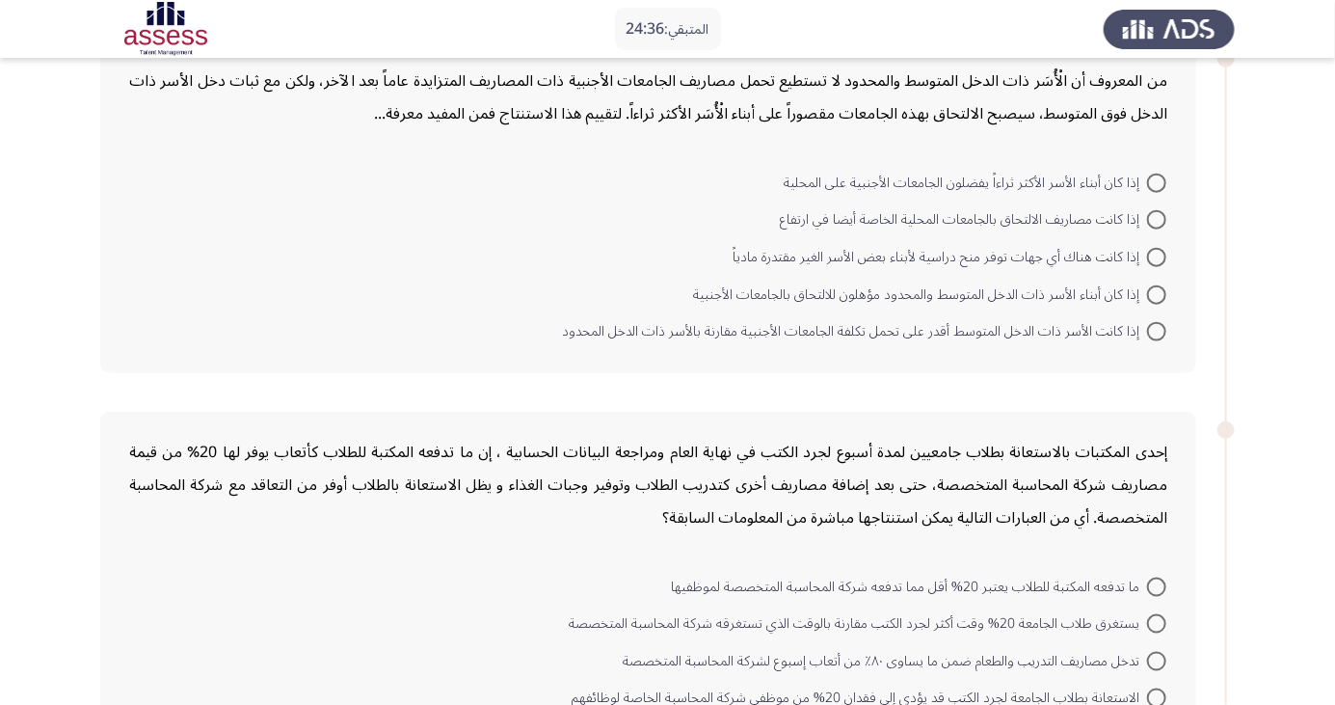
scroll to position [903, 0]
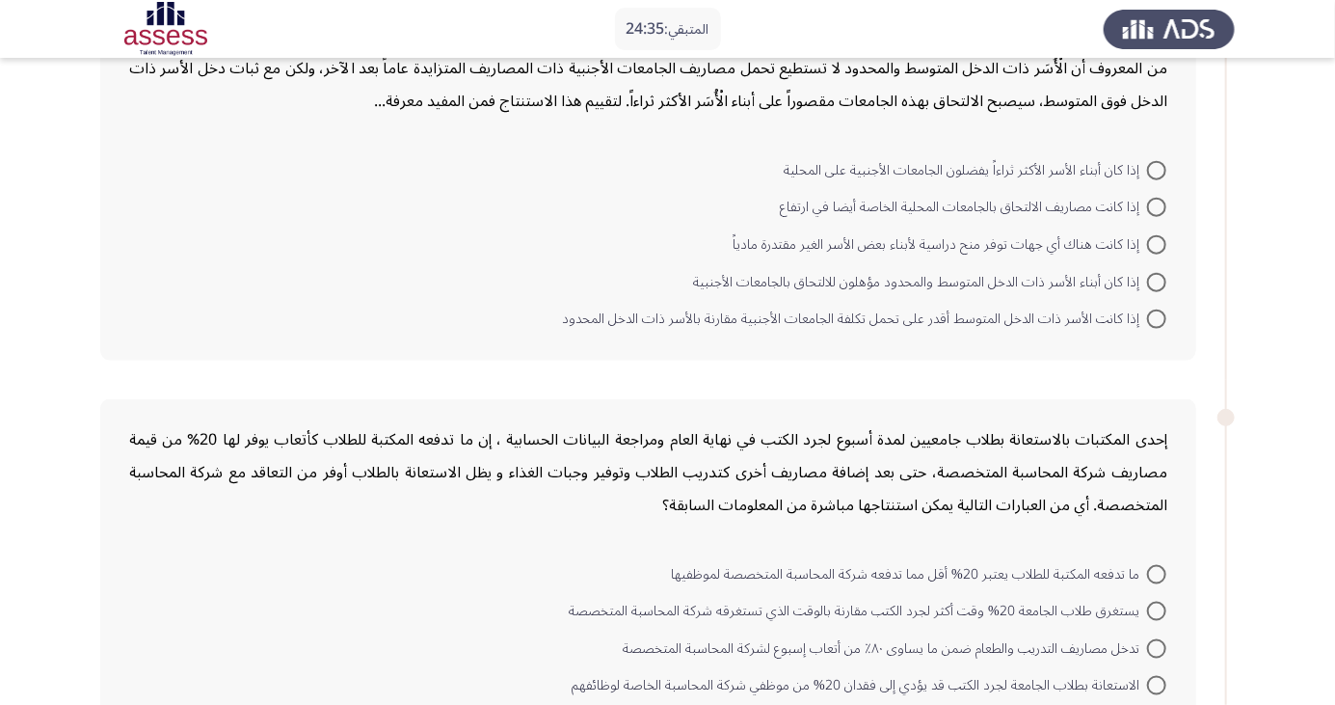
click at [1149, 318] on span at bounding box center [1156, 319] width 19 height 19
click at [1149, 318] on input "إذا كانت الأسر ذات الدخل المتوسط أقدر على تحمل تكلفة الجامعات الأجنبية مقارنة ب…" at bounding box center [1156, 319] width 19 height 19
radio input "true"
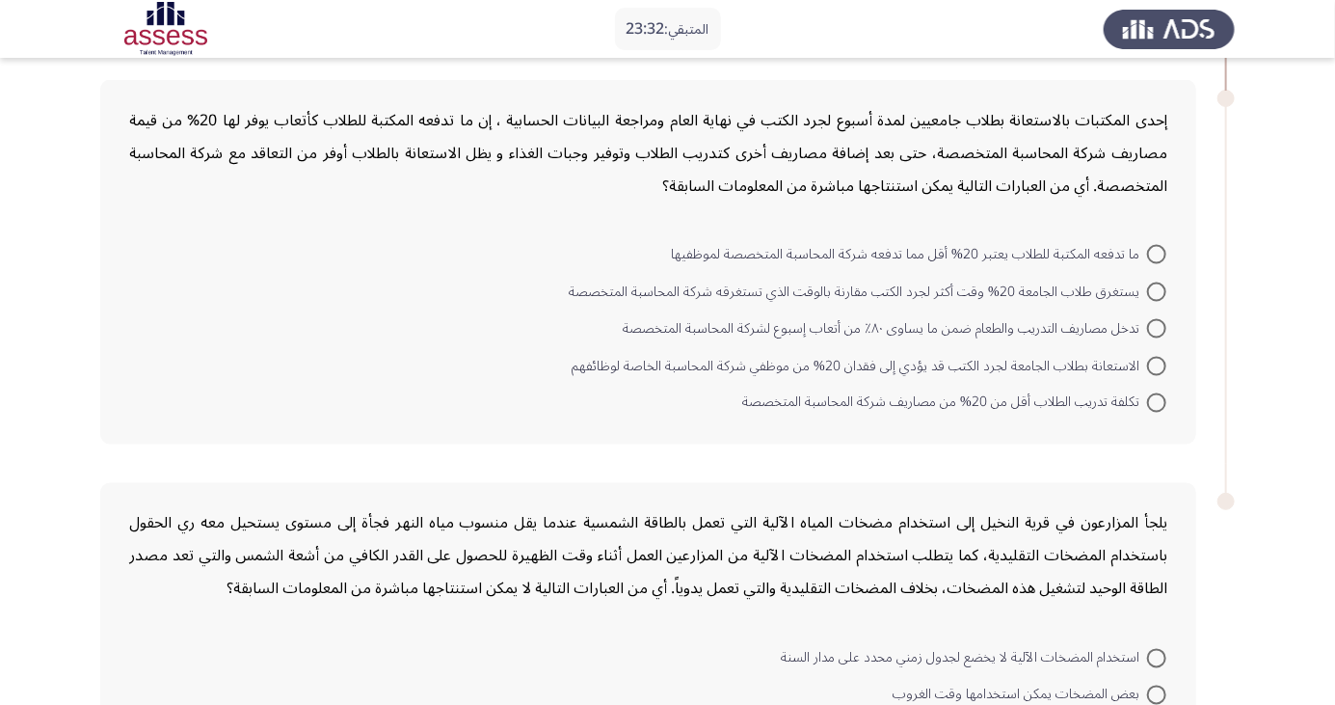
scroll to position [1245, 0]
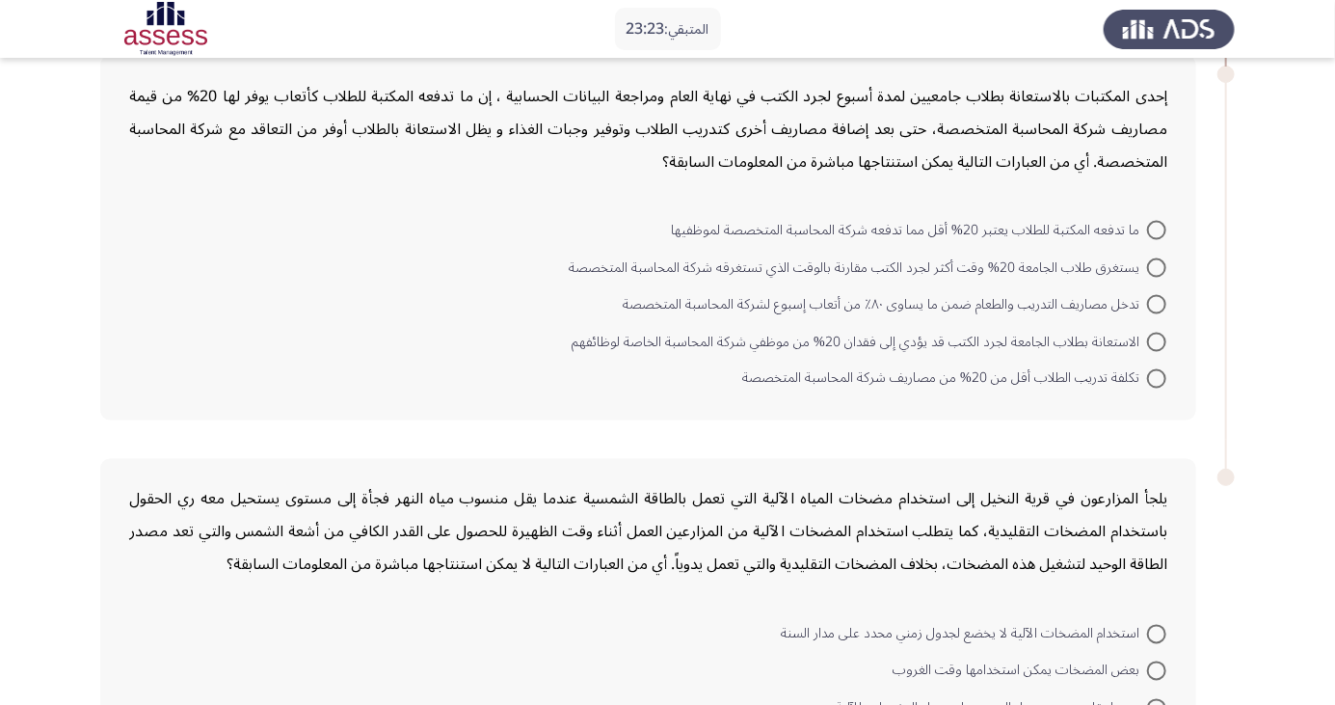
click at [1157, 375] on span at bounding box center [1156, 378] width 19 height 19
click at [1157, 375] on input "تكلفة تدريب الطلاب أقل من 20% من مصاريف شركة المحاسبة المتخصصة" at bounding box center [1156, 378] width 19 height 19
radio input "true"
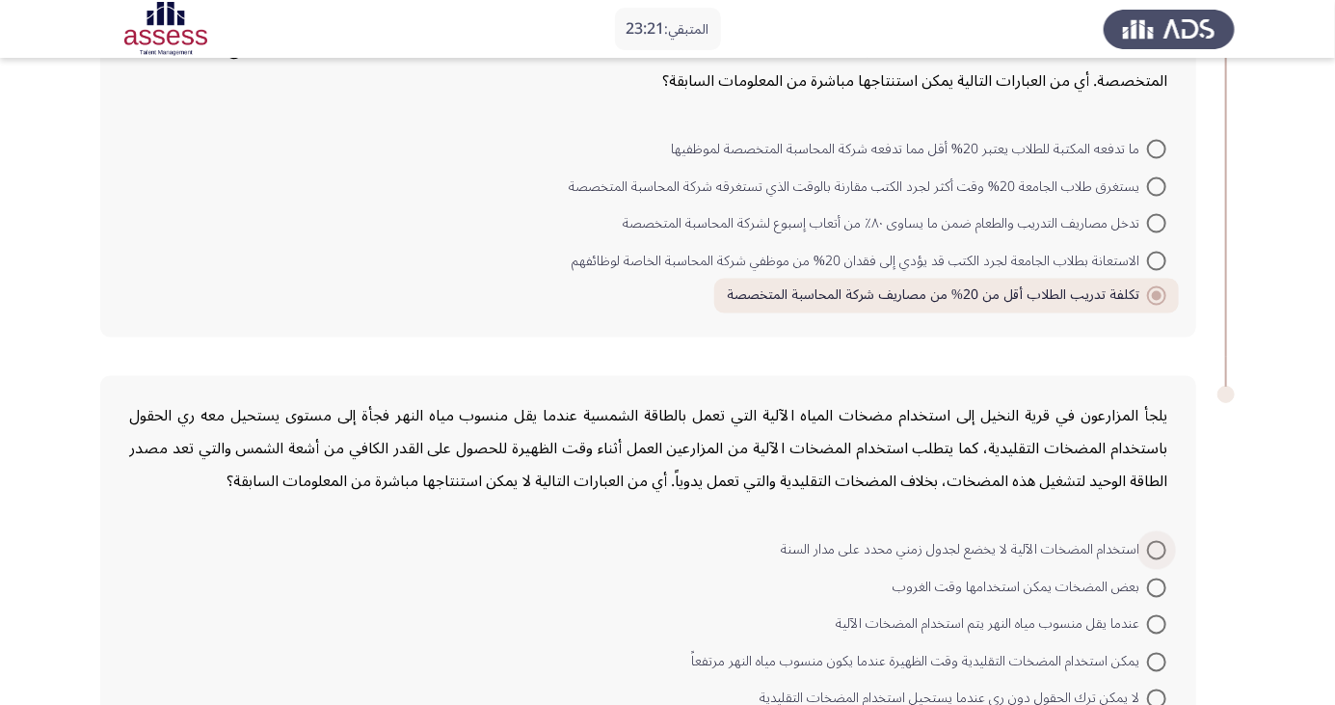
scroll to position [1362, 0]
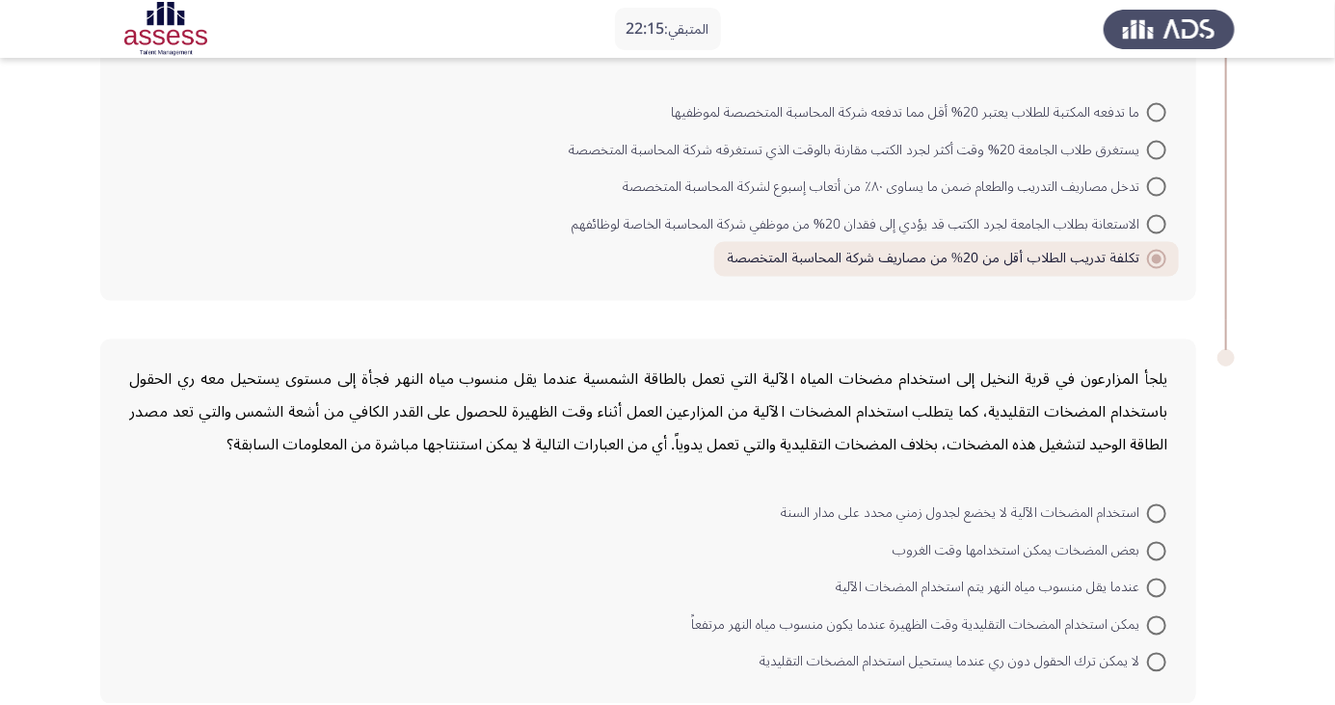
click at [1157, 659] on span at bounding box center [1156, 662] width 19 height 19
click at [1157, 659] on input "لا يمكن ترك الحقول دون ري عندما يستحيل استخدام المضخات التقليدية" at bounding box center [1156, 662] width 19 height 19
radio input "true"
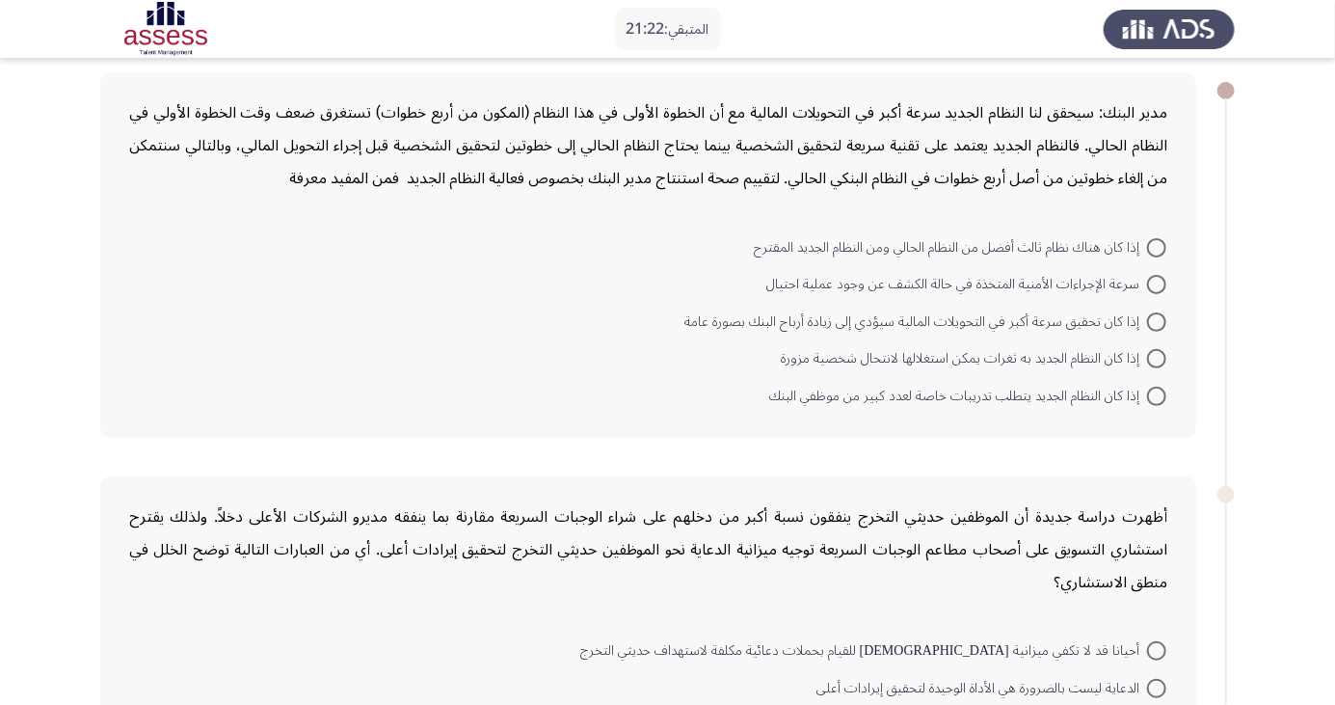
scroll to position [100, 0]
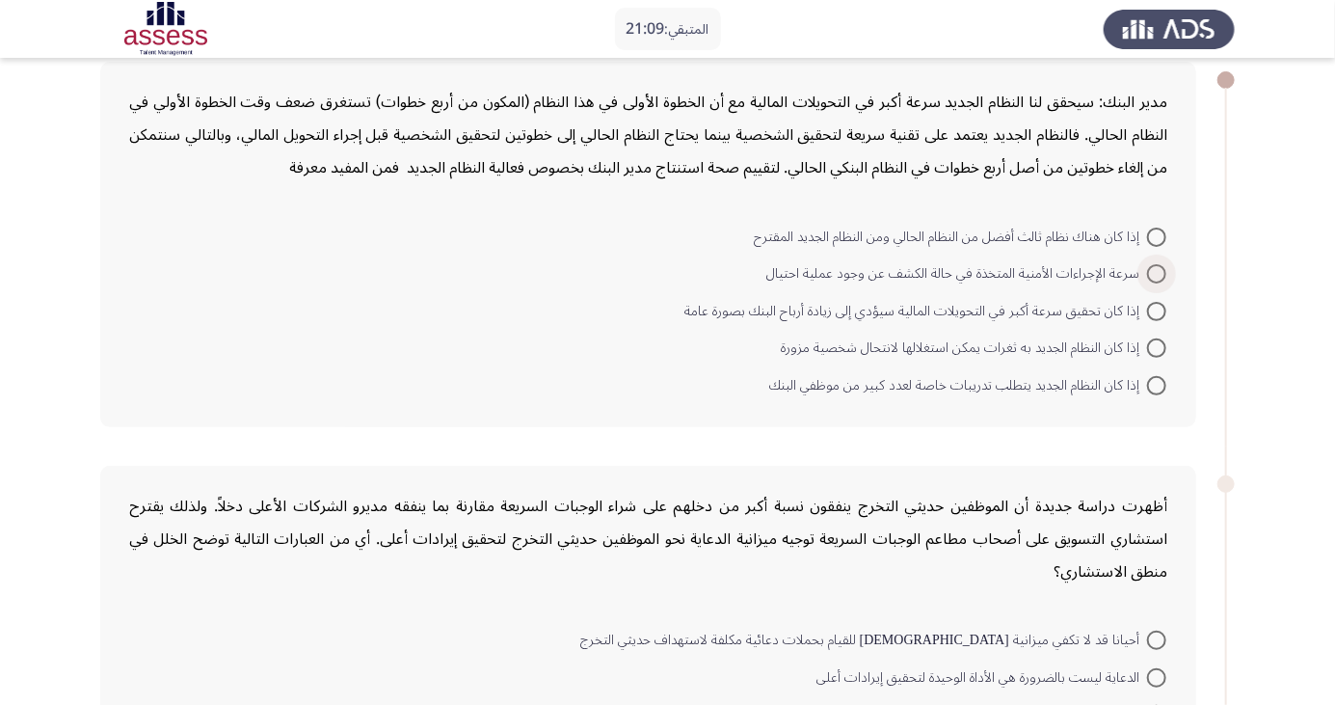
click at [1157, 273] on span at bounding box center [1156, 273] width 19 height 19
click at [1157, 273] on input "سرعة الإجراءات الأمنية المتخذة في حالة الكشف عن وجود عملية احتيال" at bounding box center [1156, 273] width 19 height 19
radio input "true"
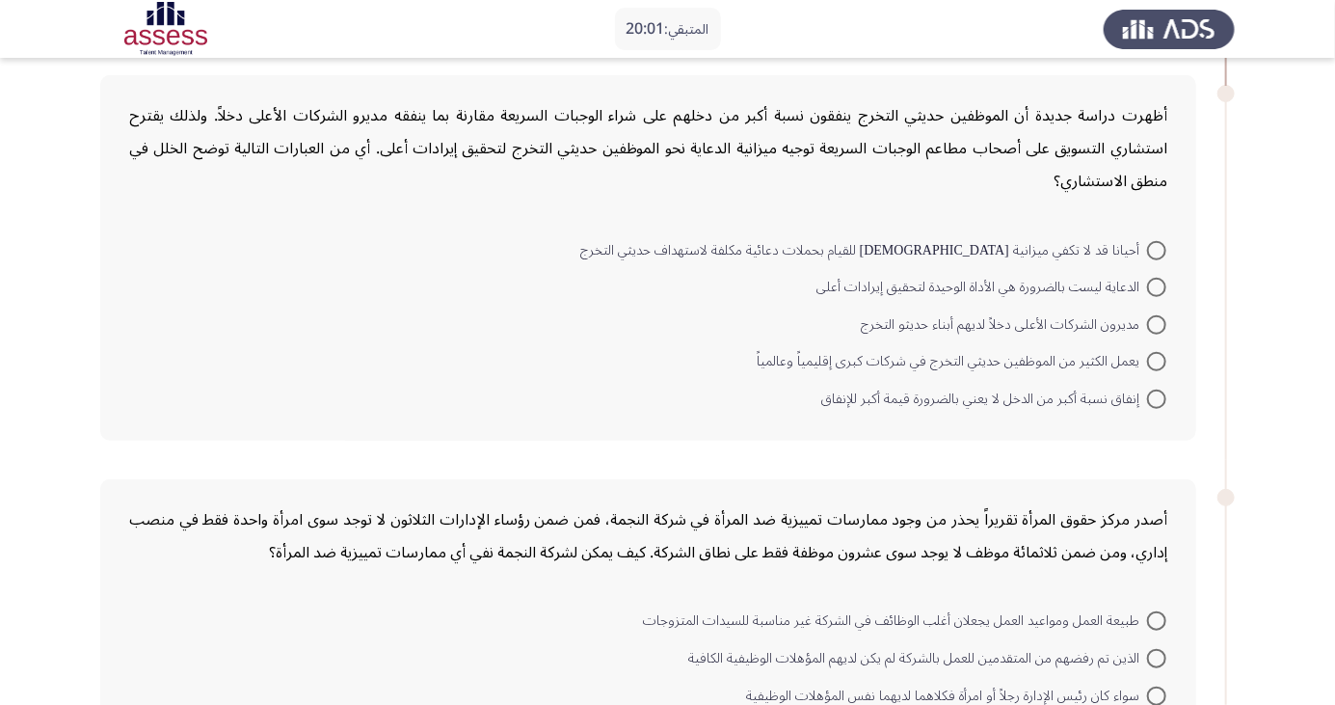
scroll to position [490, 0]
click at [1149, 311] on label "مديرون الشركات الأعلى دخلاً لديهم أبناء حديثو التخرج" at bounding box center [1014, 322] width 306 height 23
click at [1149, 313] on input "مديرون الشركات الأعلى دخلاً لديهم أبناء حديثو التخرج" at bounding box center [1156, 322] width 19 height 19
radio input "true"
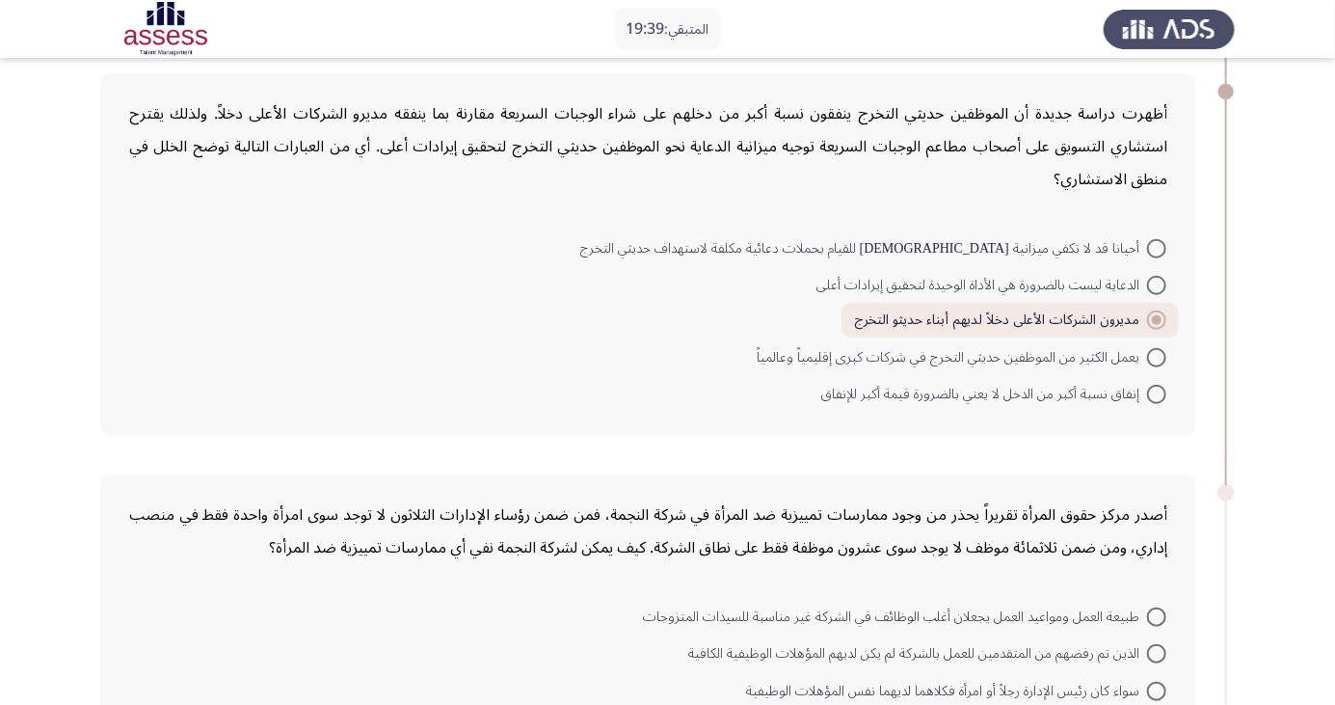
click at [1157, 283] on span at bounding box center [1156, 285] width 19 height 19
click at [1157, 283] on input "الدعاية ليست بالضرورة هي الأداة الوحيدة لتحقيق إيرادات أعلى" at bounding box center [1156, 285] width 19 height 19
radio input "true"
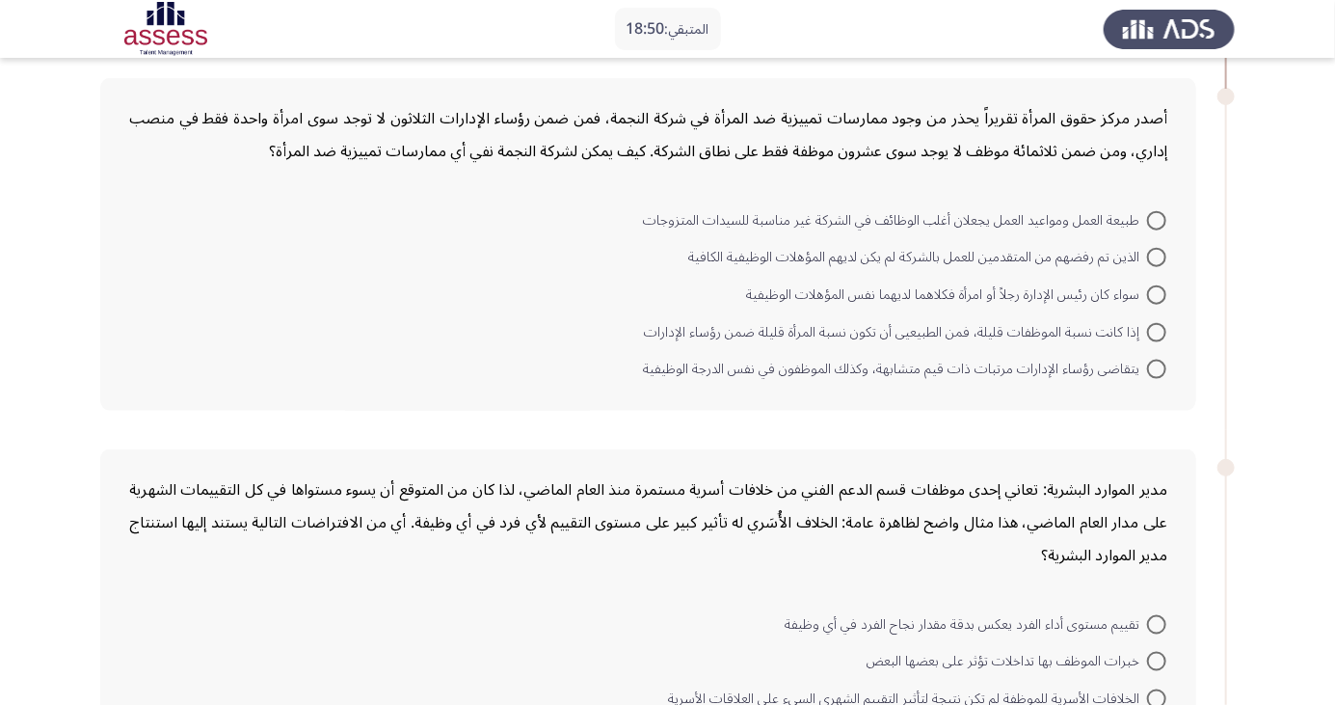
scroll to position [904, 0]
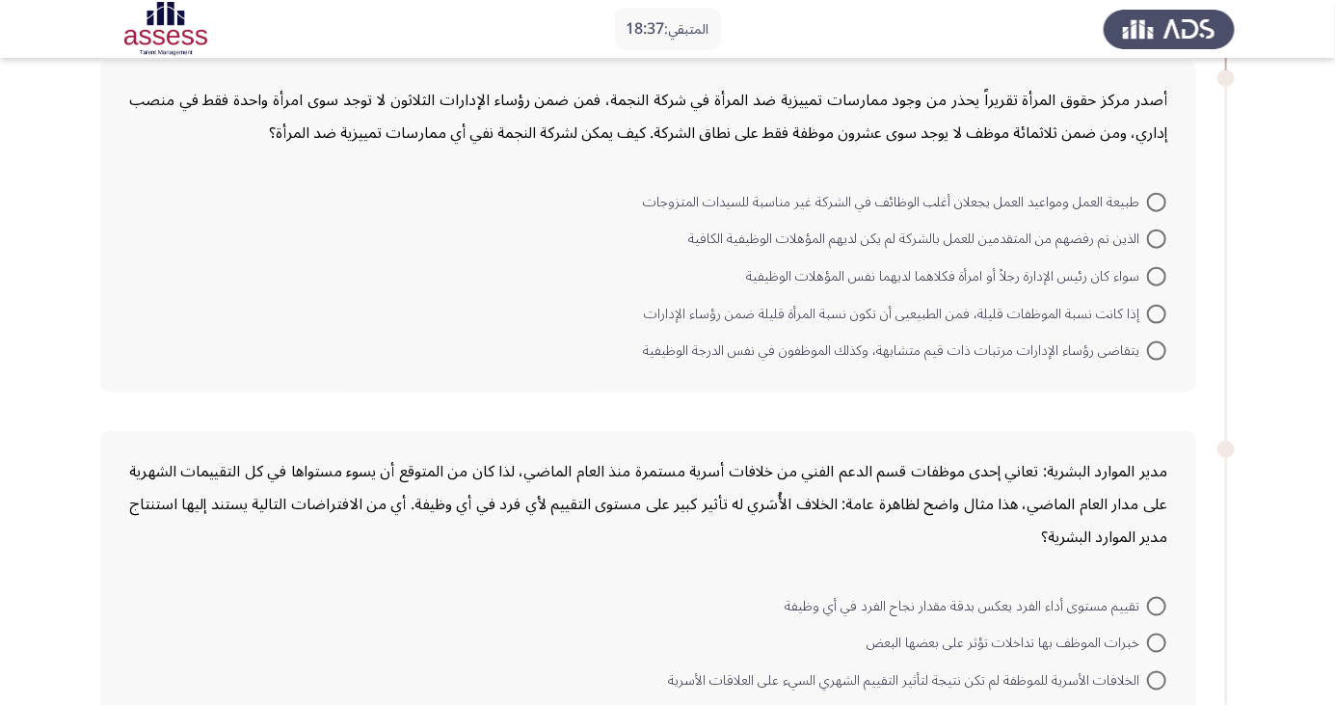
click at [1157, 274] on span at bounding box center [1156, 276] width 19 height 19
click at [1157, 274] on input "سواء كان رئيس الإدارة رجلاً أو امرأة فكلاهما لديهما نفس المؤهلات الوظيفية" at bounding box center [1156, 276] width 19 height 19
radio input "true"
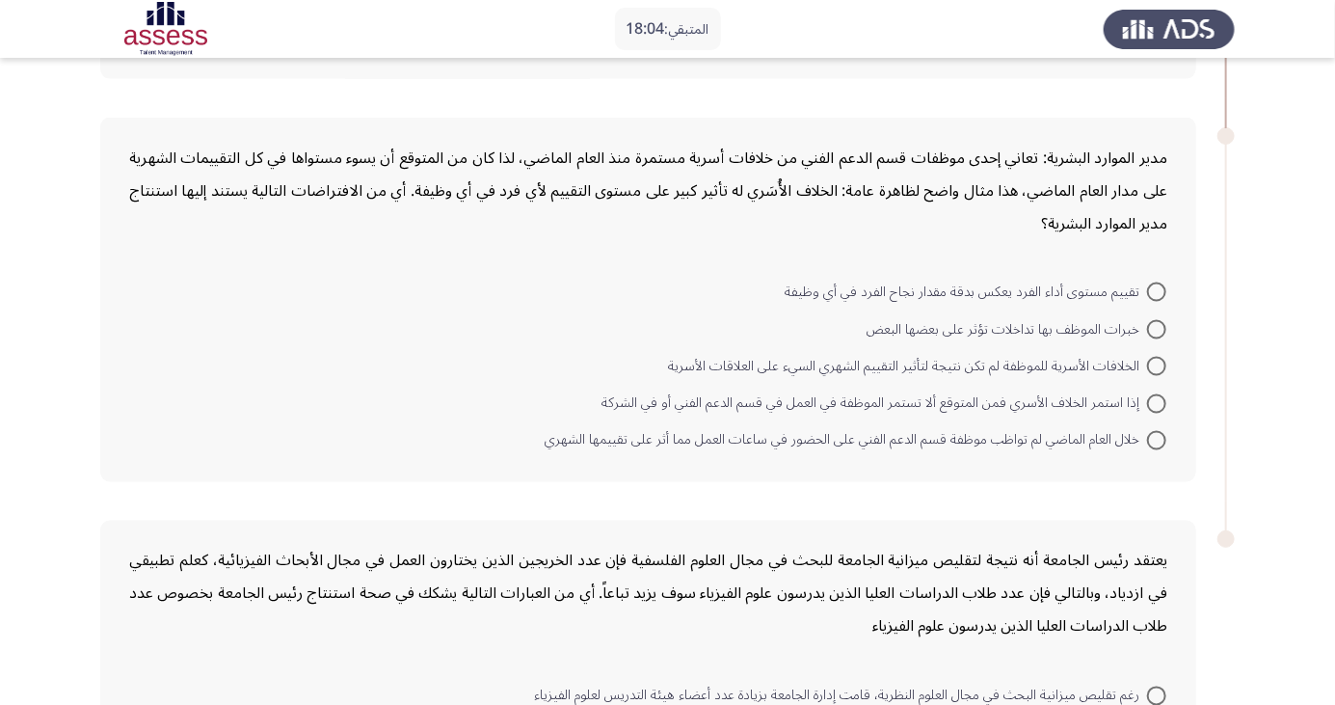
scroll to position [1217, 0]
click at [1147, 444] on span at bounding box center [1156, 439] width 19 height 19
click at [1147, 444] on input "خلال العام الماضي لم تواظب موظفة قسم الدعم الفني على الحضور في ساعات العمل مما …" at bounding box center [1156, 439] width 19 height 19
radio input "true"
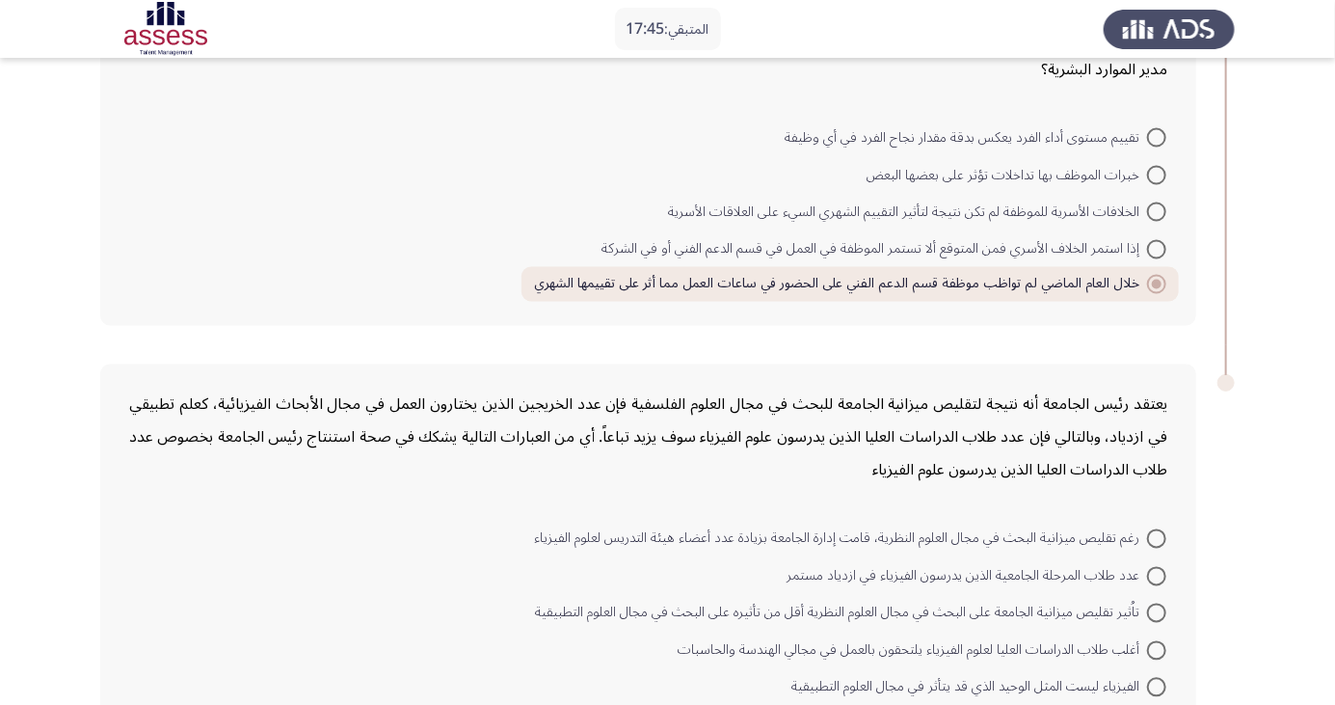
scroll to position [1395, 0]
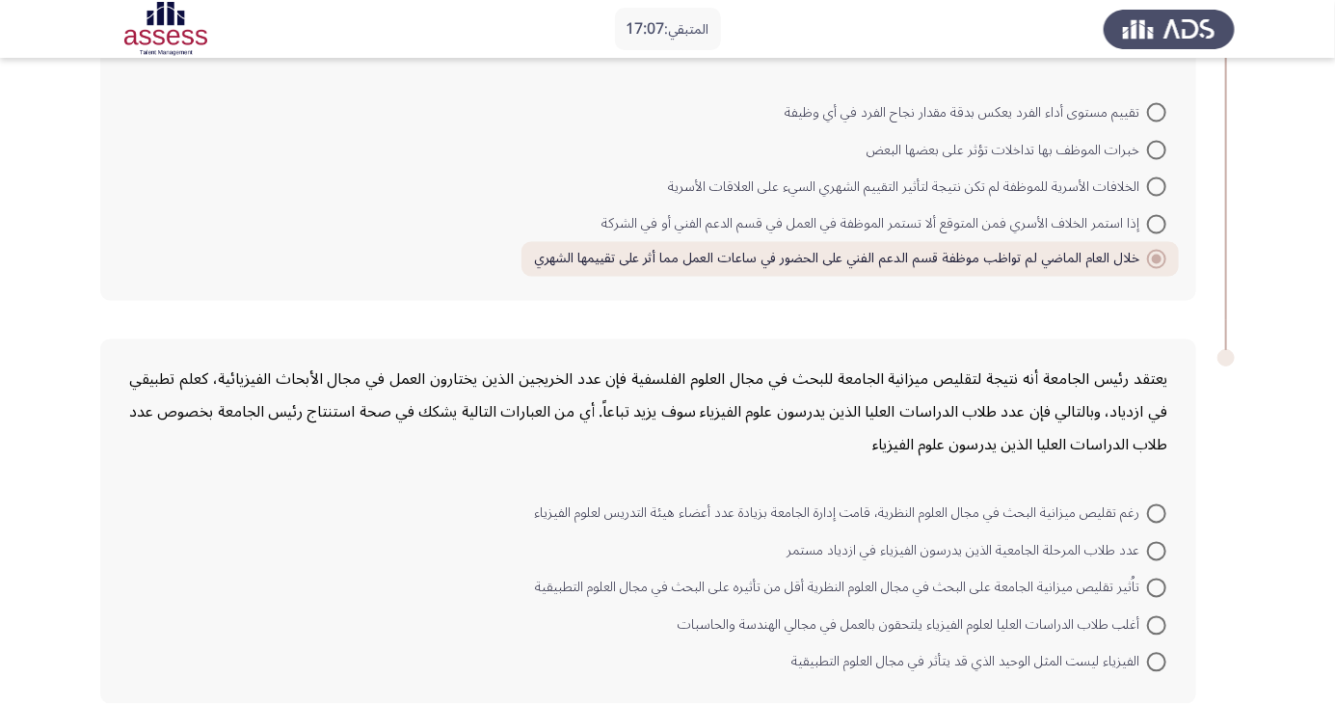
click at [1150, 550] on span at bounding box center [1156, 551] width 19 height 19
click at [1150, 550] on input "عدد طلاب المرحلة الجامعية الذين يدرسون الفيزياء في ازدياد مستمر" at bounding box center [1156, 551] width 19 height 19
radio input "true"
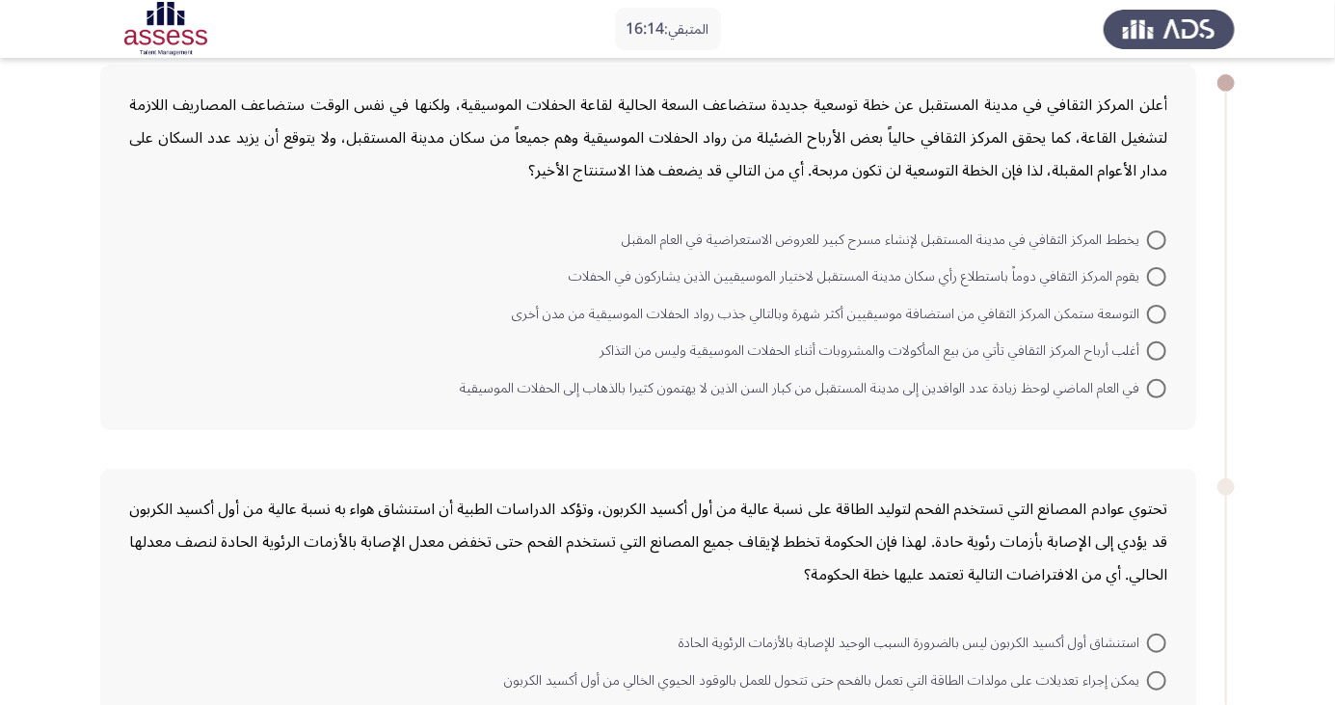
scroll to position [107, 0]
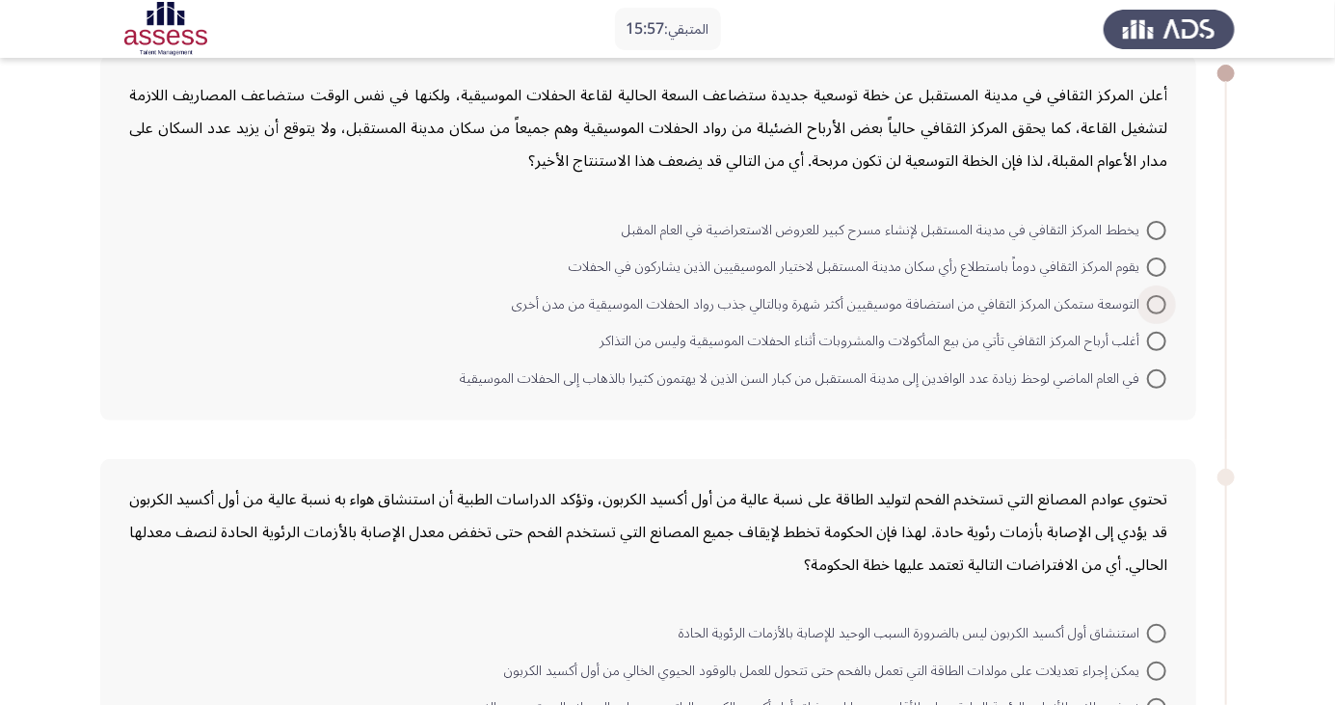
click at [1149, 308] on span at bounding box center [1156, 304] width 19 height 19
click at [1149, 308] on input "التوسعة ستمكن المركز الثقافي من استضافة موسيقيين أكثر شهرة وبالتالي جذب رواد ال…" at bounding box center [1156, 304] width 19 height 19
radio input "true"
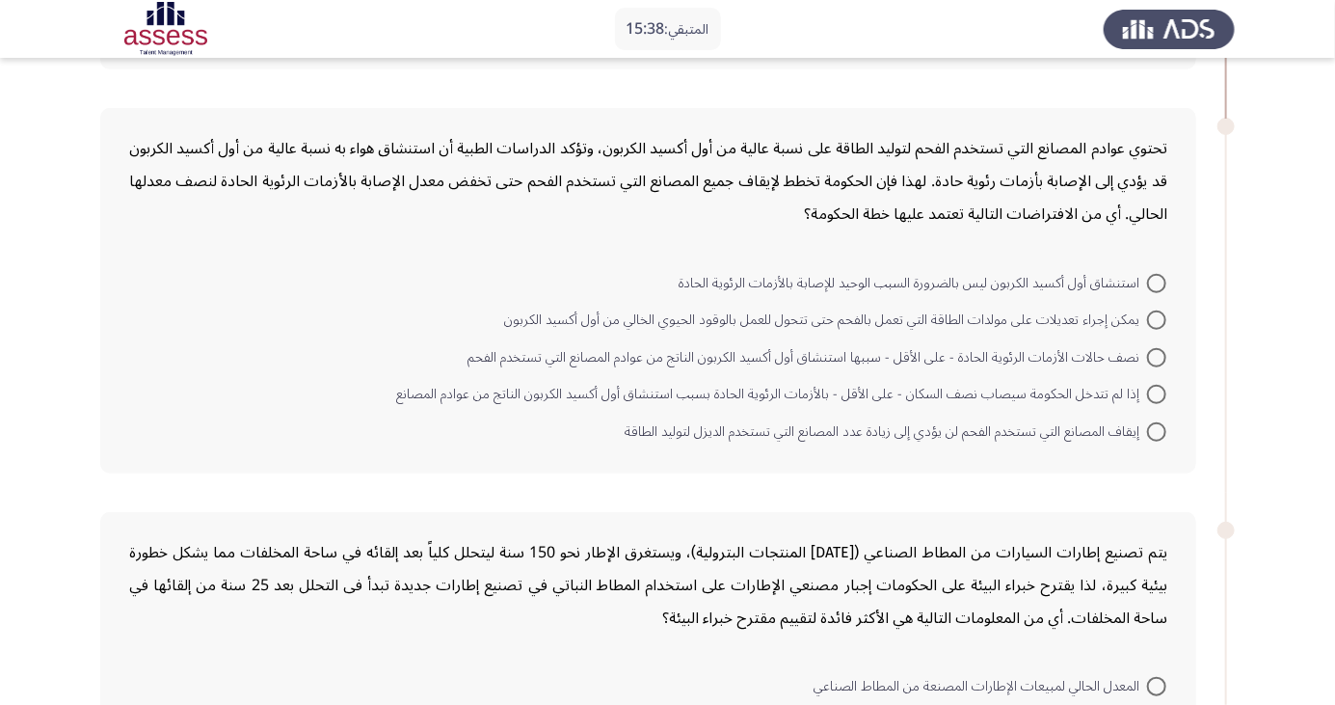
scroll to position [464, 0]
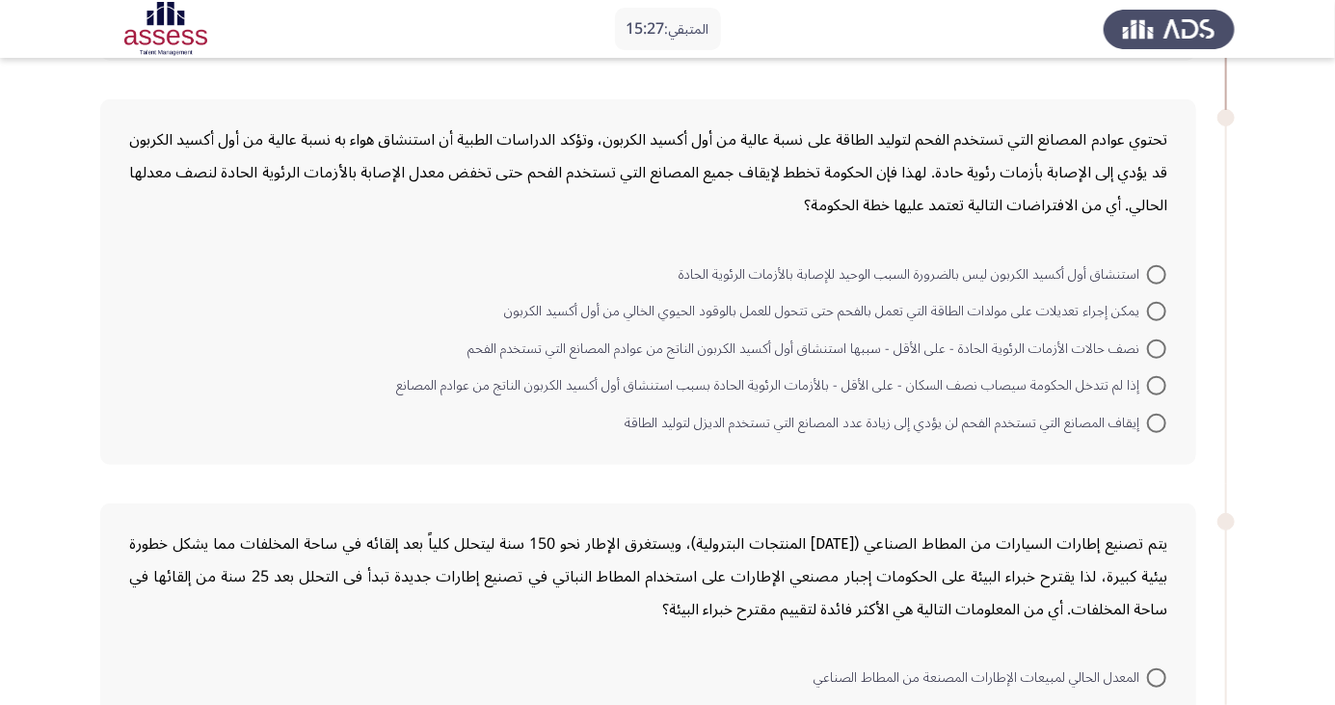
click at [1150, 309] on span at bounding box center [1156, 311] width 19 height 19
click at [1150, 309] on input "يمكن إجراء تعديلات على مولدات الطاقة التي تعمل بالفحم حتى تتحول للعمل بالوقود ا…" at bounding box center [1156, 311] width 19 height 19
radio input "true"
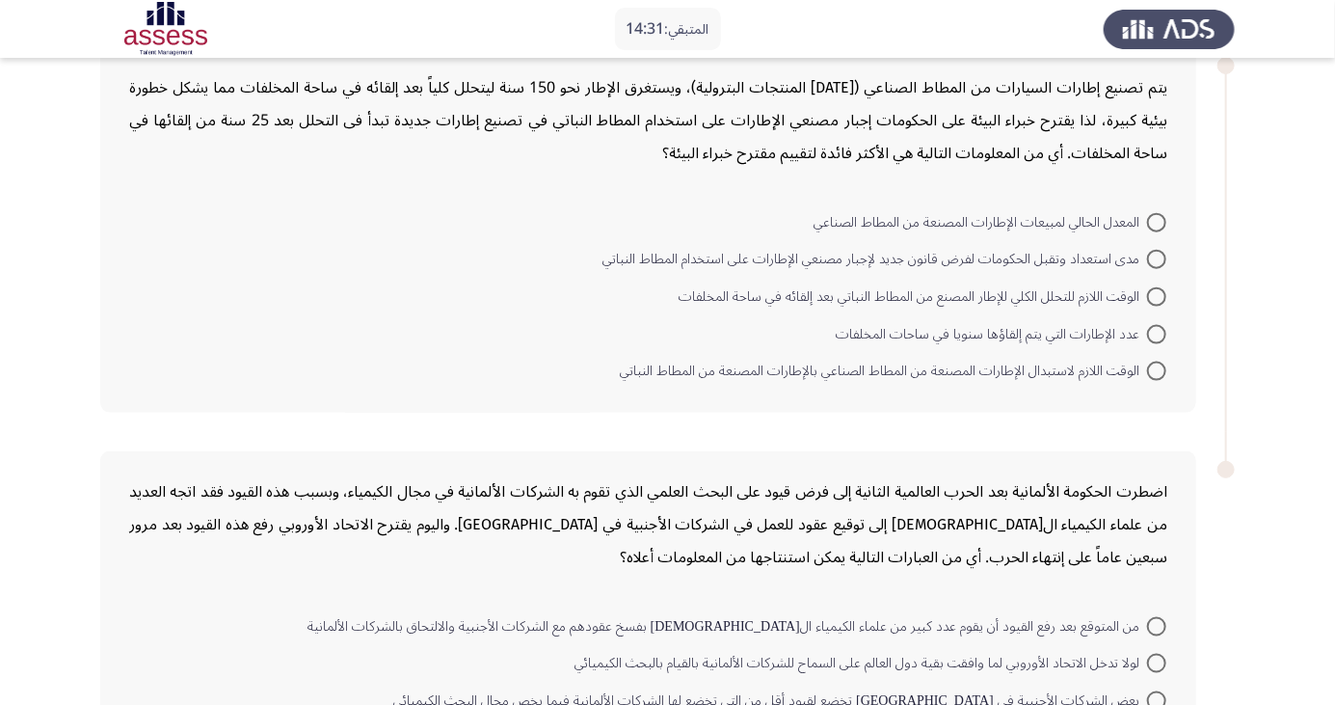
scroll to position [953, 0]
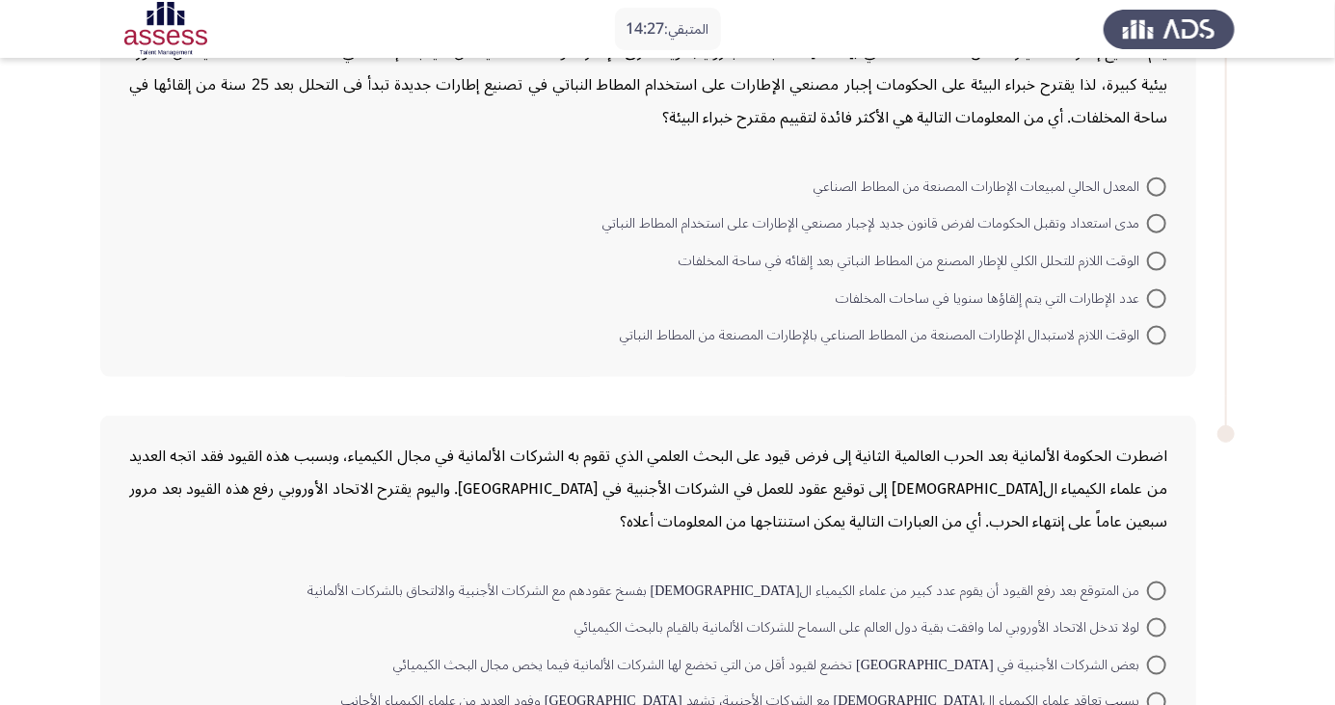
click at [1157, 332] on span at bounding box center [1156, 335] width 19 height 19
click at [1157, 332] on input "الوقت اللازم لاستبدال الإطارات المصنعة من المطاط الصناعي بالإطارات المصنعة من ا…" at bounding box center [1156, 335] width 19 height 19
radio input "true"
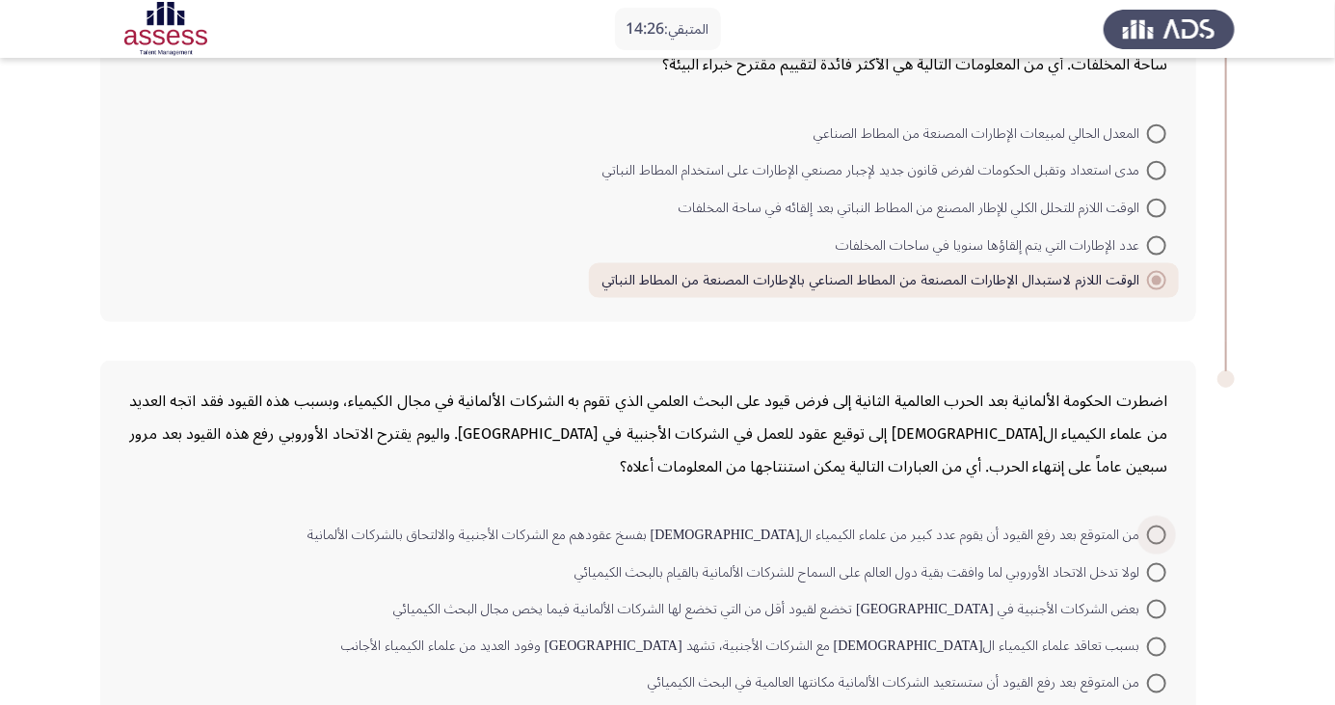
scroll to position [1027, 0]
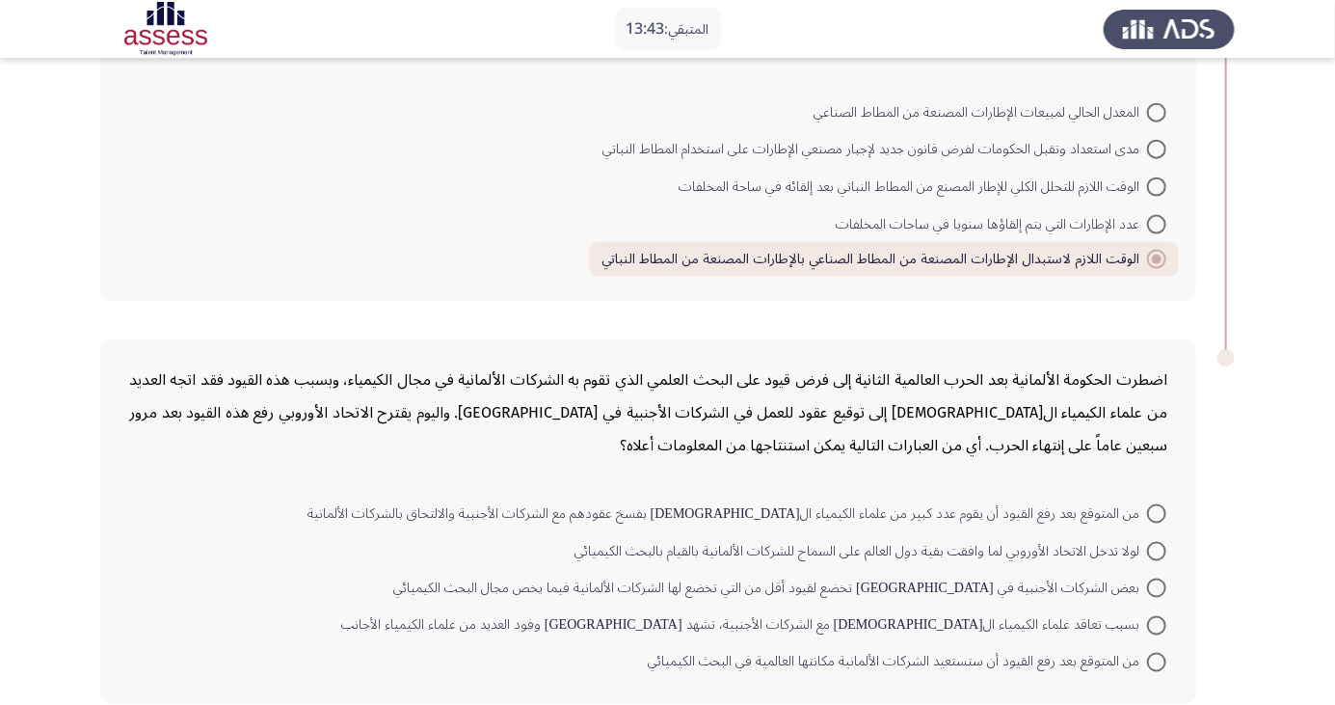
click at [1150, 582] on span at bounding box center [1156, 588] width 19 height 19
click at [1150, 582] on input "بعض الشركات الأجنبية في [GEOGRAPHIC_DATA] تخضع لقيود أقل من التي تخضع لها الشرك…" at bounding box center [1156, 588] width 19 height 19
radio input "true"
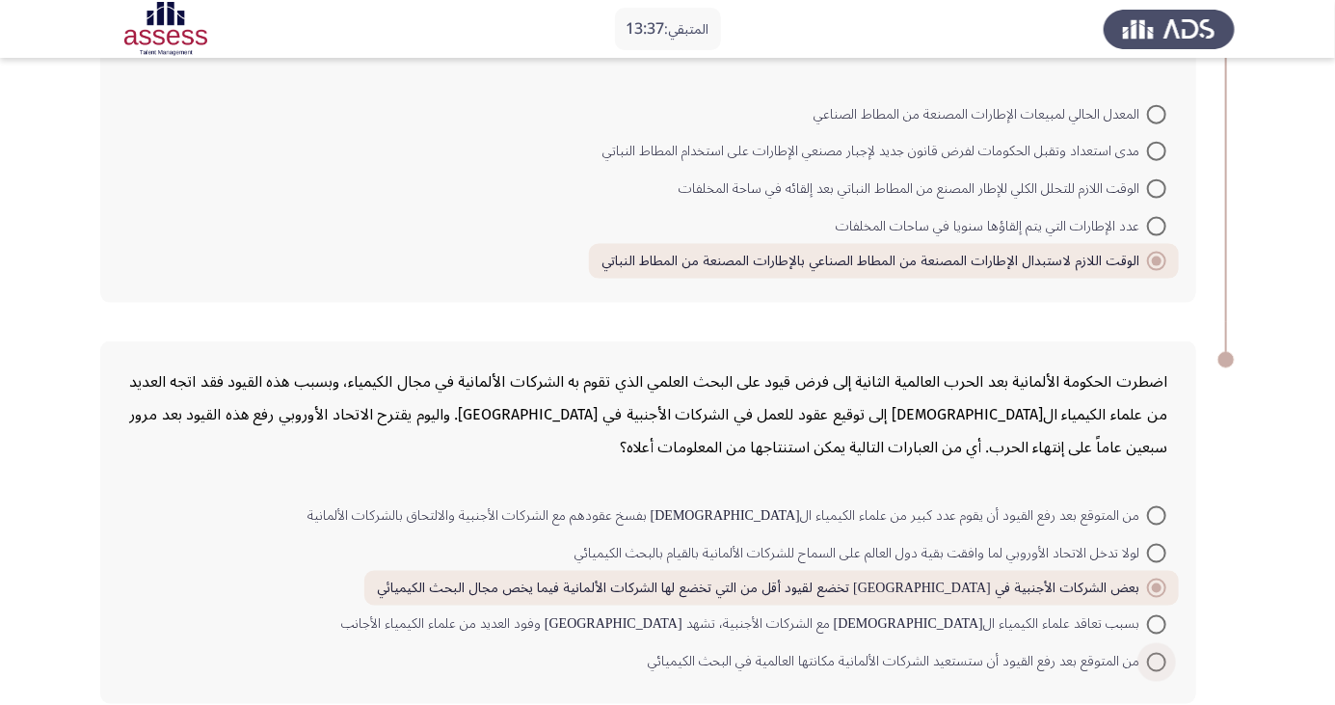
click at [1157, 659] on span at bounding box center [1156, 662] width 19 height 19
click at [1157, 659] on input "من المتوقع بعد رفع القيود أن ستستعيد الشركات الألمانية مكانتها العالمية في البح…" at bounding box center [1156, 662] width 19 height 19
radio input "true"
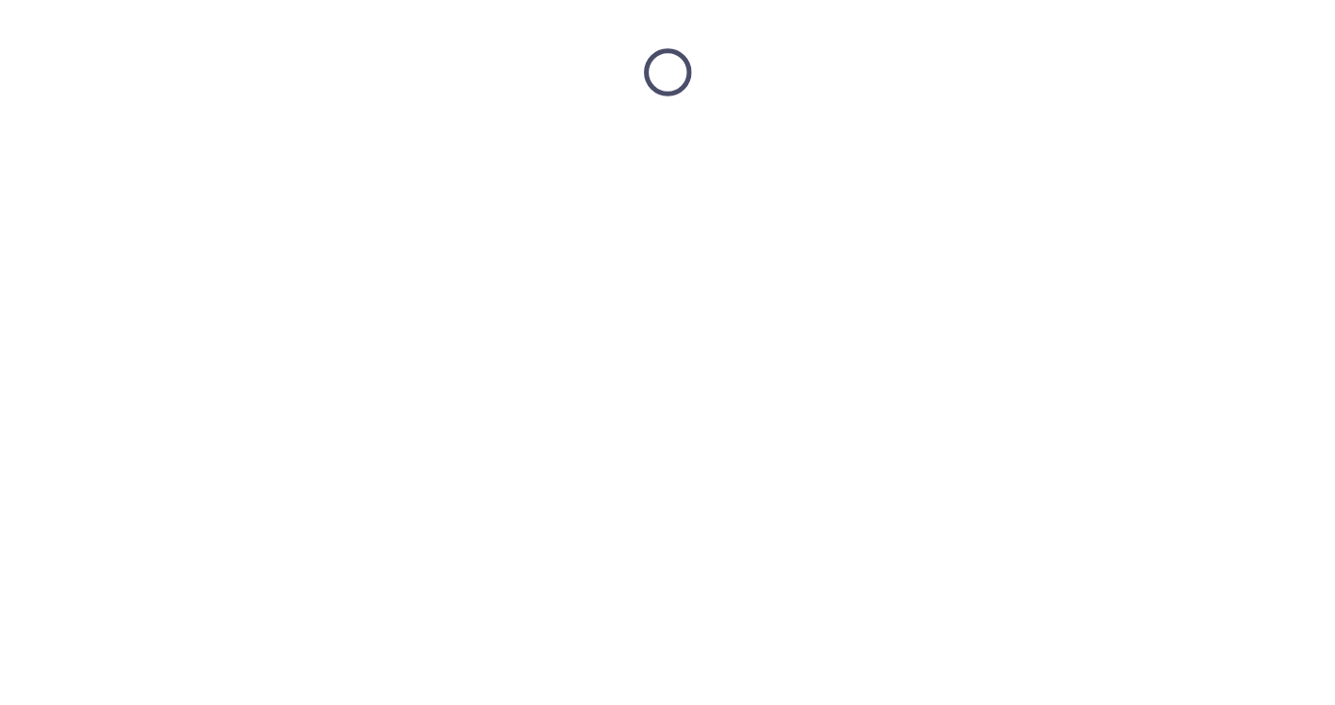
scroll to position [0, 0]
